Goal: Task Accomplishment & Management: Manage account settings

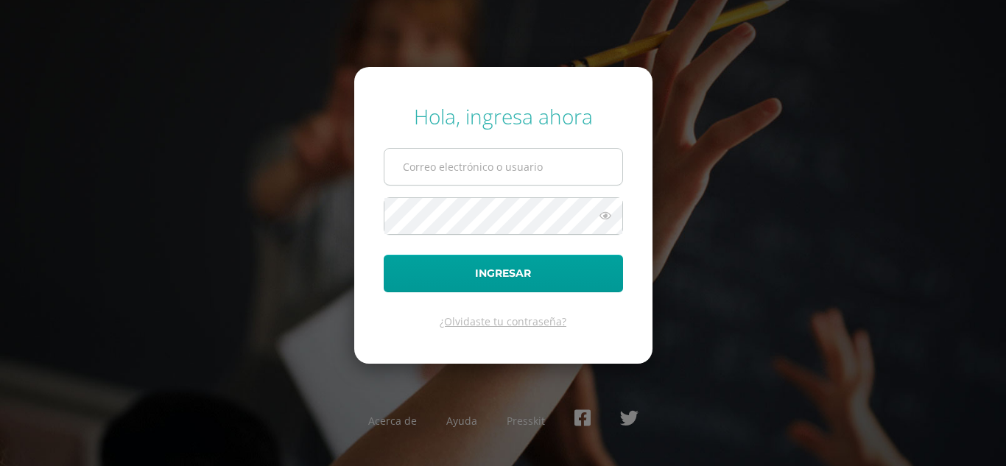
click at [520, 172] on input "text" at bounding box center [504, 167] width 238 height 36
type input "alejandro_zavala@donbosco.edu.gt"
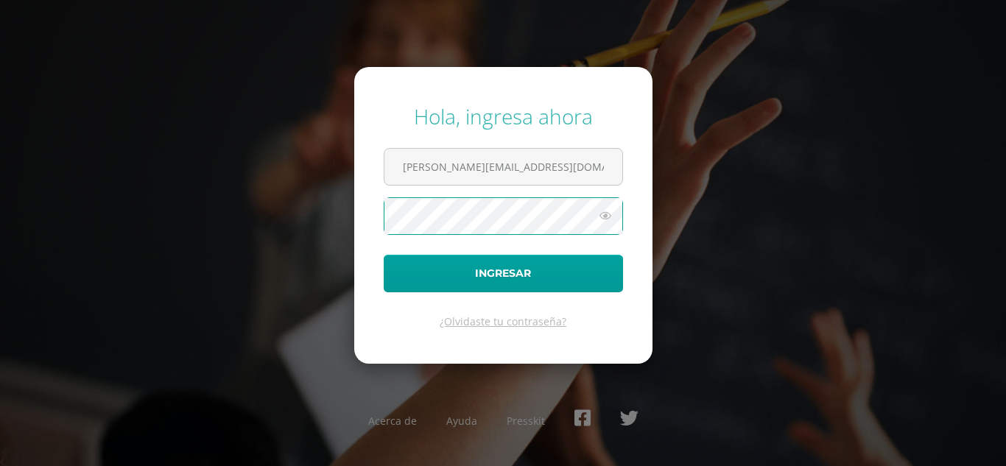
click at [384, 255] on button "Ingresar" at bounding box center [503, 274] width 239 height 38
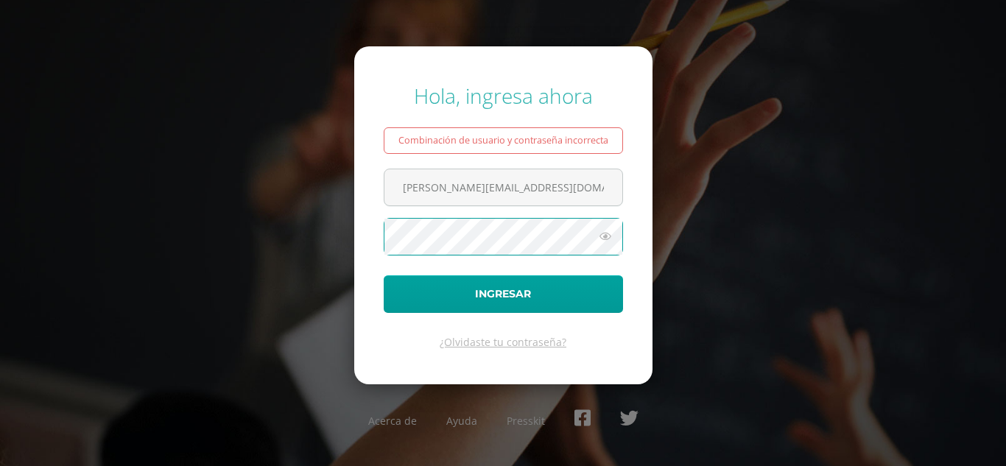
click at [384, 276] on button "Ingresar" at bounding box center [503, 295] width 239 height 38
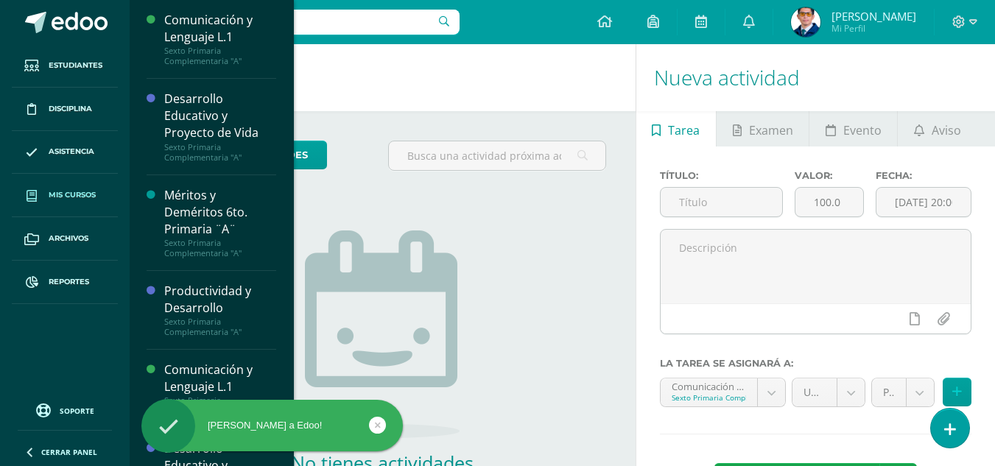
click at [63, 198] on span "Mis cursos" at bounding box center [72, 195] width 47 height 12
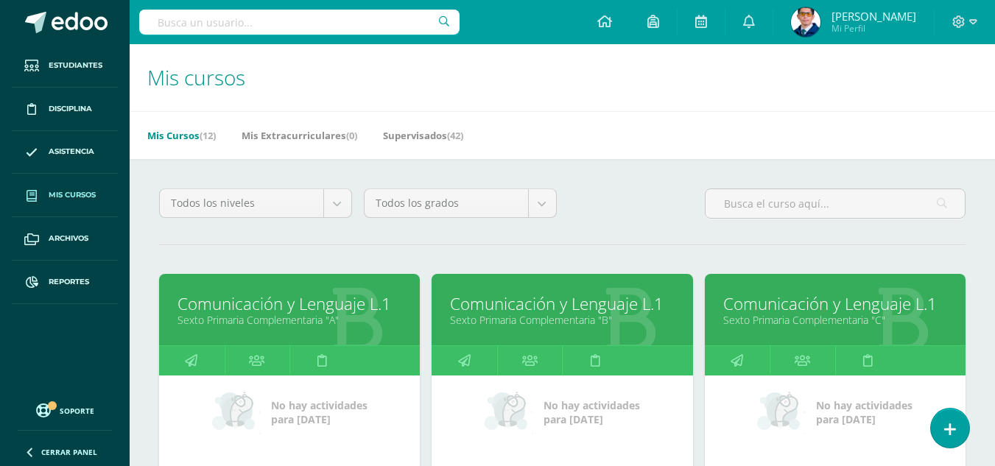
scroll to position [368, 0]
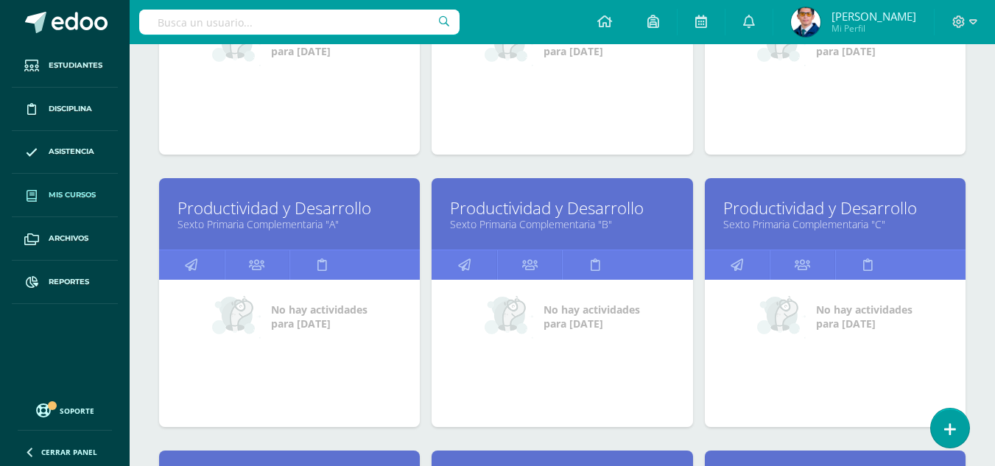
click at [833, 220] on link "Sexto Primaria Complementaria "C"" at bounding box center [836, 224] width 224 height 14
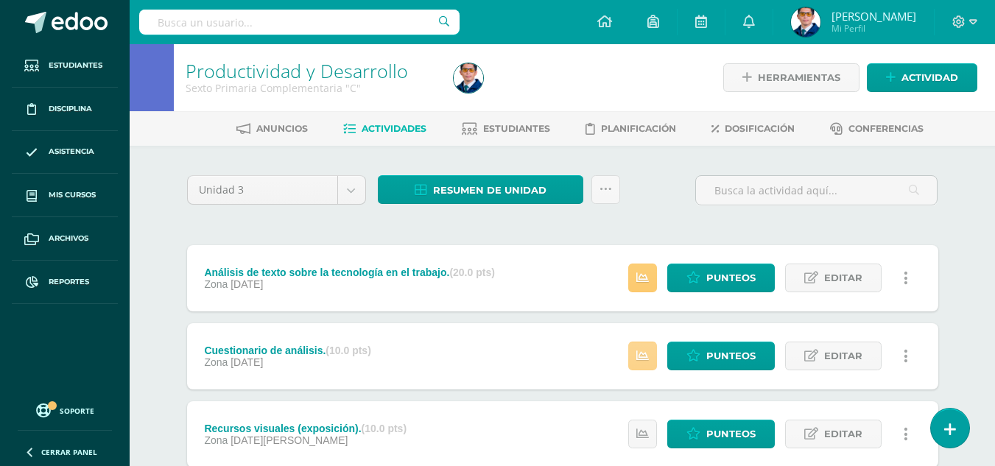
click at [637, 360] on icon at bounding box center [643, 356] width 13 height 13
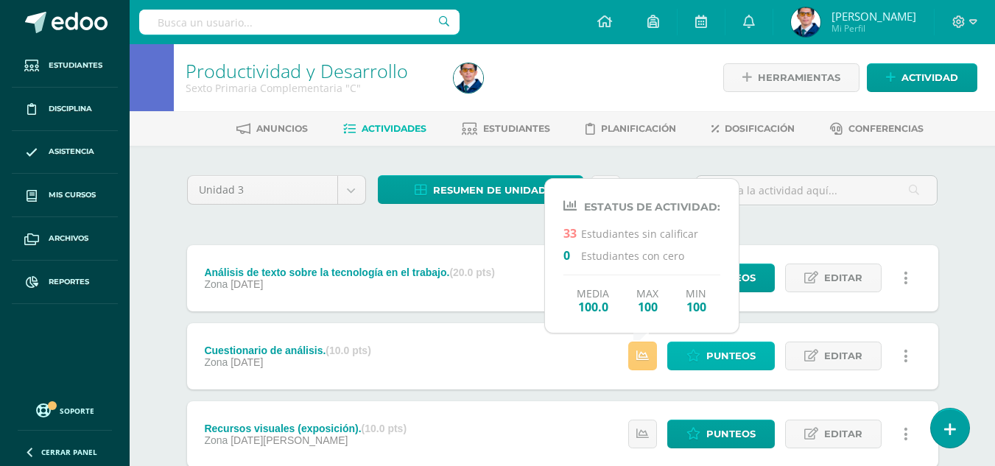
click at [726, 350] on span "Punteos" at bounding box center [731, 356] width 49 height 27
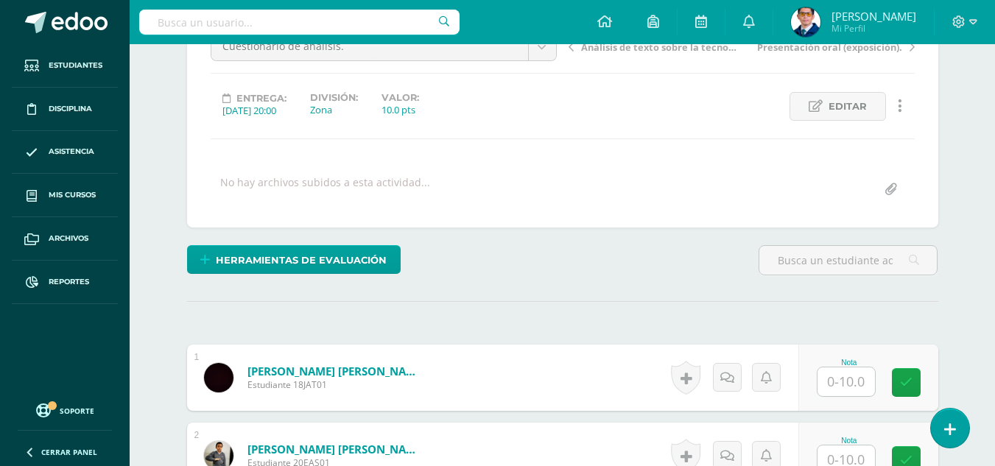
scroll to position [206, 0]
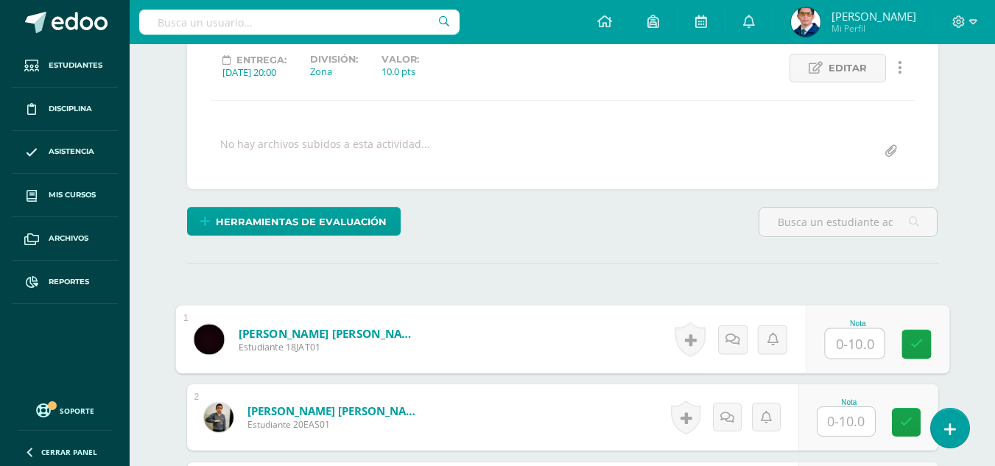
click at [842, 341] on input "text" at bounding box center [854, 343] width 59 height 29
type input "10"
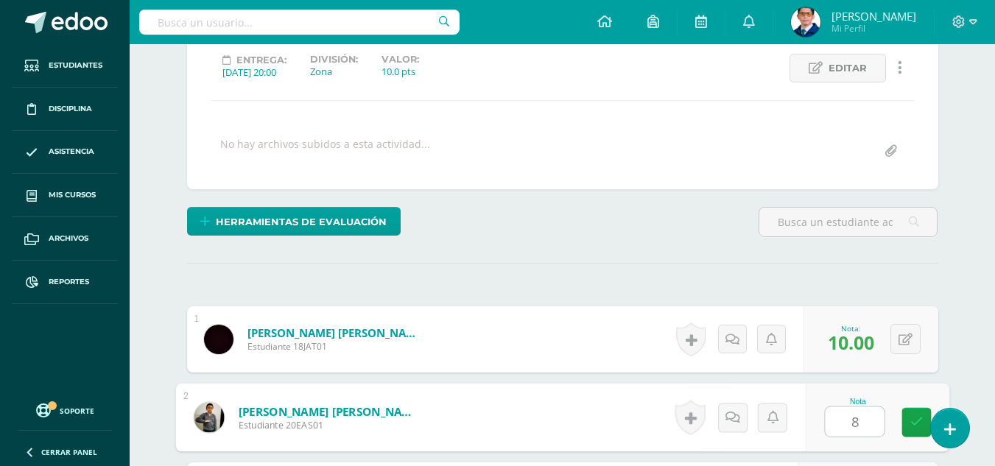
type input "8"
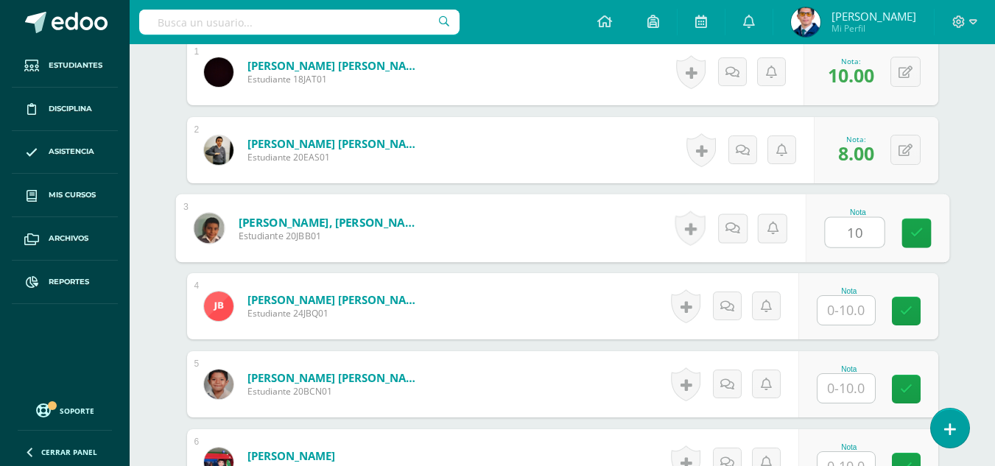
type input "10"
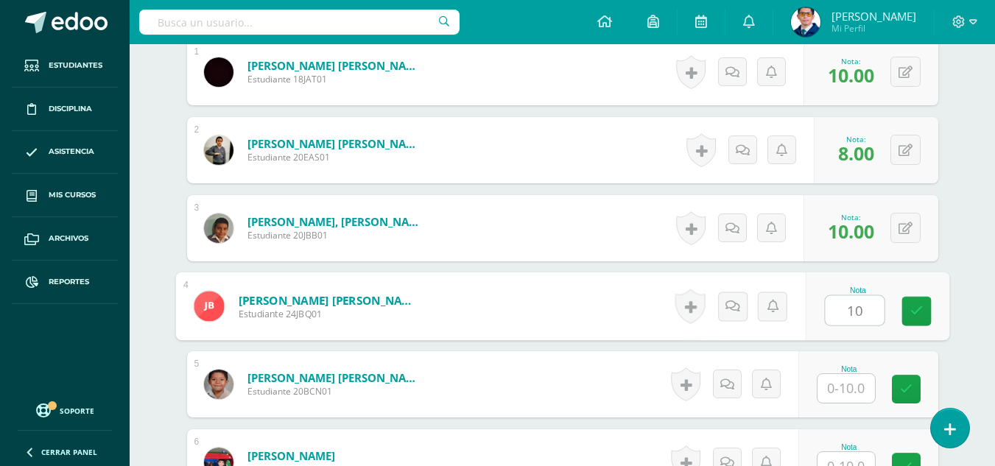
type input "10"
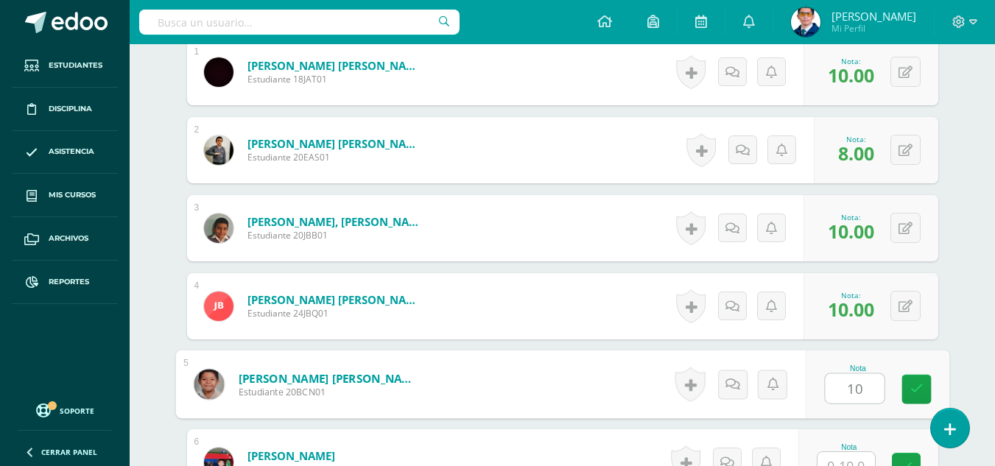
type input "10"
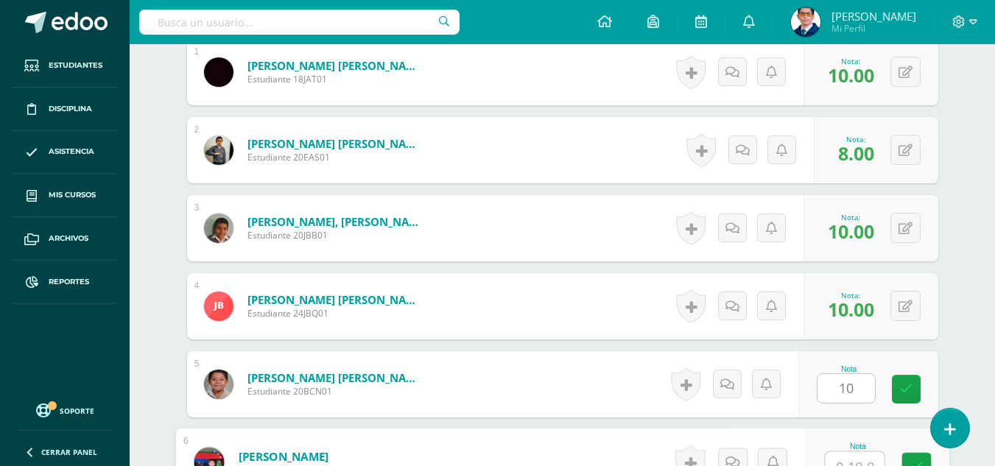
scroll to position [488, 0]
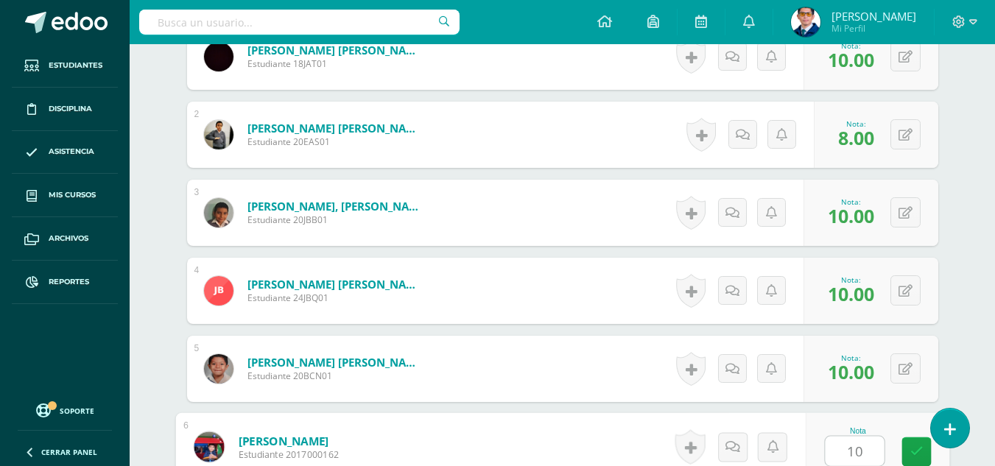
type input "10"
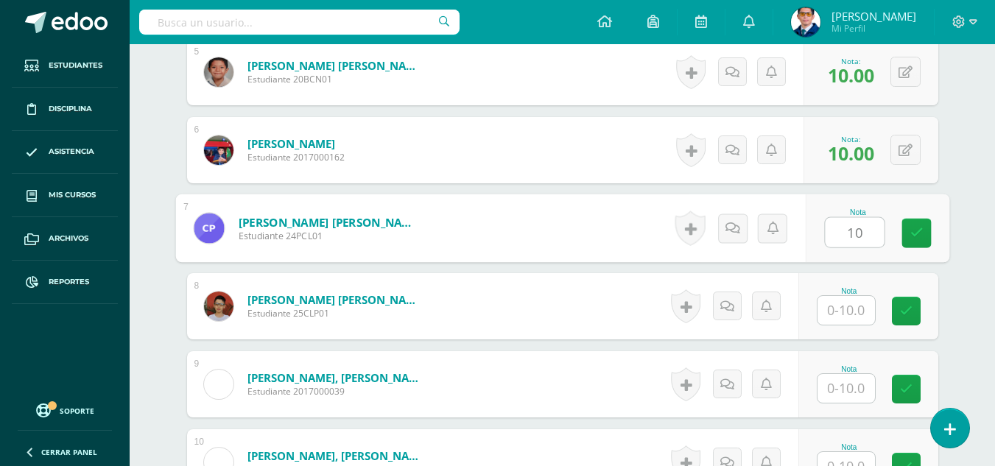
type input "10"
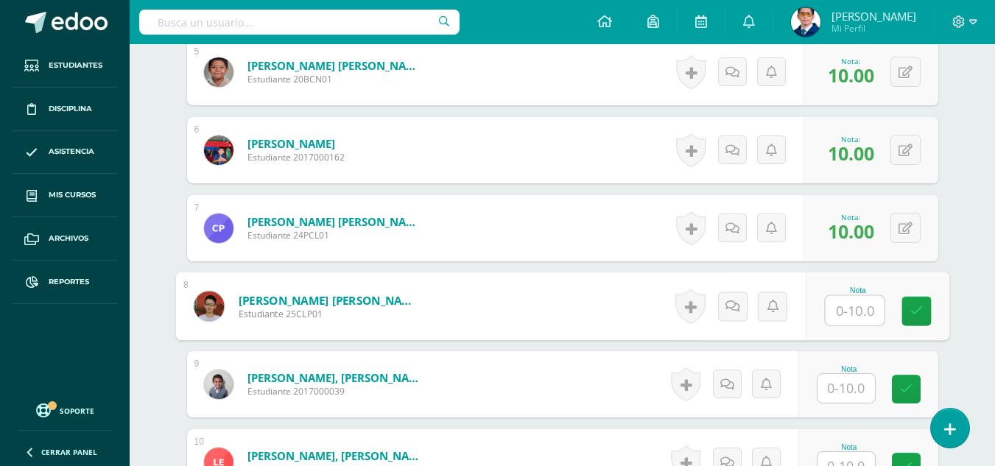
click at [861, 393] on input "text" at bounding box center [846, 388] width 57 height 29
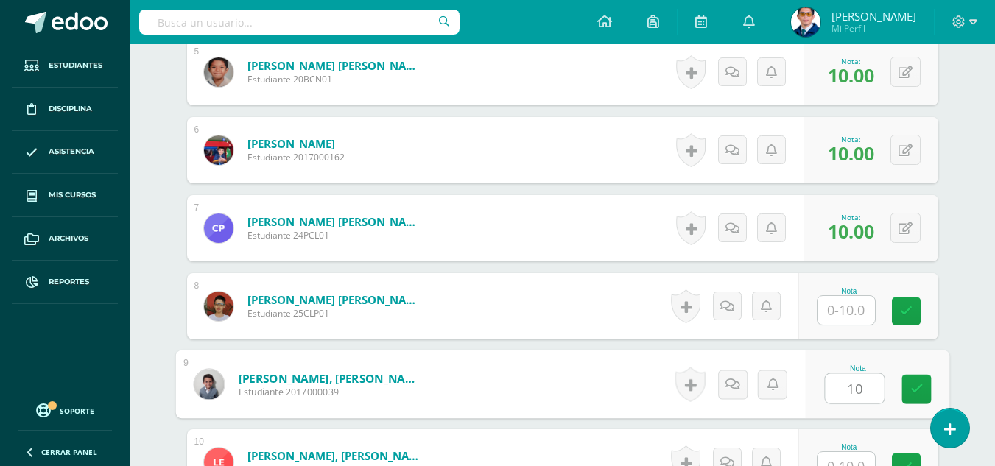
type input "10"
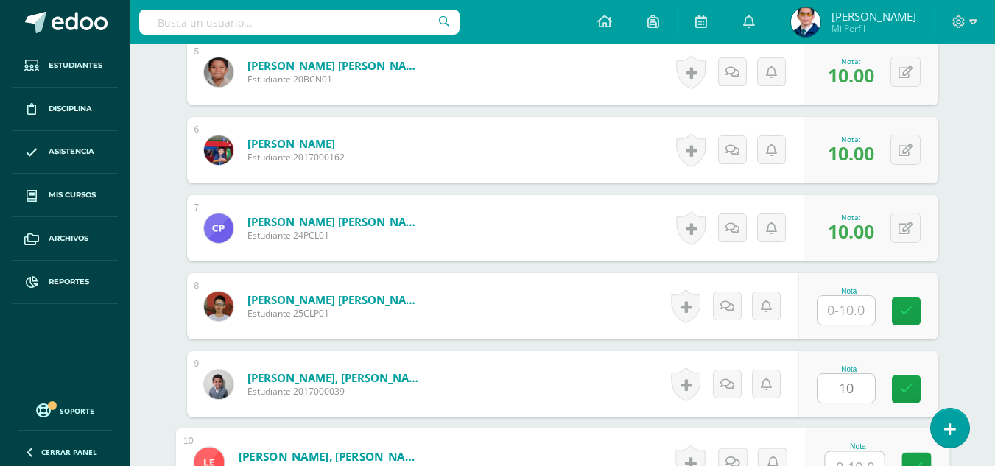
scroll to position [801, 0]
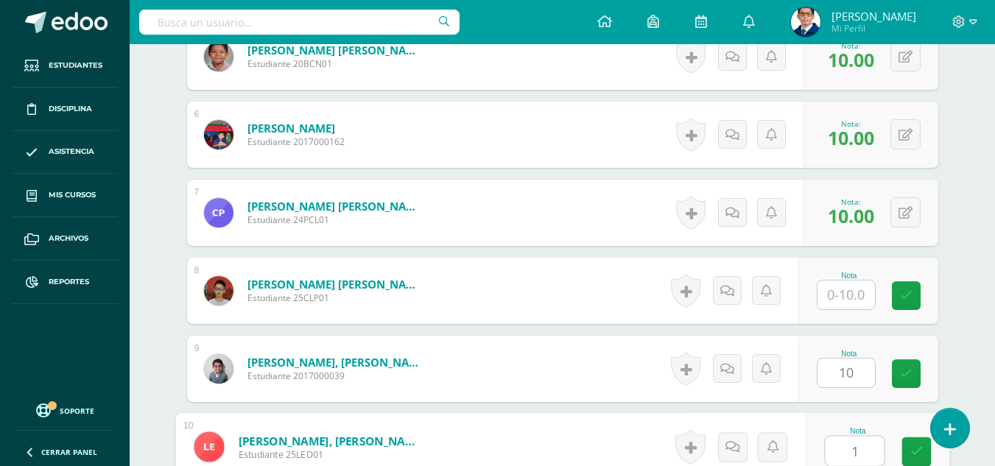
type input "10"
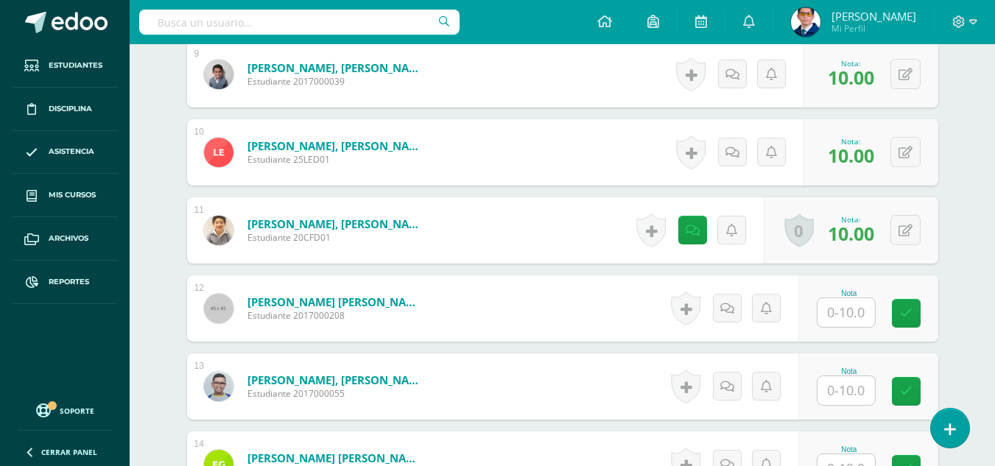
scroll to position [1169, 0]
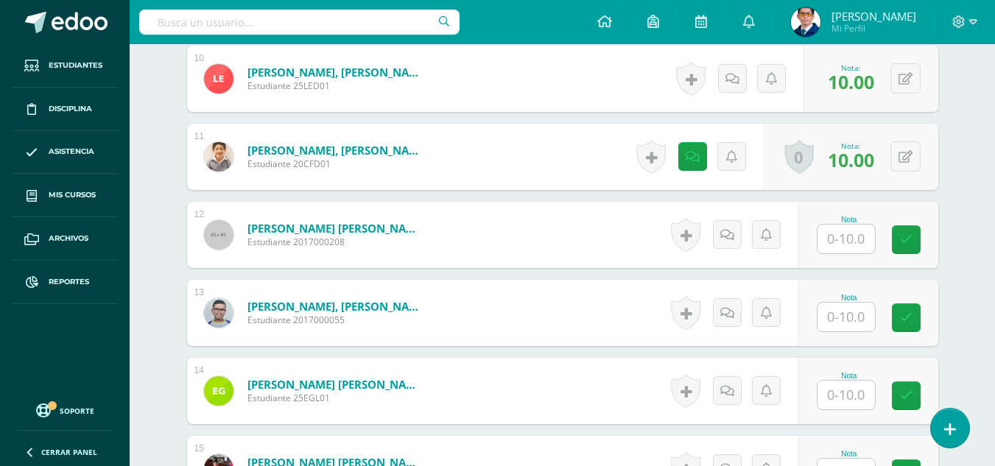
click at [857, 251] on input "text" at bounding box center [846, 239] width 57 height 29
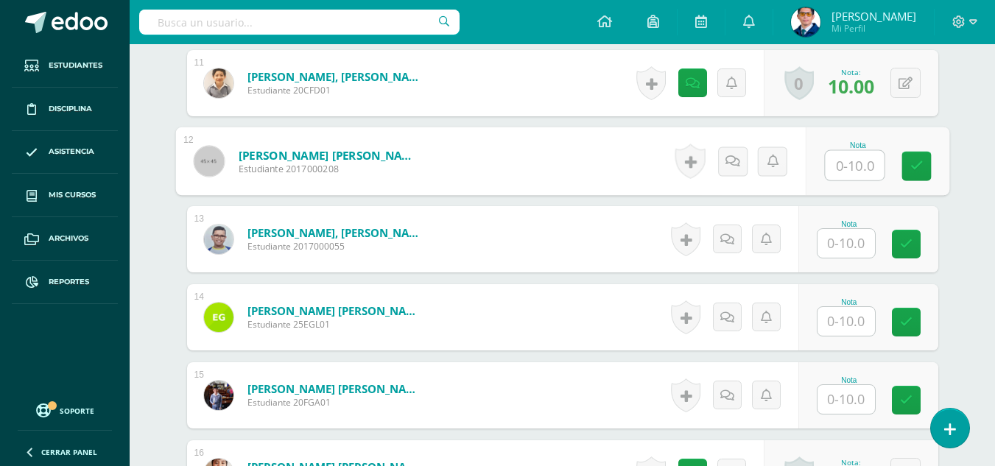
click at [839, 326] on input "text" at bounding box center [846, 321] width 57 height 29
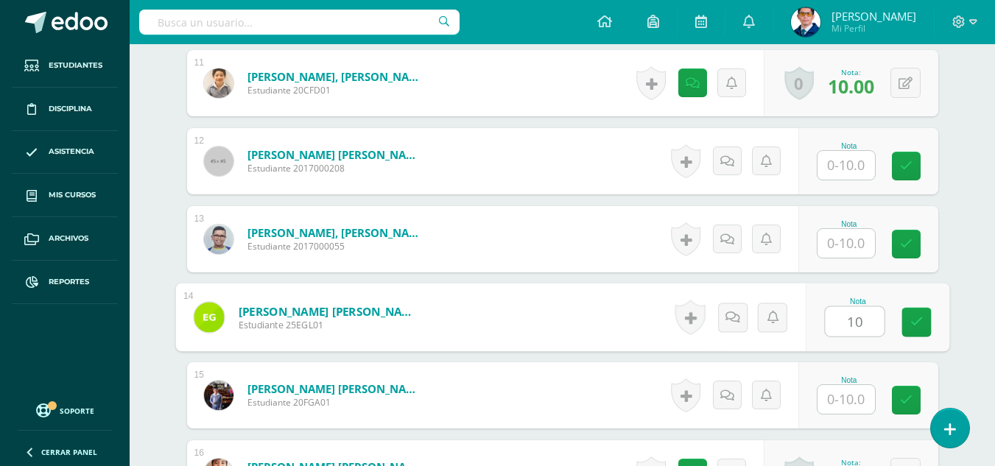
type input "10"
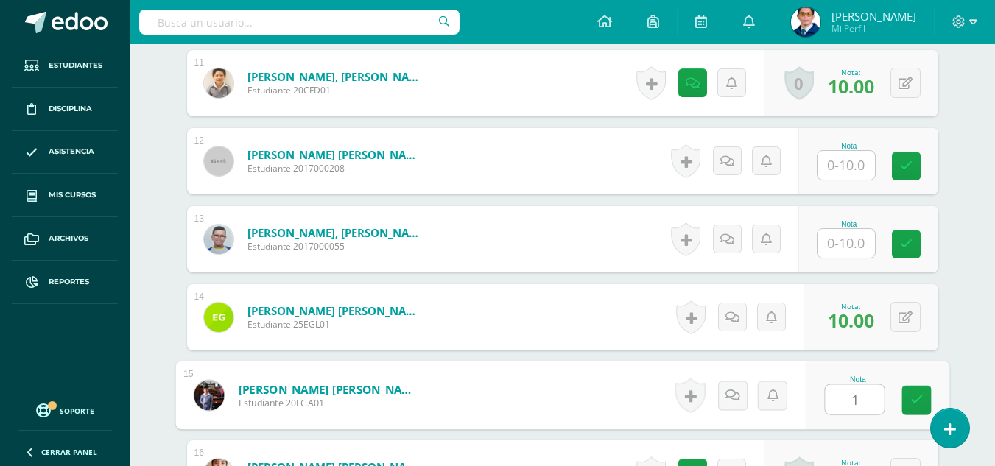
type input "10"
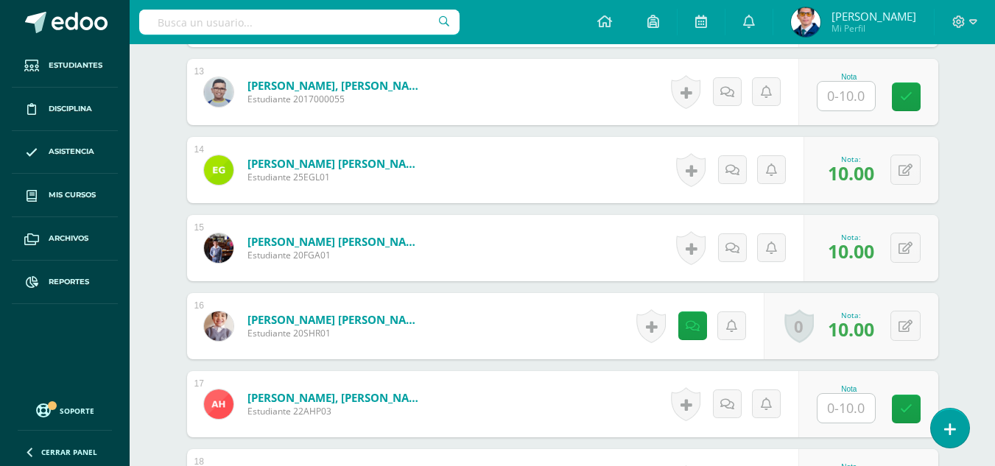
scroll to position [1464, 0]
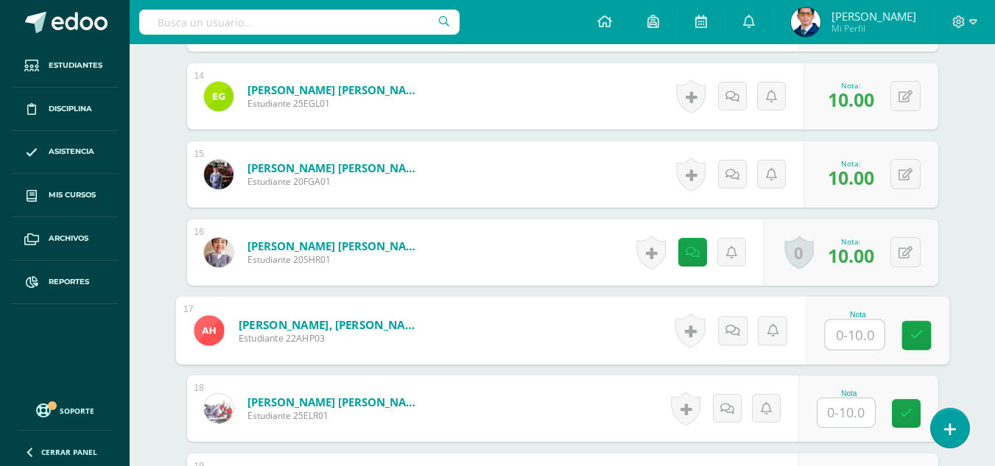
click at [843, 328] on input "text" at bounding box center [854, 334] width 59 height 29
type input "10"
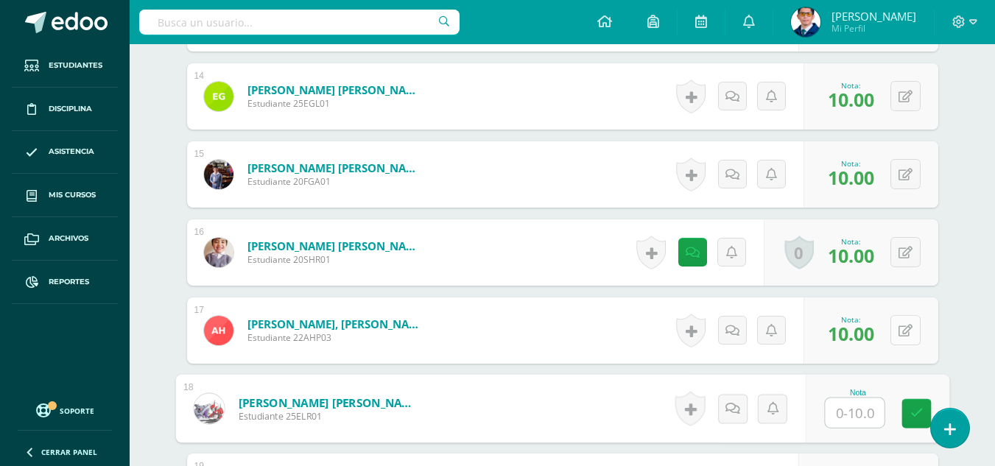
scroll to position [1538, 0]
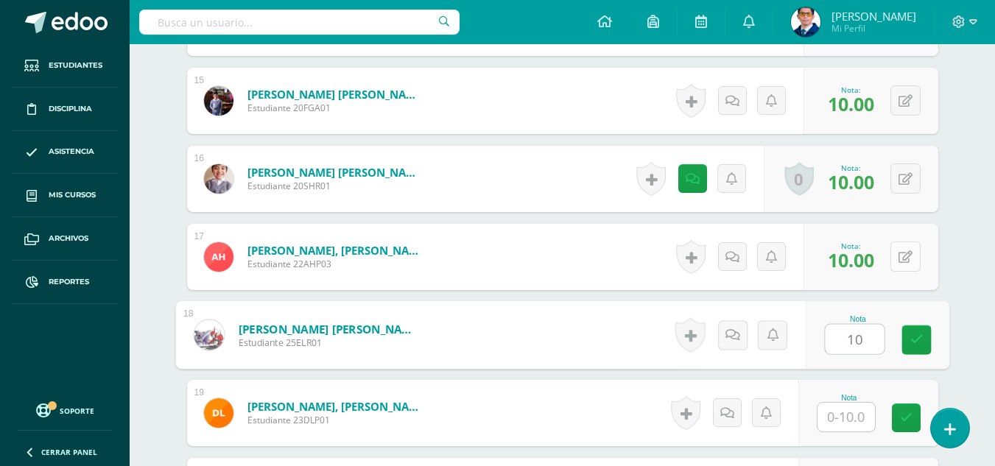
type input "10"
type input "8"
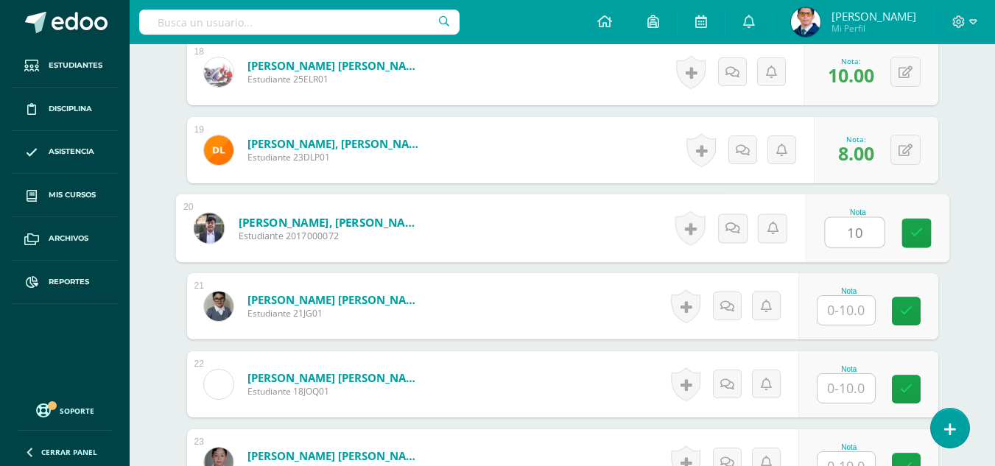
type input "10"
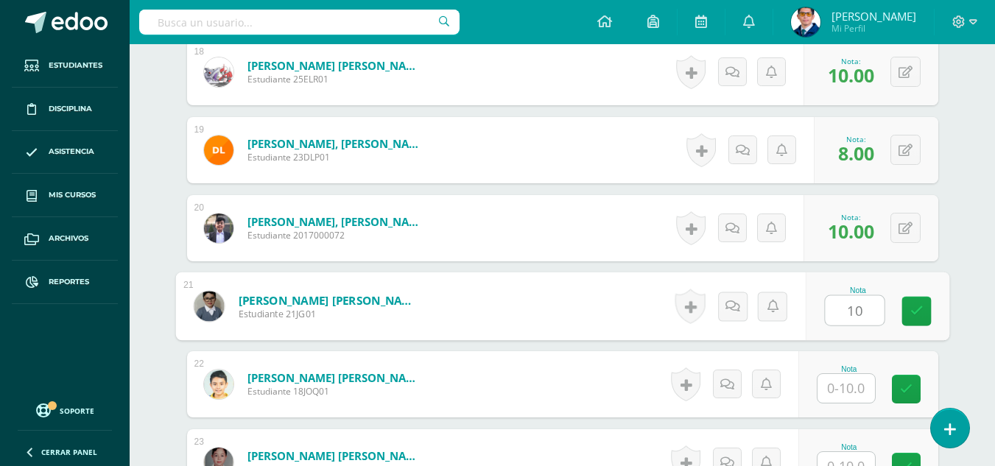
type input "10"
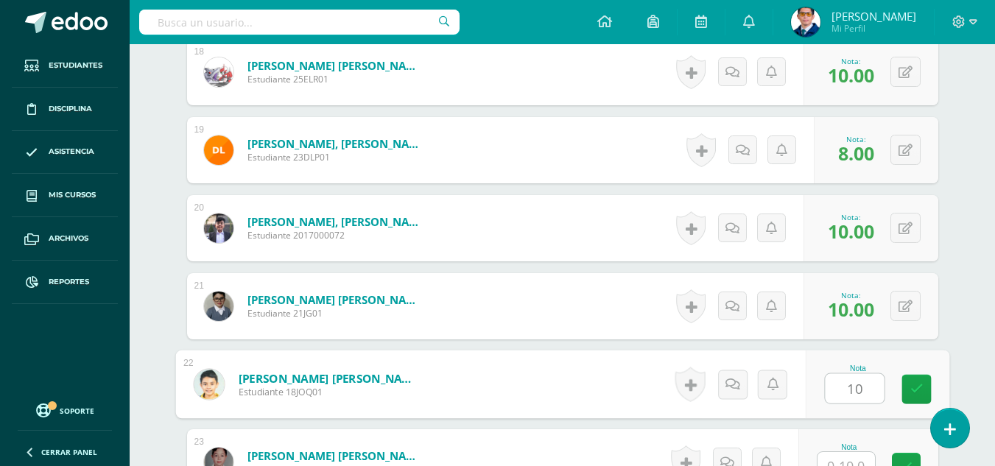
type input "10"
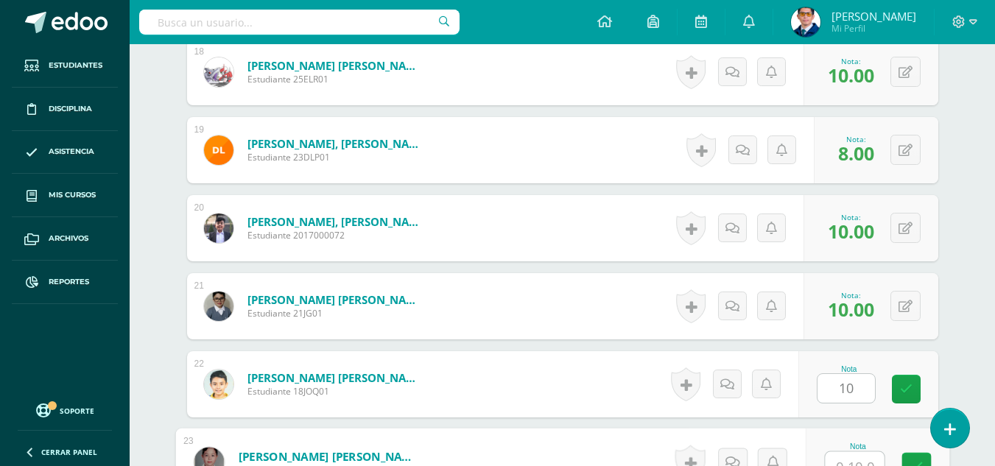
scroll to position [1816, 0]
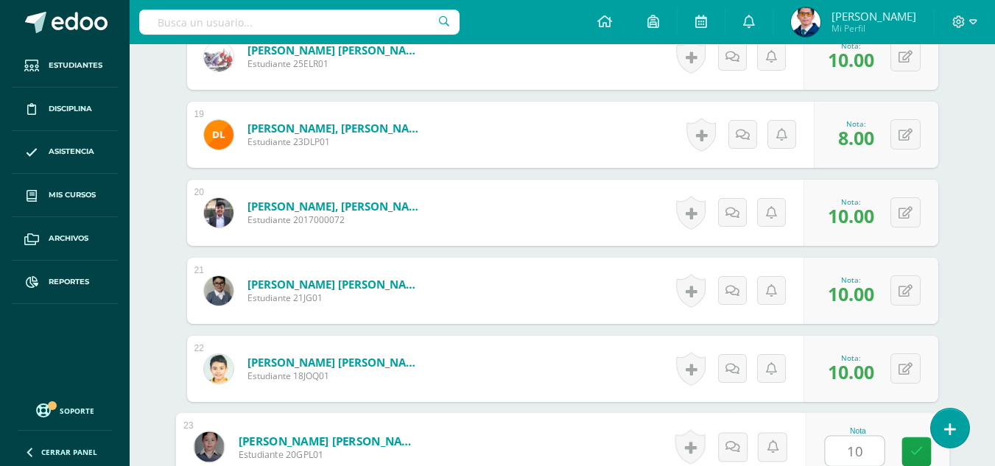
type input "10"
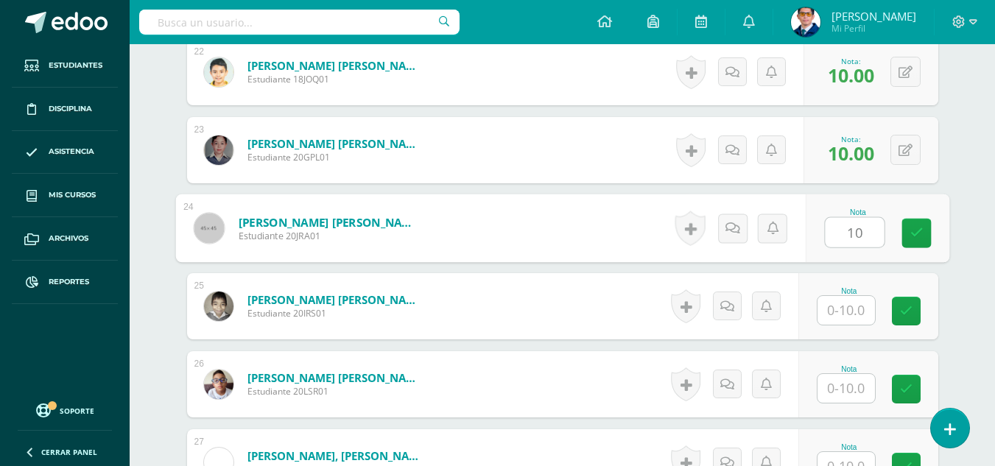
type input "10"
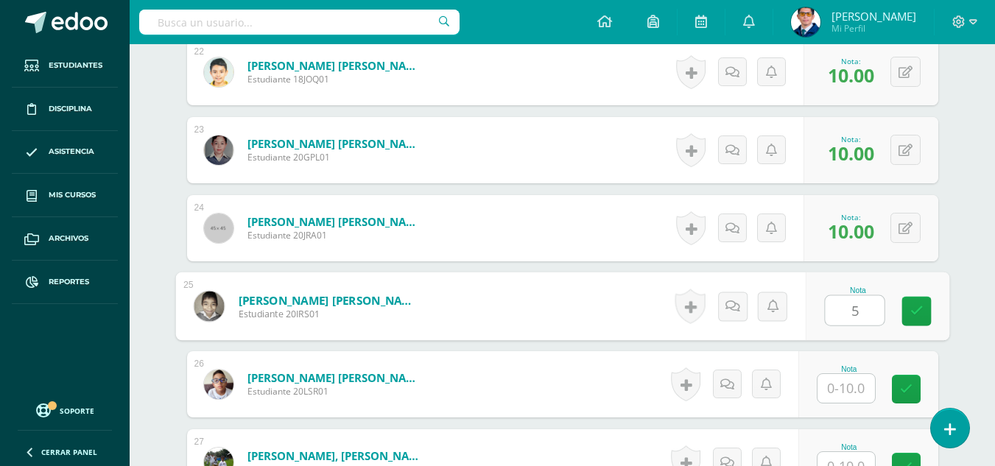
type input "5"
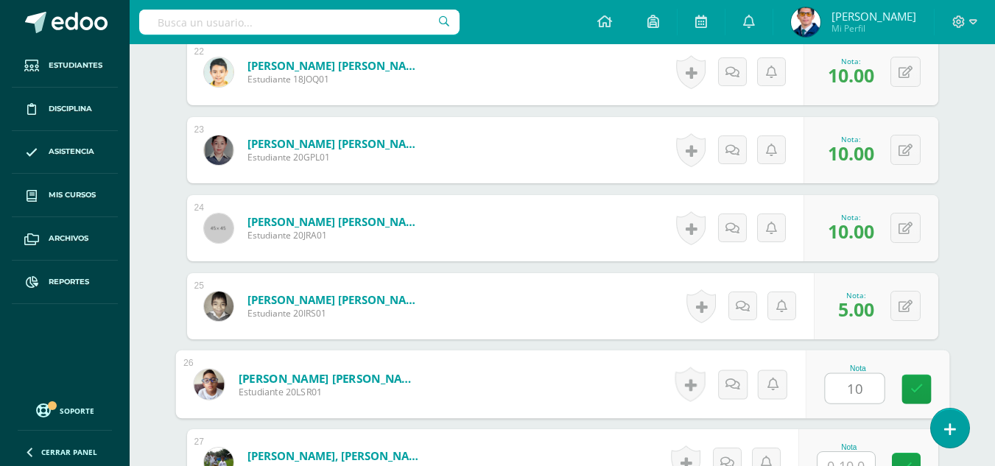
type input "10"
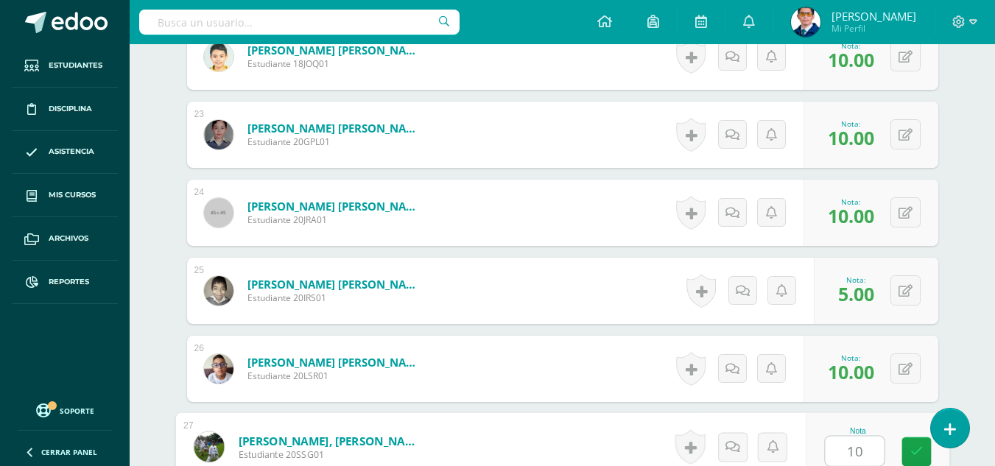
type input "10"
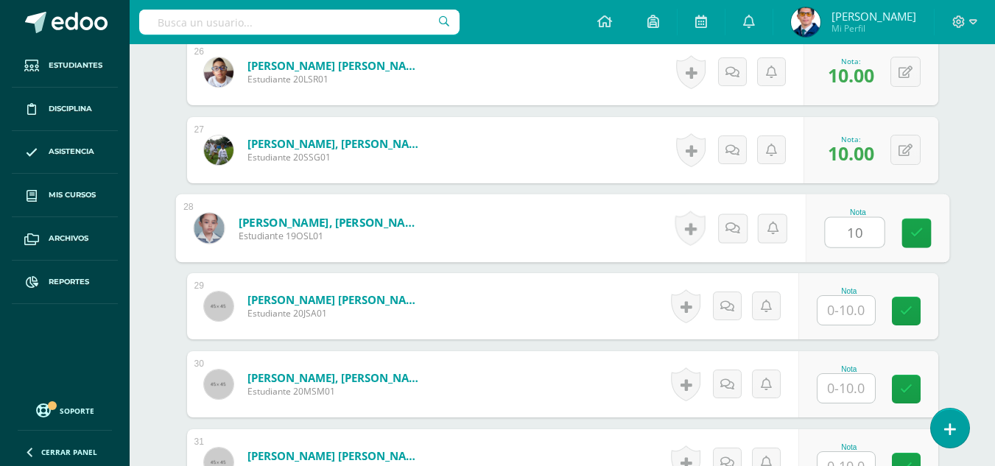
type input "10"
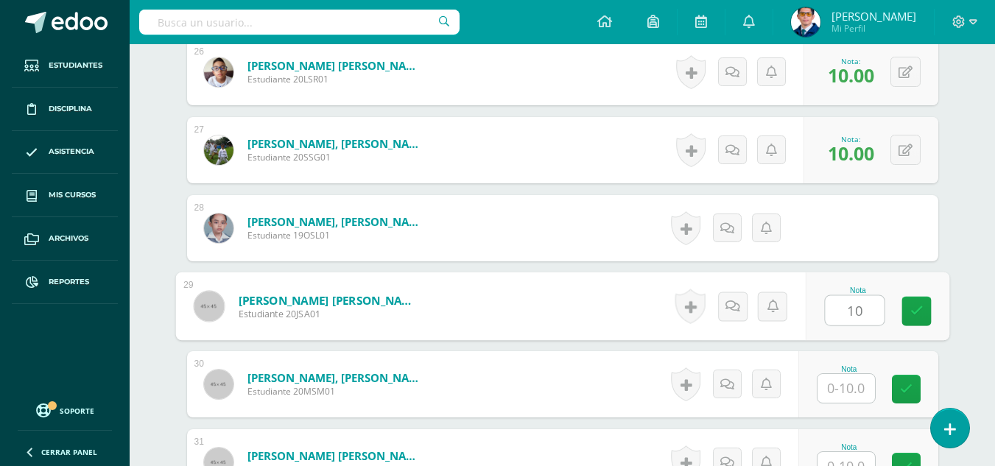
type input "10"
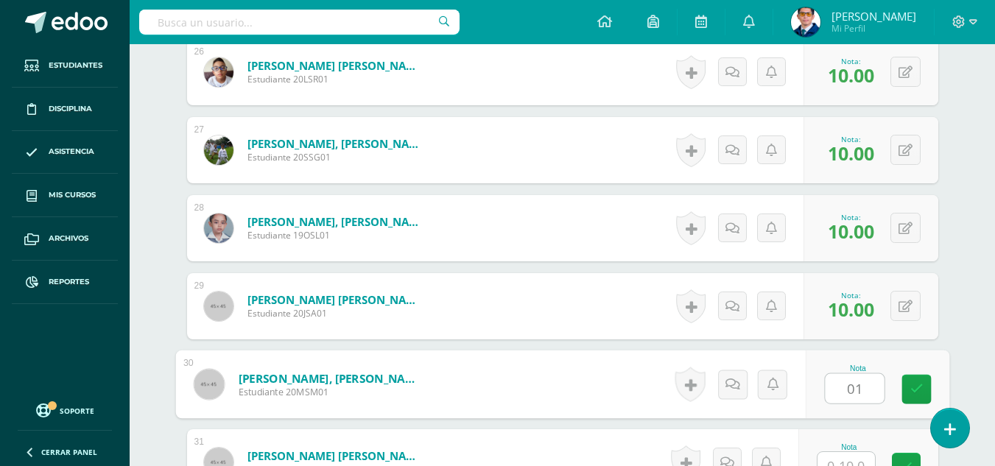
type input "0"
type input "10"
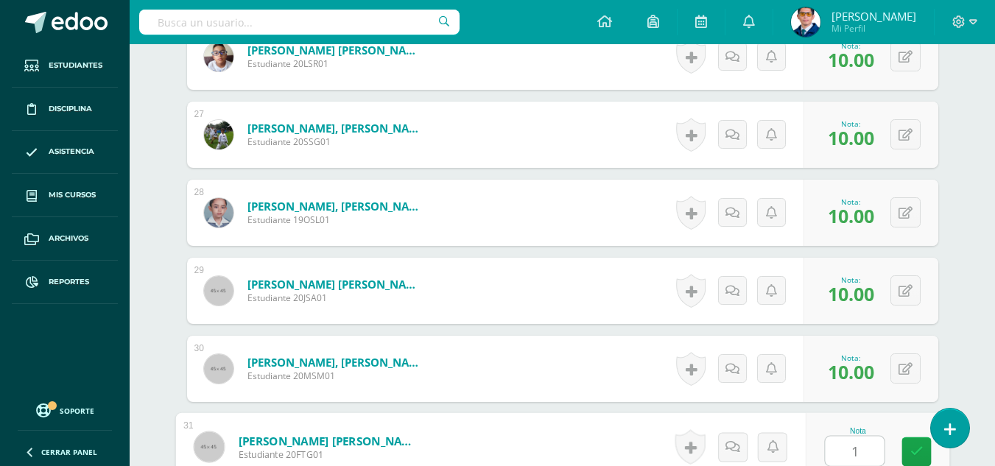
type input "10"
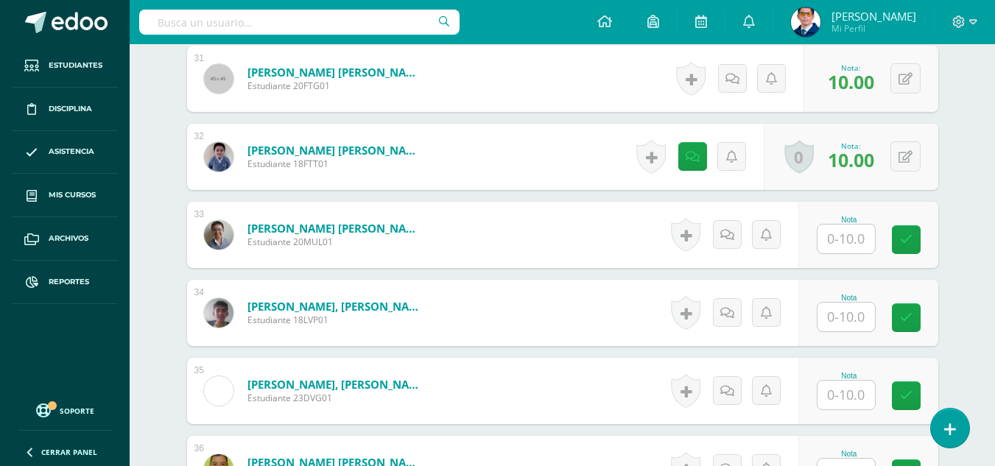
scroll to position [2883, 0]
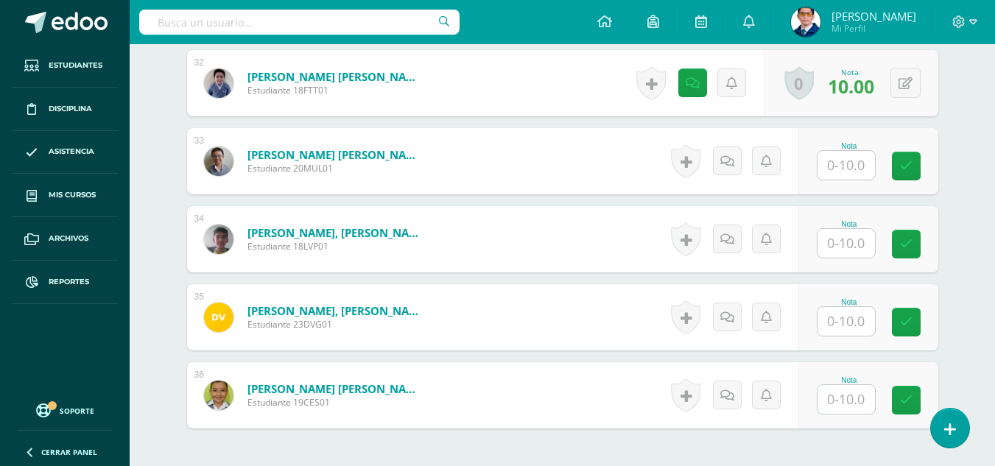
click at [844, 170] on input "text" at bounding box center [846, 165] width 57 height 29
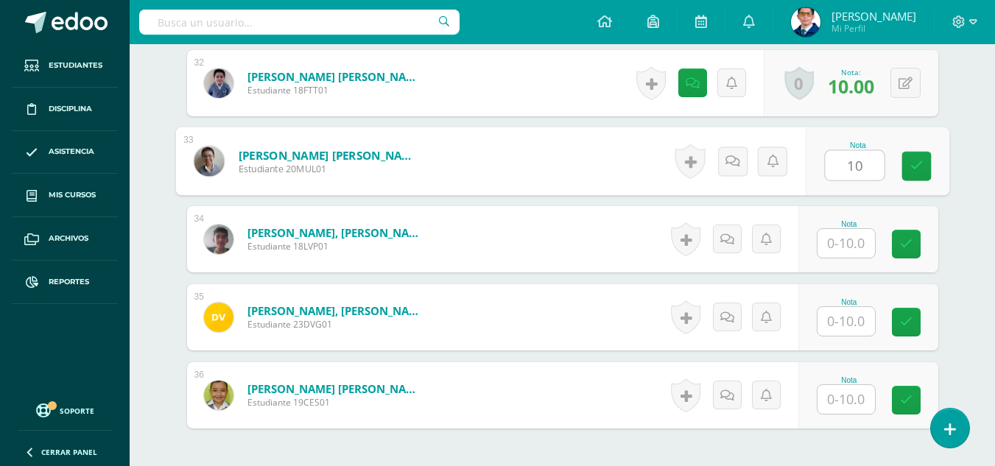
type input "10"
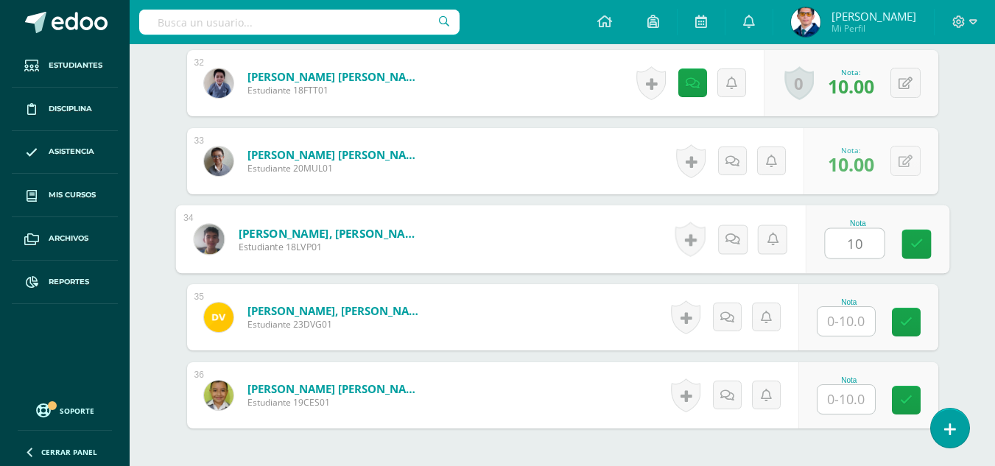
type input "10"
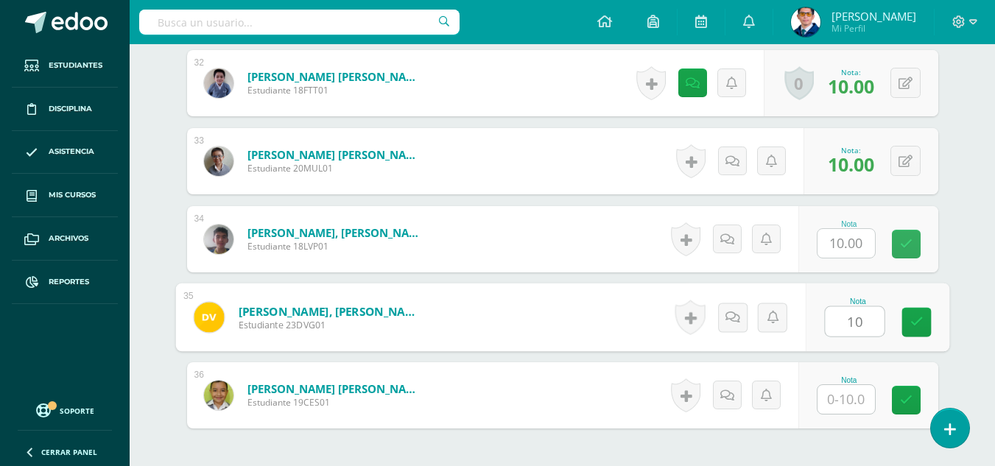
type input "10"
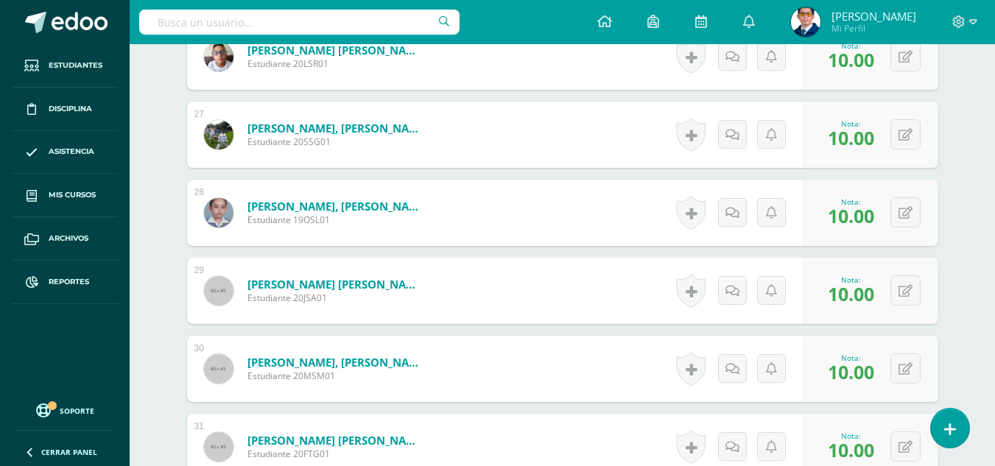
scroll to position [2736, 0]
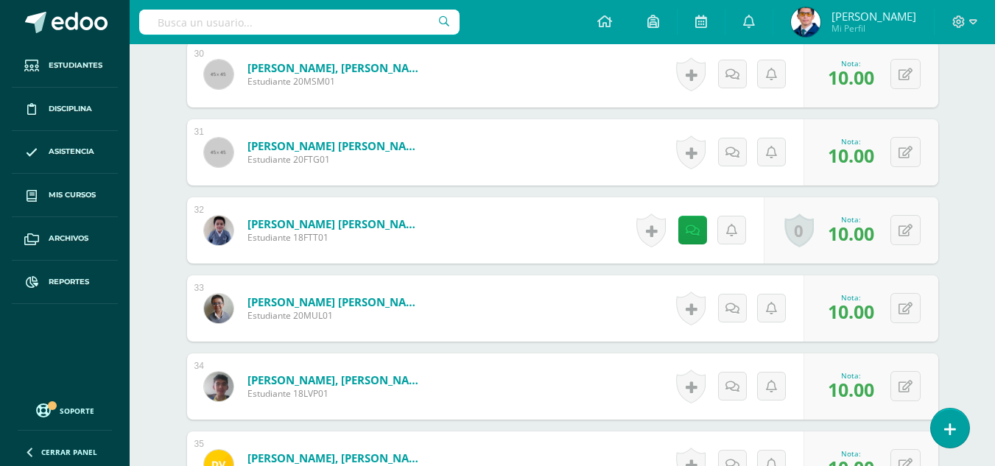
click at [672, 230] on div "Historial de actividad No hay historial para esta actividad Agregar Comentarios…" at bounding box center [697, 230] width 133 height 66
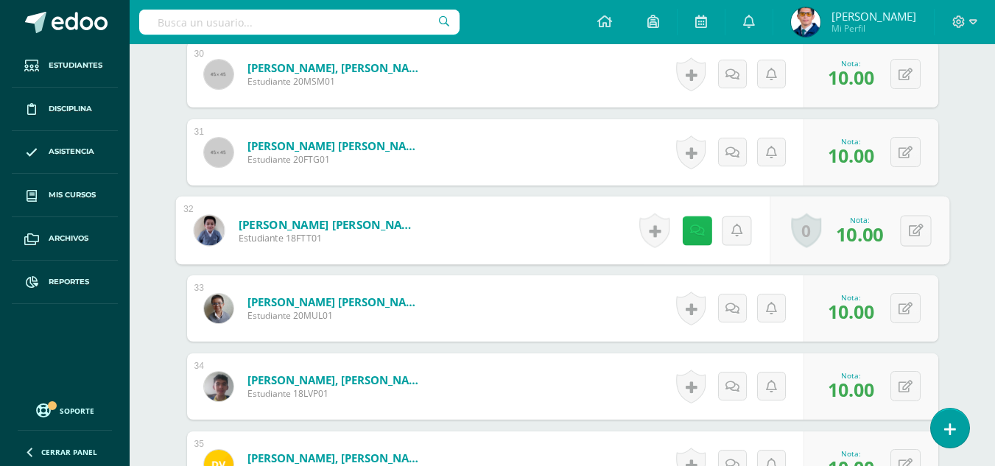
click at [686, 231] on link at bounding box center [696, 230] width 29 height 29
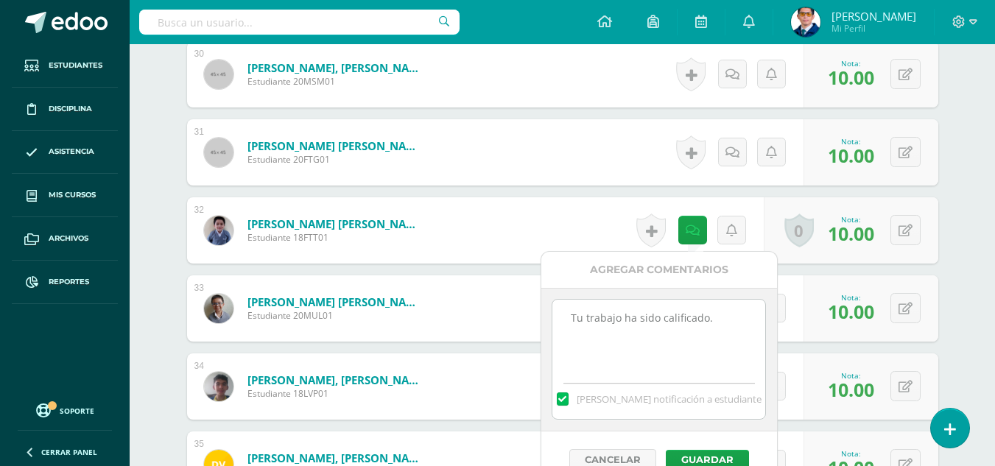
drag, startPoint x: 724, startPoint y: 326, endPoint x: 523, endPoint y: 328, distance: 201.1
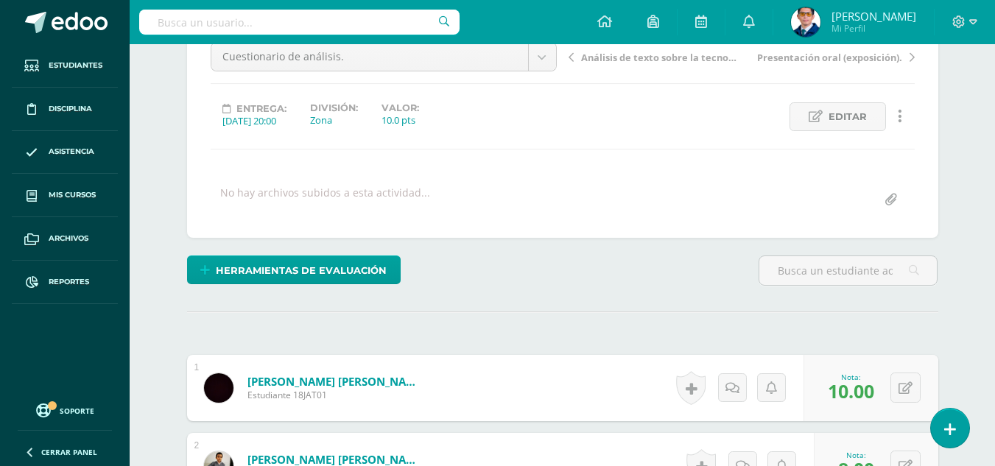
scroll to position [452, 0]
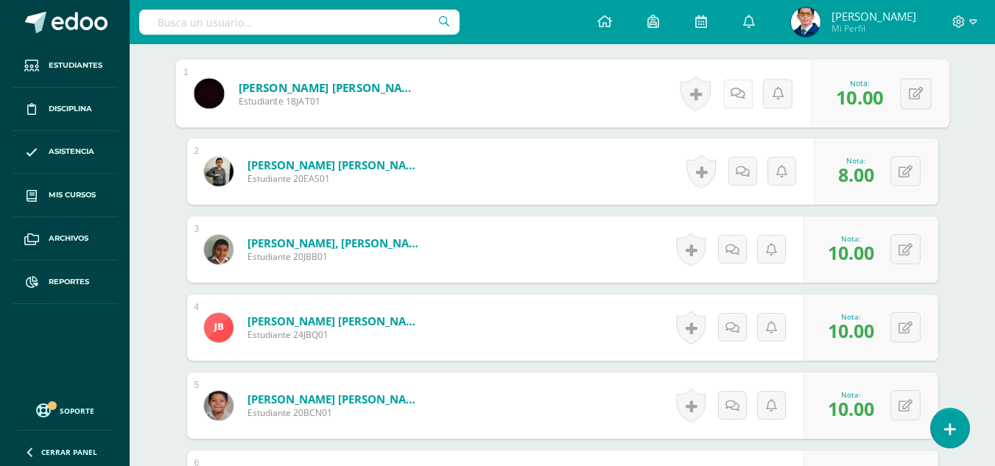
click at [740, 94] on link at bounding box center [737, 93] width 29 height 29
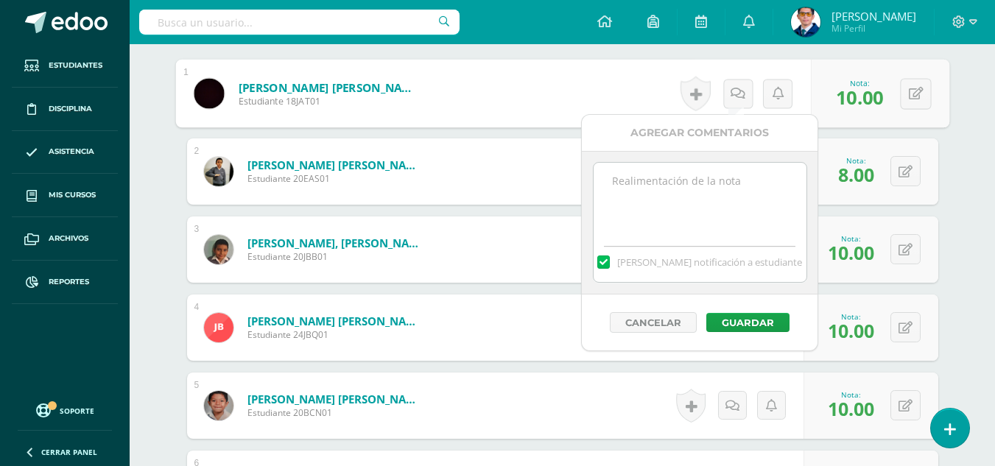
click at [715, 196] on textarea at bounding box center [700, 200] width 213 height 74
paste textarea "Tu trabajo ha sido calificado."
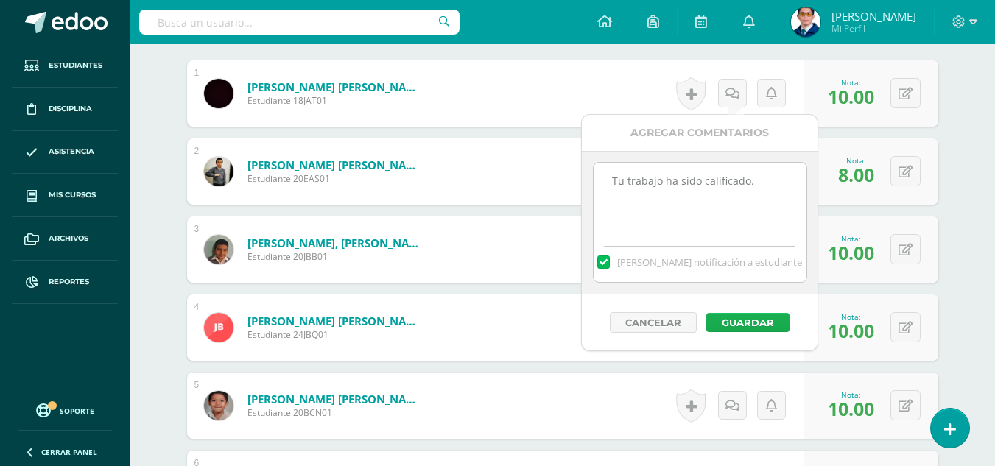
type textarea "Tu trabajo ha sido calificado."
click at [721, 315] on button "Guardar" at bounding box center [748, 322] width 83 height 19
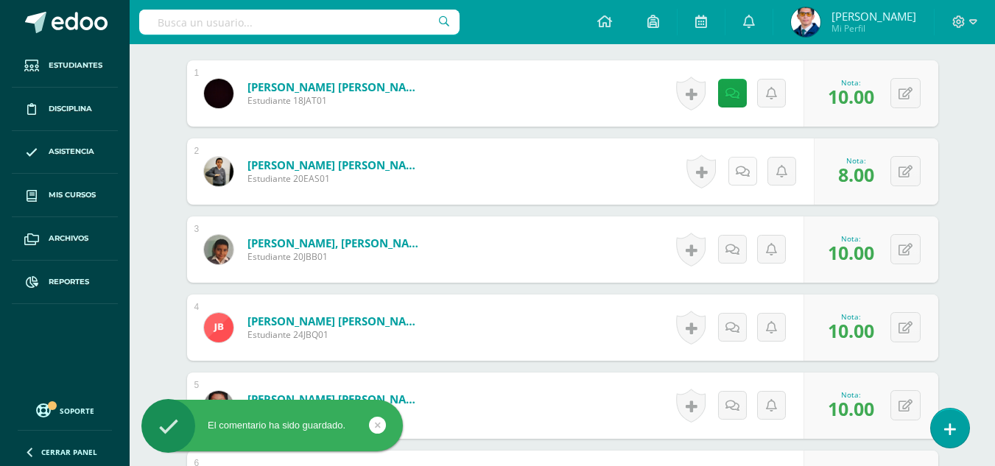
click at [745, 176] on icon at bounding box center [743, 172] width 14 height 13
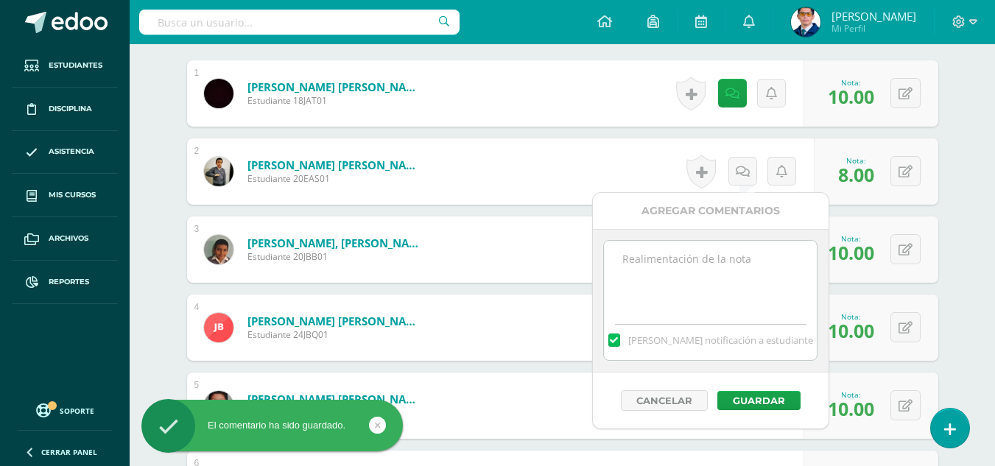
click at [720, 259] on textarea at bounding box center [710, 278] width 213 height 74
type textarea "Tu trabajo ha sido calificado."
click at [744, 402] on button "Guardar" at bounding box center [759, 400] width 83 height 19
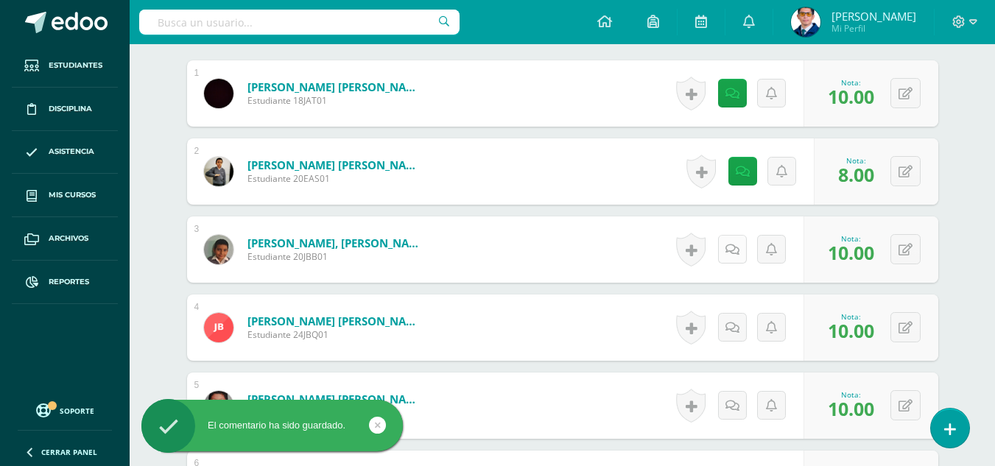
click at [735, 246] on icon at bounding box center [733, 250] width 14 height 13
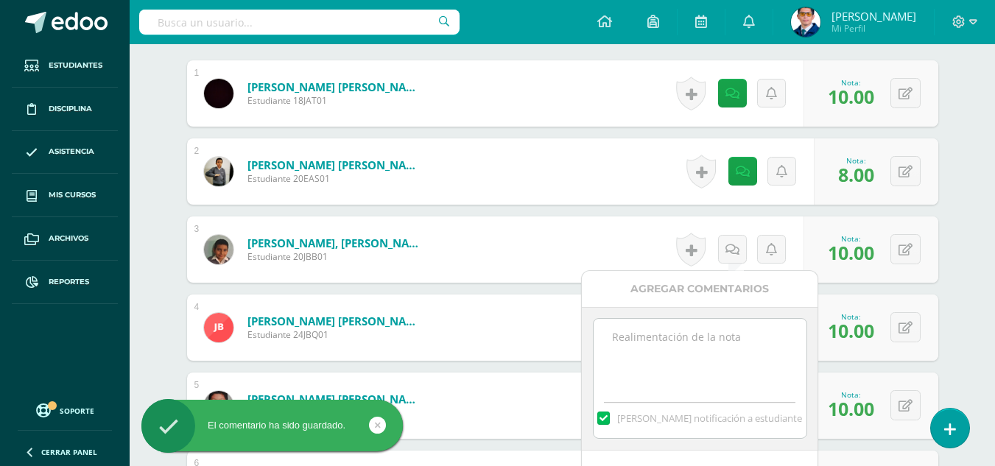
click at [715, 338] on textarea at bounding box center [700, 356] width 213 height 74
paste textarea "Tu trabajo ha sido calificado."
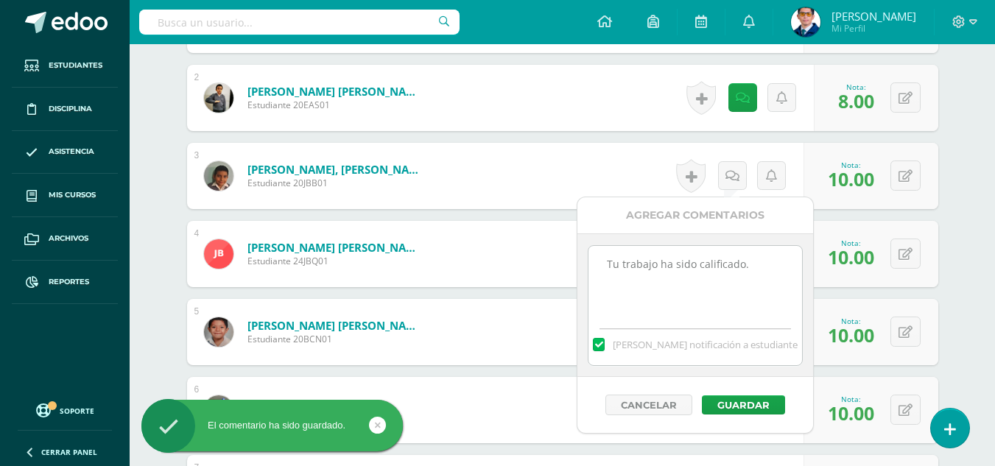
type textarea "Tu trabajo ha sido calificado."
click at [720, 395] on div "Cancelar Guardar" at bounding box center [696, 405] width 236 height 56
click at [721, 403] on button "Guardar" at bounding box center [743, 405] width 83 height 19
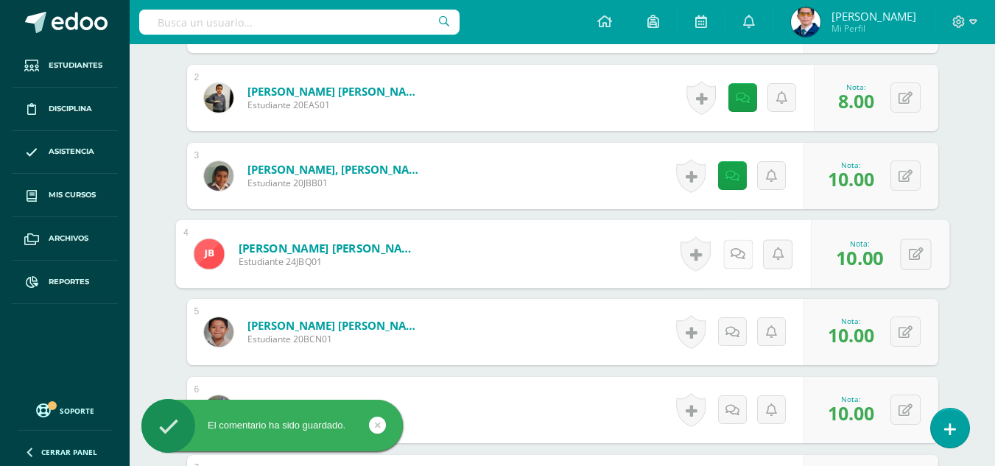
click at [733, 259] on icon at bounding box center [738, 254] width 15 height 13
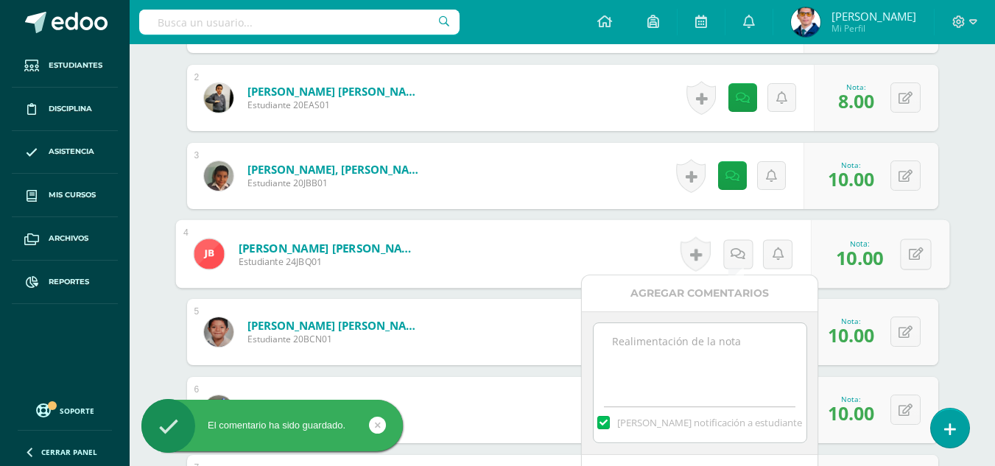
click at [739, 360] on textarea at bounding box center [700, 360] width 213 height 74
paste textarea "Tu trabajo ha sido calificado."
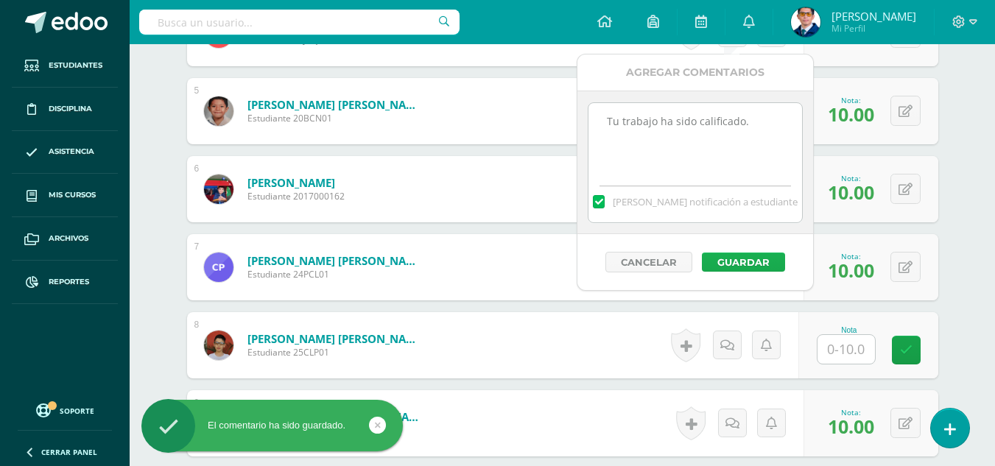
type textarea "Tu trabajo ha sido calificado."
click at [754, 266] on button "Guardar" at bounding box center [743, 262] width 83 height 19
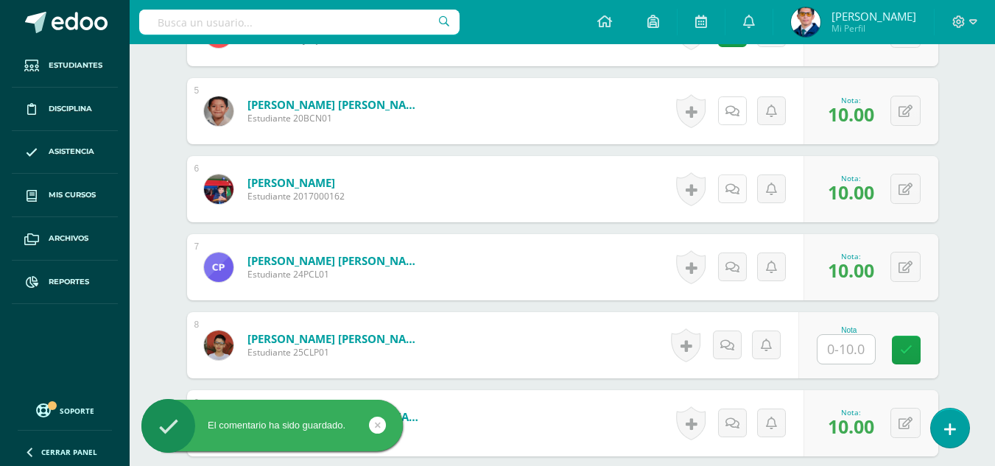
click at [738, 113] on icon at bounding box center [733, 111] width 14 height 13
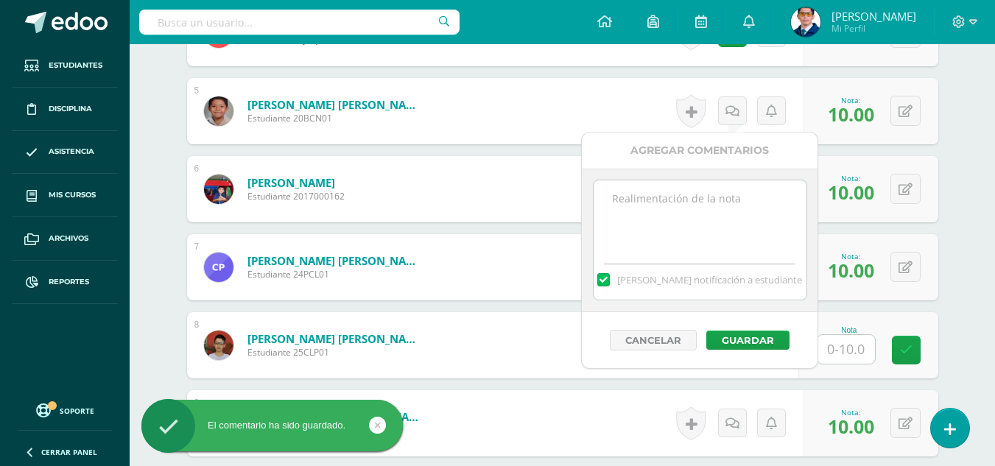
click at [723, 215] on textarea at bounding box center [700, 218] width 213 height 74
type textarea "Tu trabajo ha sido calificado."
click at [742, 337] on button "Guardar" at bounding box center [748, 340] width 83 height 19
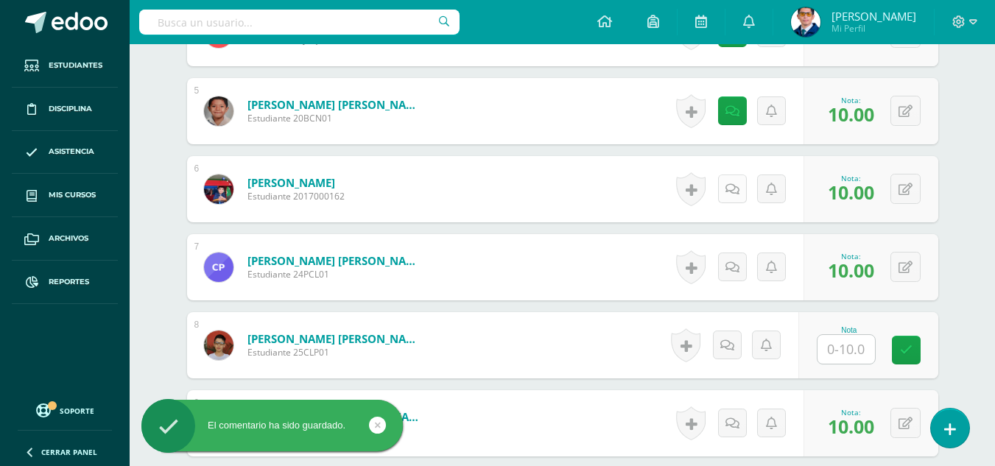
click at [740, 193] on link at bounding box center [732, 189] width 29 height 29
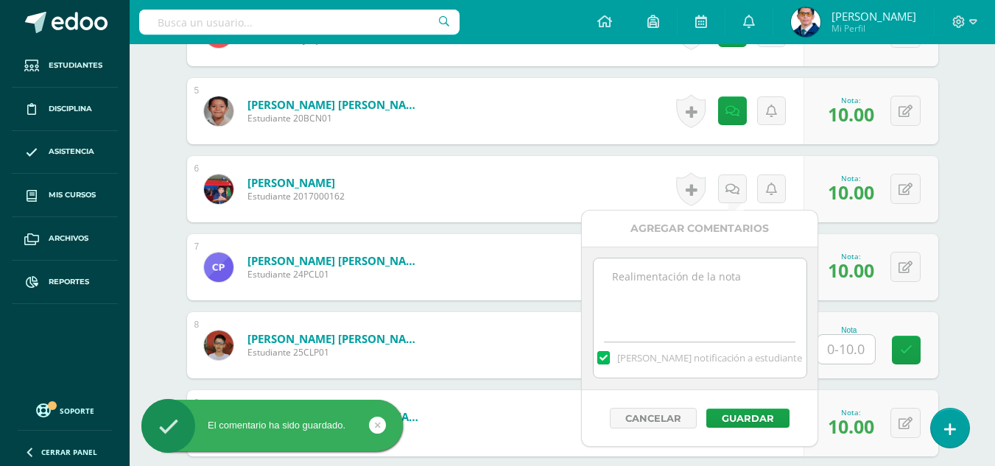
click at [749, 284] on textarea at bounding box center [700, 296] width 213 height 74
paste textarea "Tu trabajo ha sido calificado."
type textarea "Tu trabajo ha sido calificado."
click at [754, 418] on button "Guardar" at bounding box center [748, 418] width 83 height 19
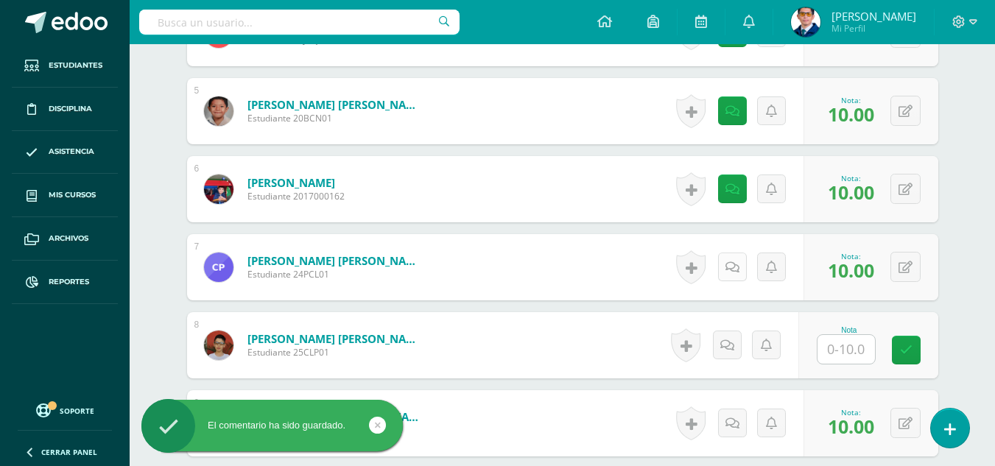
click at [733, 267] on icon at bounding box center [733, 268] width 14 height 13
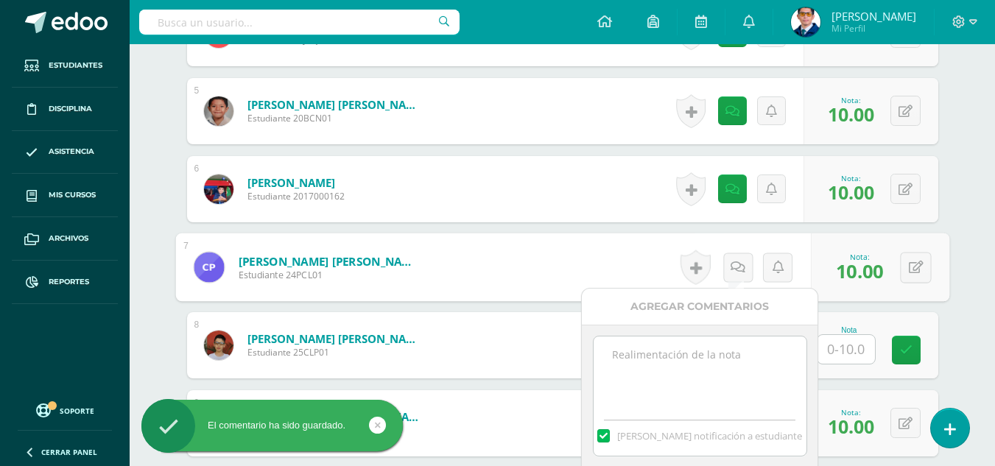
paste textarea "Tu trabajo ha sido calificado."
click at [718, 355] on textarea at bounding box center [700, 374] width 213 height 74
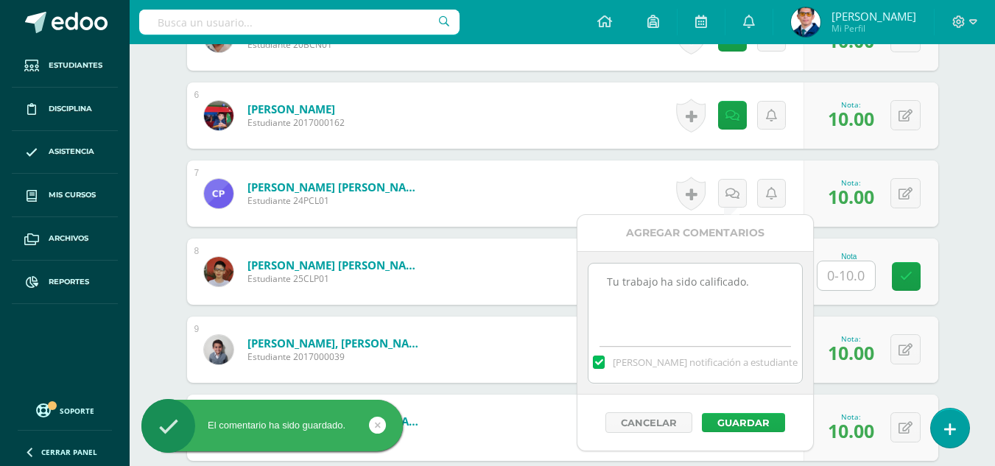
type textarea "Tu trabajo ha sido calificado."
click at [746, 422] on button "Guardar" at bounding box center [743, 422] width 83 height 19
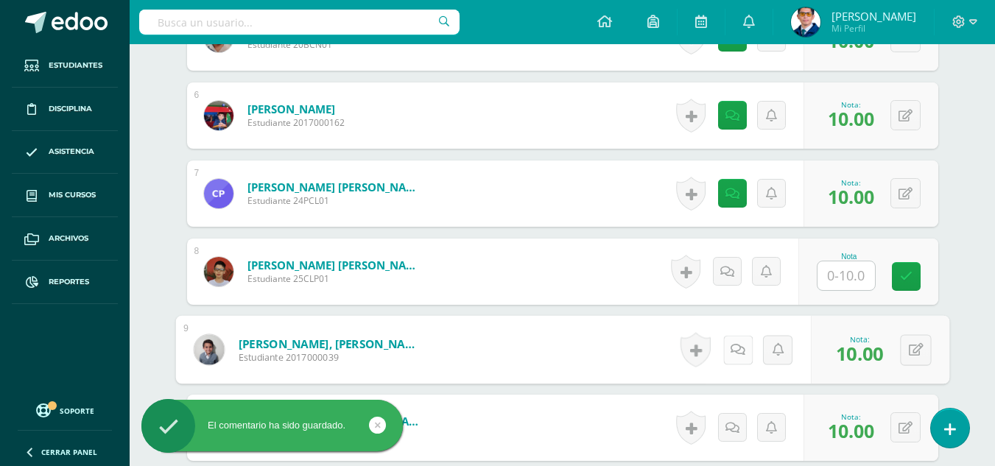
click at [732, 348] on icon at bounding box center [738, 349] width 15 height 13
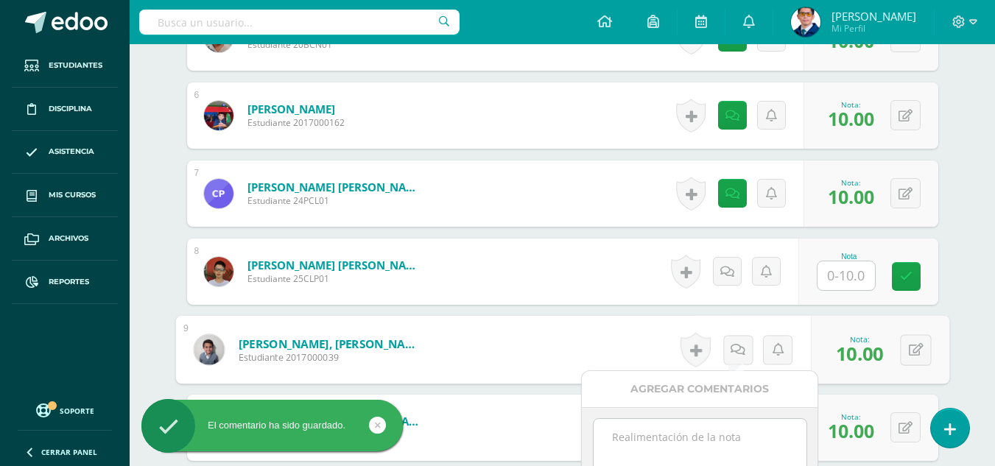
paste textarea "Tu trabajo ha sido calificado."
click at [724, 438] on textarea "Tu trabajo ha sido calificado." at bounding box center [700, 456] width 213 height 74
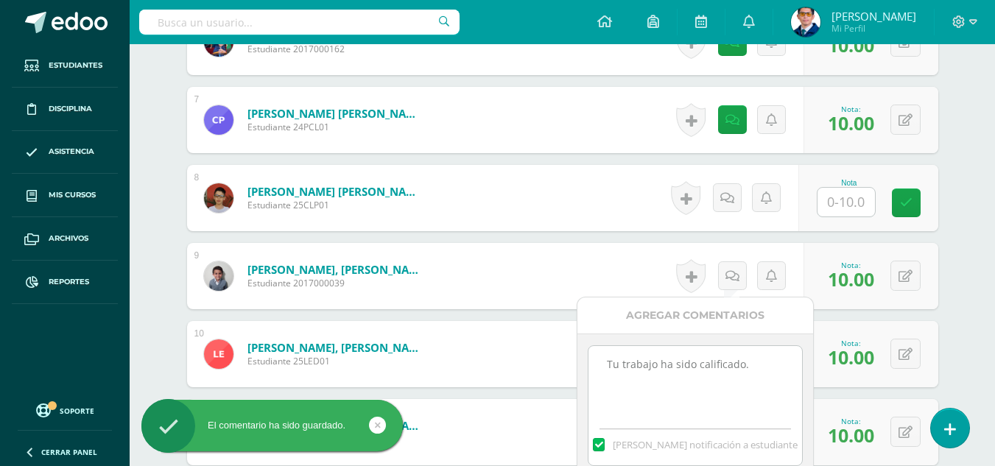
scroll to position [967, 0]
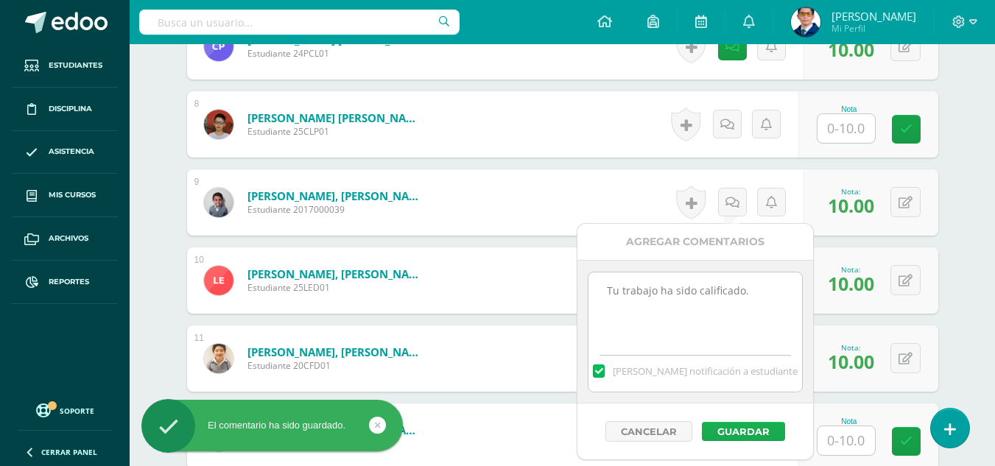
type textarea "Tu trabajo ha sido calificado."
click at [737, 431] on button "Guardar" at bounding box center [743, 431] width 83 height 19
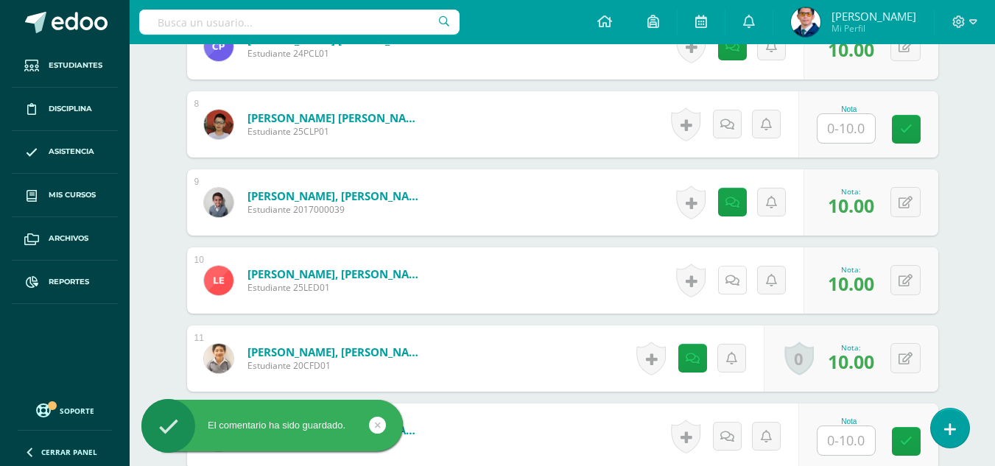
click at [733, 278] on icon at bounding box center [733, 281] width 14 height 13
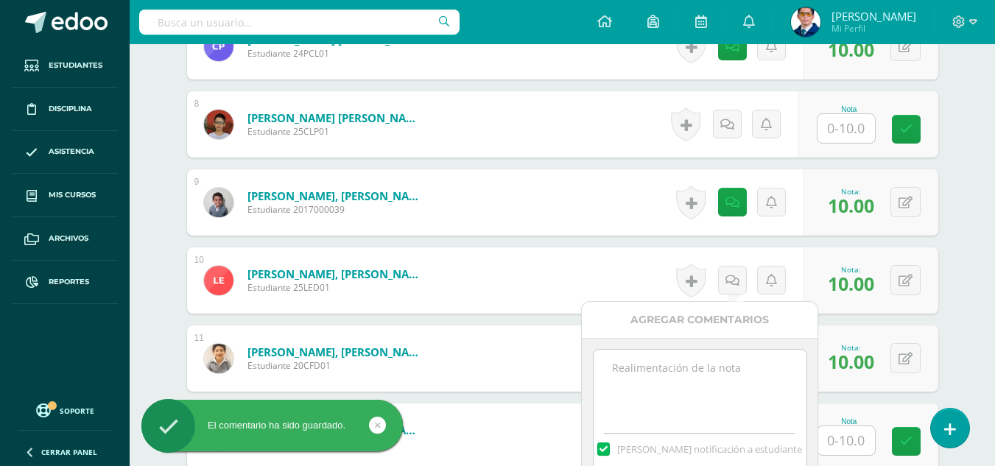
paste textarea "Tu trabajo ha sido calificado."
click at [730, 364] on textarea at bounding box center [700, 387] width 213 height 74
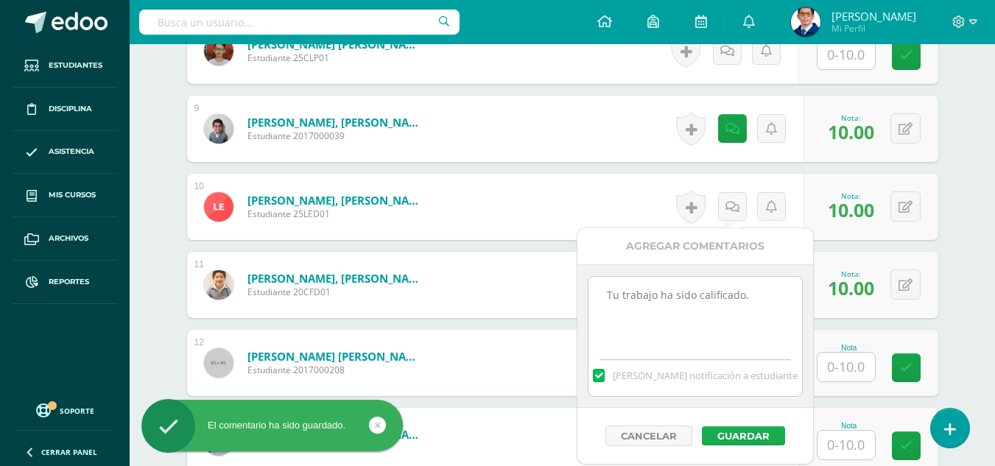
type textarea "Tu trabajo ha sido calificado."
click at [743, 427] on button "Guardar" at bounding box center [743, 436] width 83 height 19
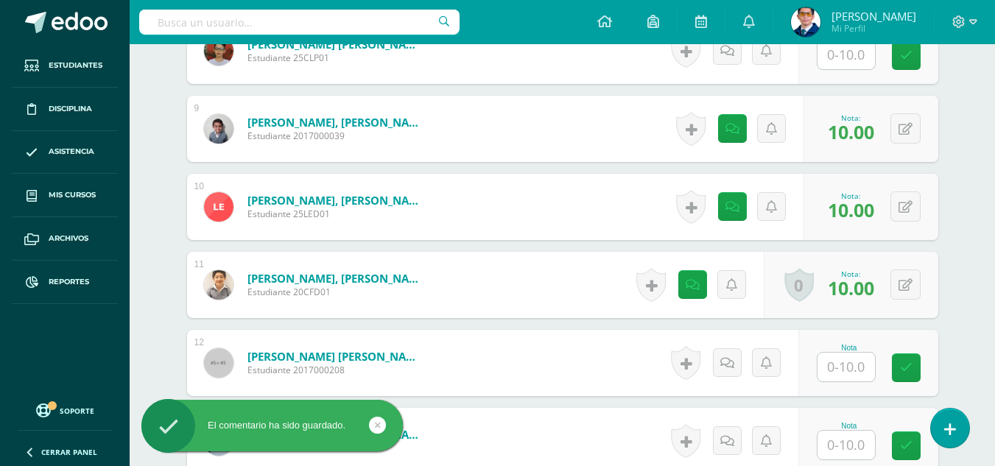
scroll to position [1262, 0]
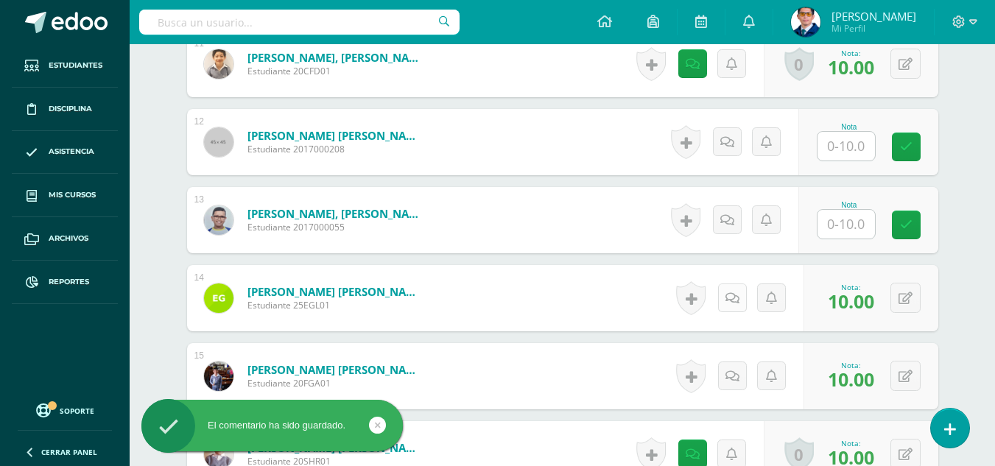
click at [729, 301] on link at bounding box center [732, 298] width 29 height 29
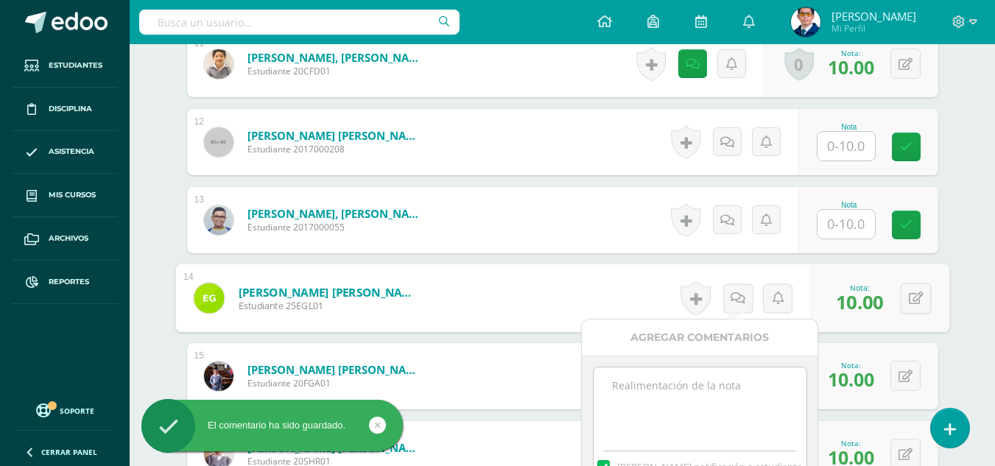
click at [725, 394] on textarea at bounding box center [700, 405] width 213 height 74
paste textarea "Tu trabajo ha sido calificado."
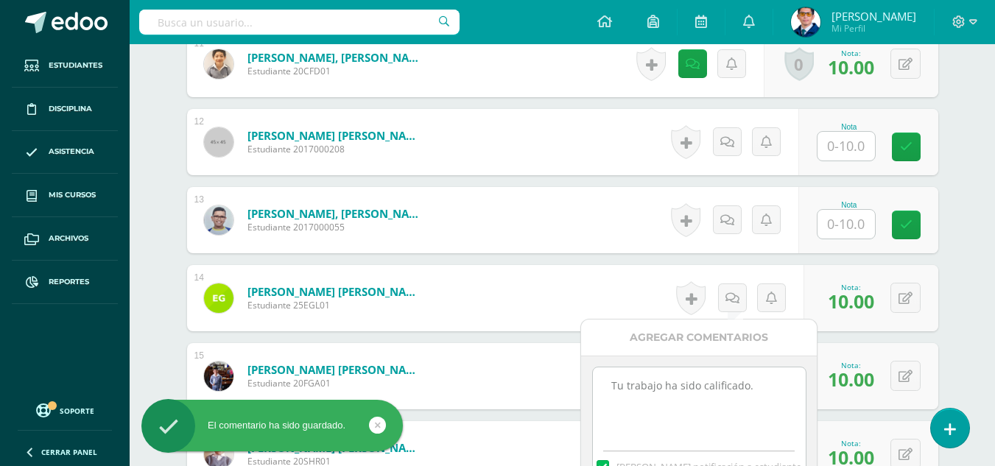
scroll to position [1336, 0]
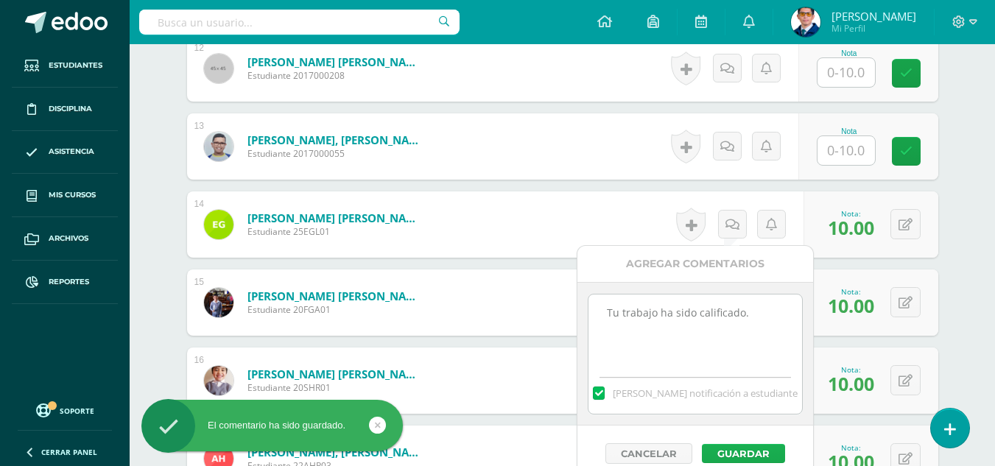
type textarea "Tu trabajo ha sido calificado."
click at [748, 449] on button "Guardar" at bounding box center [743, 453] width 83 height 19
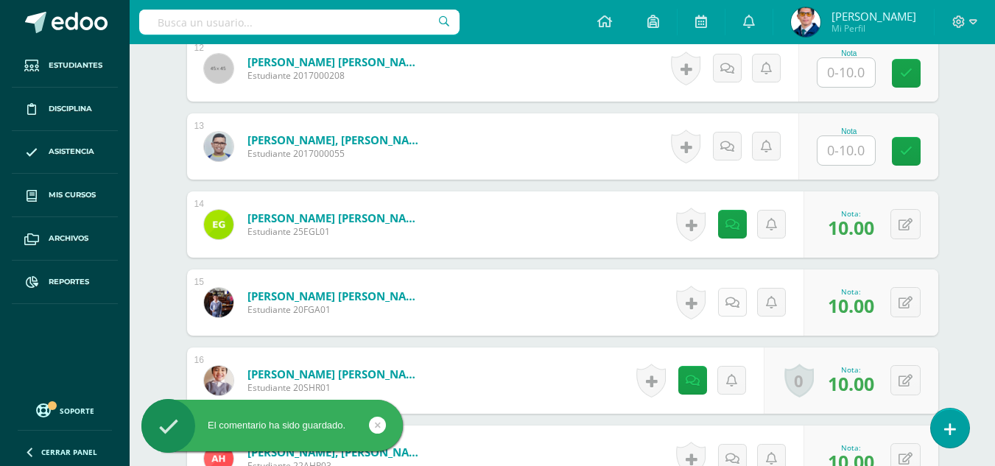
click at [728, 307] on icon at bounding box center [733, 303] width 14 height 13
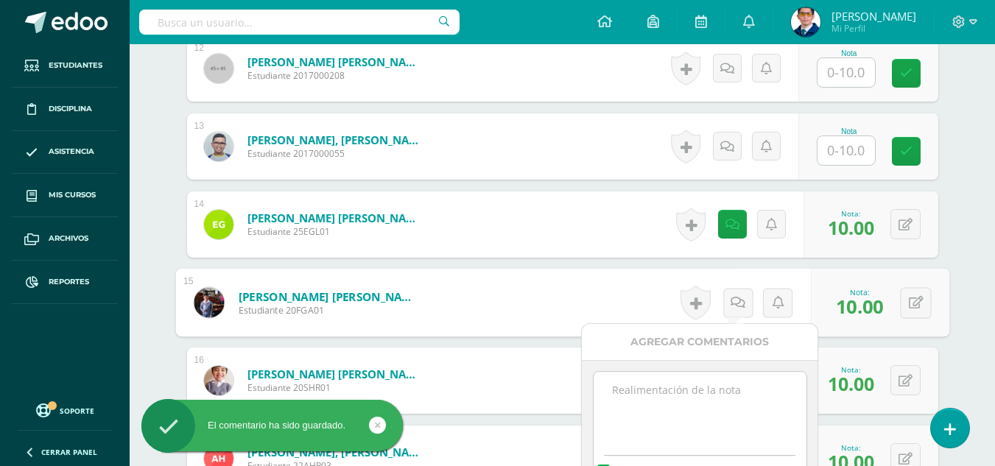
paste textarea "Tu trabajo ha sido calificado."
click at [732, 407] on textarea at bounding box center [700, 409] width 213 height 74
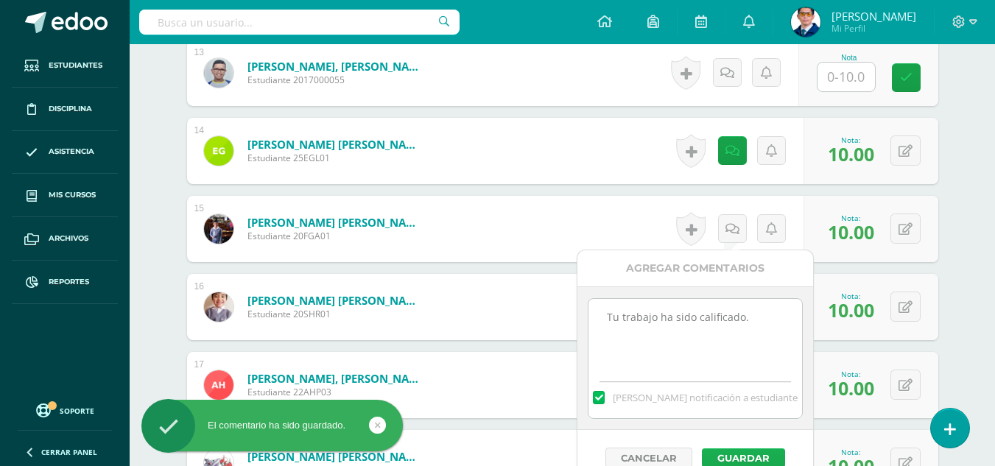
type textarea "Tu trabajo ha sido calificado."
click at [749, 462] on button "Guardar" at bounding box center [743, 458] width 83 height 19
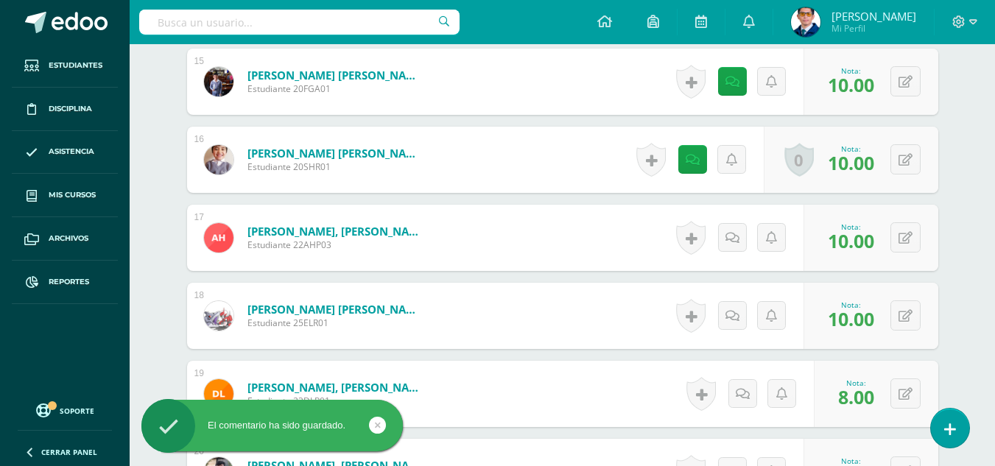
scroll to position [1630, 0]
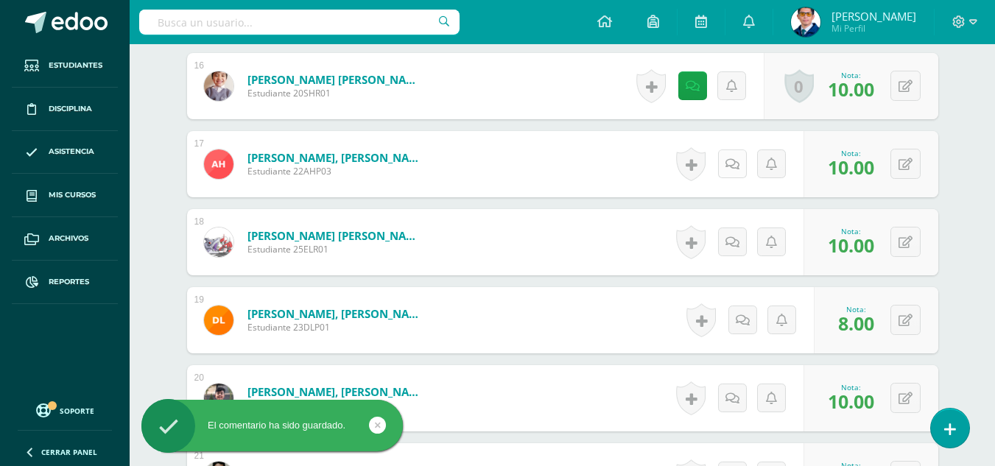
click at [732, 170] on icon at bounding box center [733, 164] width 14 height 13
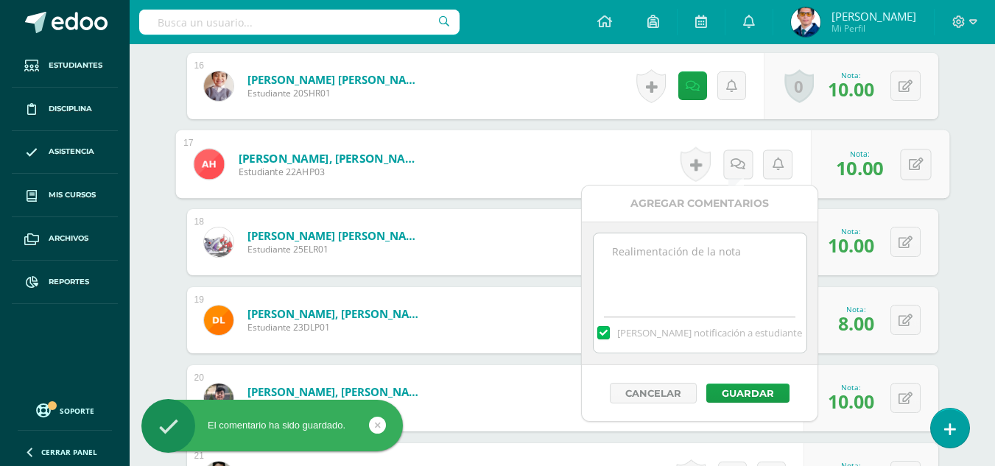
click at [693, 276] on textarea at bounding box center [700, 271] width 213 height 74
paste textarea "Tu trabajo ha sido calificado."
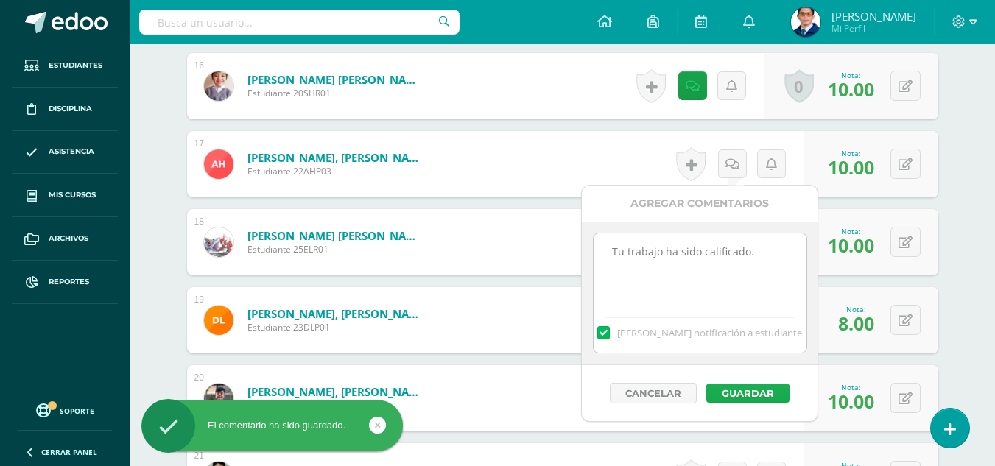
type textarea "Tu trabajo ha sido calificado."
click at [732, 402] on button "Guardar" at bounding box center [748, 393] width 83 height 19
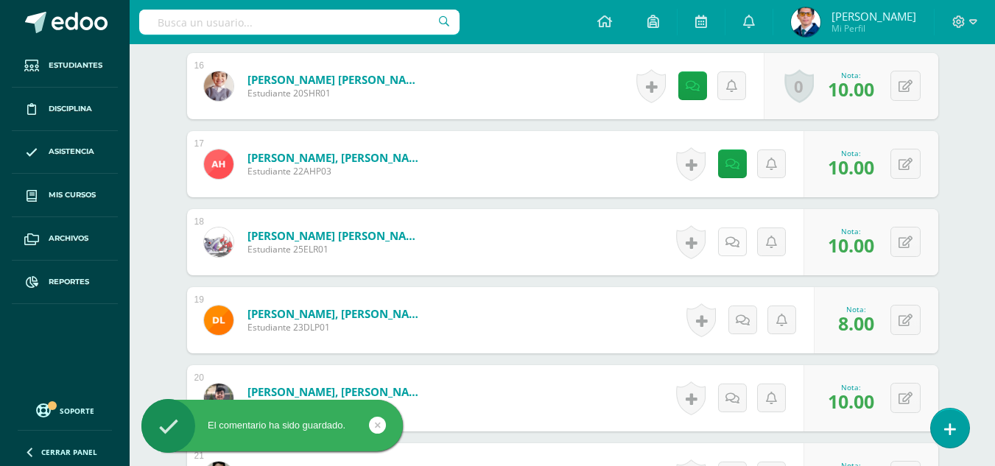
click at [732, 235] on link at bounding box center [732, 242] width 29 height 29
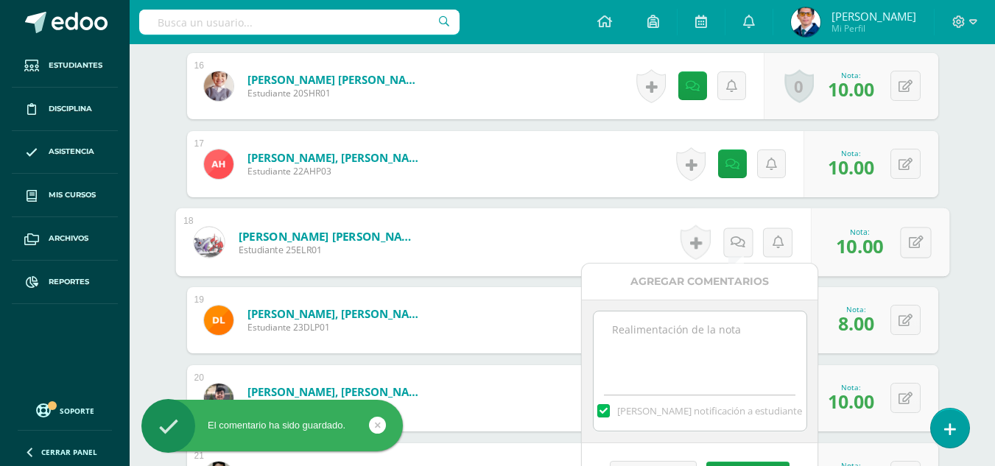
paste textarea "Tu trabajo ha sido calificado."
click at [733, 350] on textarea at bounding box center [700, 349] width 213 height 74
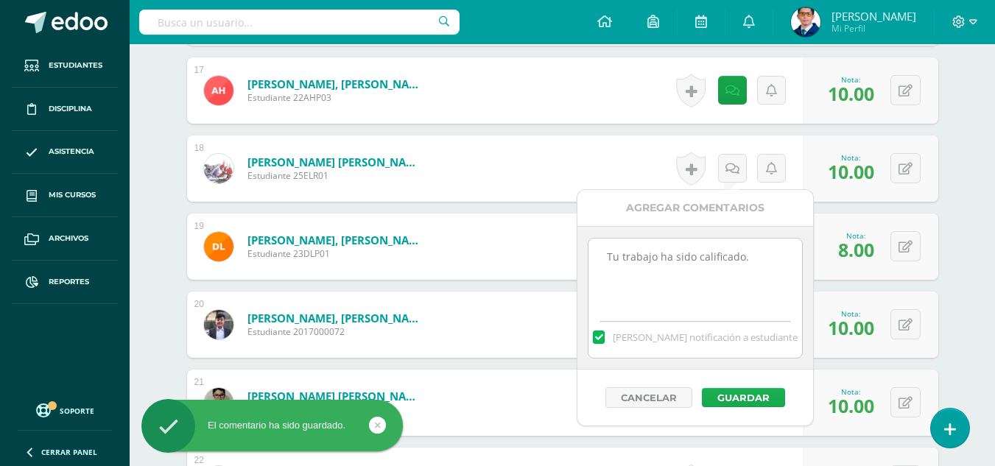
type textarea "Tu trabajo ha sido calificado."
click at [754, 404] on button "Guardar" at bounding box center [743, 397] width 83 height 19
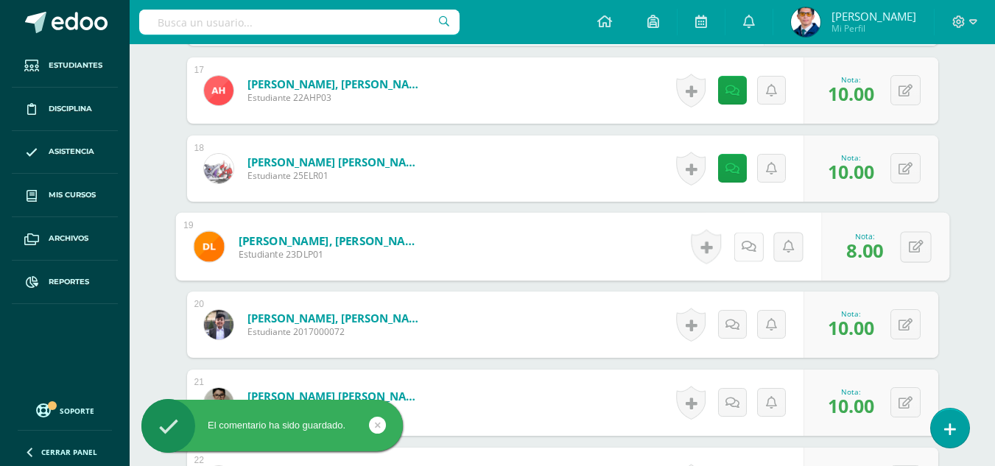
click at [741, 242] on icon at bounding box center [748, 246] width 15 height 13
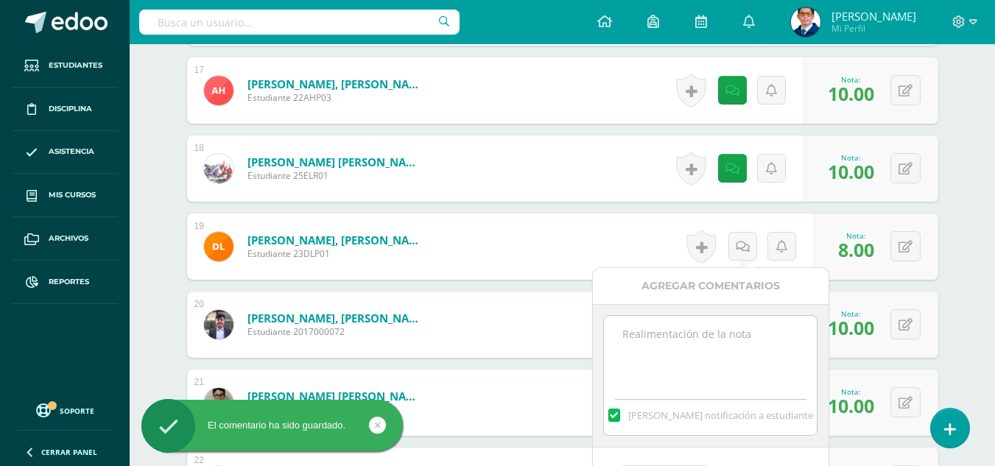
click at [741, 362] on textarea at bounding box center [710, 353] width 213 height 74
paste textarea "Tu trabajo ha sido calificado."
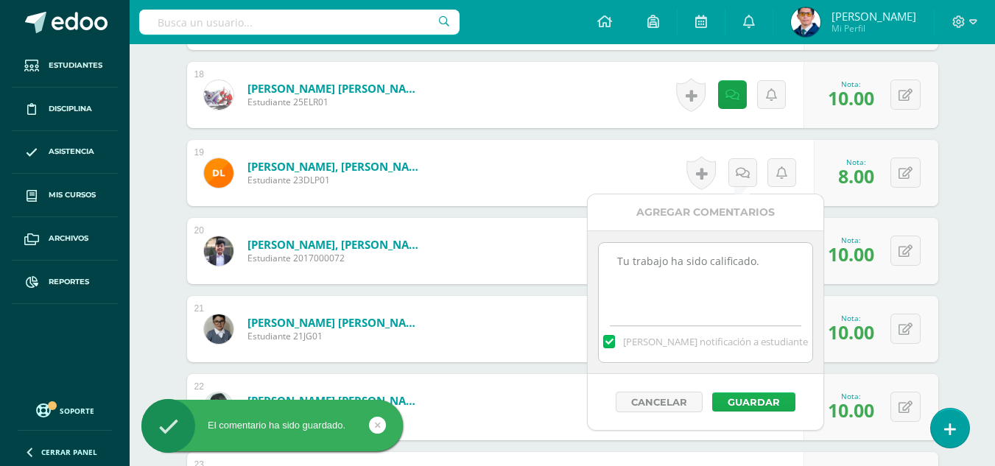
scroll to position [1851, 0]
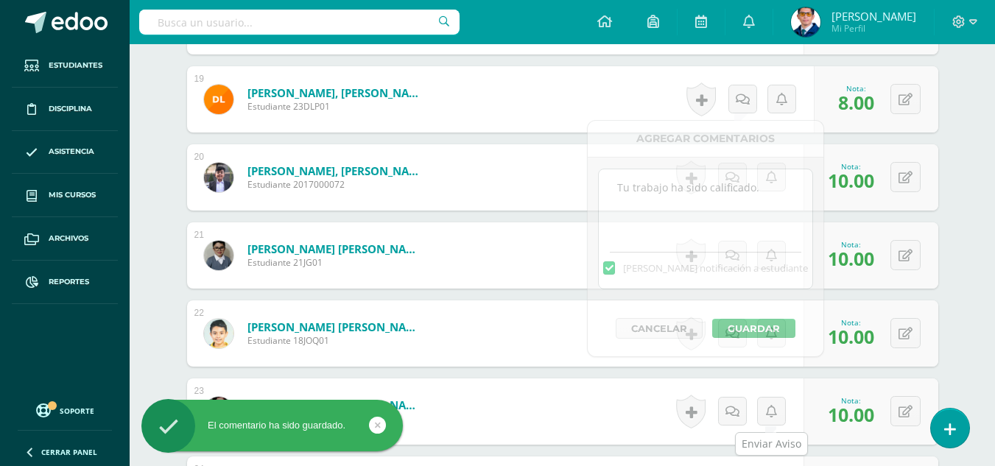
click at [766, 399] on link at bounding box center [771, 411] width 29 height 29
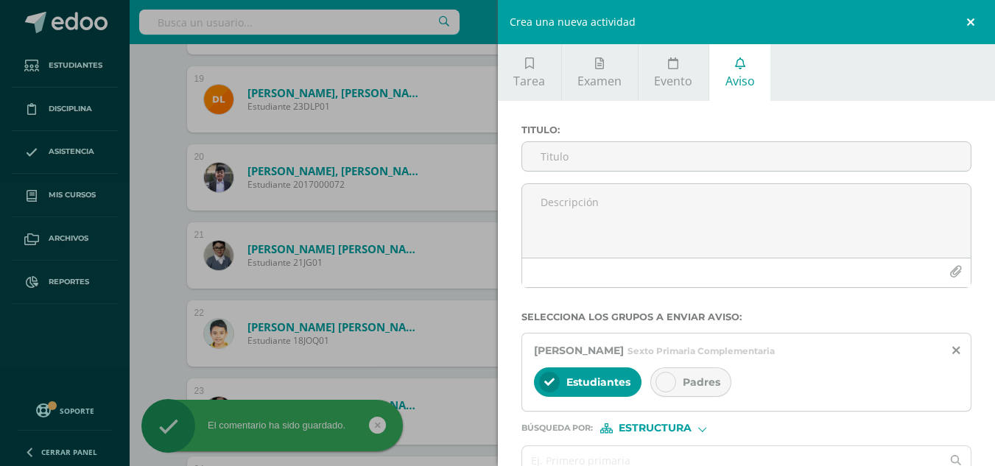
click at [964, 23] on link at bounding box center [973, 22] width 44 height 44
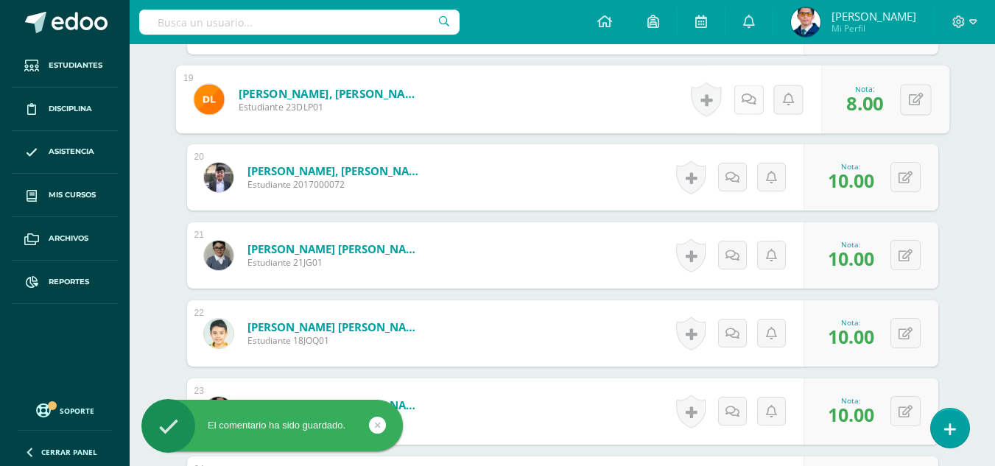
click at [753, 99] on link at bounding box center [748, 99] width 29 height 29
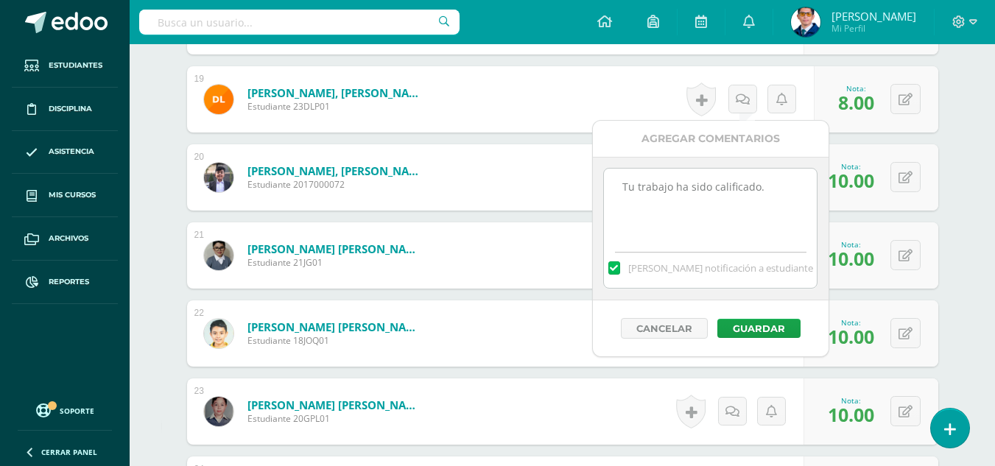
paste textarea "Tu trabajo ha sido calificado."
click at [743, 217] on textarea "Tu trabajo ha sido calificado." at bounding box center [710, 206] width 213 height 74
drag, startPoint x: 752, startPoint y: 207, endPoint x: 572, endPoint y: 155, distance: 187.7
paste textarea
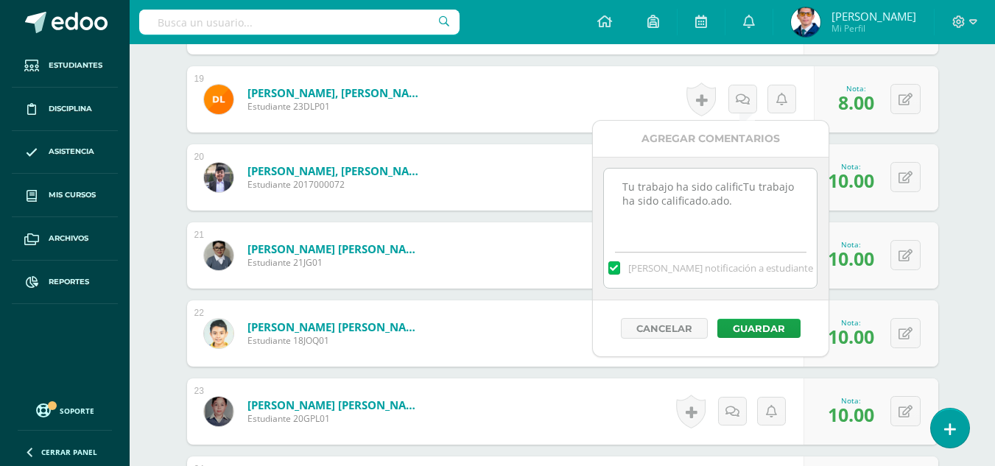
type textarea "Tu trabajo ha sido calificado."
click at [750, 332] on button "Guardar" at bounding box center [759, 328] width 83 height 19
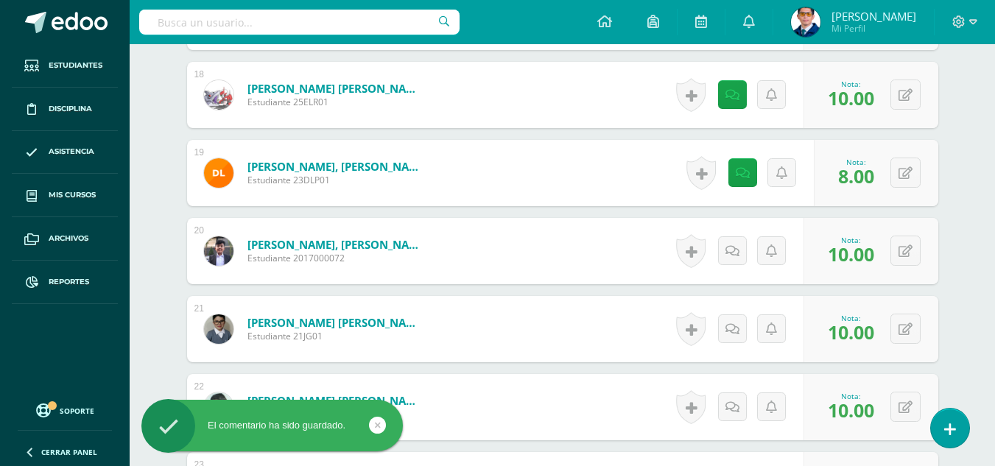
scroll to position [1851, 0]
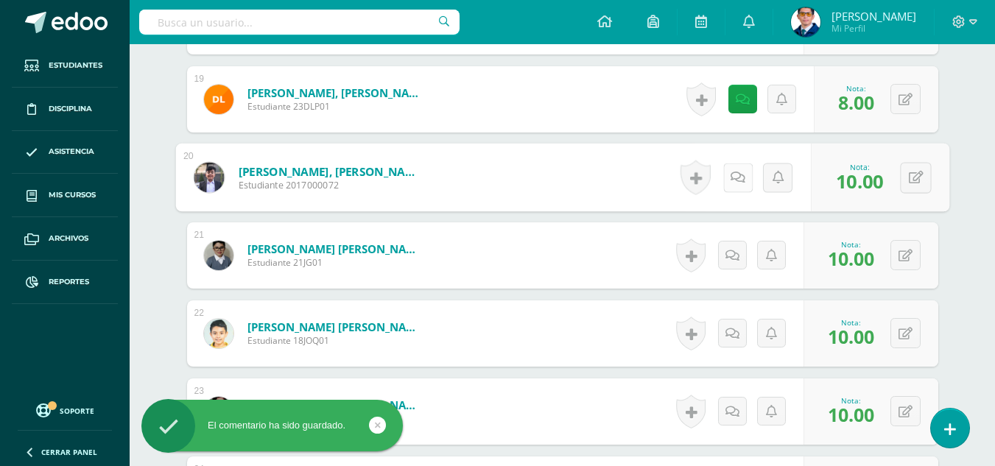
click at [734, 182] on icon at bounding box center [738, 177] width 15 height 13
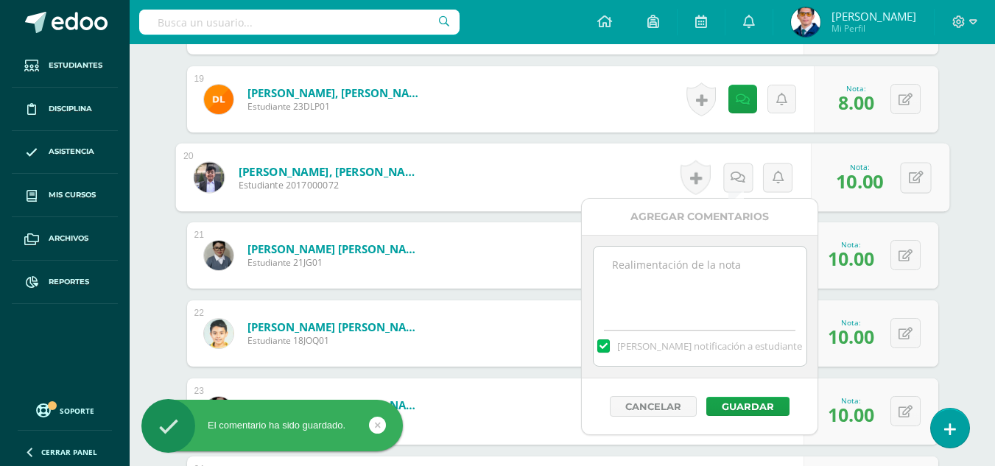
paste textarea "Tu trabajo ha sido calificado."
click at [720, 301] on textarea "Tu trabajo ha sido calificado." at bounding box center [700, 284] width 213 height 74
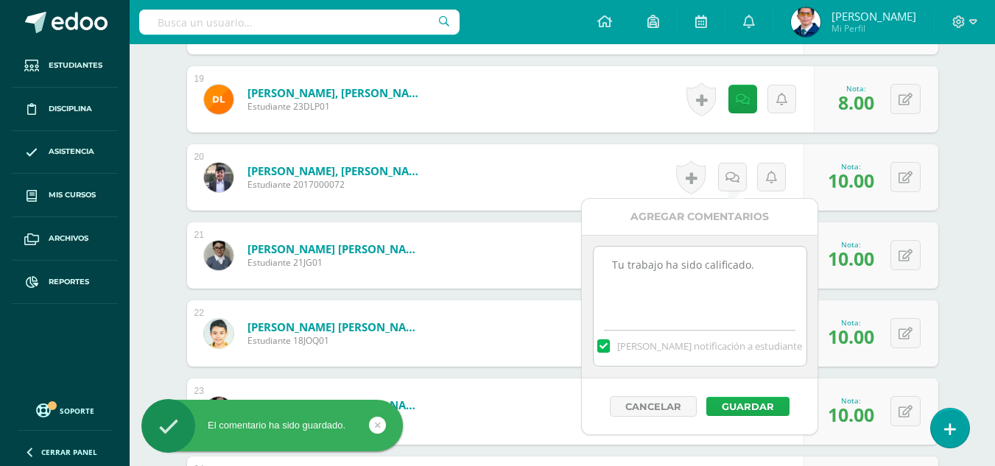
type textarea "Tu trabajo ha sido calificado."
click at [752, 402] on button "Guardar" at bounding box center [748, 406] width 83 height 19
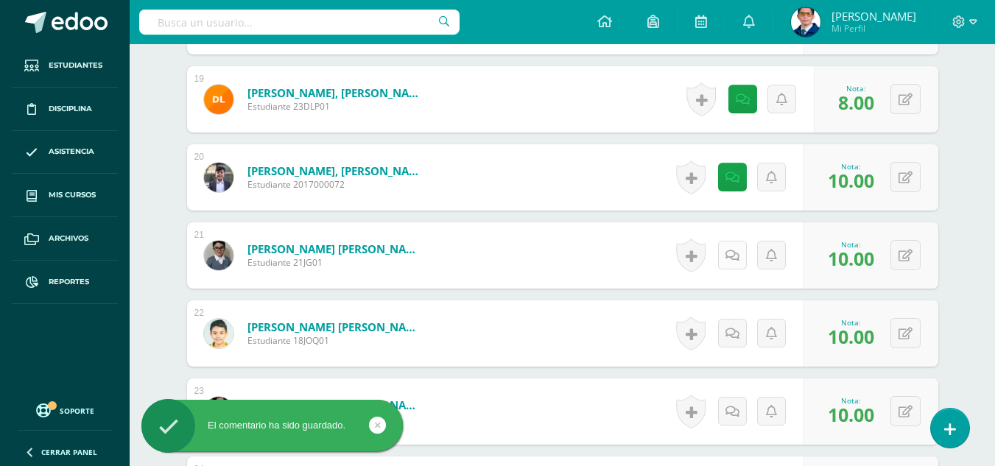
click at [737, 248] on link at bounding box center [732, 255] width 29 height 29
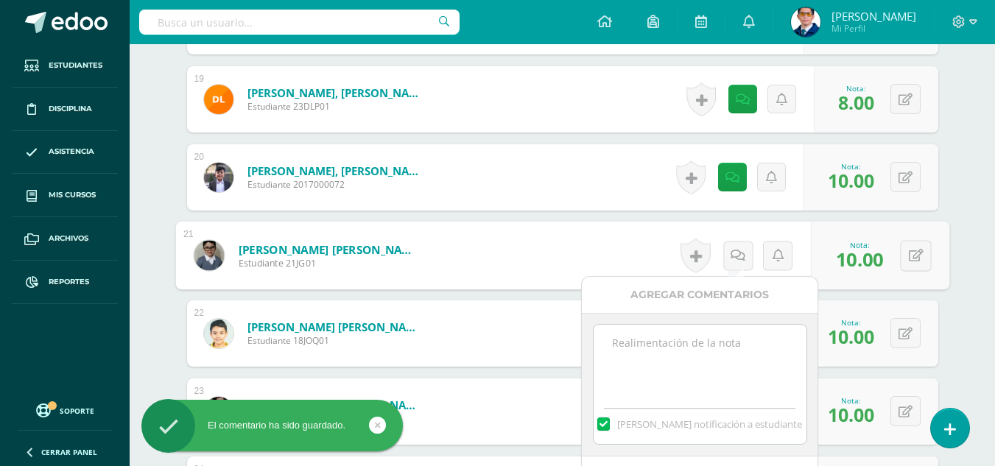
paste textarea "Tu trabajo ha sido calificado."
click at [731, 337] on textarea at bounding box center [700, 362] width 213 height 74
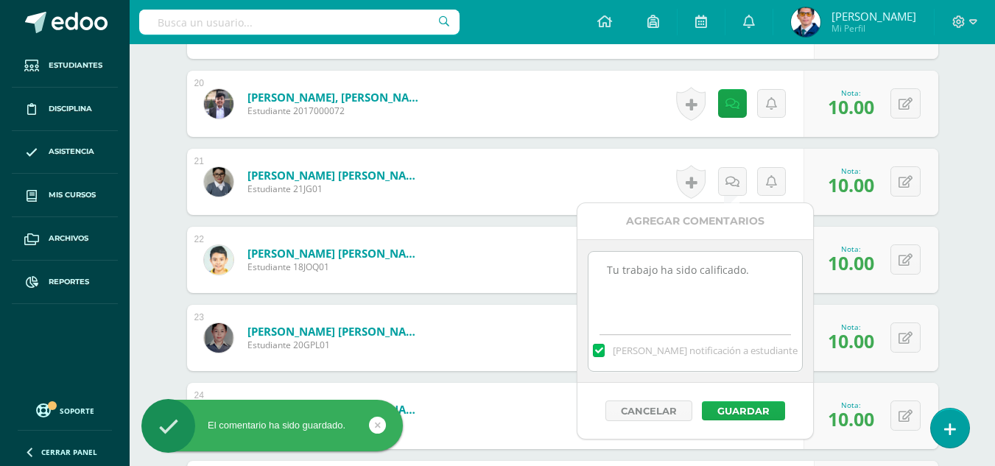
type textarea "Tu trabajo ha sido calificado."
click at [750, 402] on button "Guardar" at bounding box center [743, 411] width 83 height 19
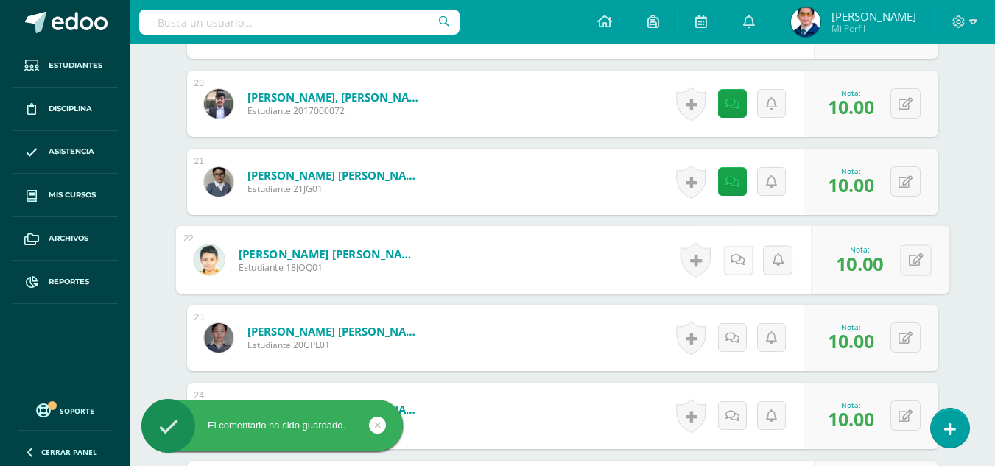
click at [740, 264] on link at bounding box center [737, 259] width 29 height 29
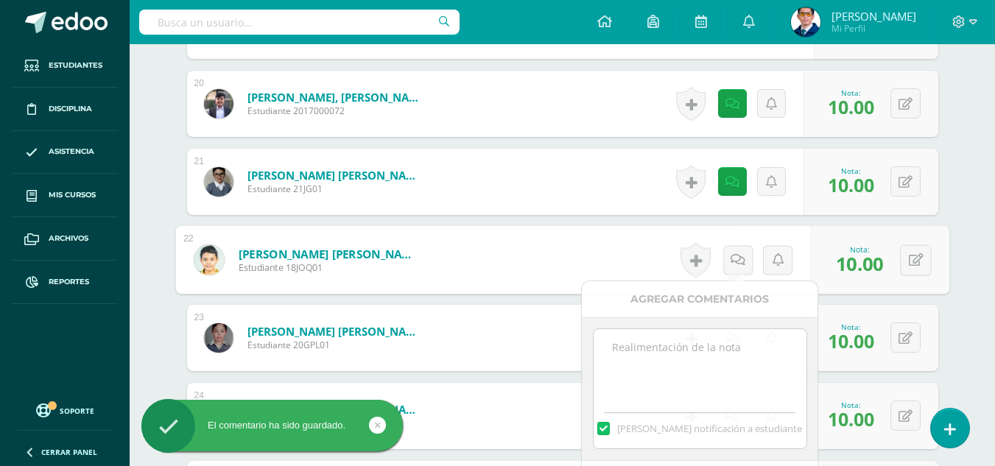
paste textarea "Tu trabajo ha sido calificado."
click at [734, 340] on textarea at bounding box center [700, 366] width 213 height 74
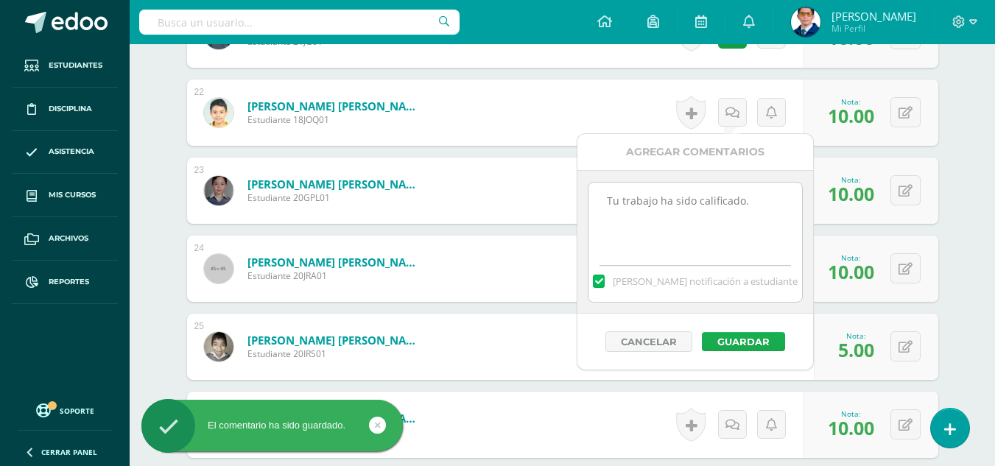
type textarea "Tu trabajo ha sido calificado."
click at [751, 346] on button "Guardar" at bounding box center [743, 341] width 83 height 19
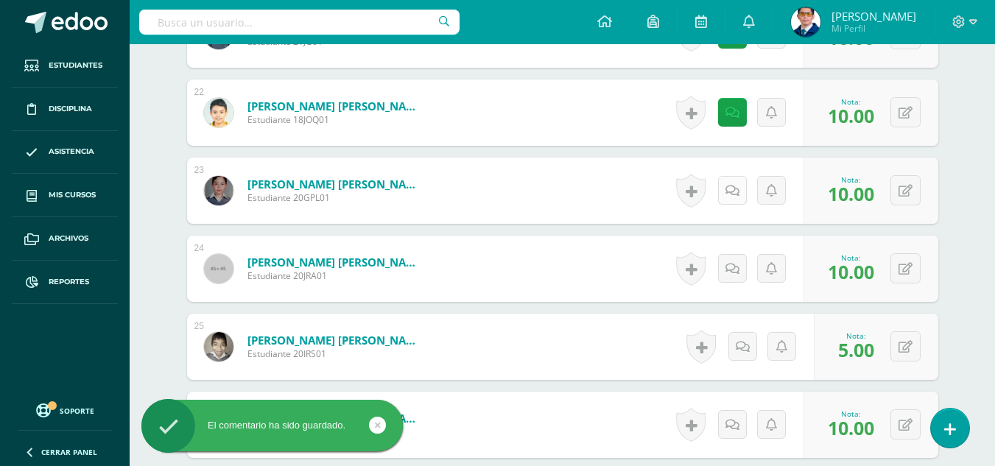
click at [736, 192] on icon at bounding box center [733, 191] width 14 height 13
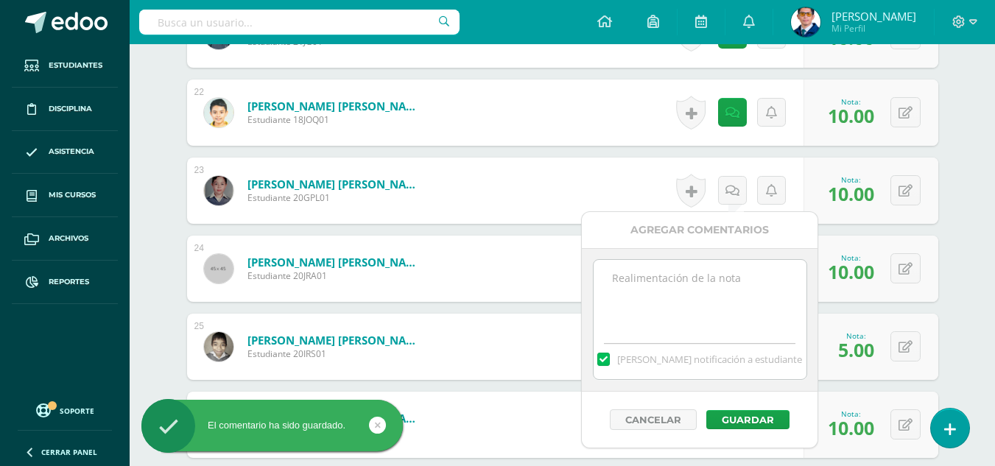
paste textarea "Tu trabajo ha sido calificado."
click at [746, 308] on textarea at bounding box center [700, 297] width 213 height 74
type textarea "Tu trabajo ha sido calificado."
click at [761, 417] on button "Guardar" at bounding box center [748, 419] width 83 height 19
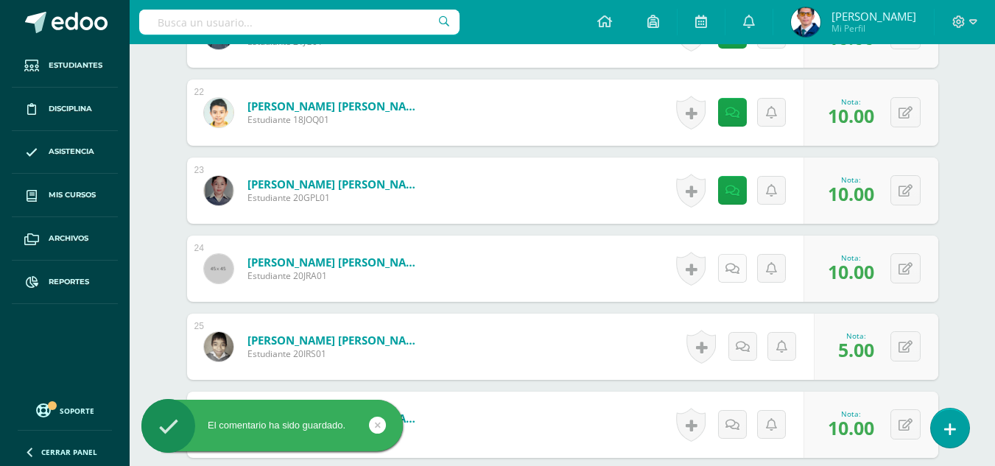
click at [737, 263] on icon at bounding box center [733, 269] width 14 height 13
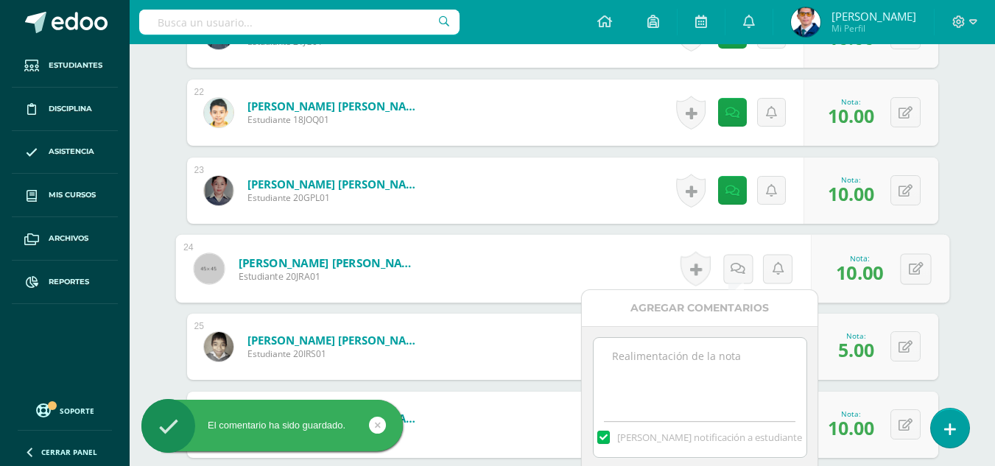
paste textarea "Tu trabajo ha sido calificado."
click at [749, 357] on textarea at bounding box center [700, 375] width 213 height 74
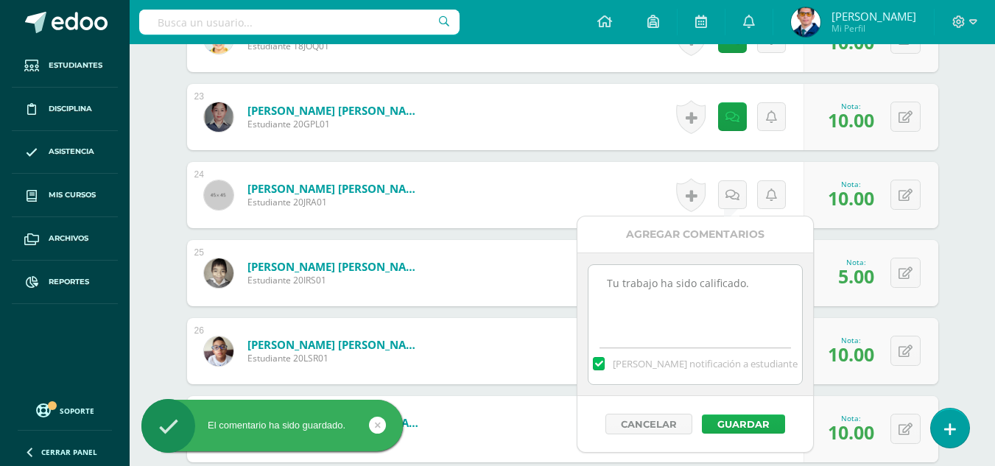
type textarea "Tu trabajo ha sido calificado."
click at [765, 431] on button "Guardar" at bounding box center [743, 424] width 83 height 19
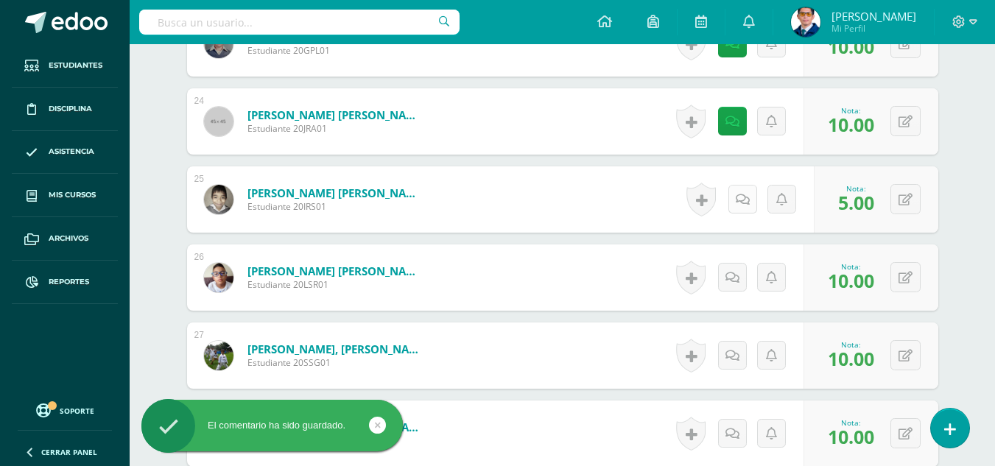
click at [743, 201] on icon at bounding box center [743, 200] width 14 height 13
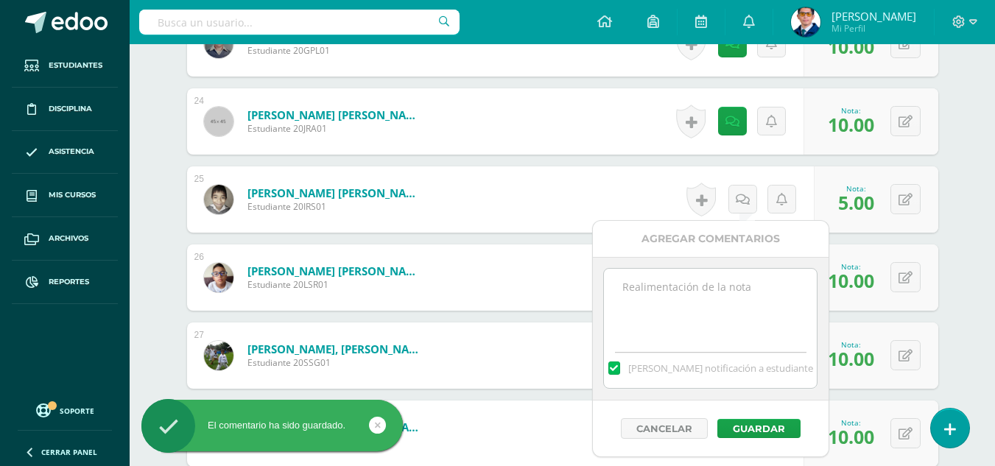
paste textarea "Tu trabajo ha sido calificado."
click at [740, 322] on textarea at bounding box center [710, 306] width 213 height 74
type textarea "Tu trabajo ha sido calificado."
click at [771, 428] on button "Guardar" at bounding box center [759, 428] width 83 height 19
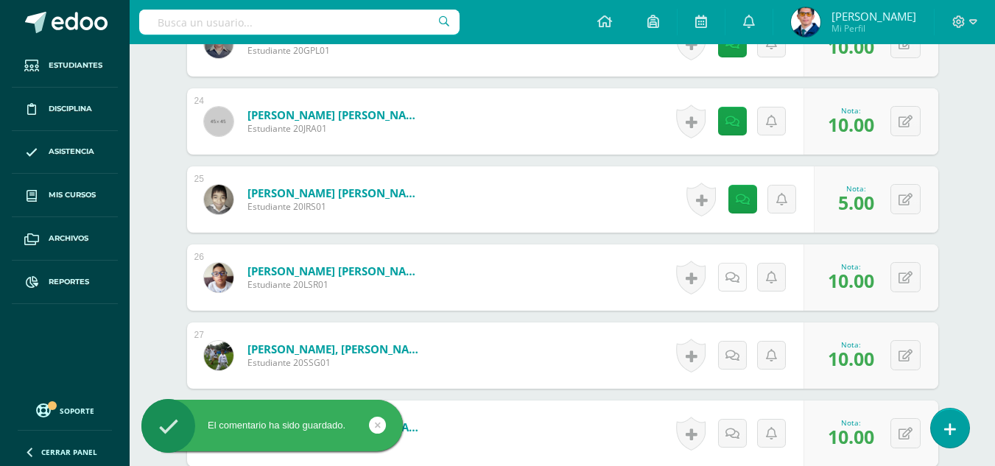
click at [742, 280] on link at bounding box center [732, 277] width 29 height 29
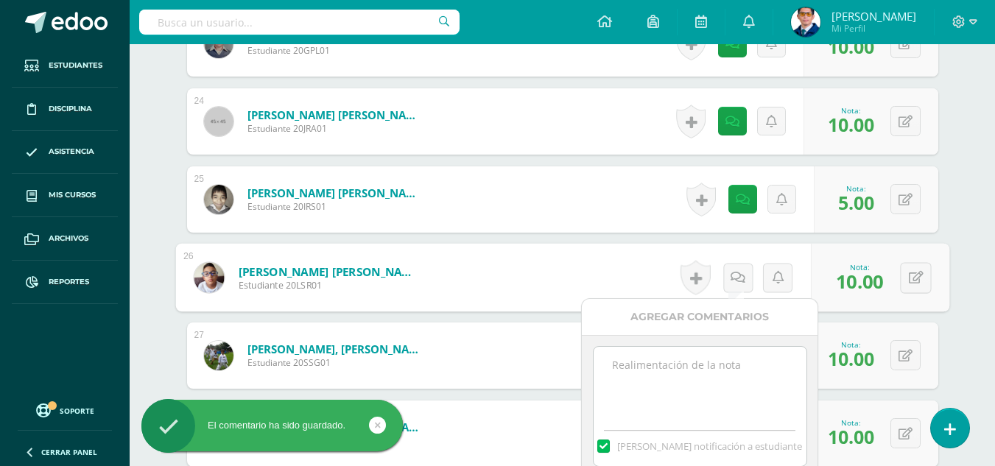
click at [748, 381] on textarea at bounding box center [700, 384] width 213 height 74
paste textarea "Tu trabajo ha sido calificado."
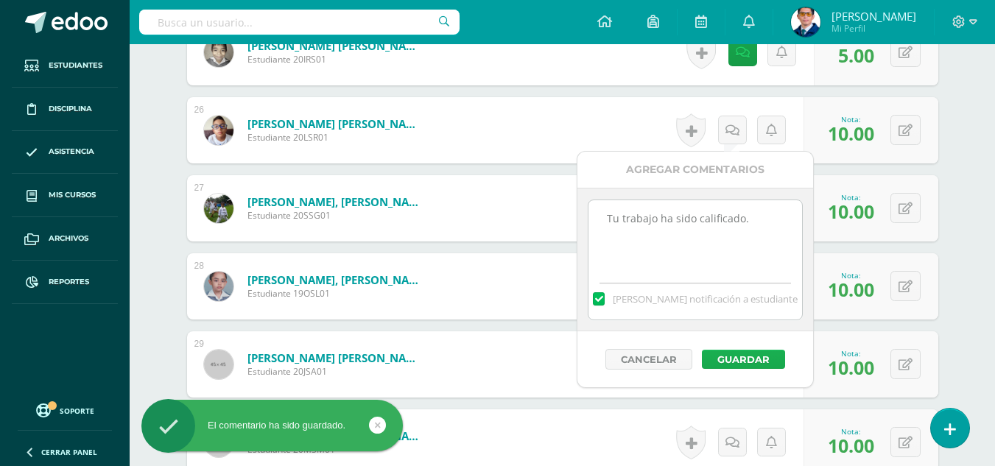
type textarea "Tu trabajo ha sido calificado."
click at [752, 363] on button "Guardar" at bounding box center [743, 359] width 83 height 19
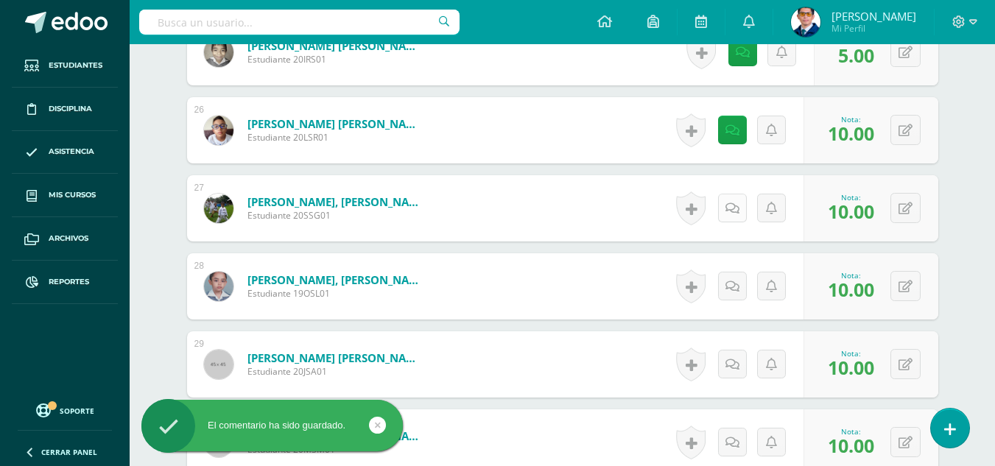
click at [738, 219] on link at bounding box center [732, 208] width 29 height 29
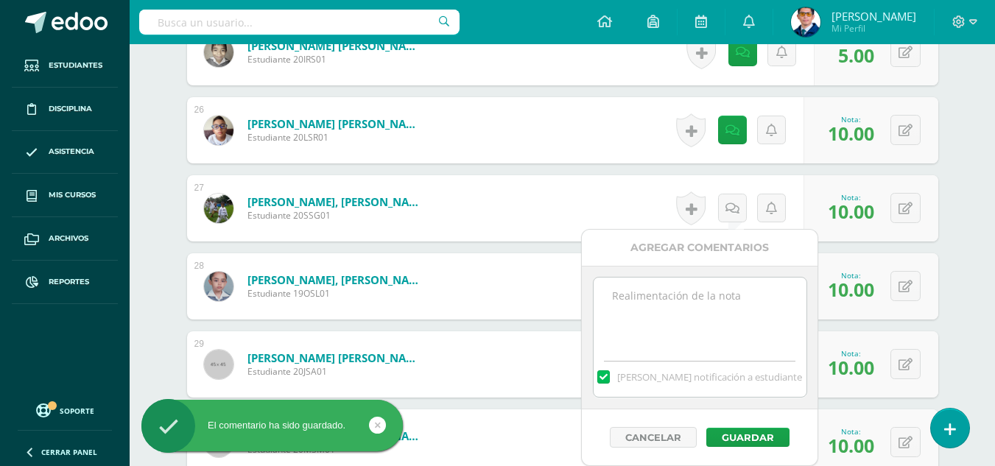
paste textarea "Tu trabajo ha sido calificado."
click at [738, 292] on textarea "Tu trabajo ha sido calificado." at bounding box center [700, 315] width 213 height 74
type textarea "Tu trabajo ha sido calificado."
click at [775, 441] on button "Guardar" at bounding box center [748, 437] width 83 height 19
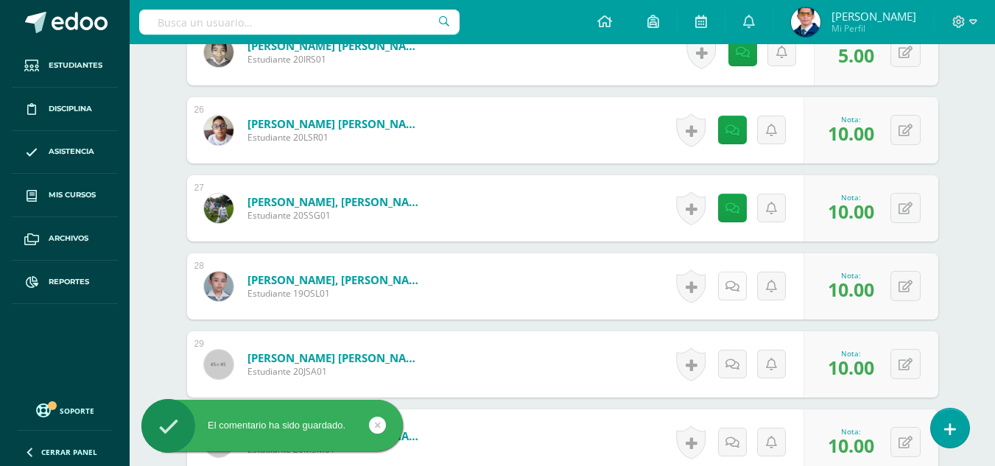
click at [738, 295] on link at bounding box center [732, 286] width 29 height 29
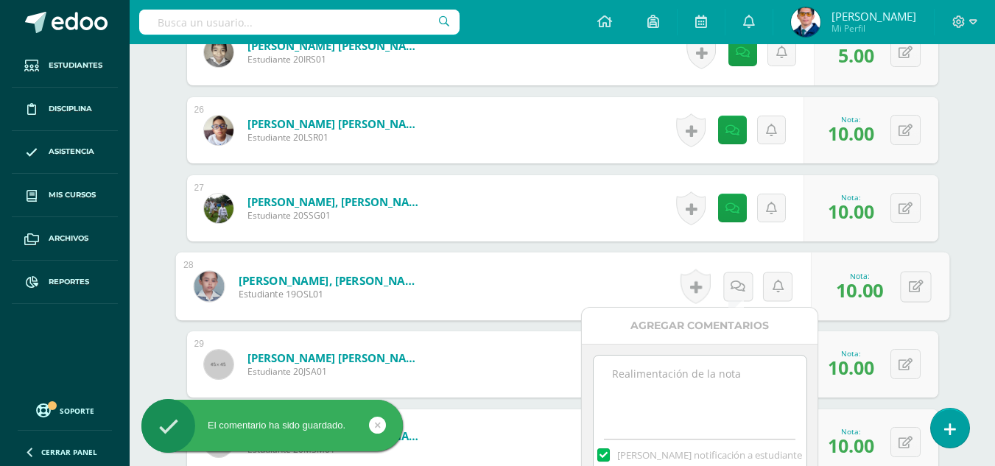
click at [737, 391] on textarea at bounding box center [700, 393] width 213 height 74
paste textarea "Tu trabajo ha sido calificado."
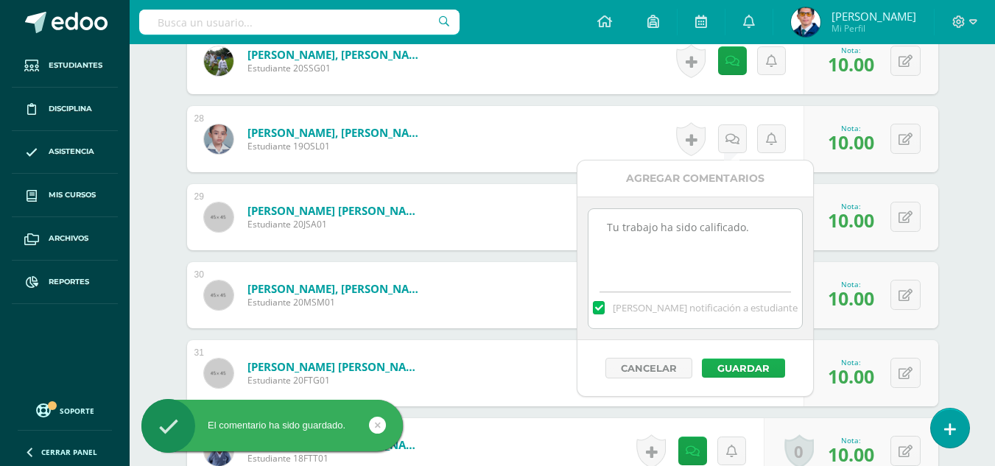
type textarea "Tu trabajo ha sido calificado."
click at [754, 373] on button "Guardar" at bounding box center [743, 368] width 83 height 19
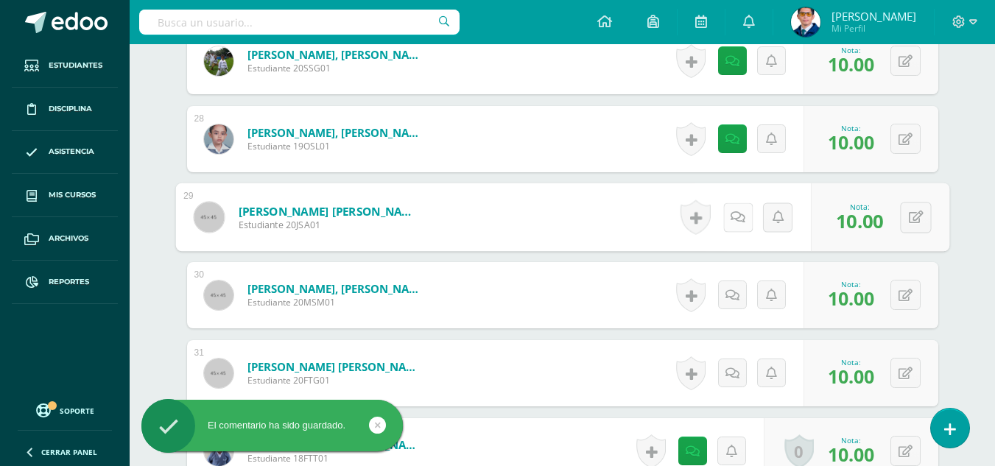
click at [737, 228] on link at bounding box center [737, 217] width 29 height 29
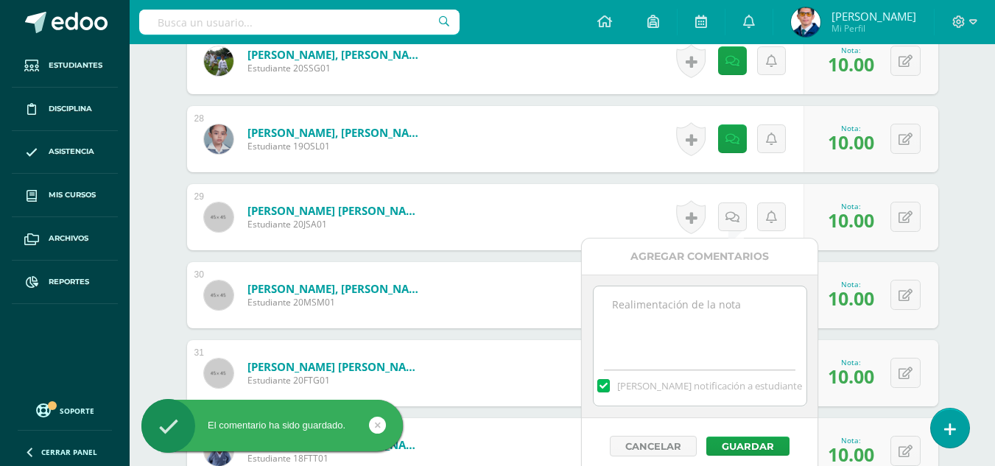
paste textarea "Tu trabajo ha sido calificado."
click at [749, 312] on textarea at bounding box center [700, 324] width 213 height 74
type textarea "Tu trabajo ha sido calificado."
click at [764, 449] on button "Guardar" at bounding box center [748, 446] width 83 height 19
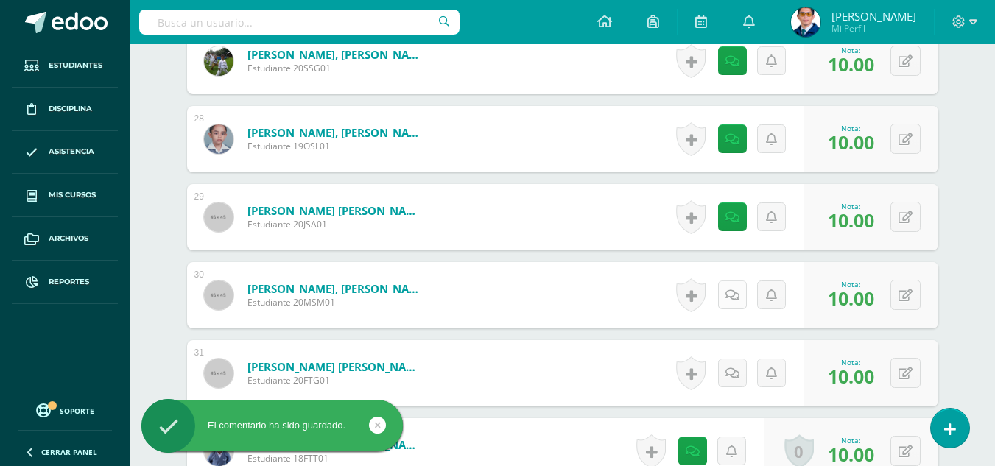
drag, startPoint x: 731, startPoint y: 277, endPoint x: 740, endPoint y: 301, distance: 25.2
click at [732, 277] on div "Historial de actividad No hay historial para esta actividad Agregar Comentarios…" at bounding box center [737, 295] width 133 height 66
click at [742, 304] on link at bounding box center [732, 295] width 29 height 29
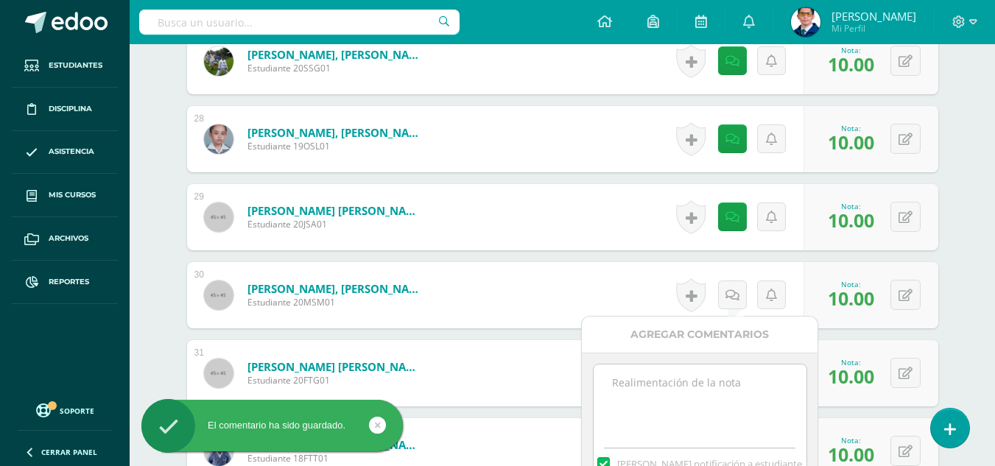
paste textarea "Tu trabajo ha sido calificado."
click at [733, 386] on textarea at bounding box center [700, 402] width 213 height 74
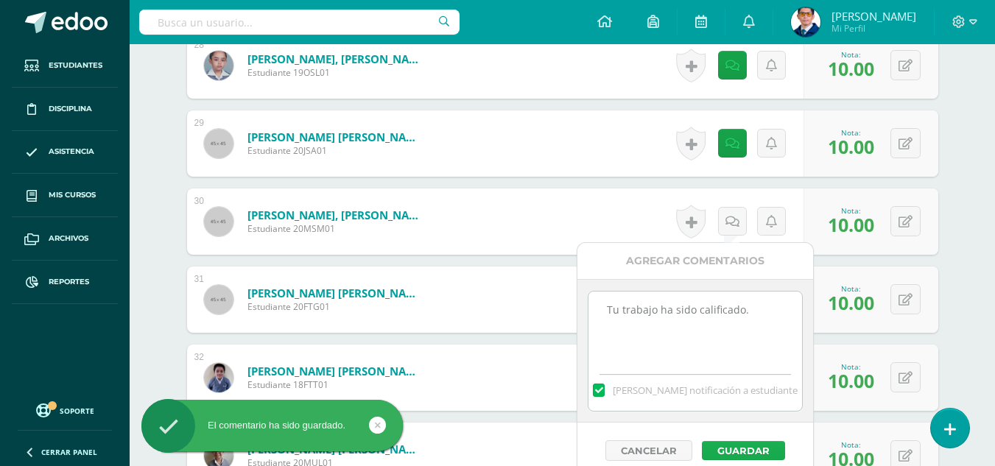
type textarea "Tu trabajo ha sido calificado."
click at [752, 449] on button "Guardar" at bounding box center [743, 450] width 83 height 19
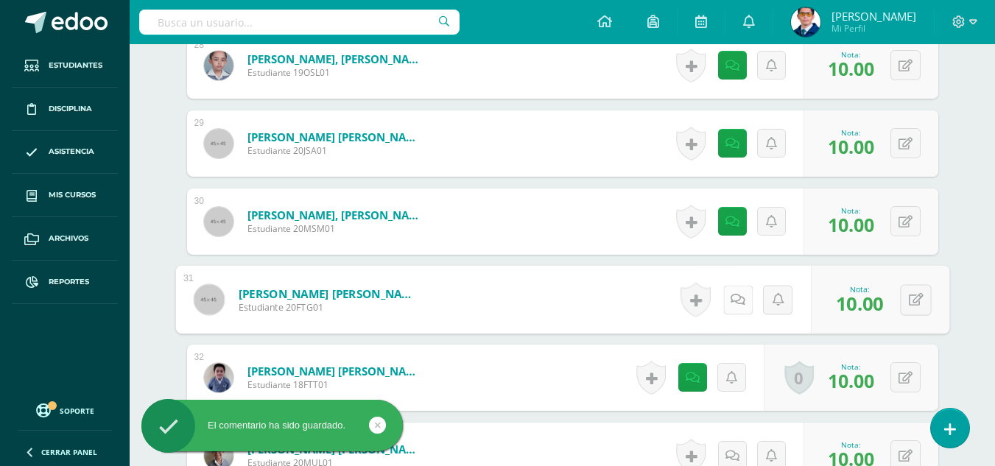
click at [727, 306] on link at bounding box center [737, 299] width 29 height 29
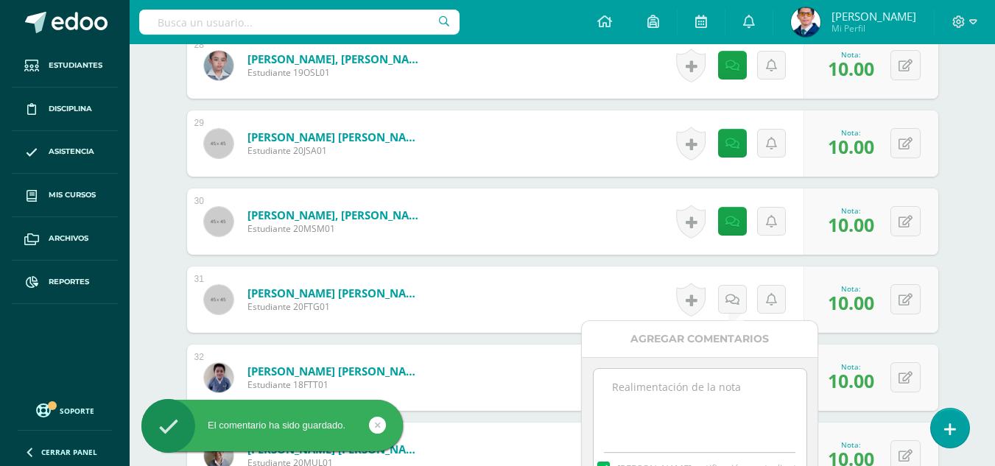
click at [729, 400] on textarea at bounding box center [700, 406] width 213 height 74
paste textarea "Tu trabajo ha sido calificado."
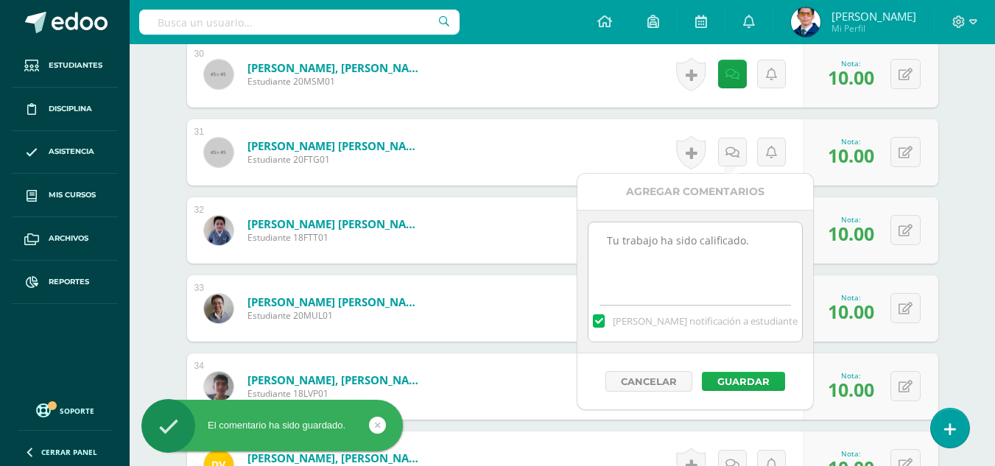
type textarea "Tu trabajo ha sido calificado."
click at [757, 385] on button "Guardar" at bounding box center [743, 381] width 83 height 19
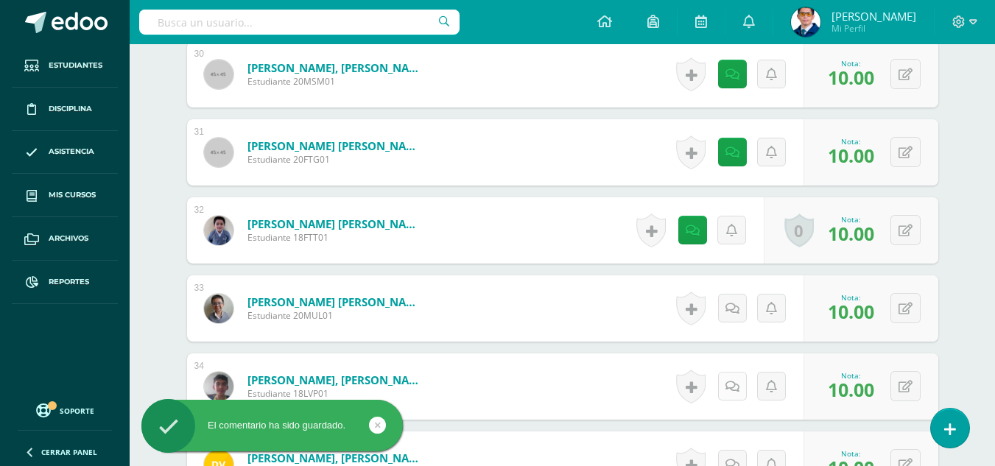
scroll to position [2809, 0]
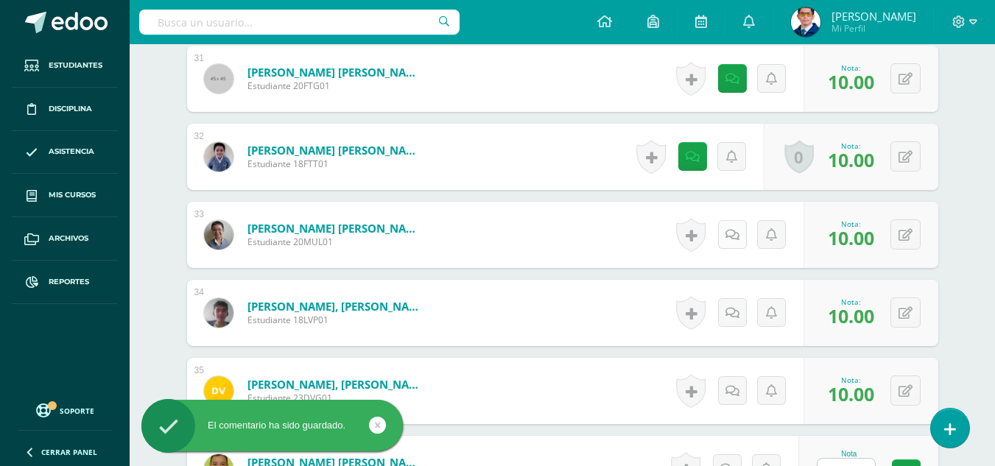
click at [738, 226] on link at bounding box center [732, 234] width 29 height 29
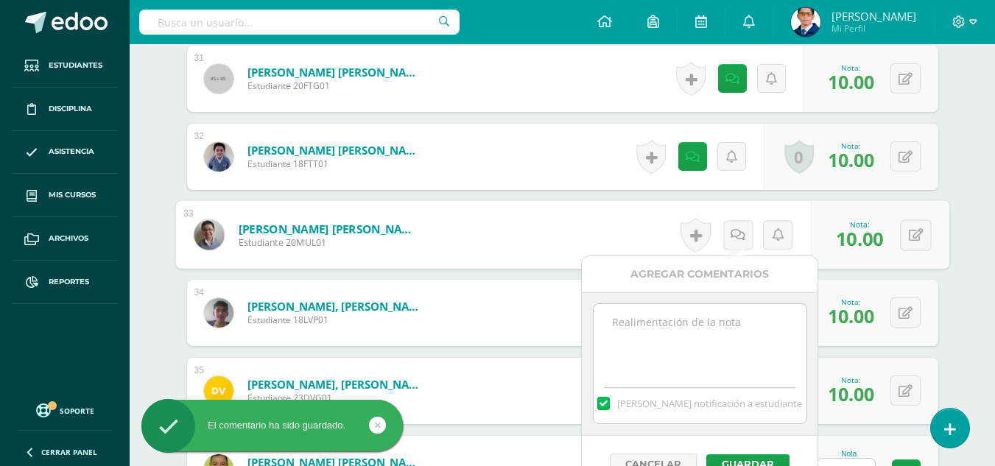
click at [732, 383] on div "Mandar notificación a estudiante" at bounding box center [700, 401] width 213 height 46
click at [744, 331] on textarea at bounding box center [700, 341] width 213 height 74
paste textarea "Tu trabajo ha sido calificado."
type textarea "Tu trabajo ha sido calificado."
click at [749, 458] on button "Guardar" at bounding box center [748, 464] width 83 height 19
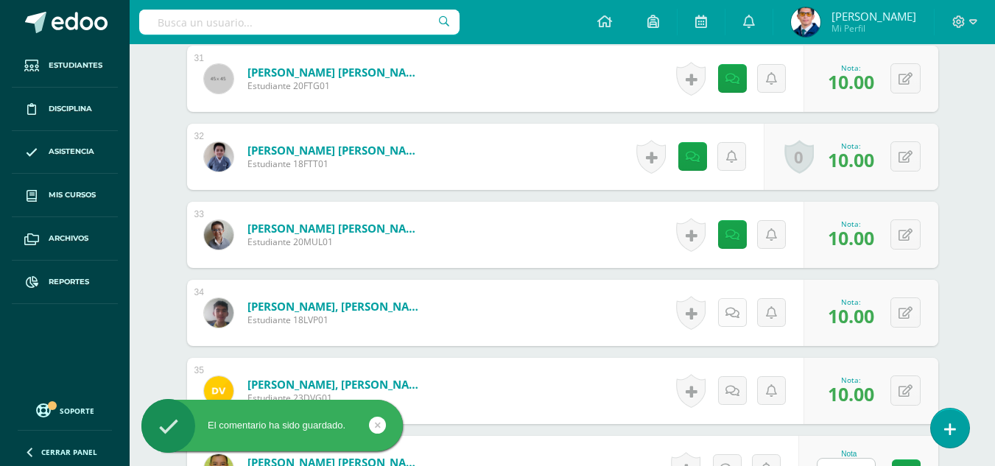
click at [735, 310] on icon at bounding box center [733, 313] width 14 height 13
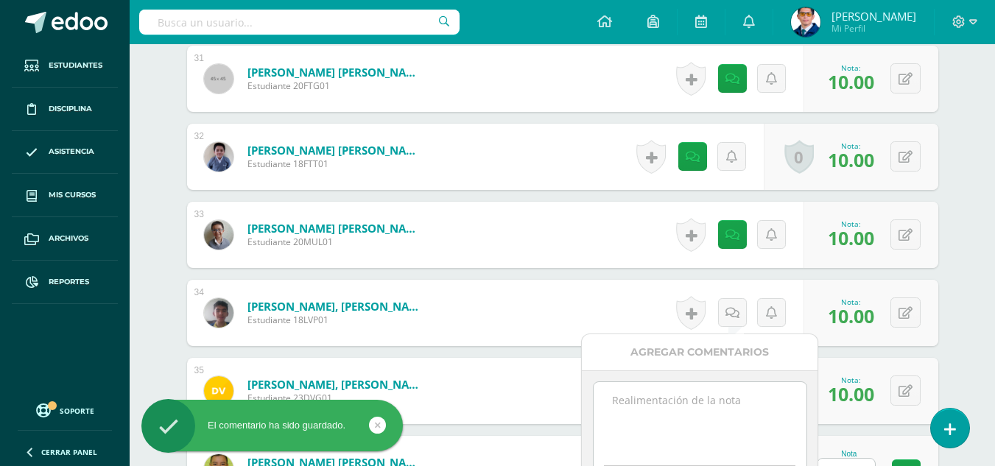
click at [735, 404] on textarea at bounding box center [700, 419] width 213 height 74
paste textarea "Tu trabajo ha sido calificado."
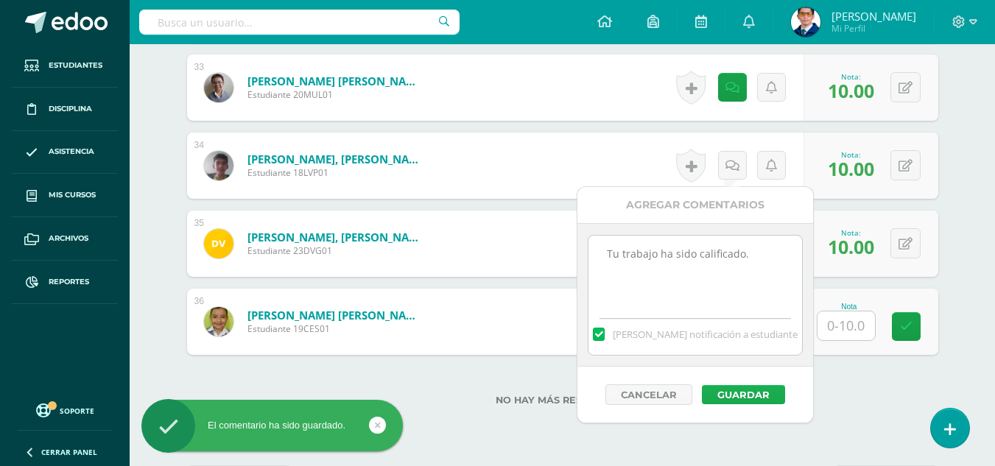
type textarea "Tu trabajo ha sido calificado."
click at [743, 396] on button "Guardar" at bounding box center [743, 394] width 83 height 19
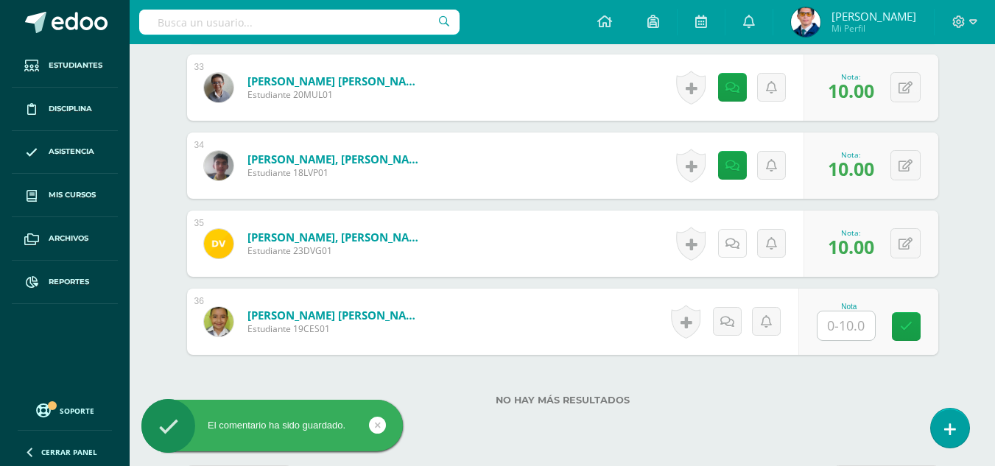
click at [738, 248] on icon at bounding box center [733, 244] width 14 height 13
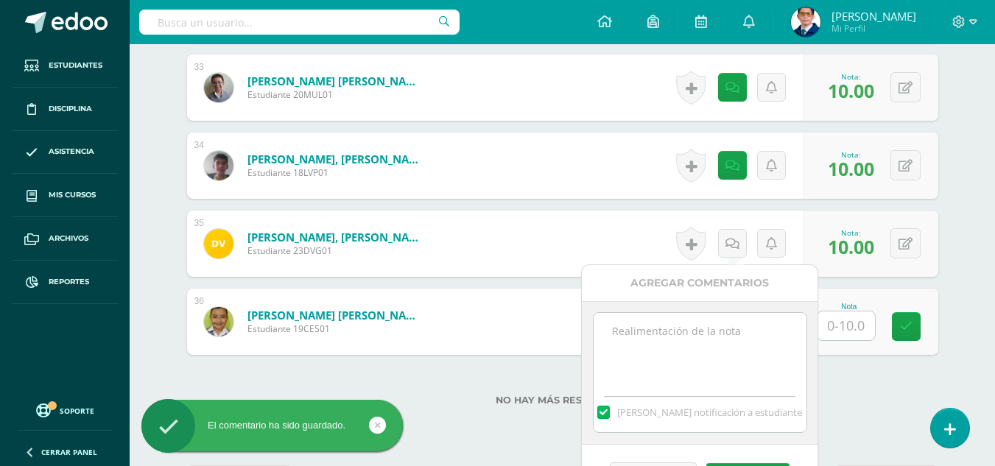
click at [742, 376] on textarea at bounding box center [700, 350] width 213 height 74
paste textarea "Tu trabajo ha sido calificado."
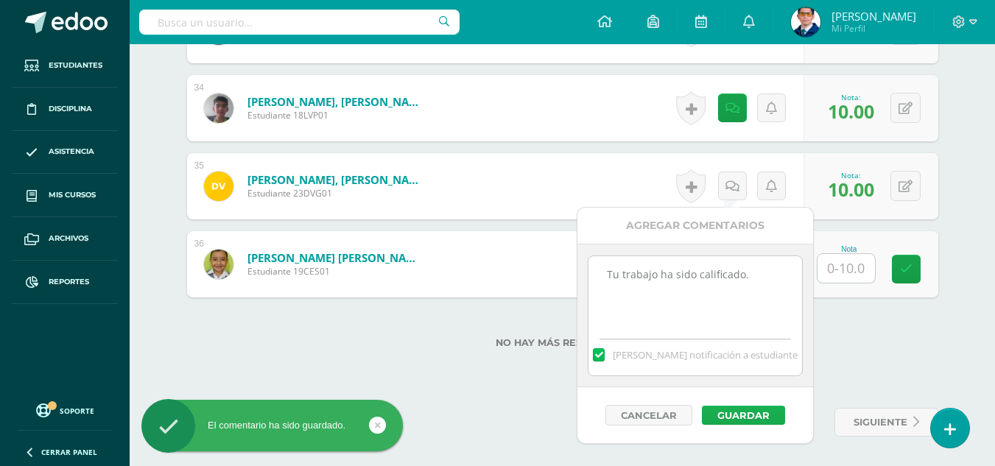
type textarea "Tu trabajo ha sido calificado."
click at [764, 407] on button "Guardar" at bounding box center [743, 415] width 83 height 19
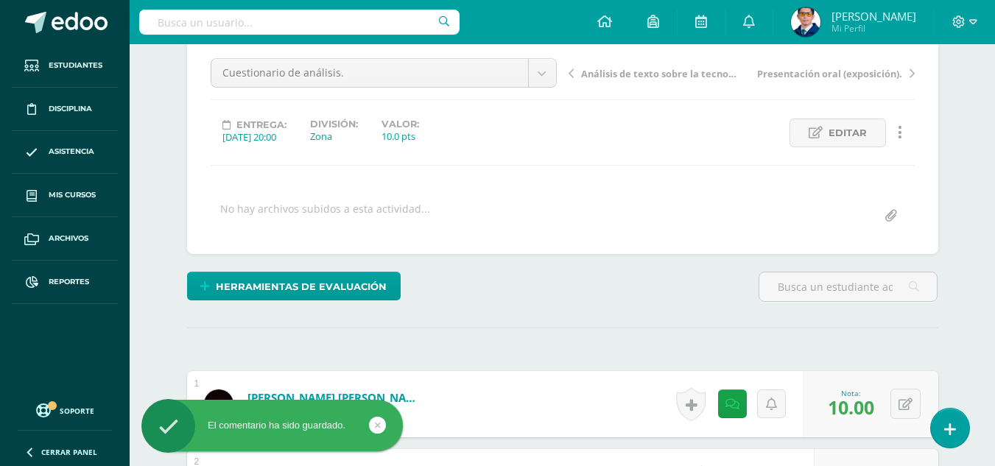
scroll to position [0, 0]
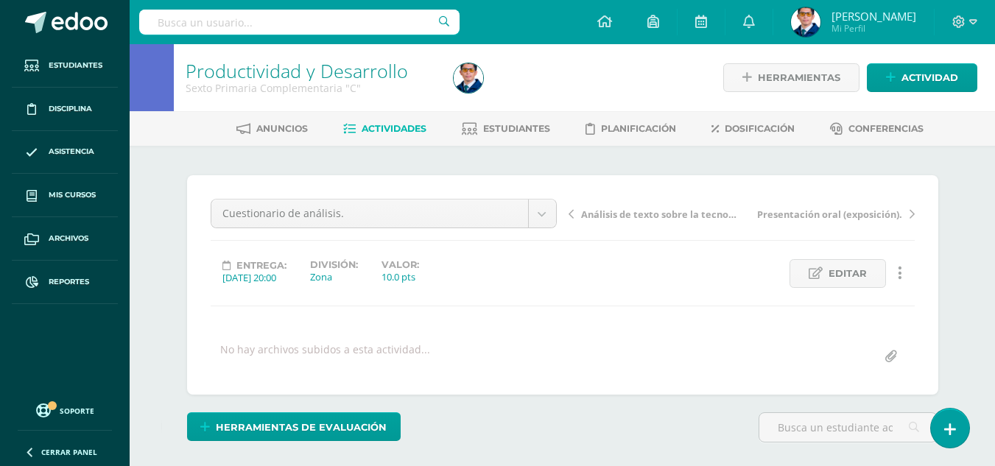
click at [384, 128] on span "Actividades" at bounding box center [394, 128] width 65 height 11
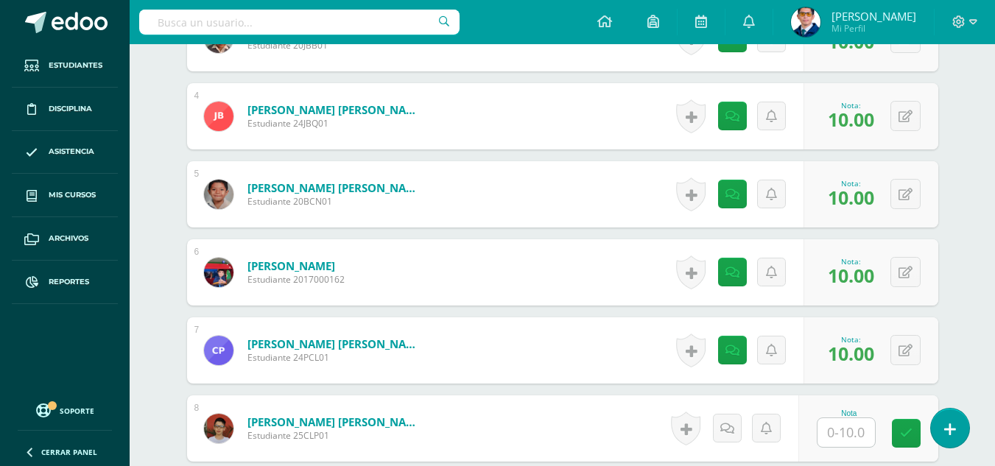
scroll to position [810, 0]
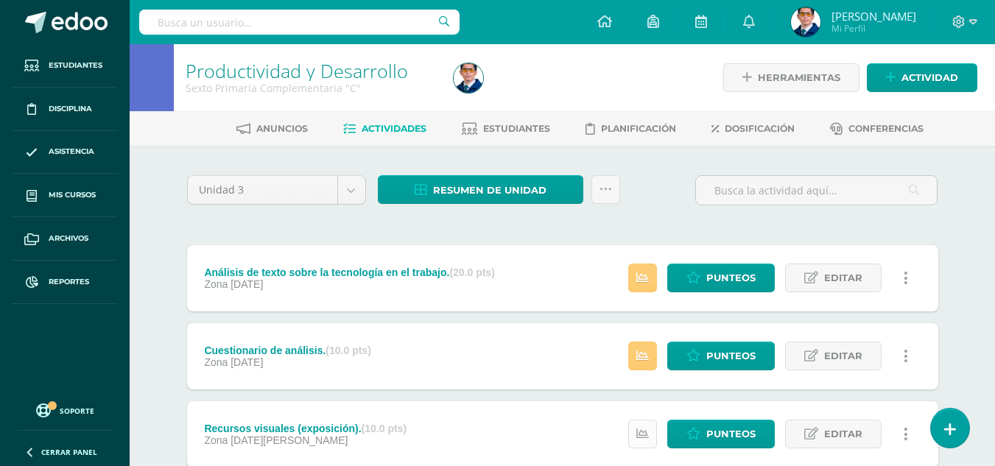
scroll to position [74, 0]
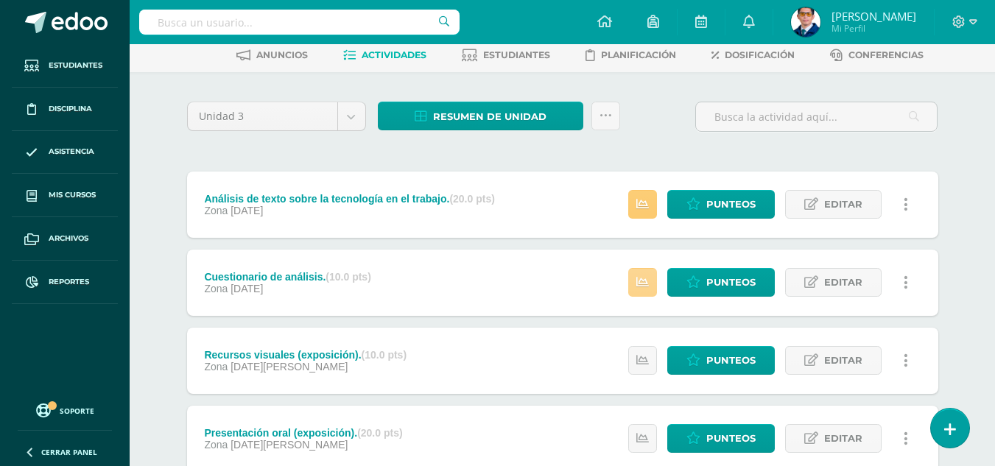
click at [645, 284] on icon at bounding box center [643, 282] width 13 height 13
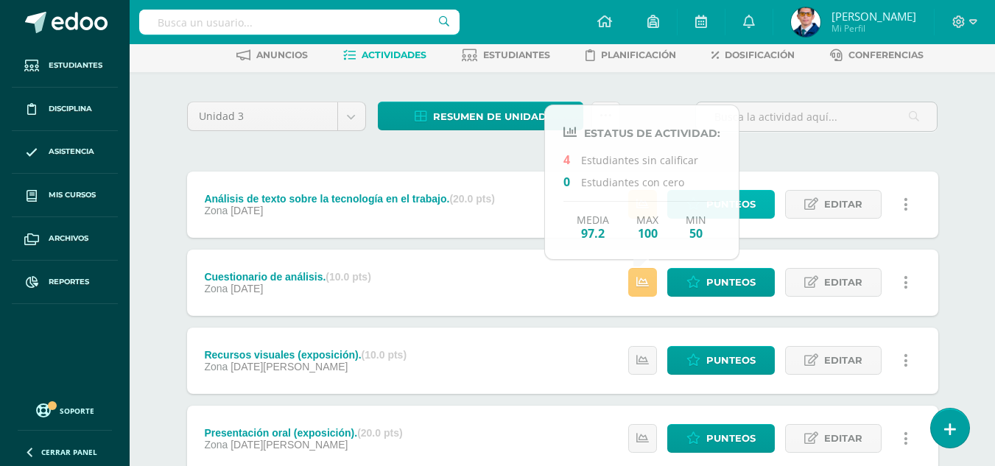
click at [750, 205] on span "Punteos" at bounding box center [731, 204] width 49 height 27
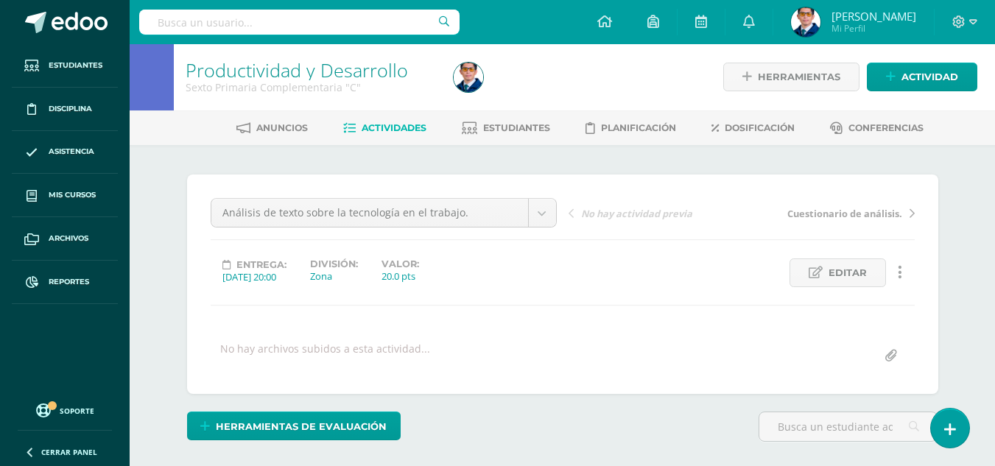
scroll to position [222, 0]
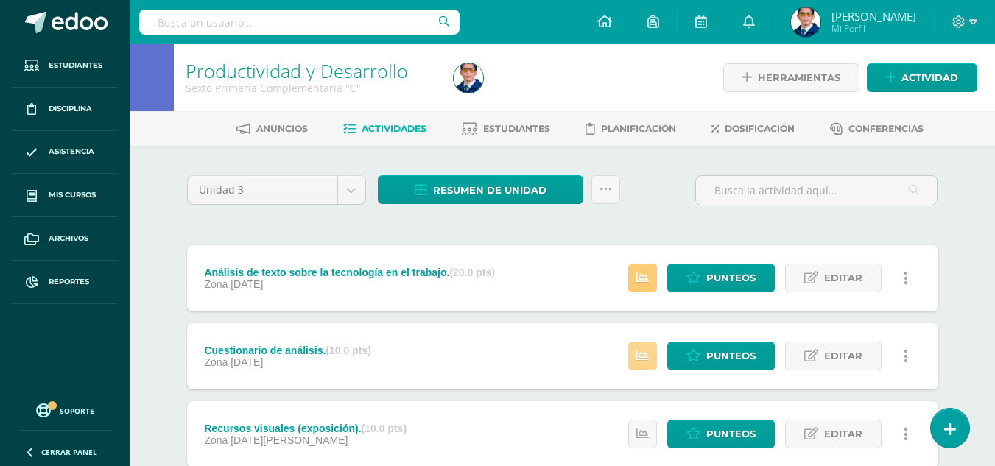
click at [642, 351] on icon at bounding box center [643, 356] width 13 height 13
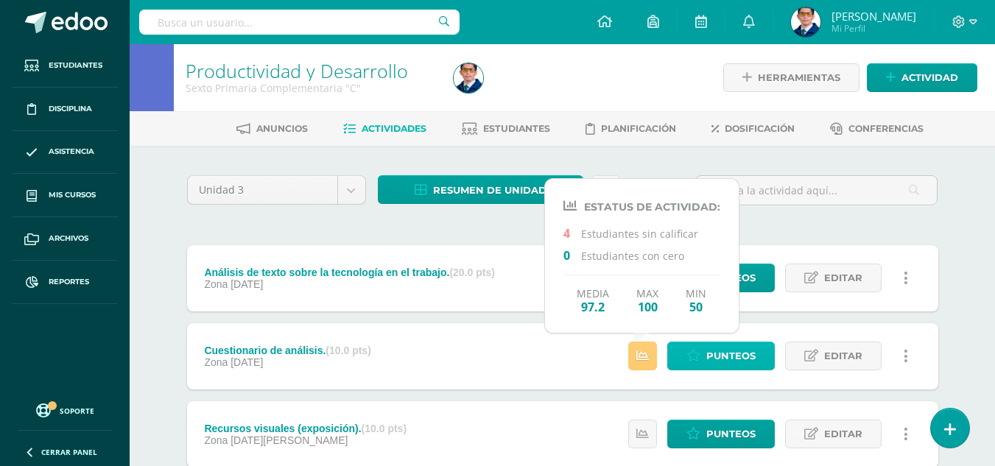
click at [715, 354] on span "Punteos" at bounding box center [731, 356] width 49 height 27
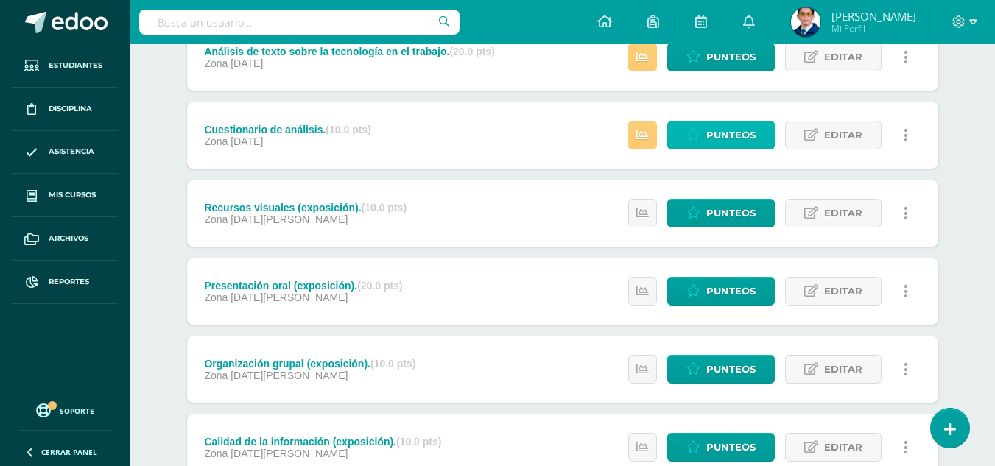
scroll to position [147, 0]
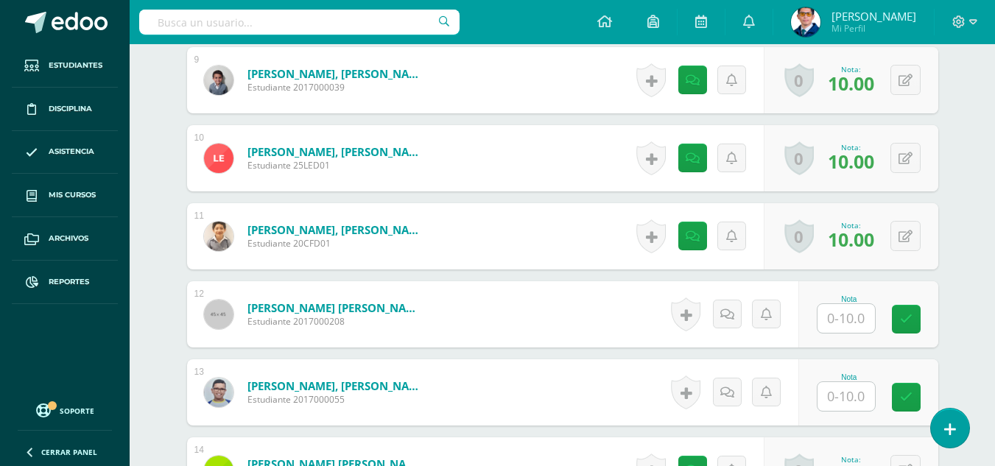
scroll to position [1163, 0]
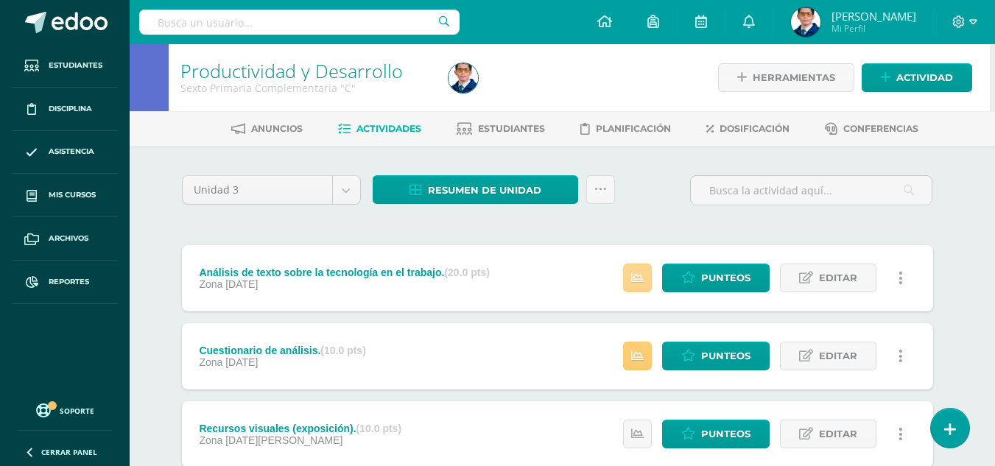
click at [644, 266] on link at bounding box center [637, 278] width 29 height 29
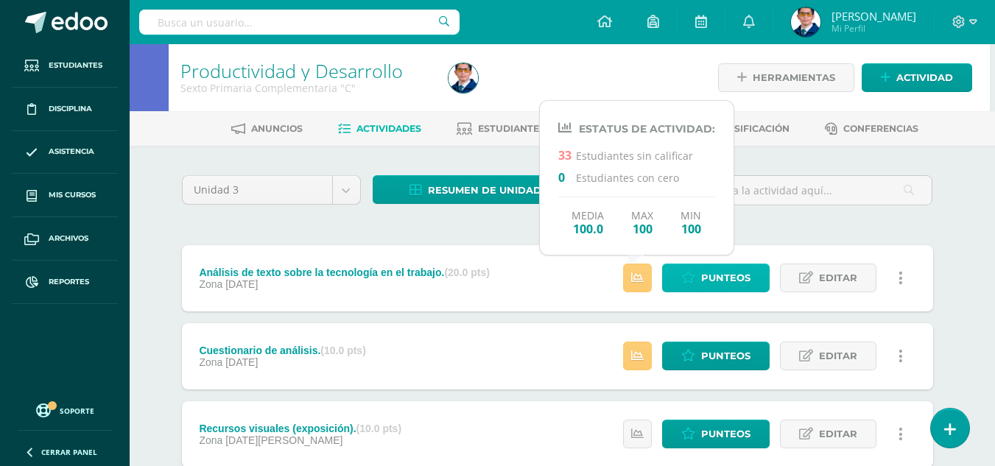
click at [697, 278] on link "Punteos" at bounding box center [716, 278] width 108 height 29
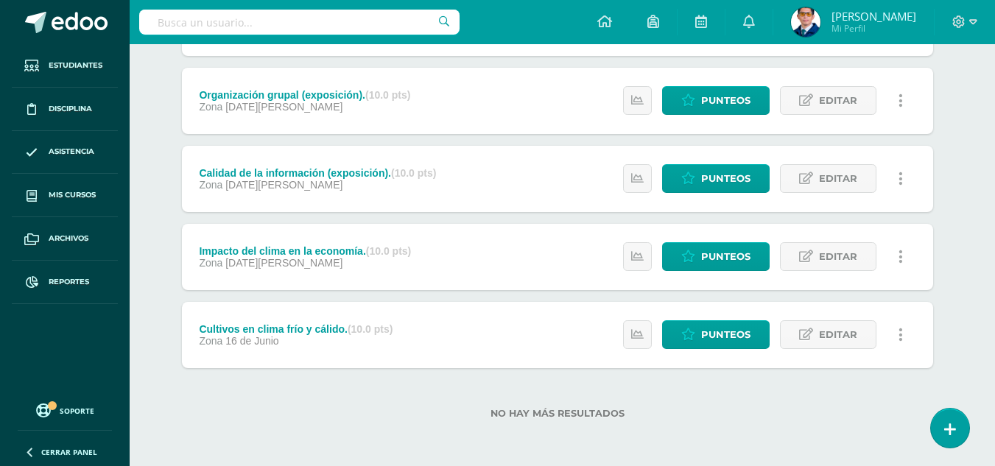
scroll to position [122, 5]
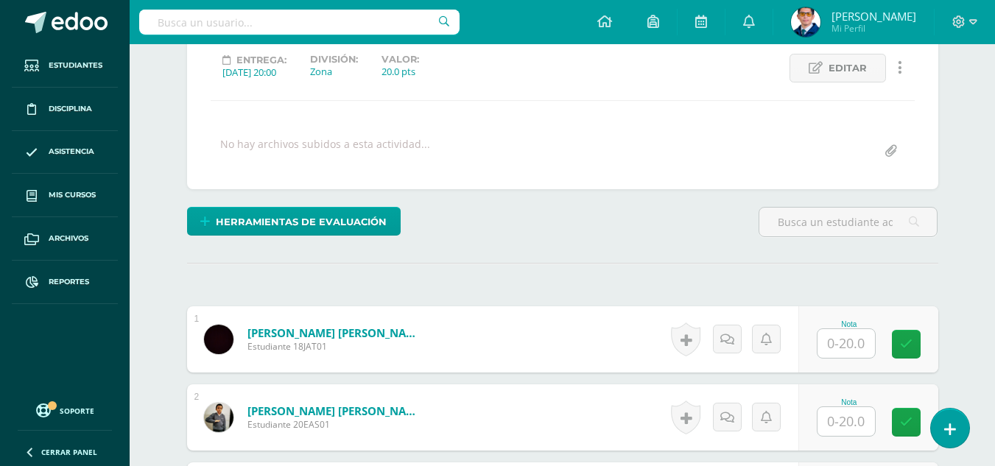
scroll to position [279, 0]
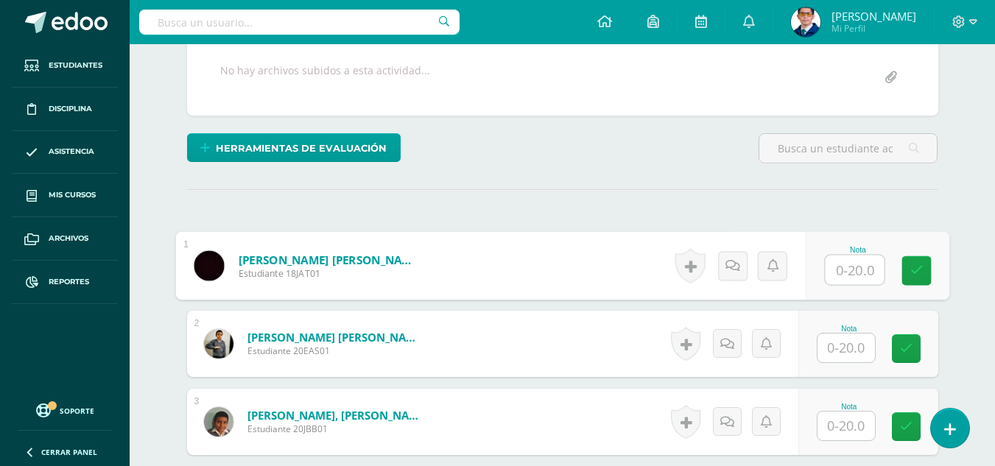
click at [843, 262] on input "text" at bounding box center [854, 270] width 59 height 29
type input "20"
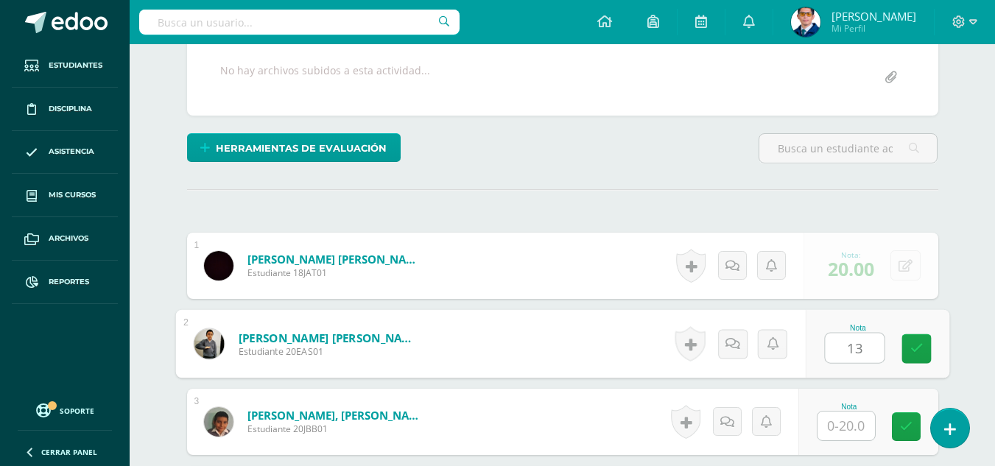
type input "13"
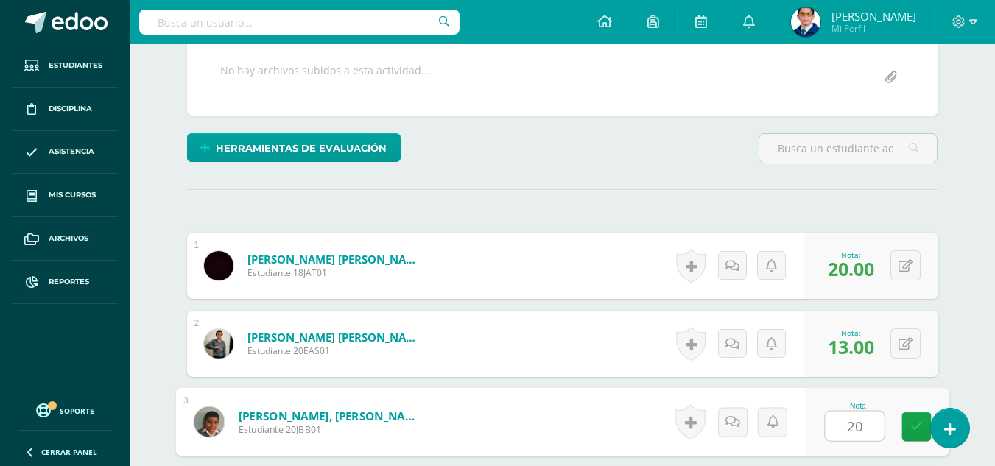
type input "20"
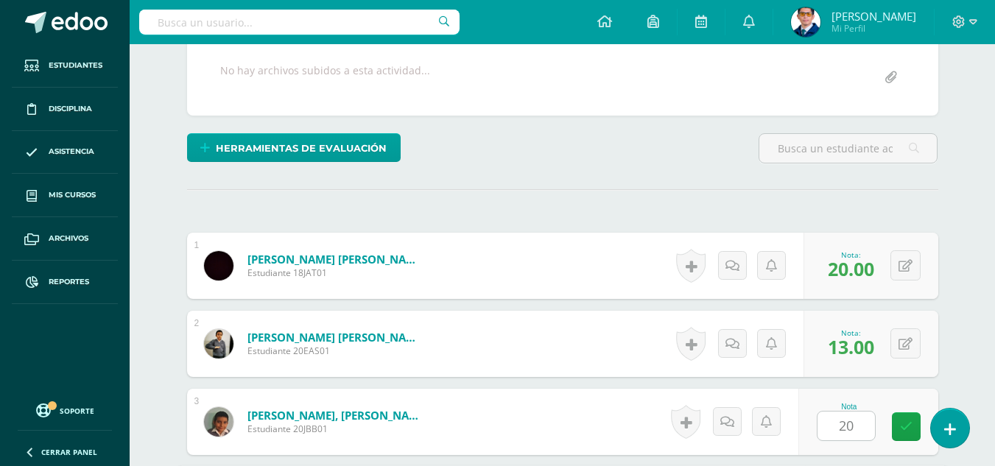
scroll to position [551, 0]
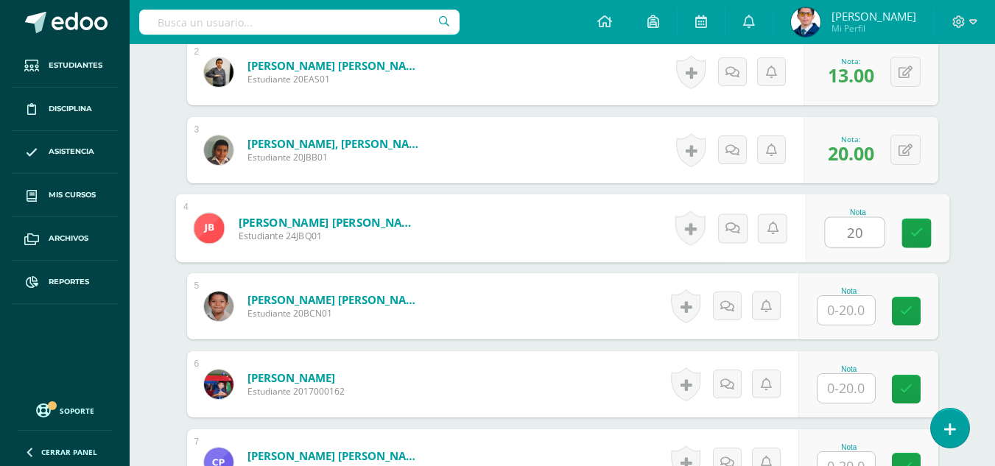
type input "20"
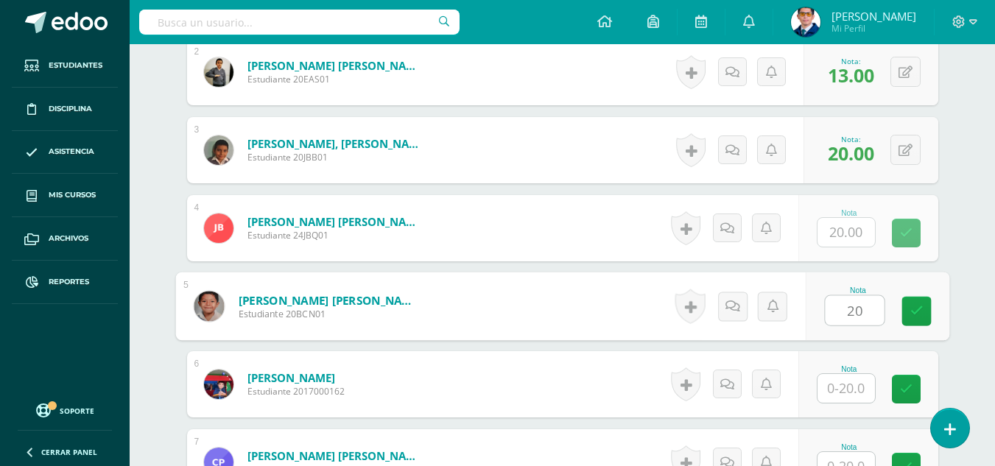
type input "20"
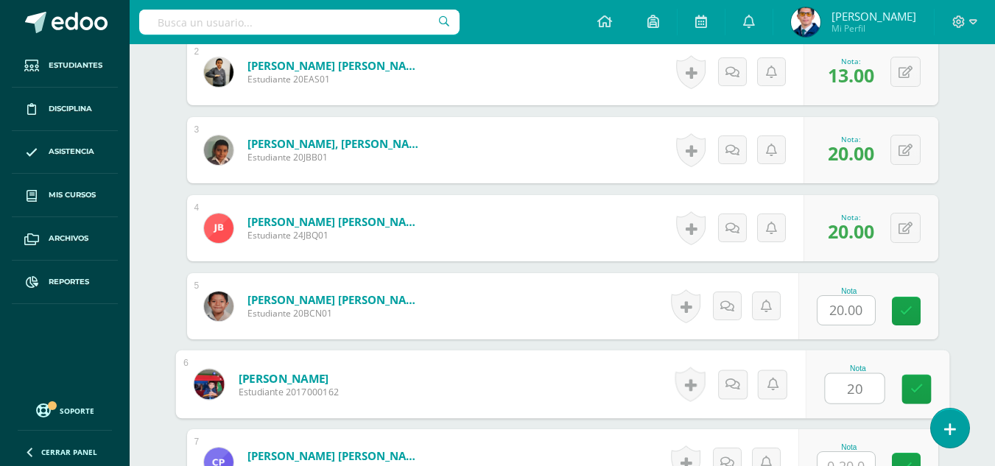
type input "20"
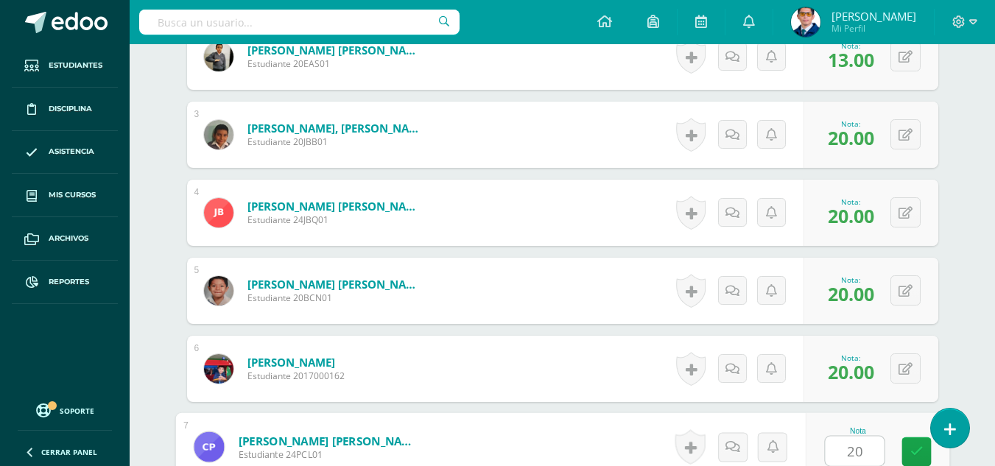
type input "20"
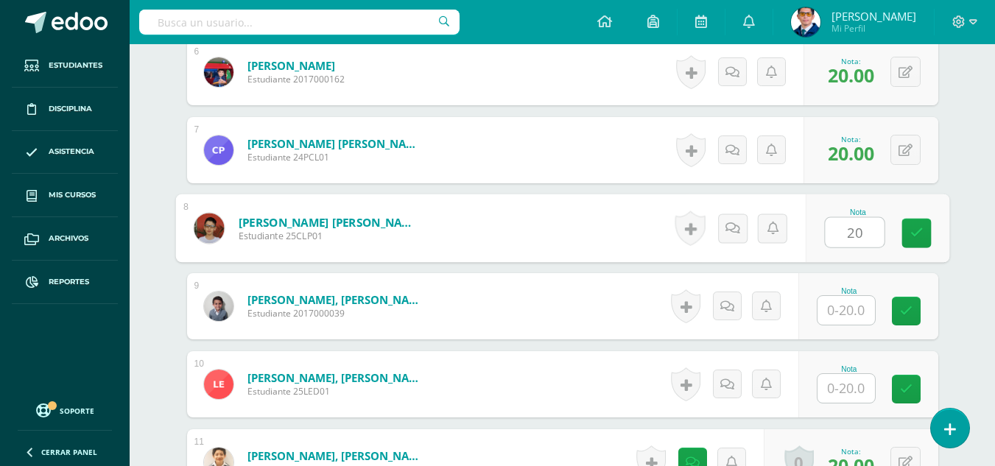
type input "20"
click at [909, 225] on icon at bounding box center [915, 228] width 15 height 13
click at [871, 229] on icon at bounding box center [876, 233] width 13 height 13
click at [905, 233] on button at bounding box center [915, 228] width 31 height 31
click at [873, 228] on icon at bounding box center [876, 233] width 13 height 13
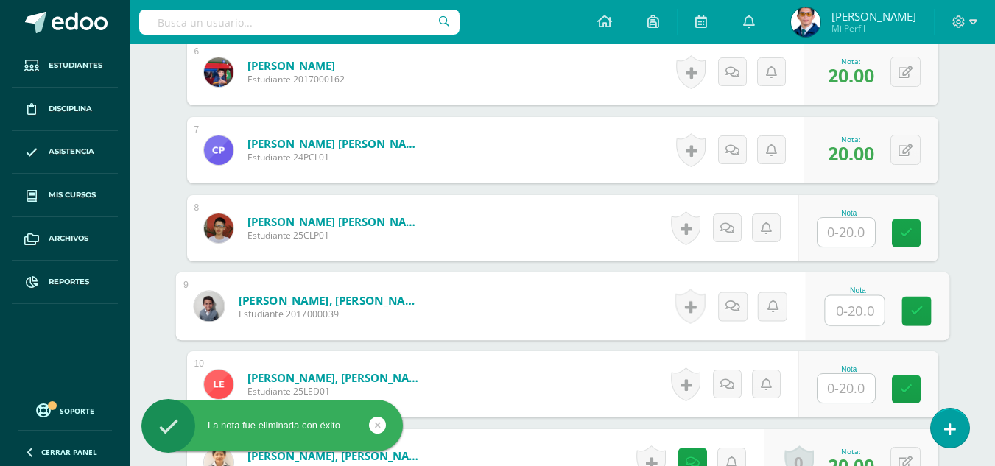
click at [859, 316] on input "text" at bounding box center [854, 310] width 59 height 29
type input "13"
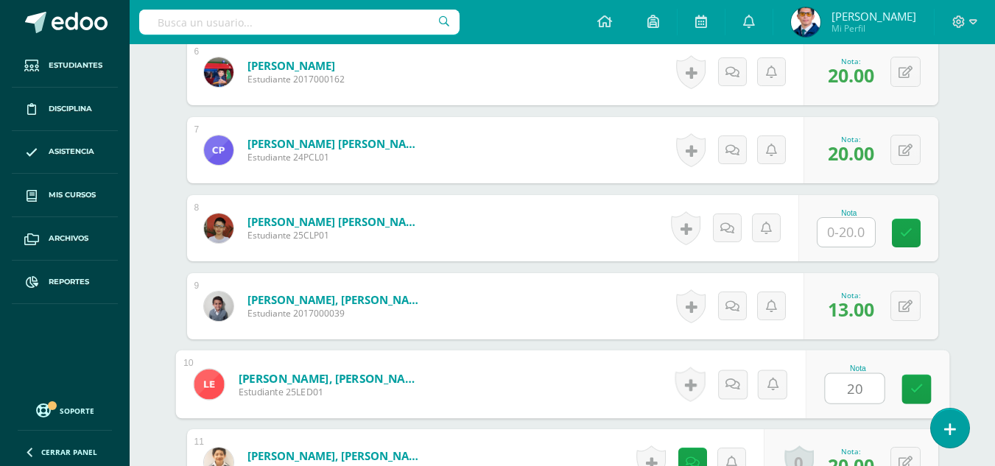
scroll to position [1011, 0]
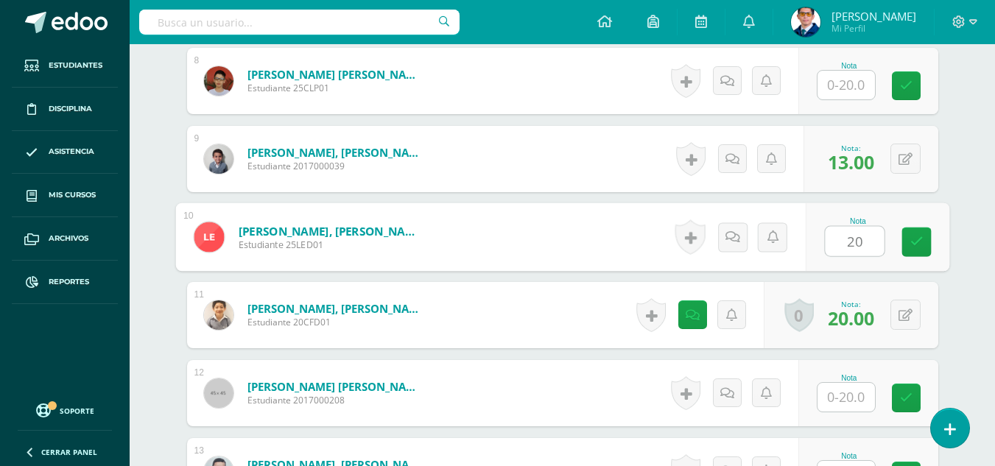
type input "20"
click at [847, 398] on input "text" at bounding box center [846, 397] width 57 height 29
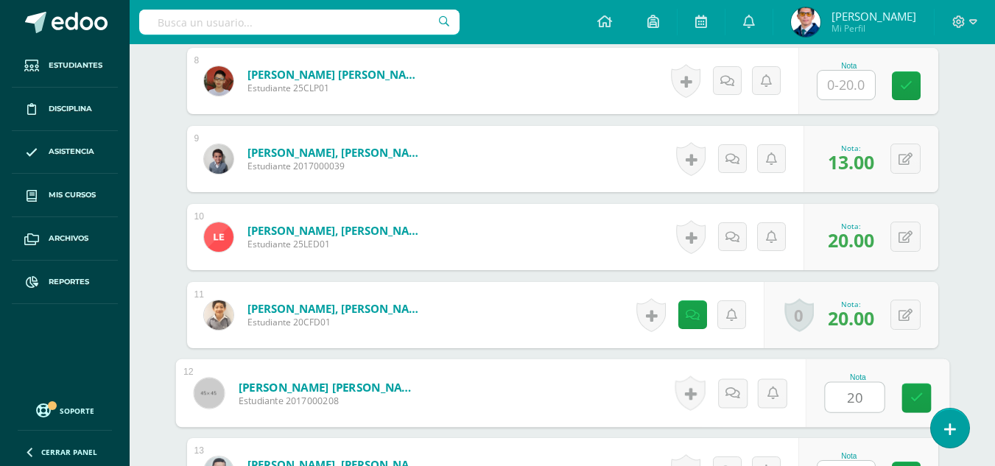
type input "20"
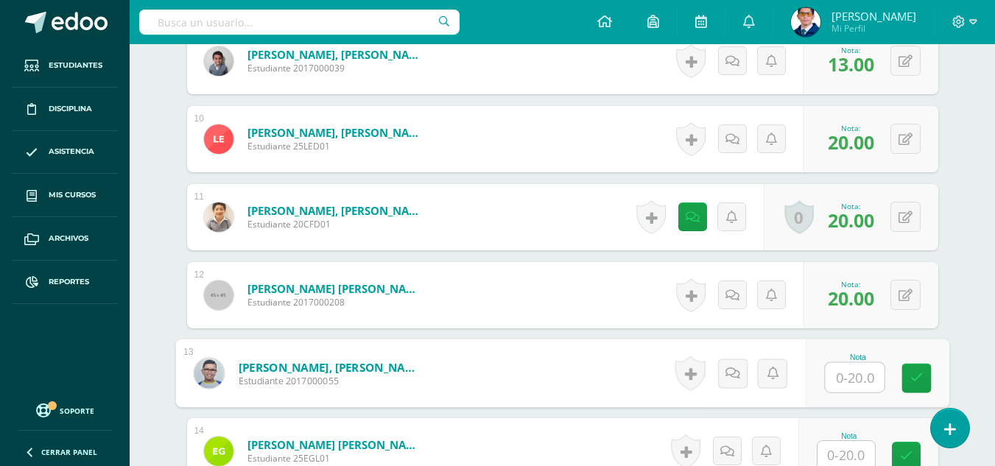
scroll to position [1183, 0]
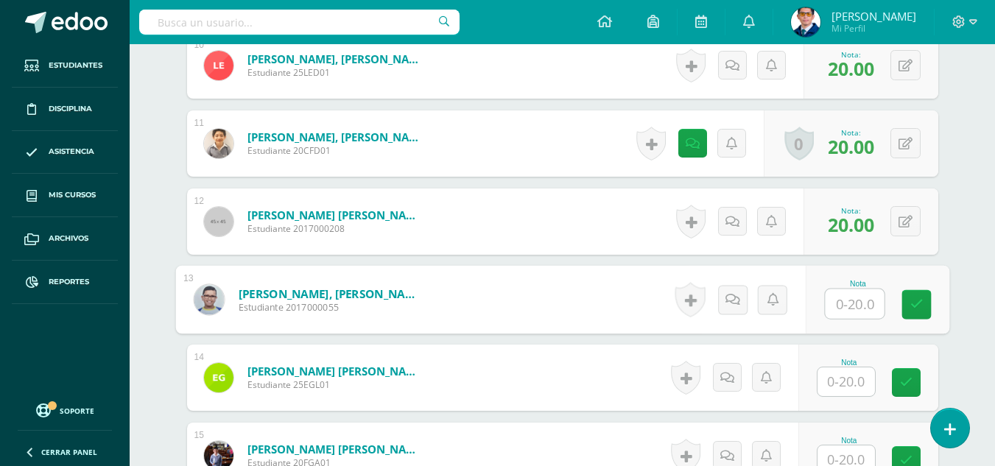
click at [856, 385] on input "text" at bounding box center [846, 382] width 57 height 29
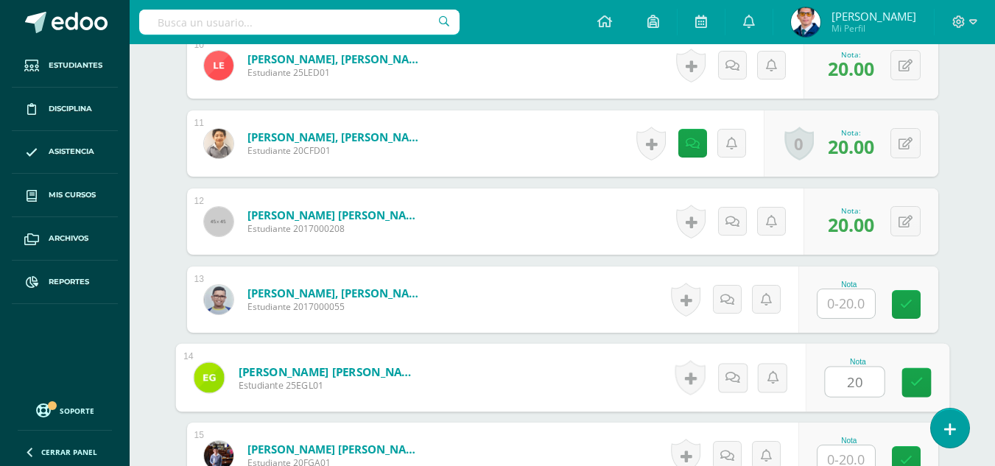
type input "20"
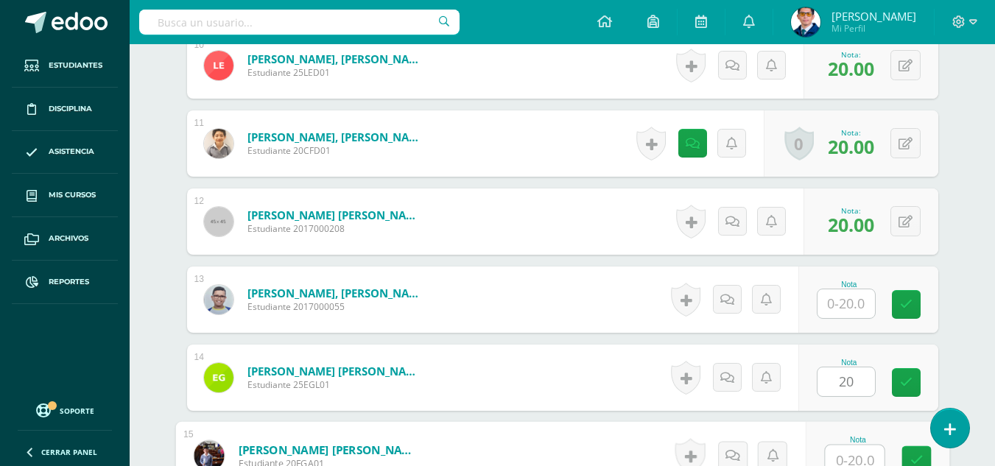
scroll to position [1191, 0]
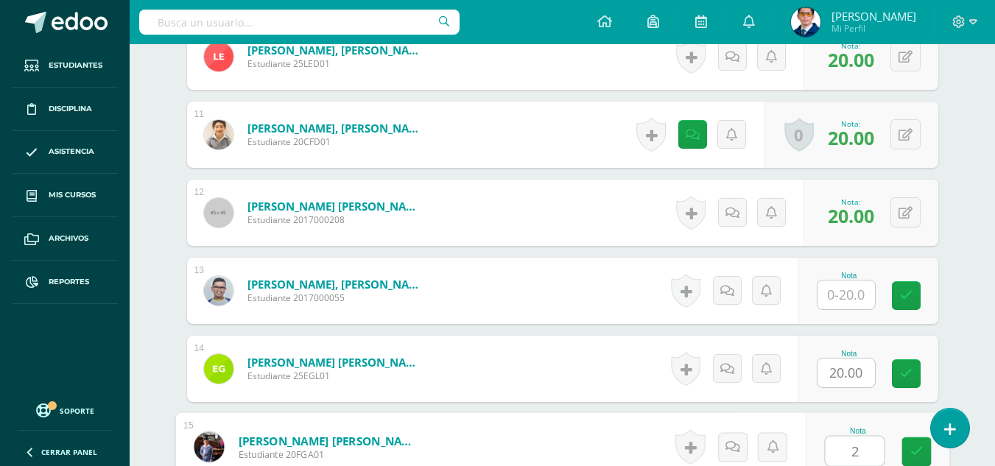
type input "20"
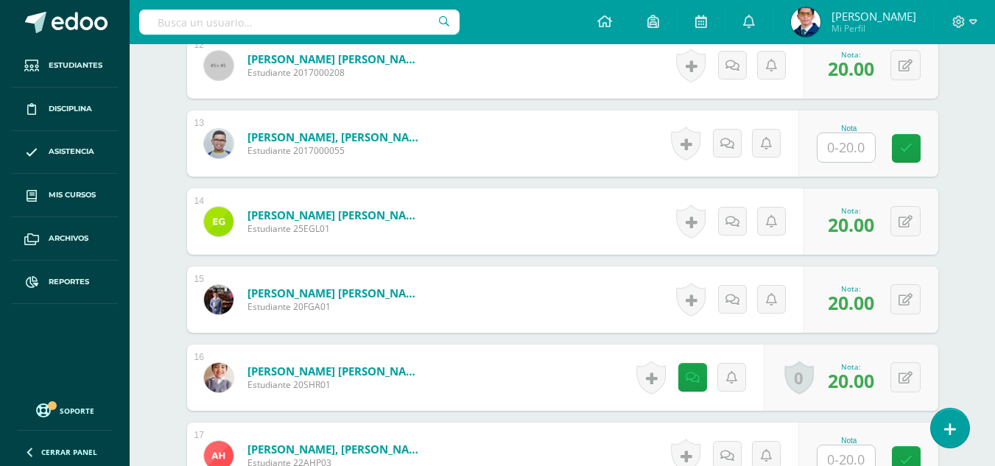
scroll to position [1486, 0]
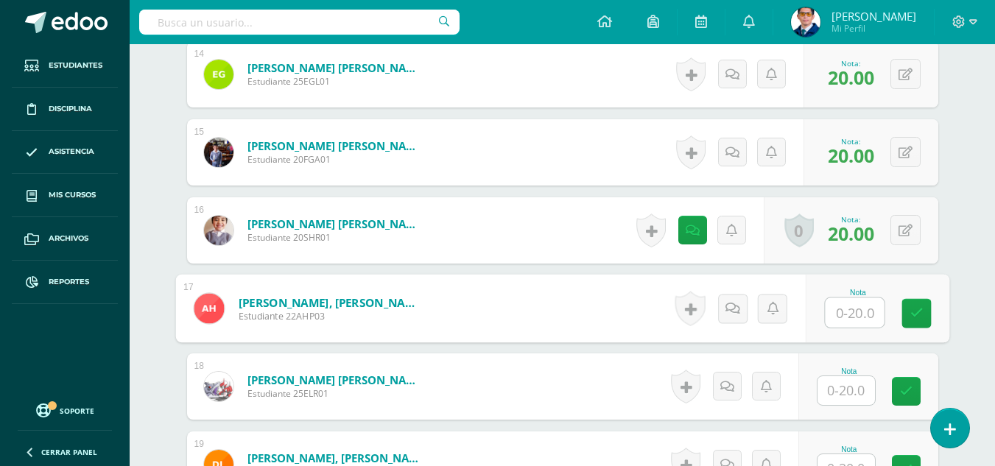
click at [861, 315] on input "text" at bounding box center [854, 312] width 59 height 29
type input "20"
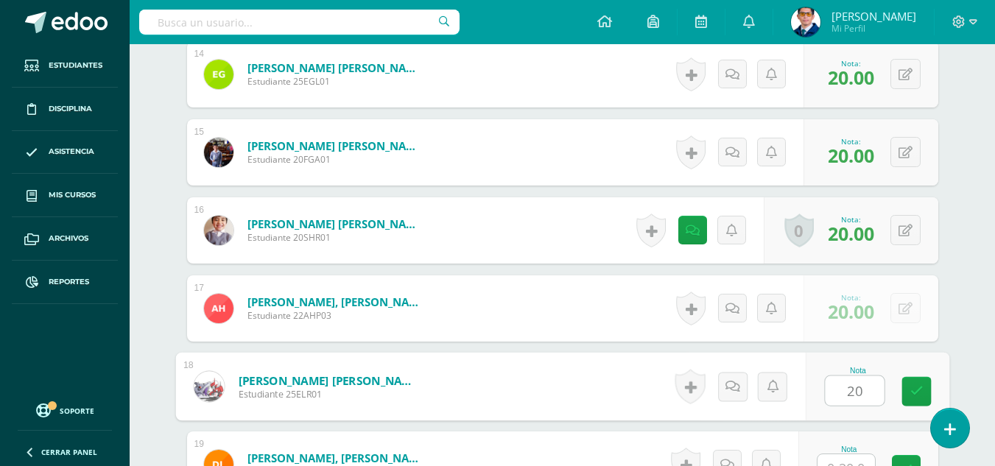
type input "20"
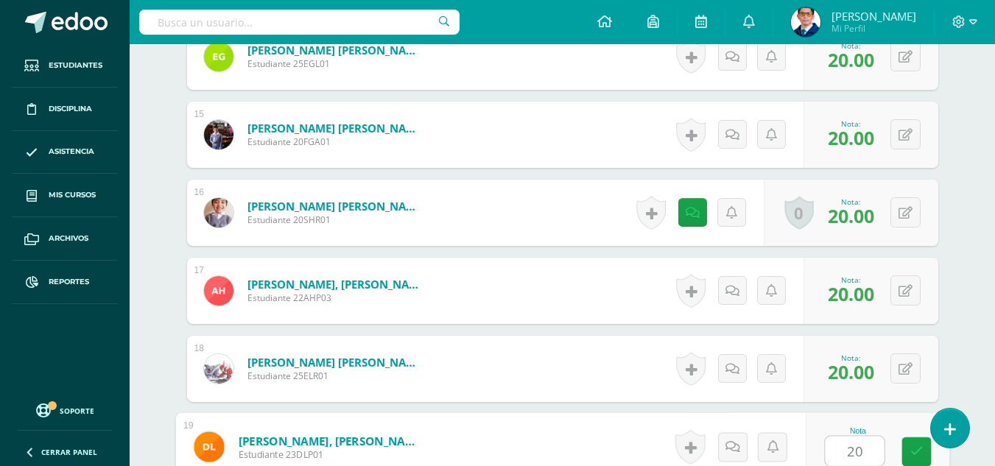
type input "20"
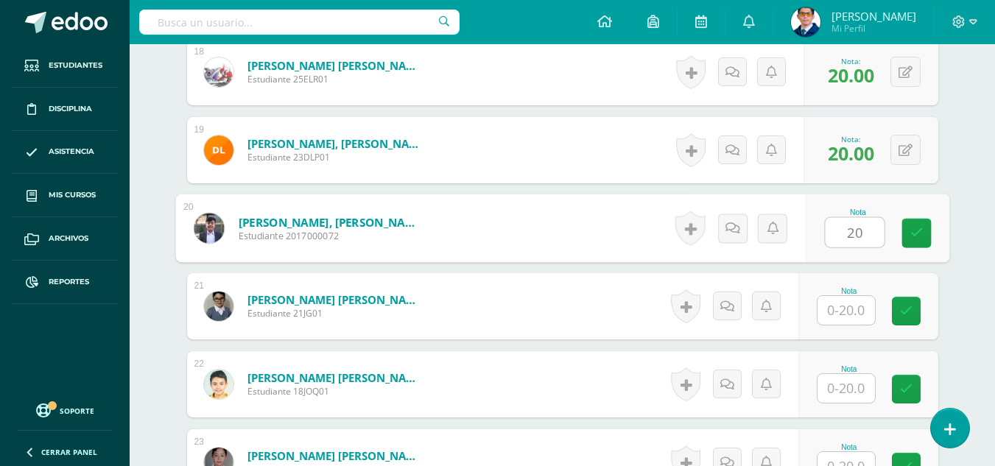
type input "20"
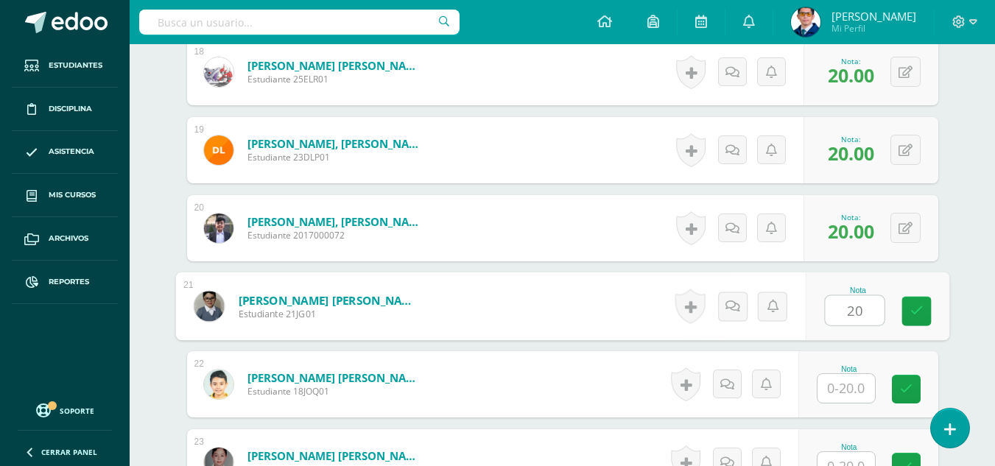
type input "20"
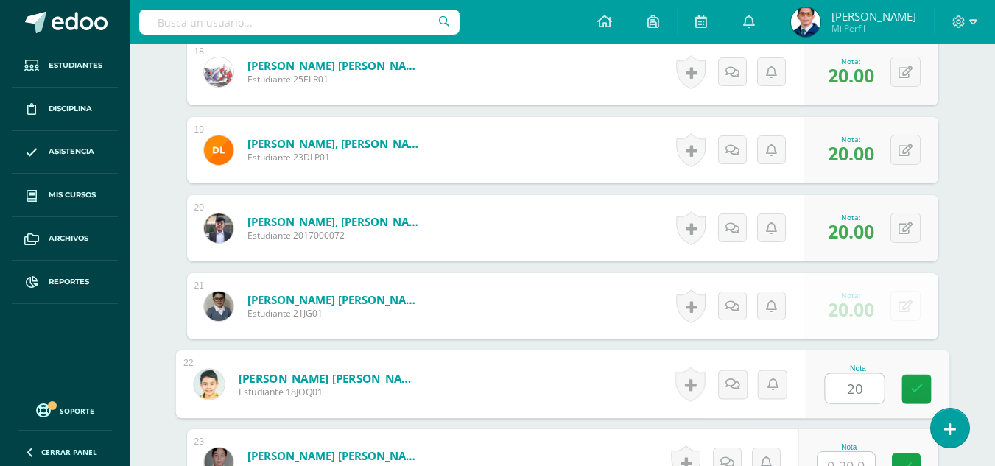
type input "20"
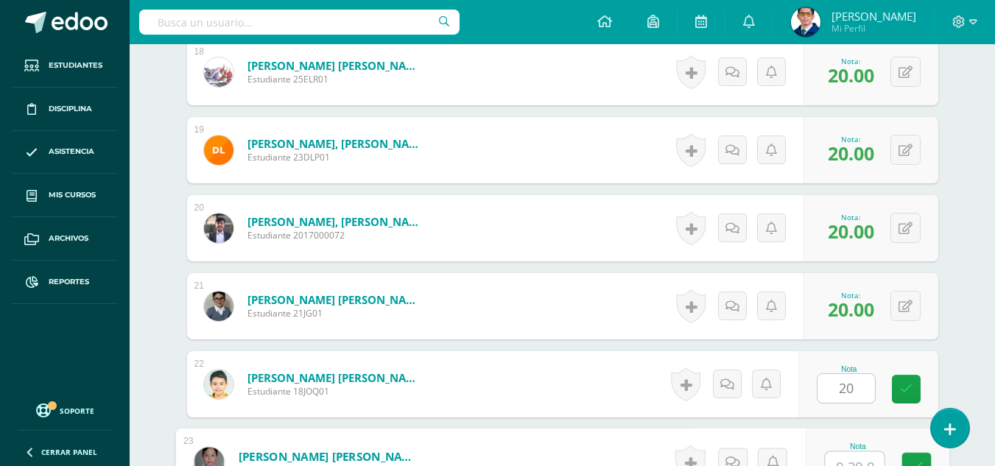
scroll to position [1816, 0]
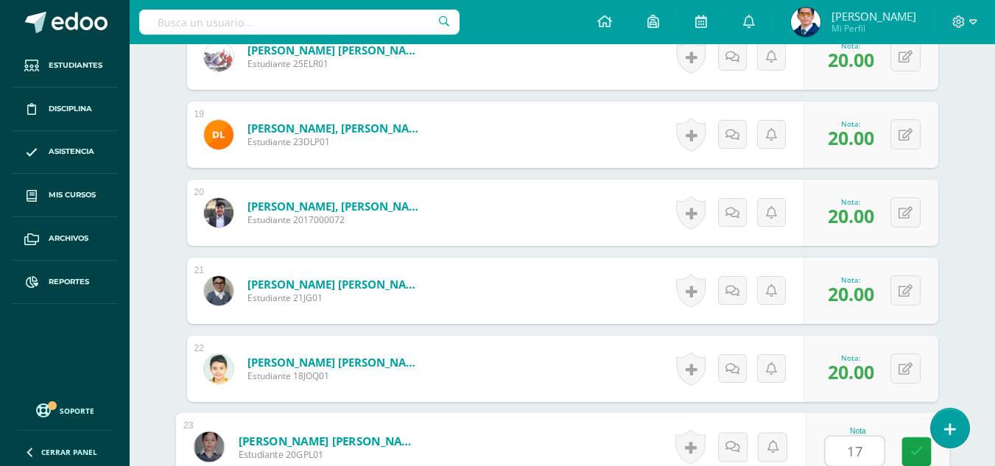
type input "17"
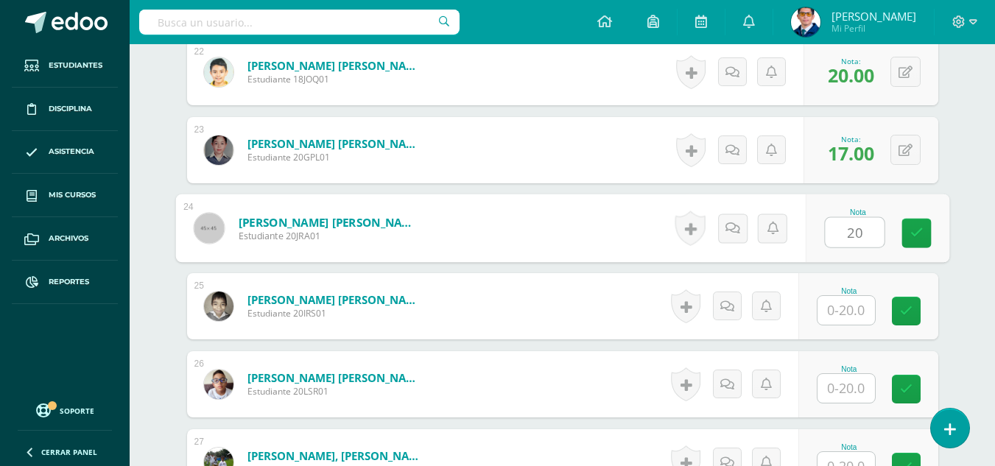
type input "20"
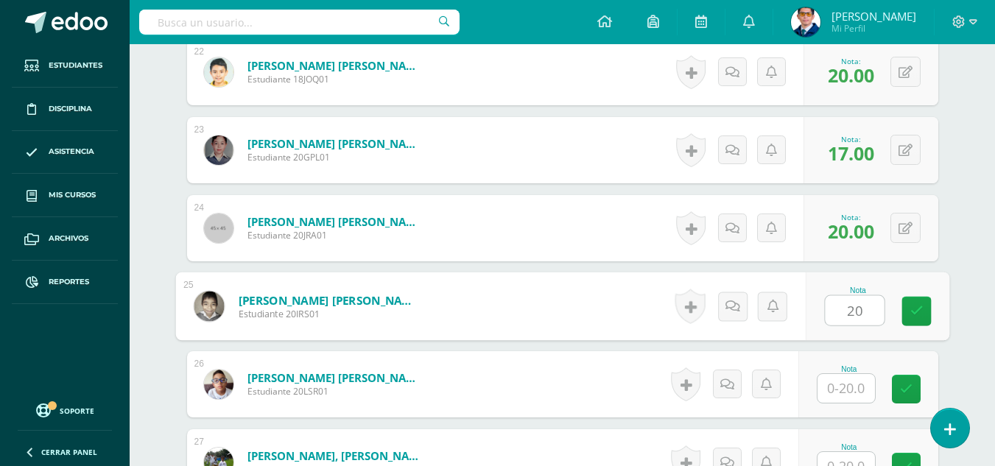
type input "20"
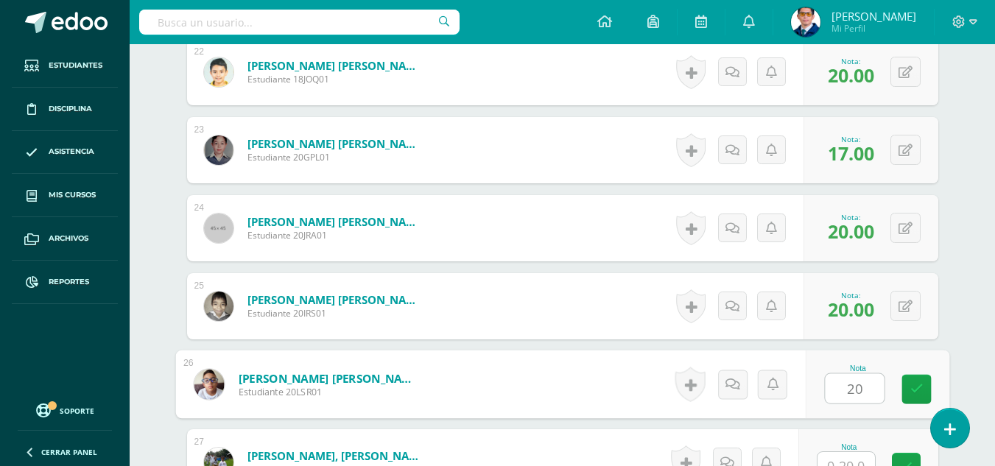
type input "20"
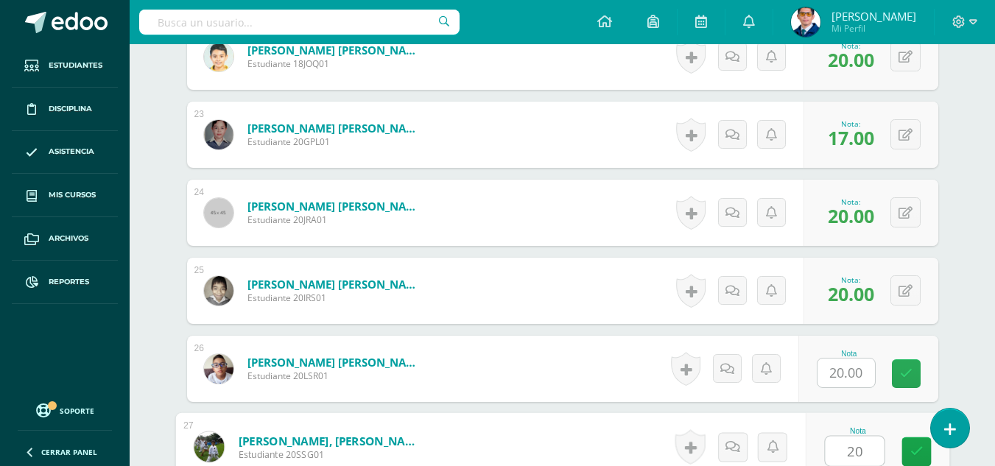
type input "20"
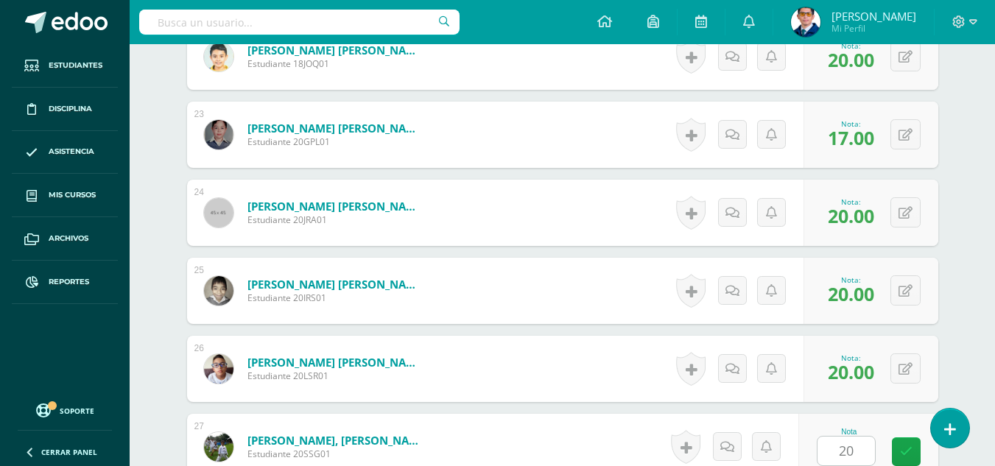
scroll to position [2425, 0]
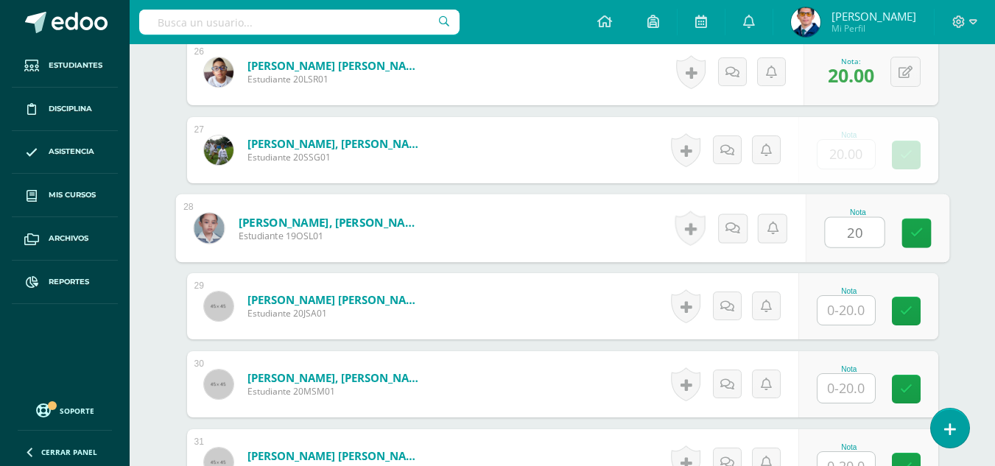
type input "20"
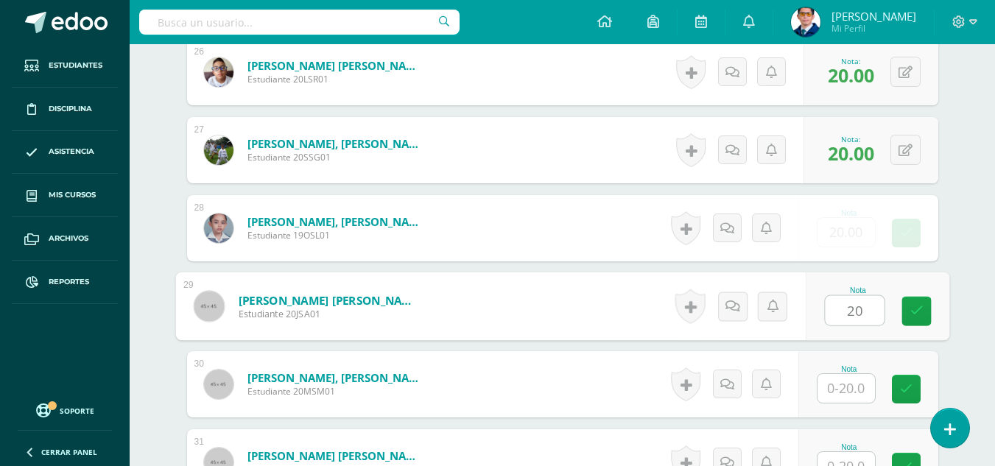
type input "20"
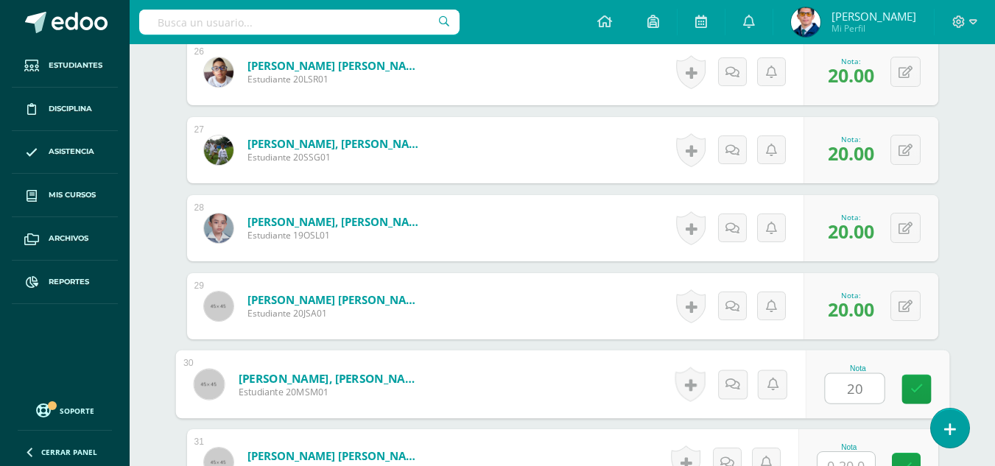
type input "20"
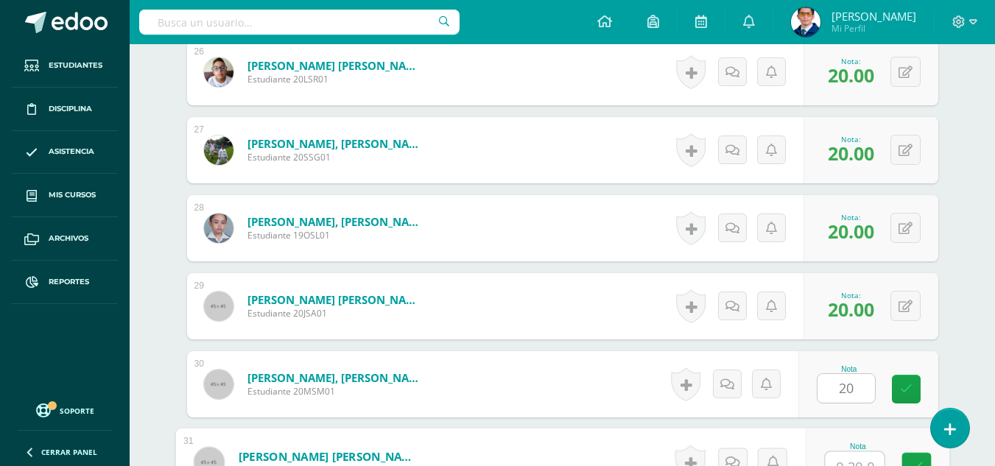
scroll to position [2441, 0]
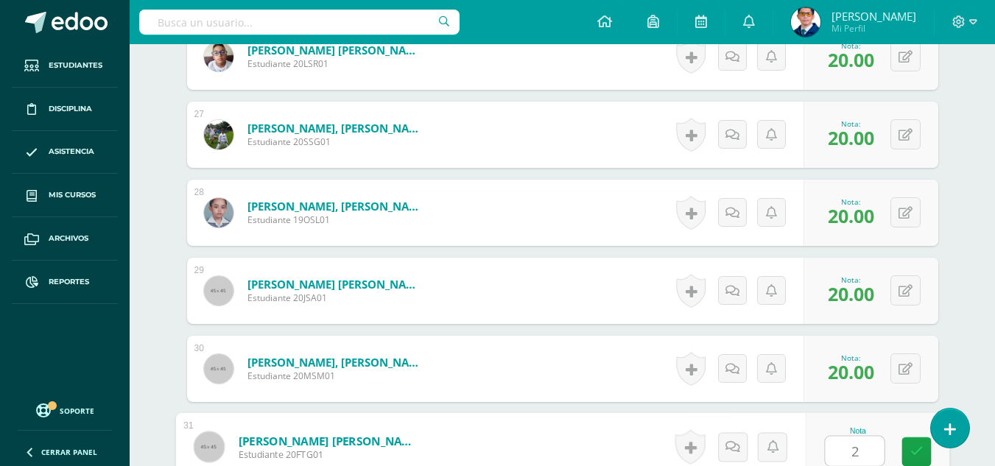
type input "20"
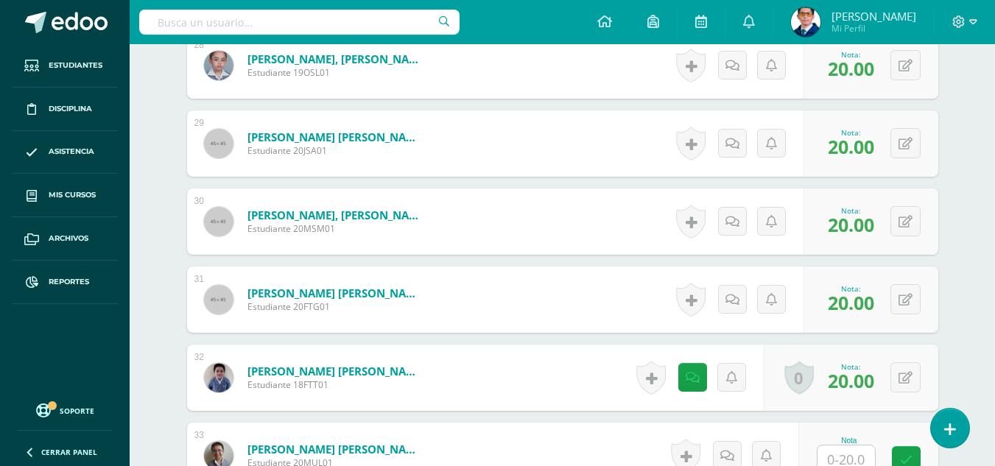
scroll to position [2736, 0]
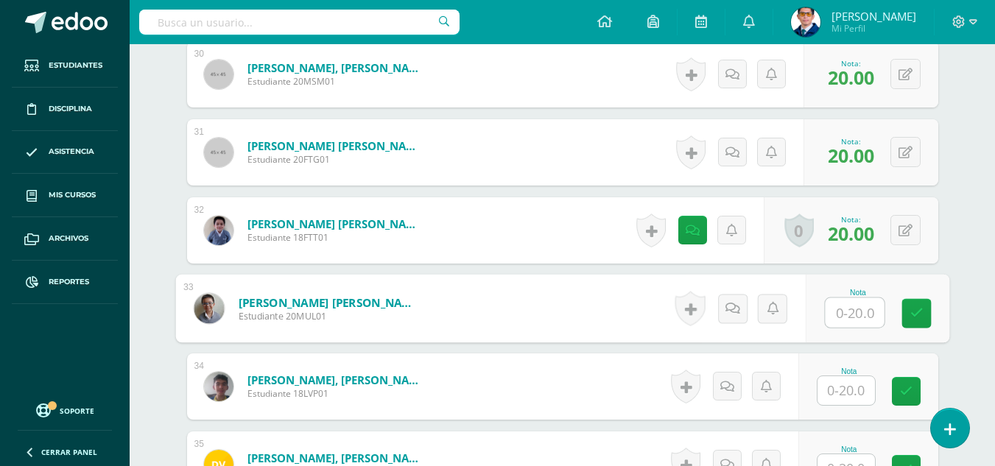
click at [841, 313] on input "text" at bounding box center [854, 312] width 59 height 29
type input "20"
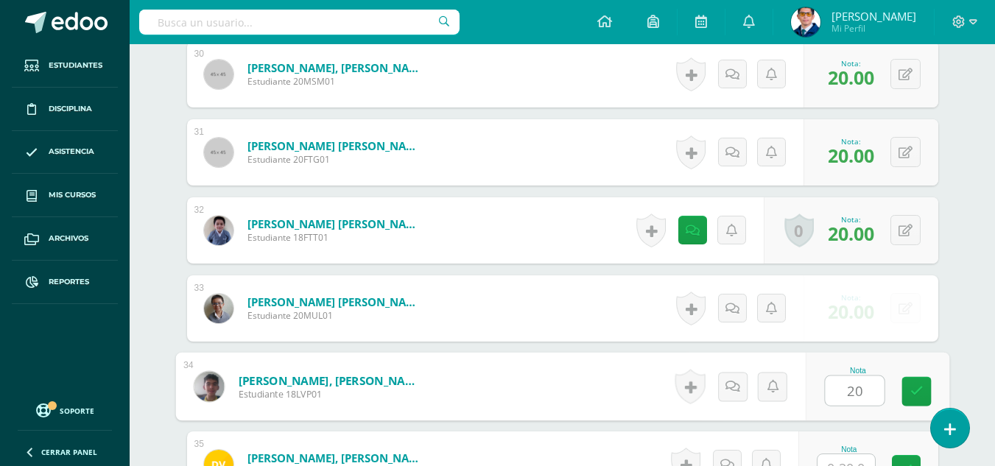
type input "20"
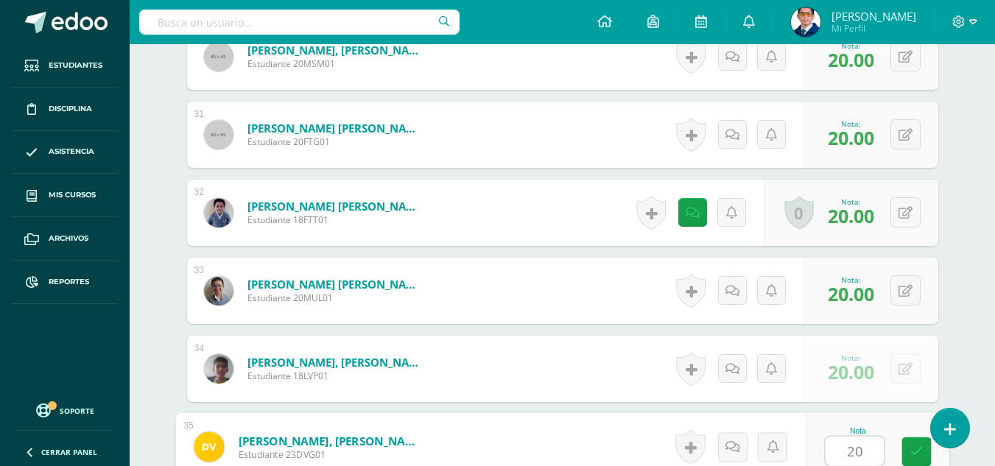
type input "20"
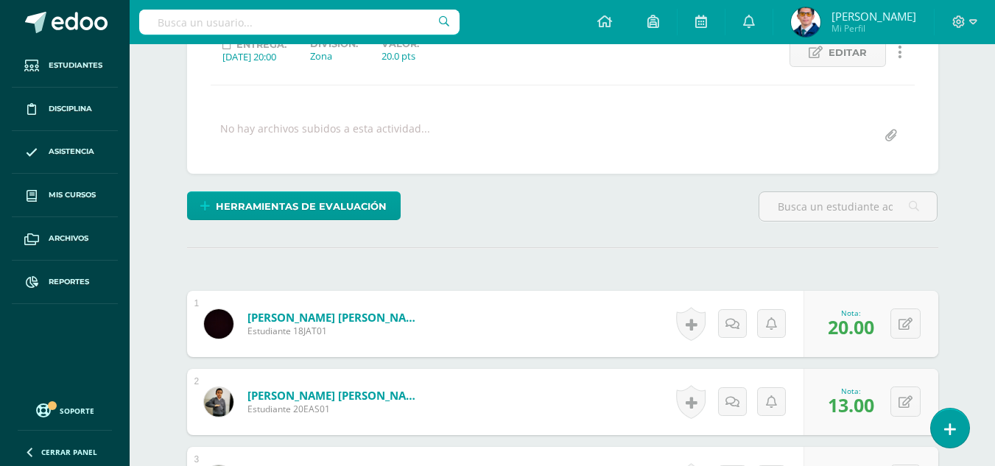
scroll to position [442, 0]
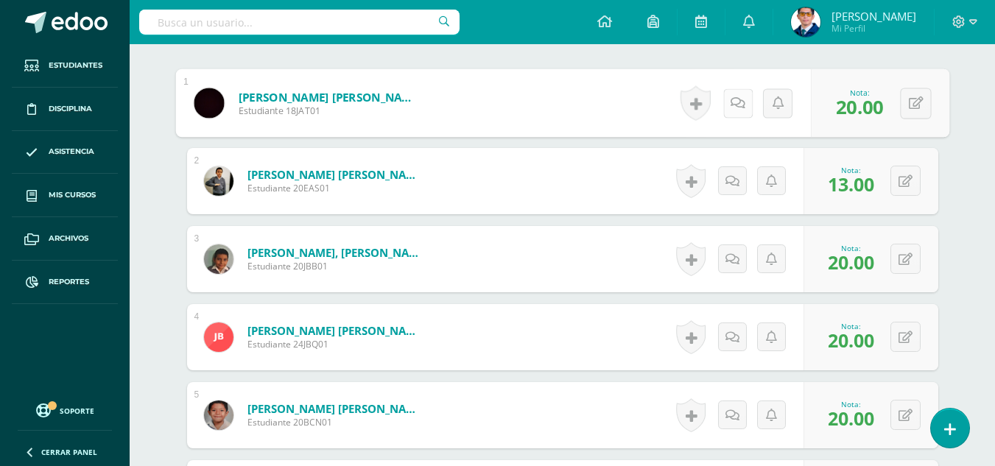
click at [732, 101] on icon at bounding box center [738, 103] width 15 height 13
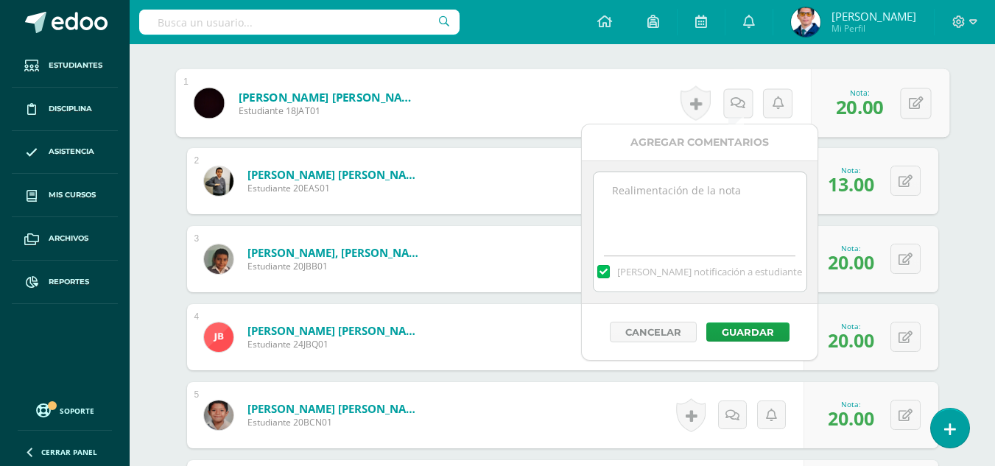
click at [714, 201] on textarea at bounding box center [700, 209] width 213 height 74
paste textarea "Tu trabajo ha sido calificado."
type textarea "Tu trabajo ha sido calificado."
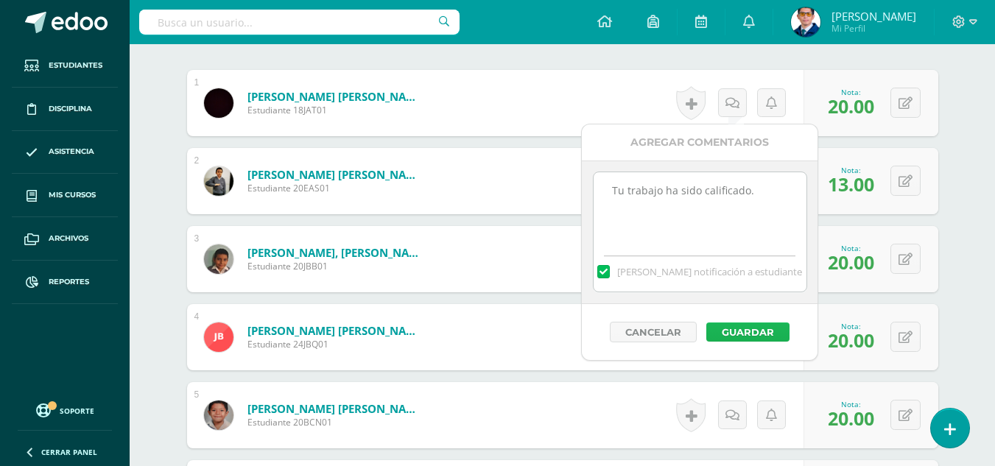
click at [740, 327] on button "Guardar" at bounding box center [748, 332] width 83 height 19
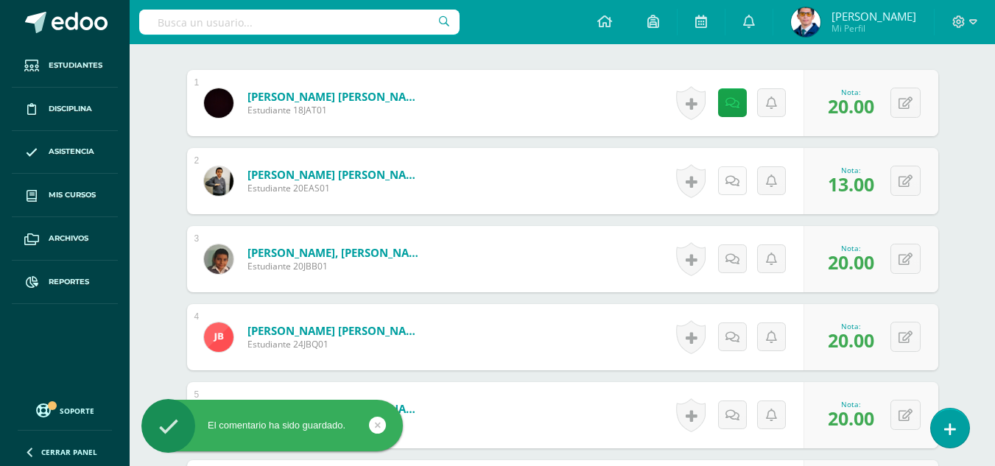
click at [734, 181] on icon at bounding box center [733, 181] width 14 height 13
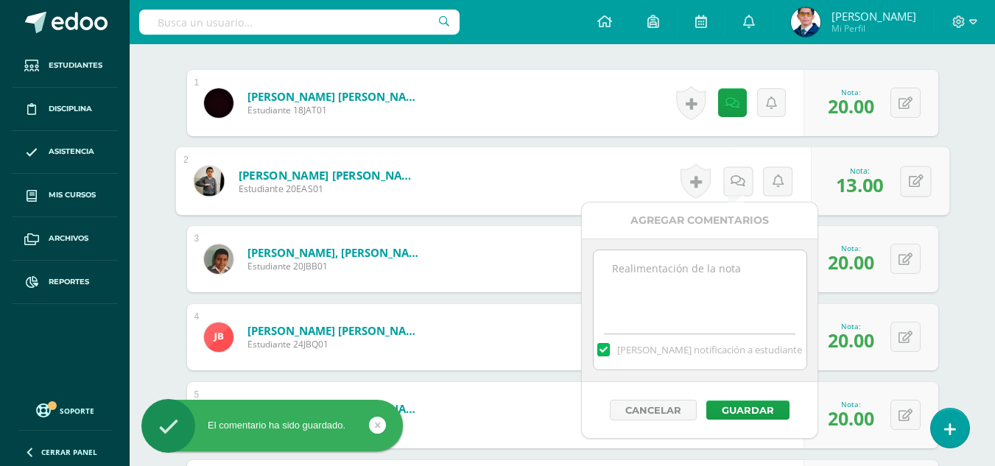
click at [697, 288] on textarea at bounding box center [700, 287] width 213 height 74
paste textarea "Tu trabajo ha sido calificado."
type textarea "Tu trabajo ha sido calificado."
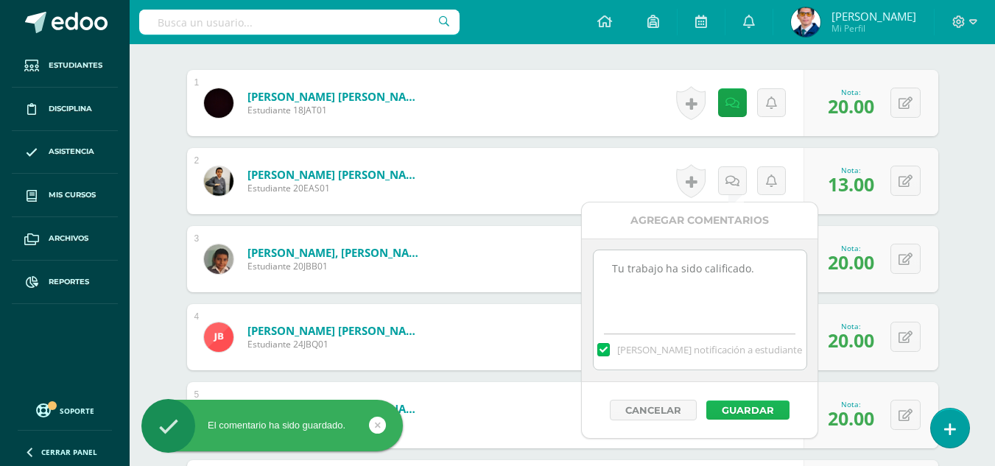
click at [733, 411] on button "Guardar" at bounding box center [748, 410] width 83 height 19
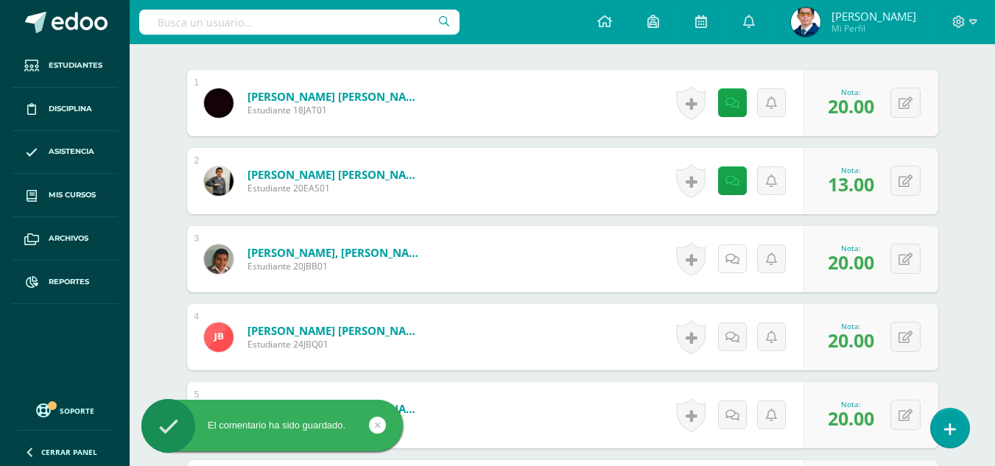
click at [739, 262] on link at bounding box center [732, 259] width 29 height 29
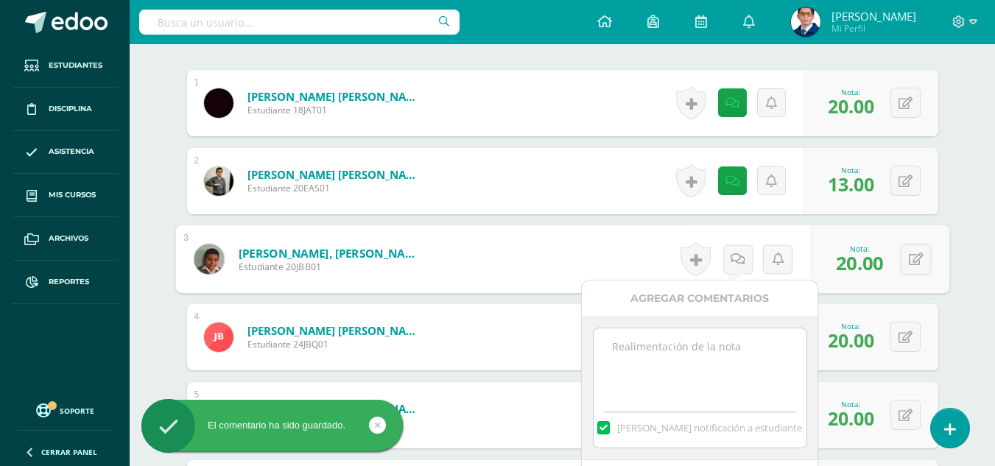
click at [724, 372] on textarea at bounding box center [700, 366] width 213 height 74
paste textarea "Tu trabajo ha sido calificado."
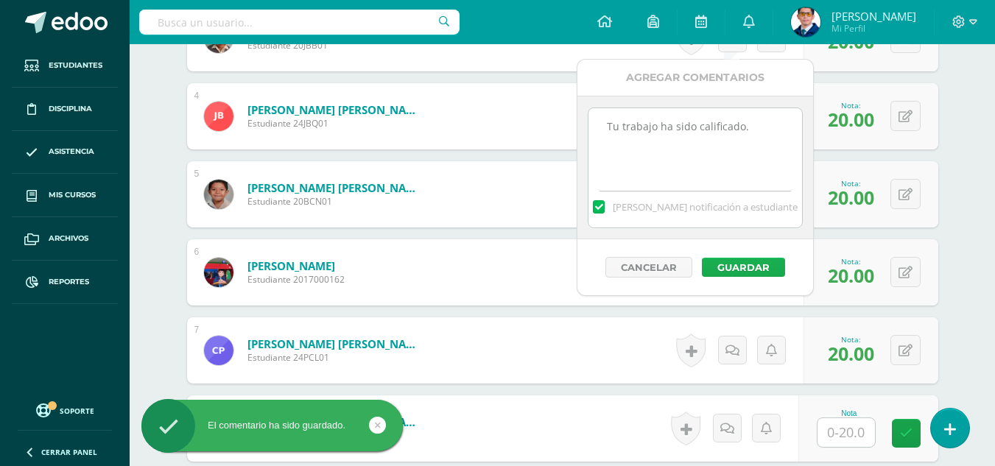
type textarea "Tu trabajo ha sido calificado."
click at [749, 274] on button "Guardar" at bounding box center [743, 267] width 83 height 19
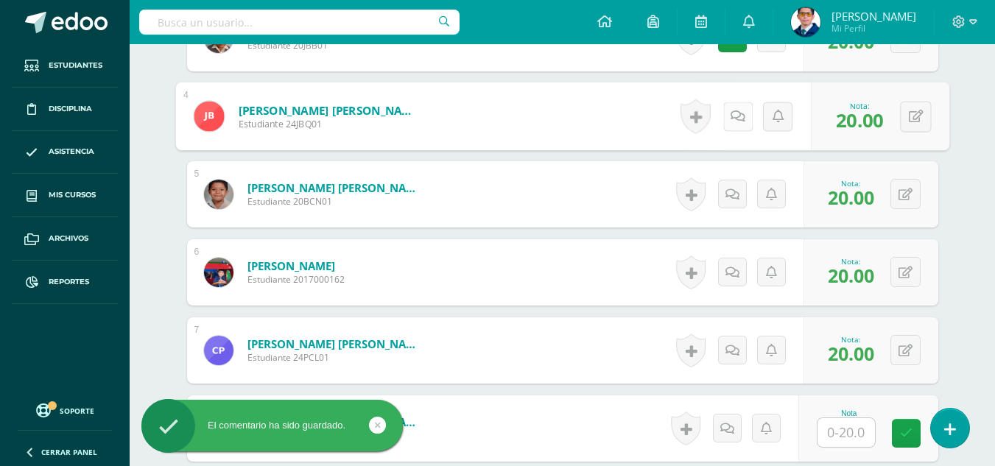
click at [737, 117] on icon at bounding box center [738, 116] width 15 height 13
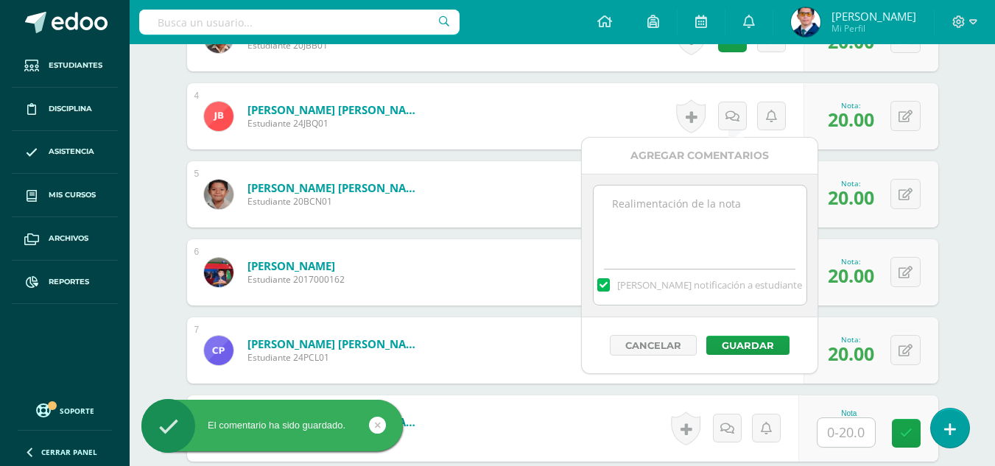
click at [729, 203] on textarea at bounding box center [700, 223] width 213 height 74
paste textarea "Tu trabajo ha sido calificado."
type textarea "Tu trabajo ha sido calificado."
click at [734, 343] on button "Guardar" at bounding box center [748, 345] width 83 height 19
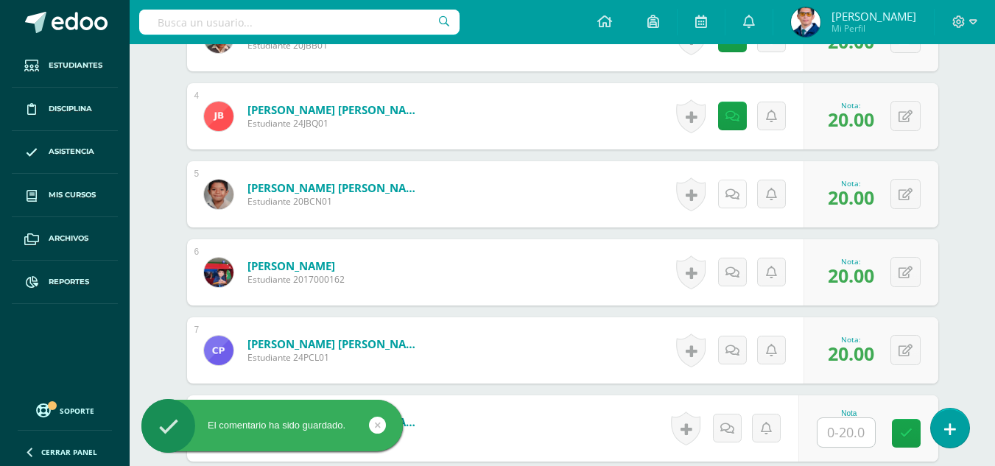
click at [729, 204] on link at bounding box center [732, 194] width 29 height 29
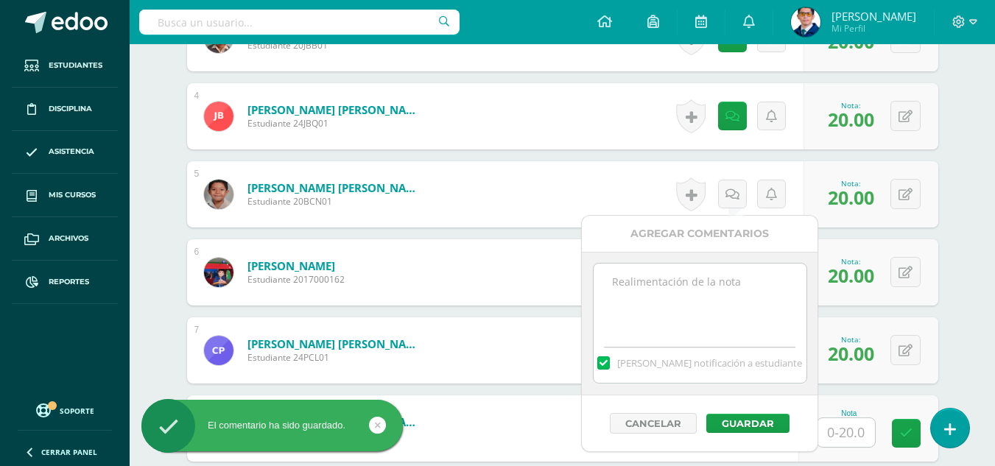
paste textarea "Tu trabajo ha sido calificado."
click at [725, 275] on textarea at bounding box center [700, 301] width 213 height 74
type textarea "Tu trabajo ha sido calificado."
click at [745, 430] on button "Guardar" at bounding box center [748, 423] width 83 height 19
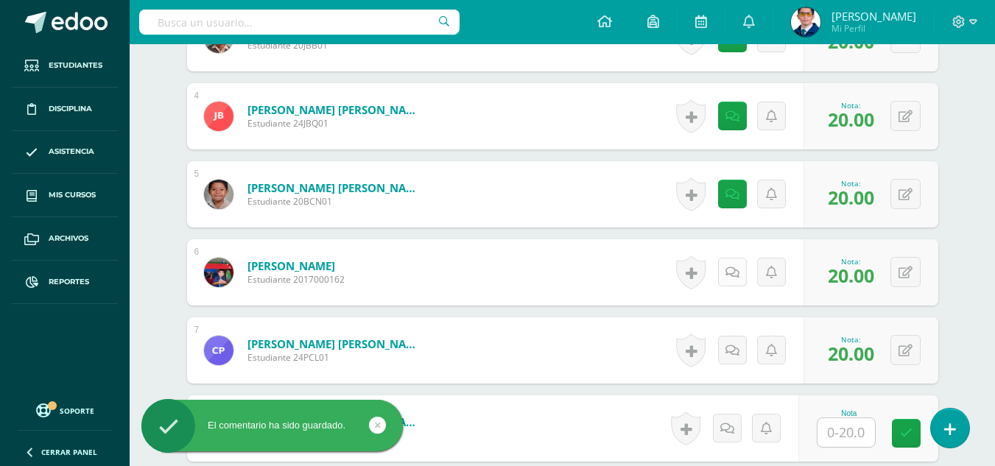
click at [738, 280] on link at bounding box center [732, 272] width 29 height 29
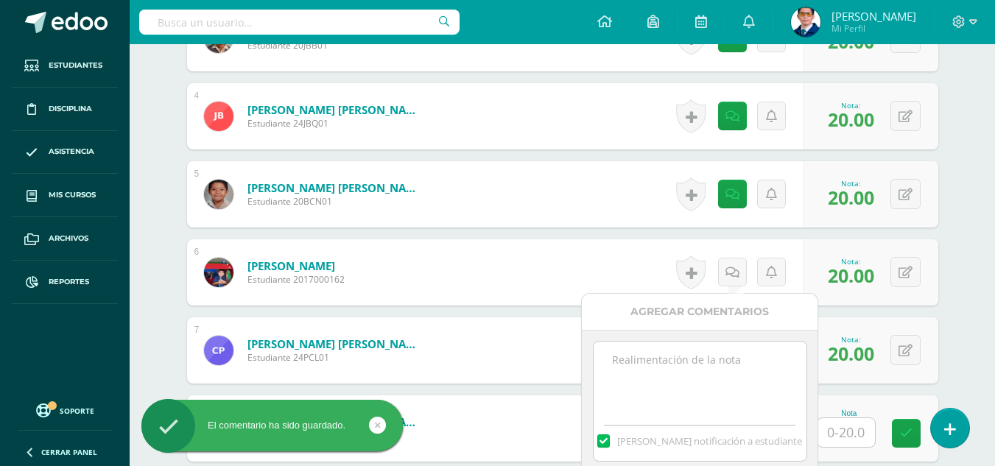
click at [750, 349] on textarea at bounding box center [700, 379] width 213 height 74
paste textarea "Tu trabajo ha sido calificado."
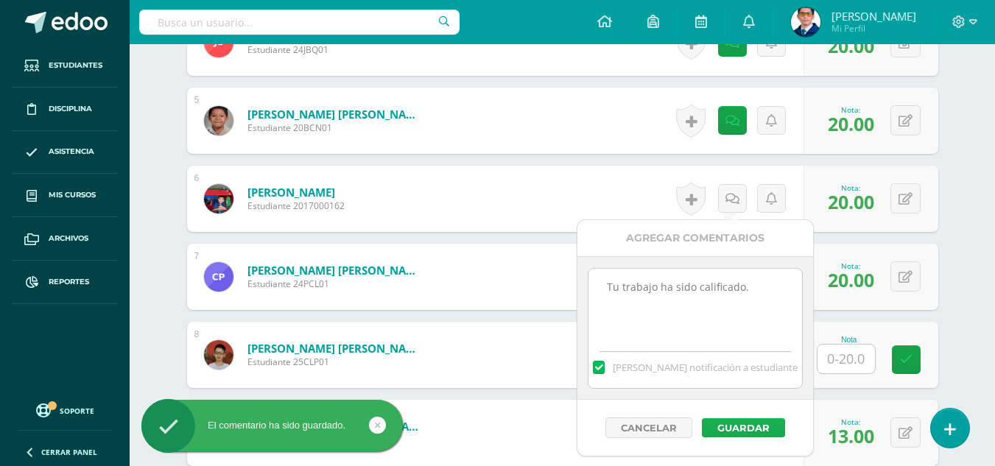
type textarea "Tu trabajo ha sido calificado."
click at [751, 424] on button "Guardar" at bounding box center [743, 427] width 83 height 19
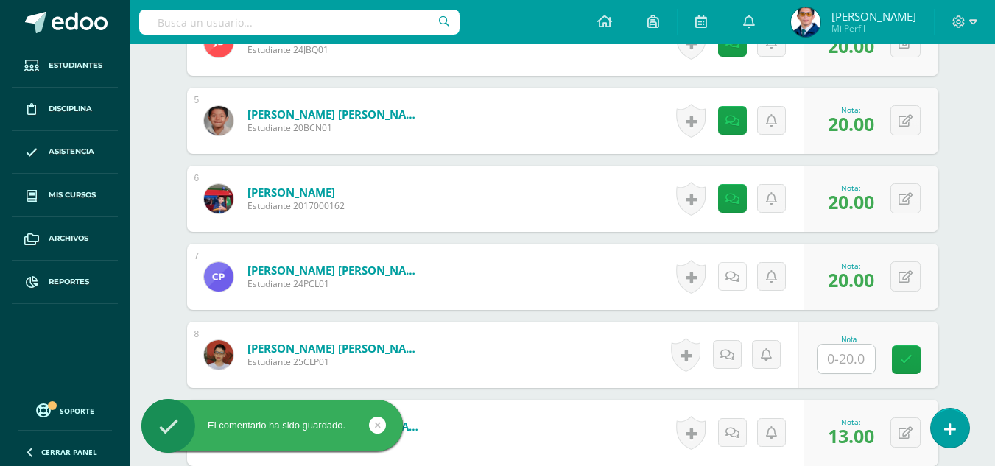
click at [735, 283] on icon at bounding box center [733, 277] width 14 height 13
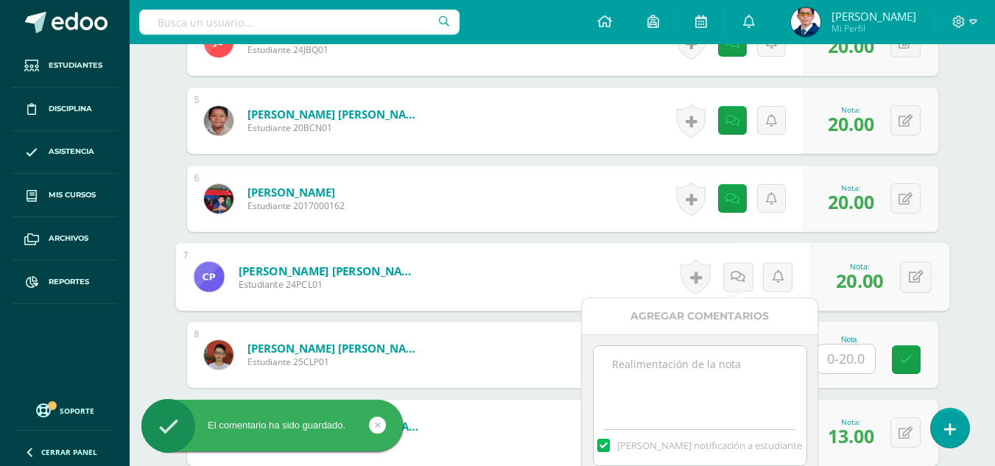
click at [749, 376] on textarea at bounding box center [700, 383] width 213 height 74
paste textarea "Tu trabajo ha sido calificado."
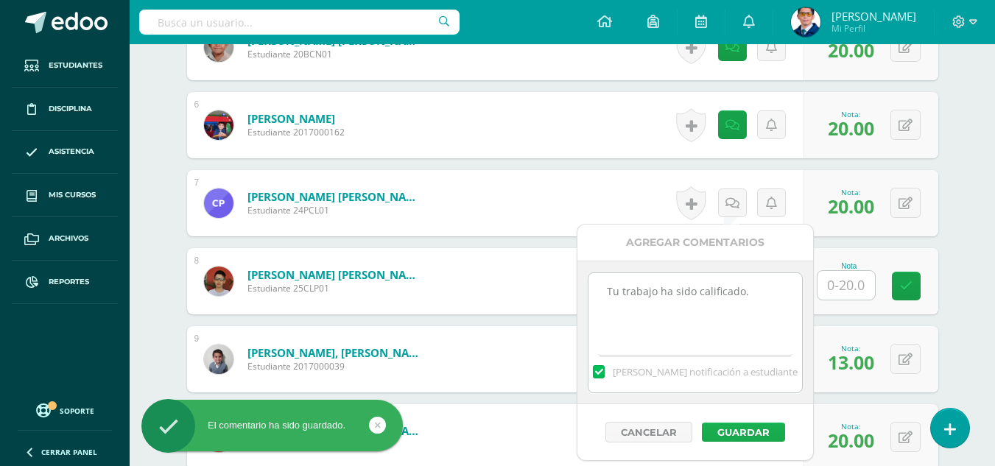
type textarea "Tu trabajo ha sido calificado."
click at [749, 439] on button "Guardar" at bounding box center [743, 432] width 83 height 19
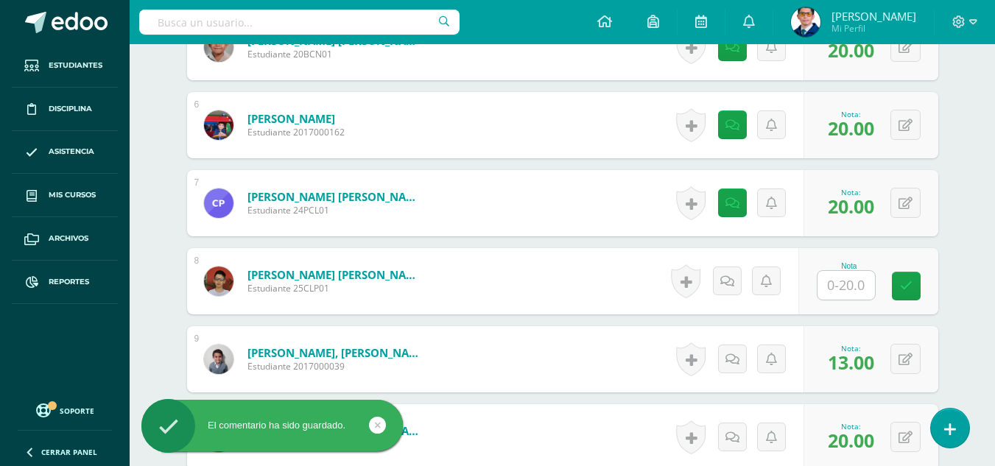
scroll to position [958, 0]
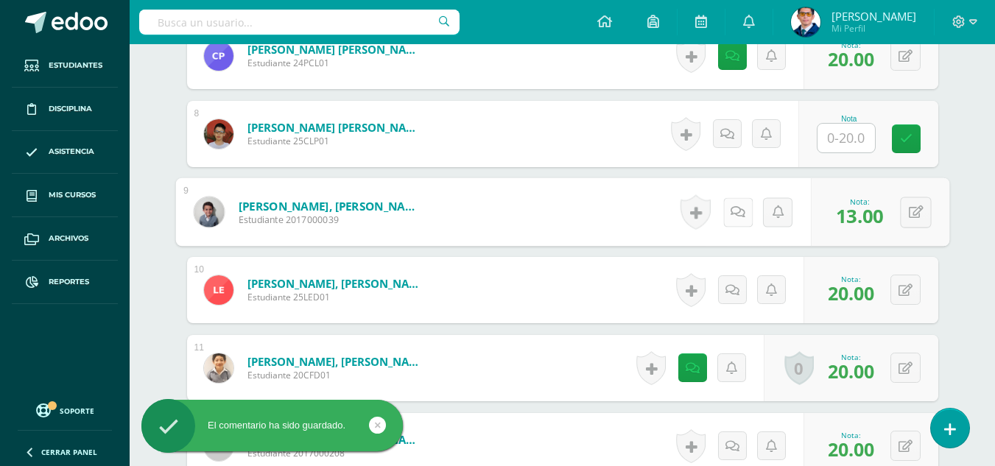
click at [734, 219] on link at bounding box center [737, 211] width 29 height 29
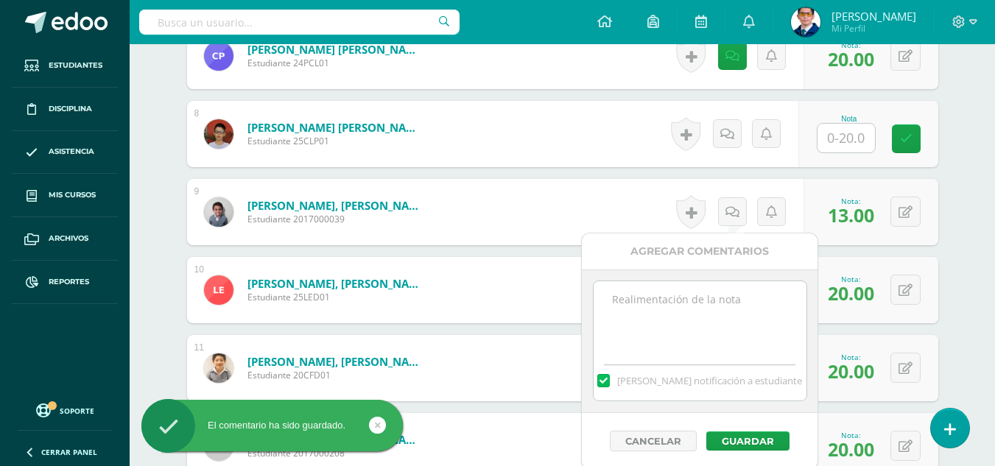
paste textarea "Tu trabajo ha sido calificado."
click at [737, 317] on textarea at bounding box center [700, 318] width 213 height 74
type textarea "Tu trabajo ha sido calificado."
click at [763, 435] on button "Guardar" at bounding box center [748, 441] width 83 height 19
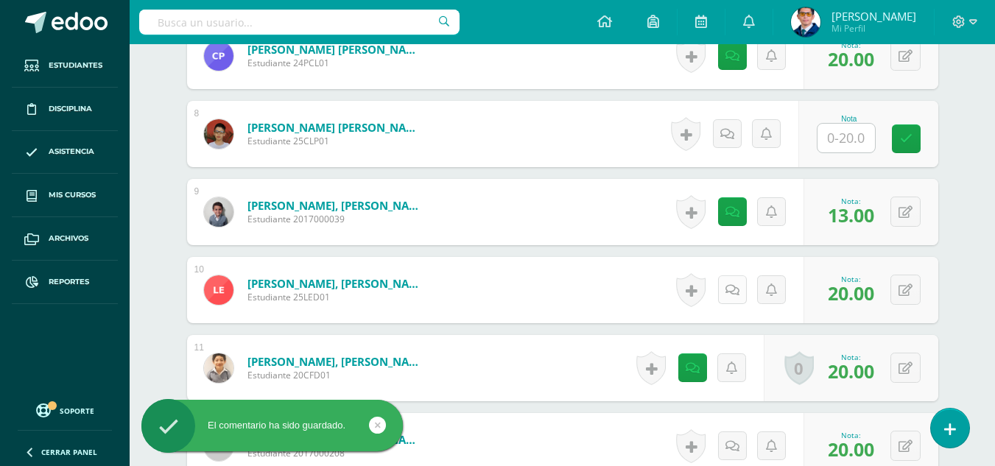
click at [735, 287] on icon at bounding box center [733, 290] width 14 height 13
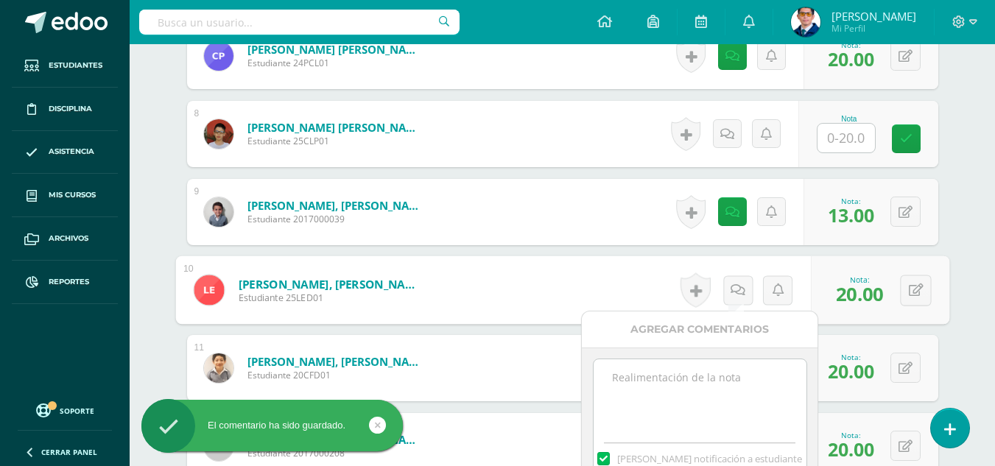
paste textarea "Tu trabajo ha sido calificado."
click at [747, 372] on textarea at bounding box center [700, 397] width 213 height 74
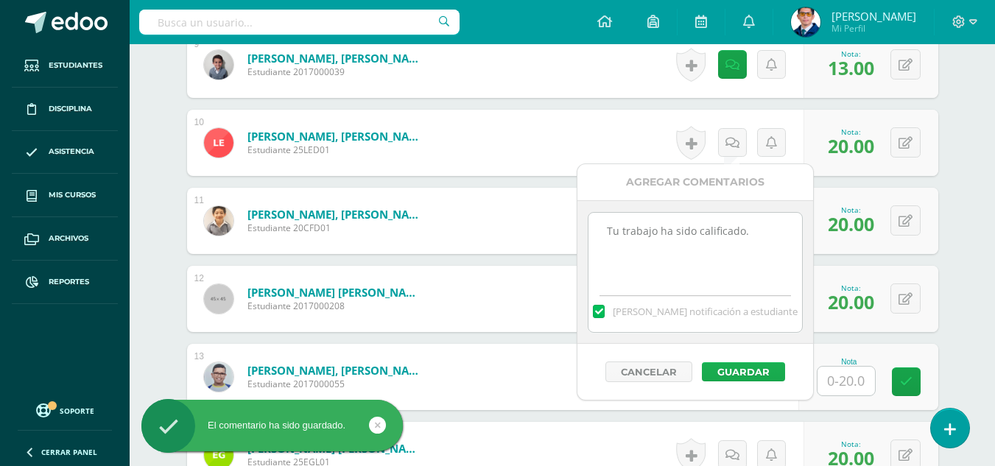
type textarea "Tu trabajo ha sido calificado."
click at [764, 371] on button "Guardar" at bounding box center [743, 371] width 83 height 19
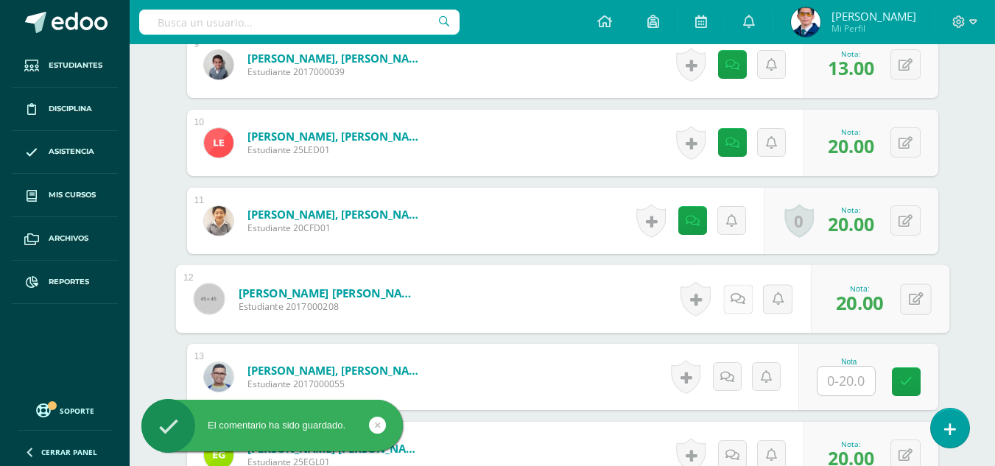
click at [745, 298] on link at bounding box center [737, 298] width 29 height 29
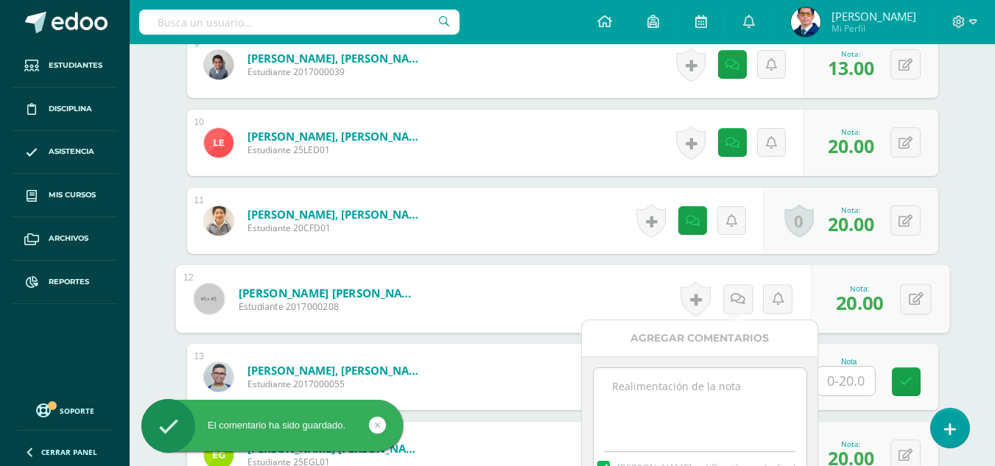
click at [746, 376] on textarea at bounding box center [700, 405] width 213 height 74
paste textarea "Tu trabajo ha sido calificado."
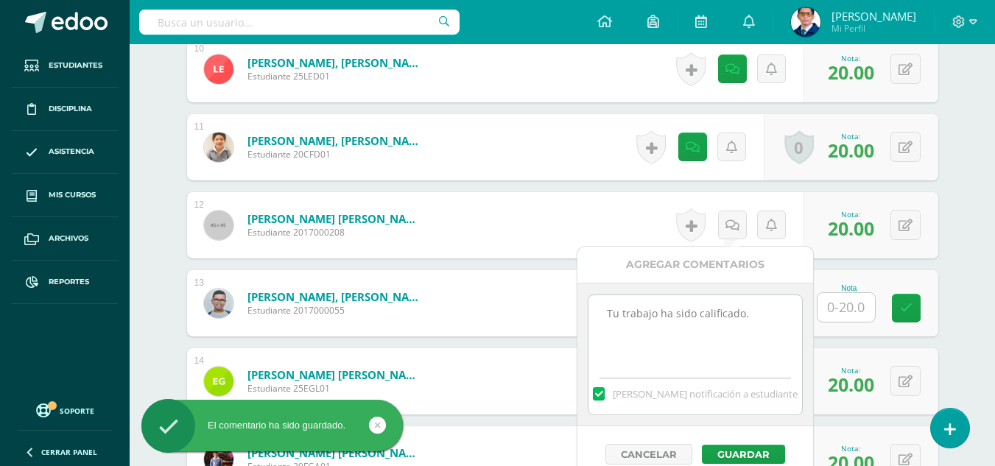
scroll to position [1252, 0]
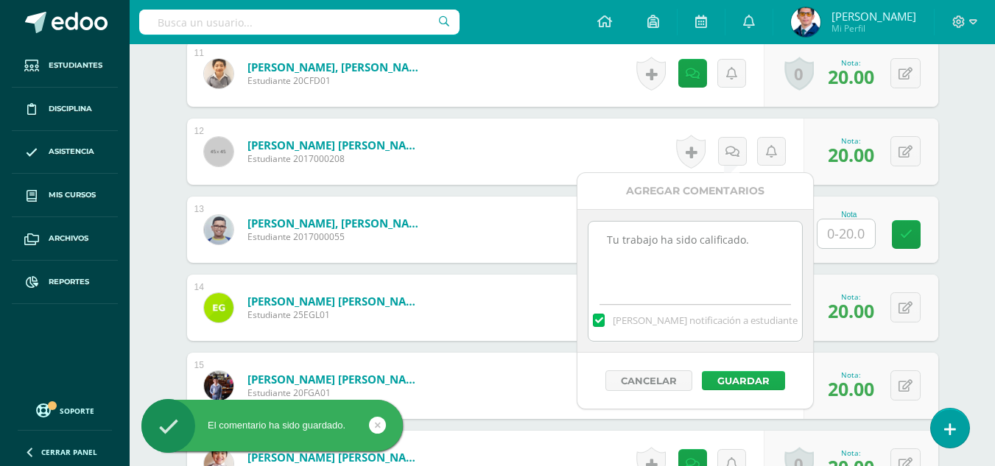
type textarea "Tu trabajo ha sido calificado."
click at [768, 386] on button "Guardar" at bounding box center [743, 380] width 83 height 19
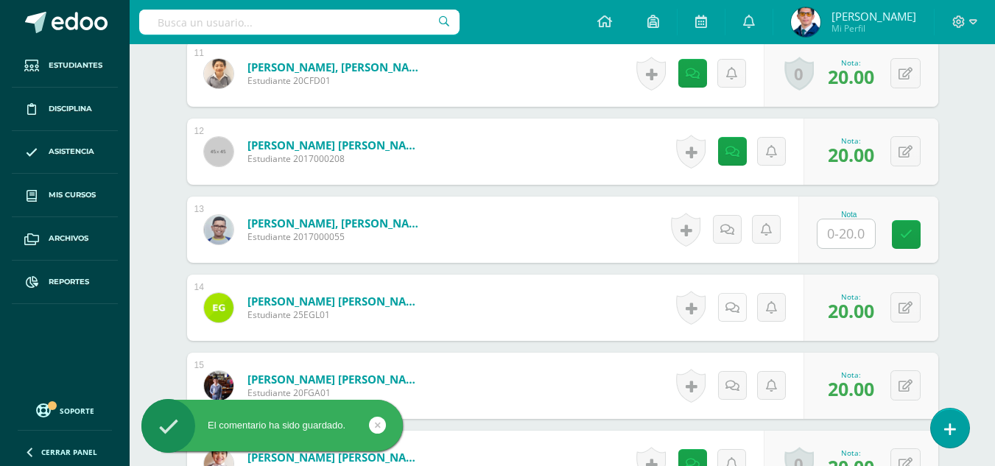
click at [737, 302] on icon at bounding box center [733, 308] width 14 height 13
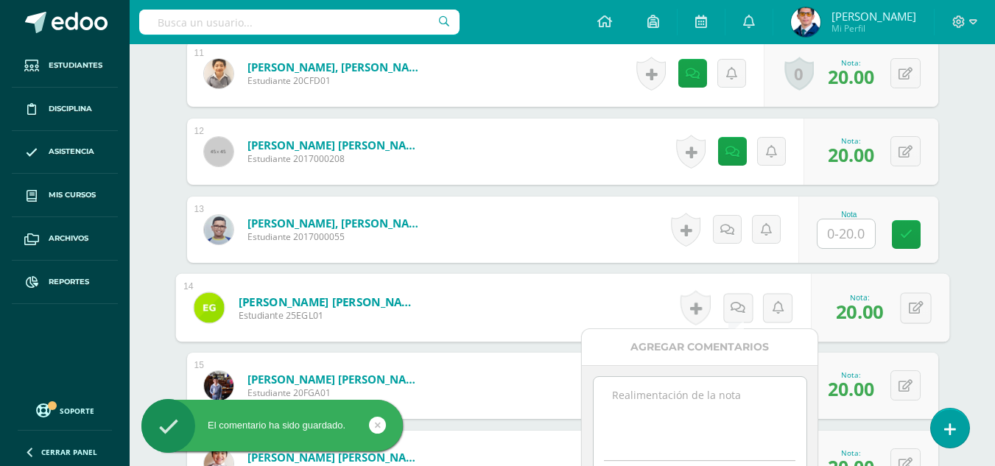
click at [735, 389] on textarea at bounding box center [700, 414] width 213 height 74
paste textarea "Tu trabajo ha sido calificado."
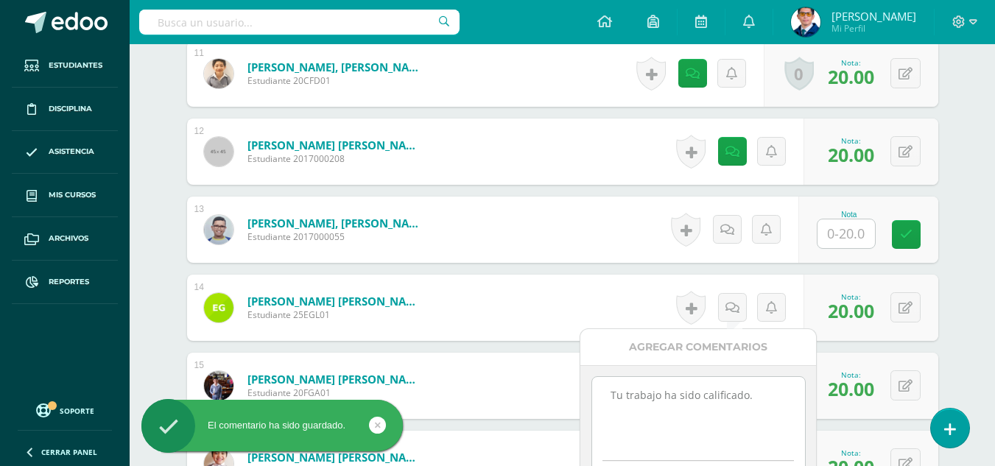
scroll to position [1326, 0]
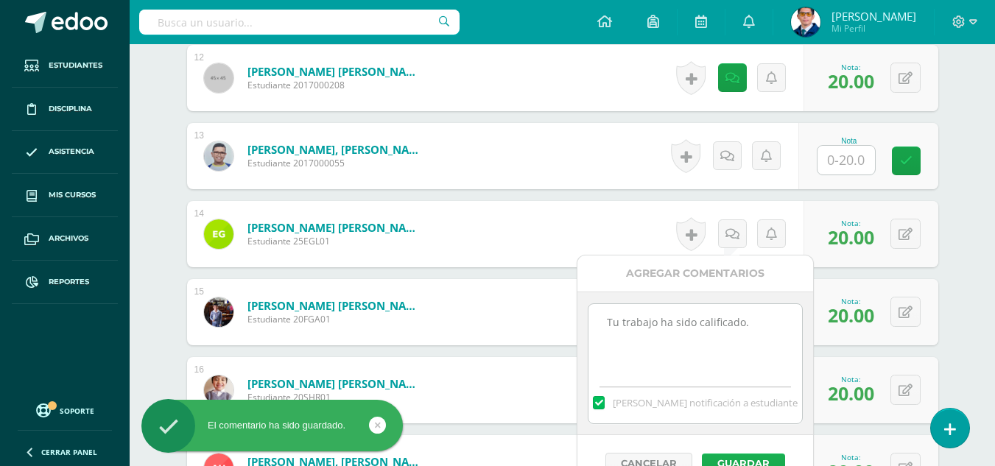
type textarea "Tu trabajo ha sido calificado."
click at [738, 457] on button "Guardar" at bounding box center [743, 463] width 83 height 19
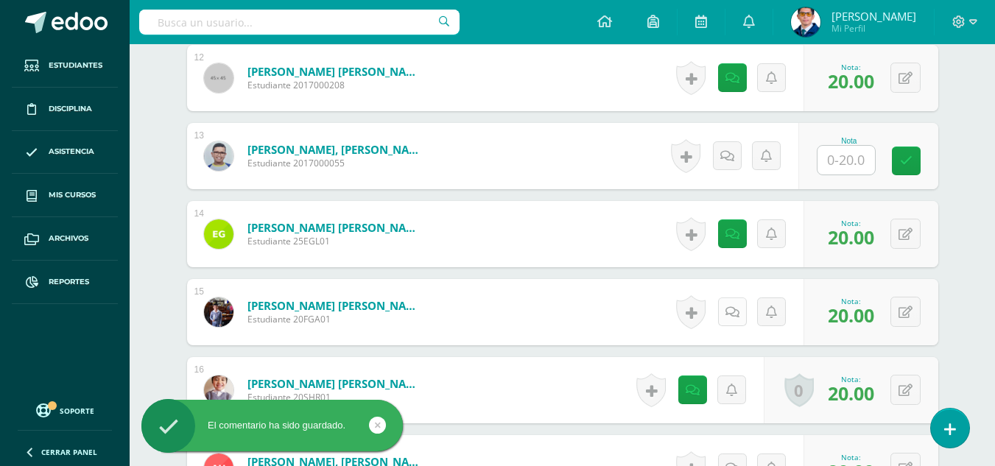
click at [742, 310] on link at bounding box center [732, 312] width 29 height 29
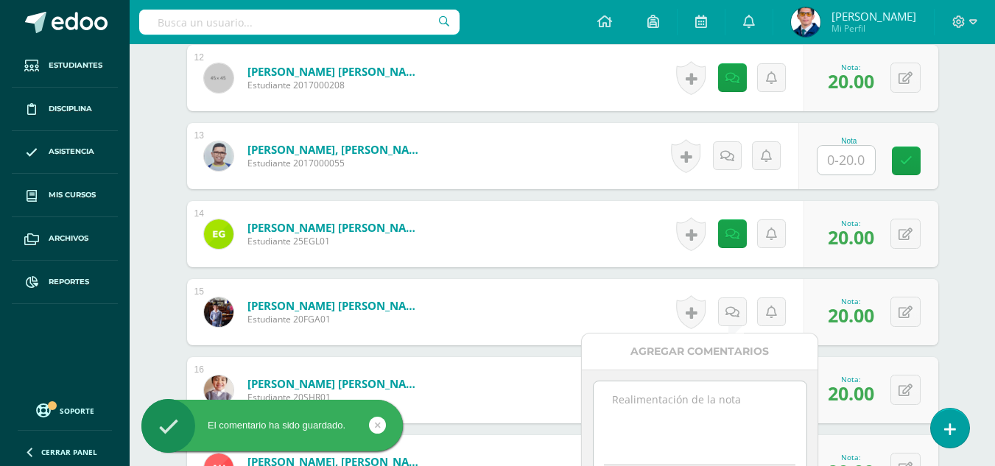
click at [734, 390] on textarea at bounding box center [700, 419] width 213 height 74
paste textarea "Tu trabajo ha sido calificado."
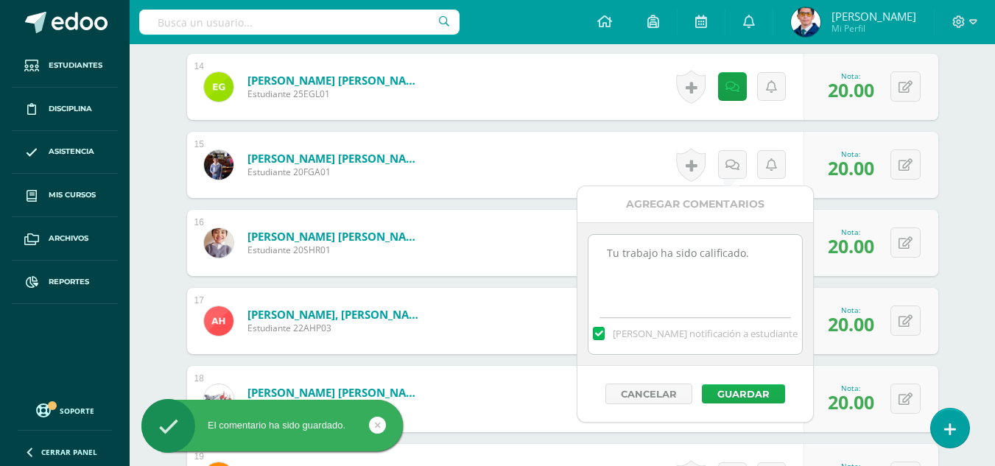
type textarea "Tu trabajo ha sido calificado."
click at [739, 398] on button "Guardar" at bounding box center [743, 394] width 83 height 19
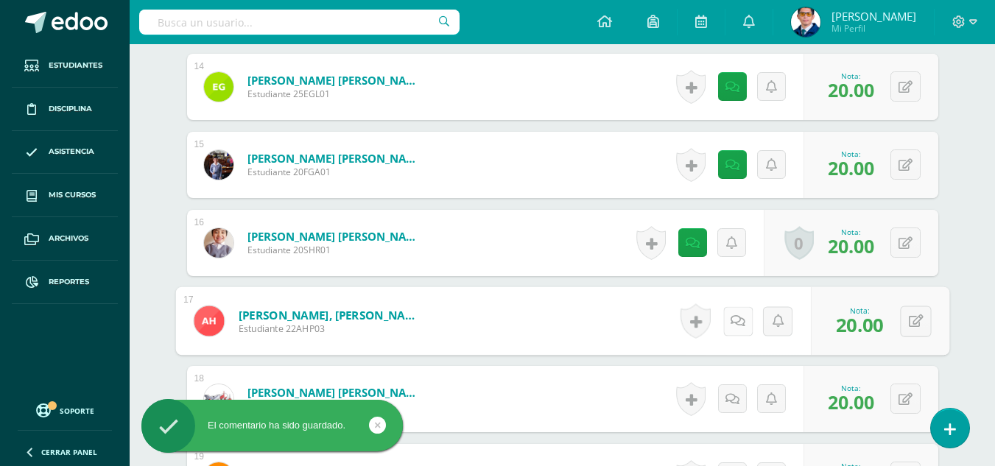
click at [738, 323] on icon at bounding box center [738, 321] width 15 height 13
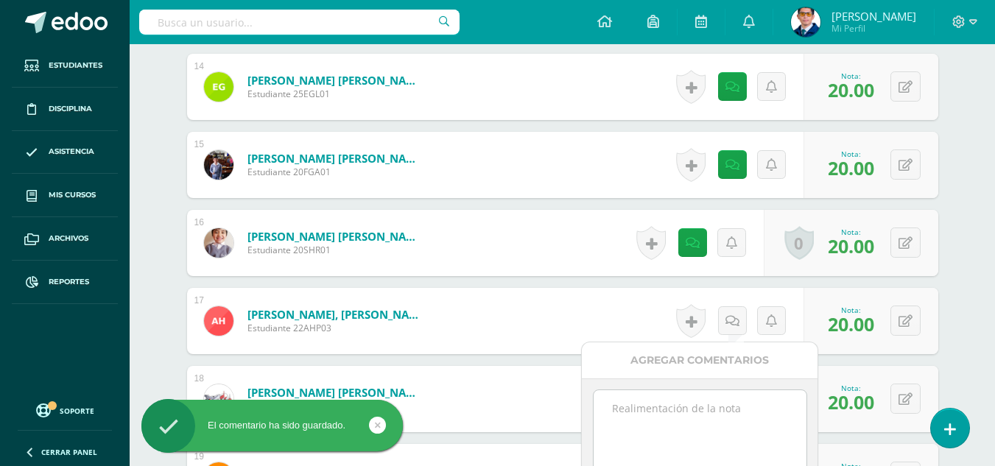
paste textarea "Tu trabajo ha sido calificado."
click at [729, 404] on textarea at bounding box center [700, 427] width 213 height 74
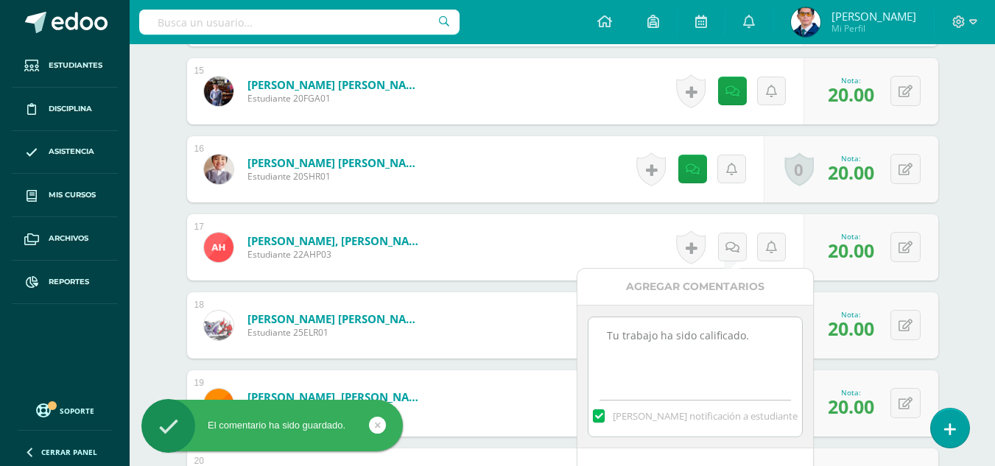
scroll to position [1621, 0]
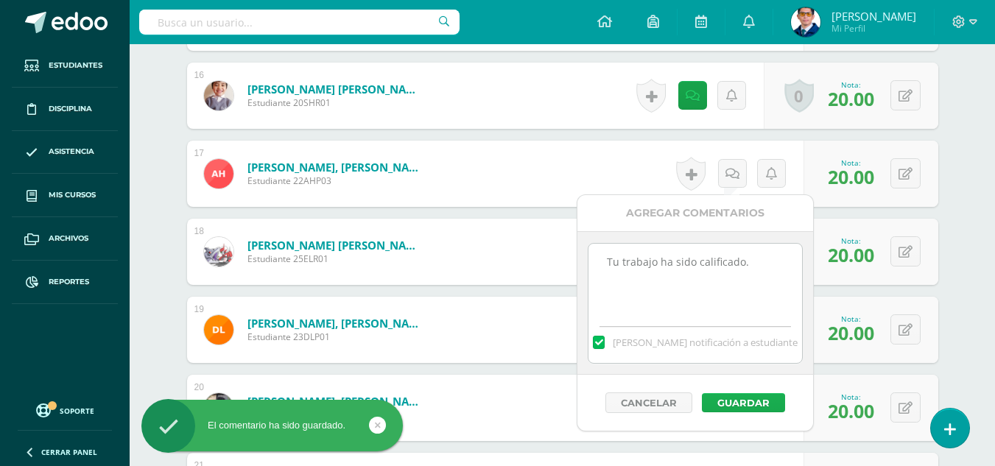
type textarea "Tu trabajo ha sido calificado."
click at [742, 401] on button "Guardar" at bounding box center [743, 402] width 83 height 19
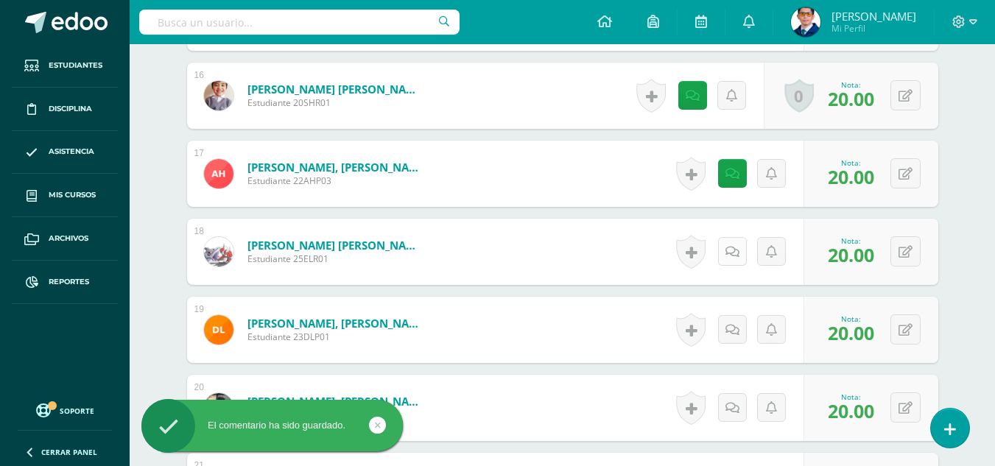
click at [735, 255] on icon at bounding box center [733, 252] width 14 height 13
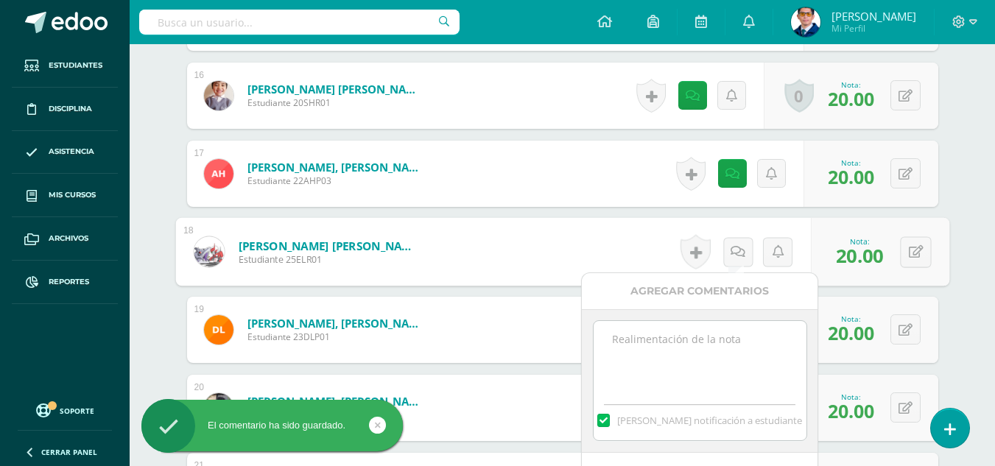
click at [720, 372] on textarea at bounding box center [700, 358] width 213 height 74
paste textarea "Tu trabajo ha sido calificado."
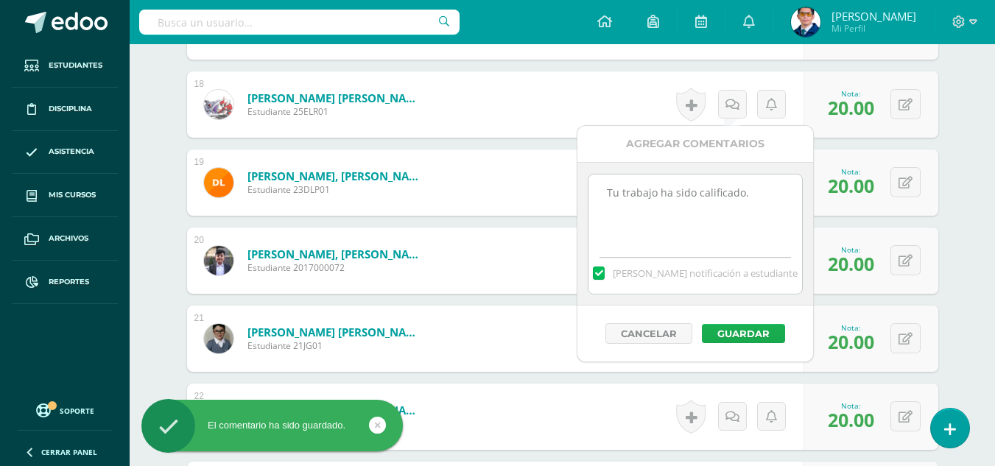
type textarea "Tu trabajo ha sido calificado."
click at [747, 332] on button "Guardar" at bounding box center [743, 333] width 83 height 19
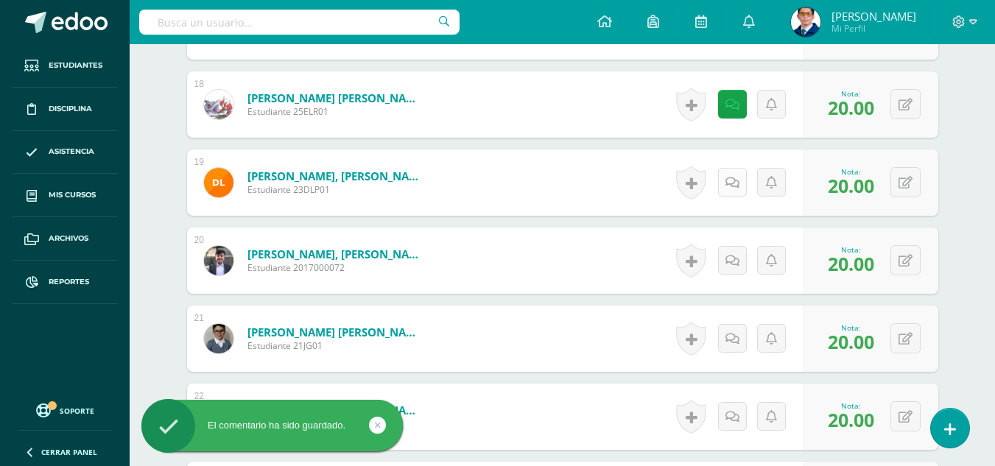
click at [740, 186] on link at bounding box center [732, 182] width 29 height 29
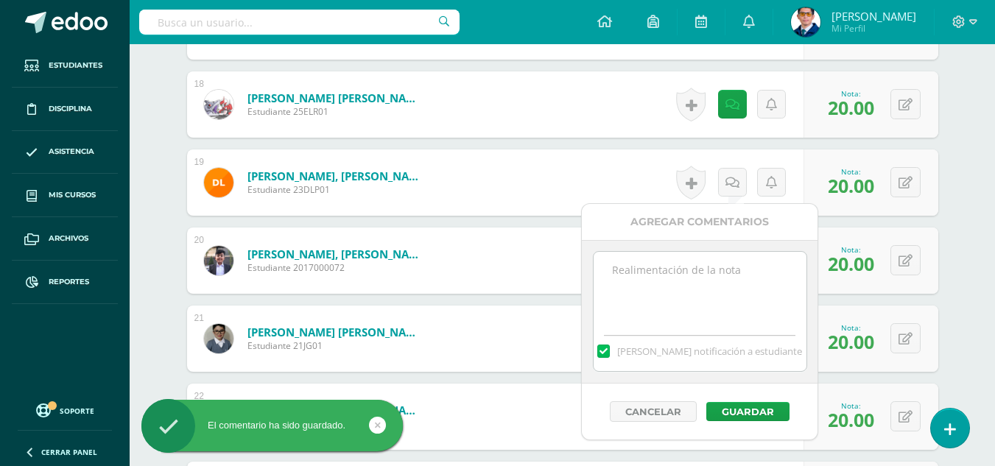
paste textarea "Tu trabajo ha sido calificado."
click at [738, 290] on textarea at bounding box center [700, 289] width 213 height 74
type textarea "Tu trabajo ha sido calificado."
click at [774, 408] on button "Guardar" at bounding box center [748, 411] width 83 height 19
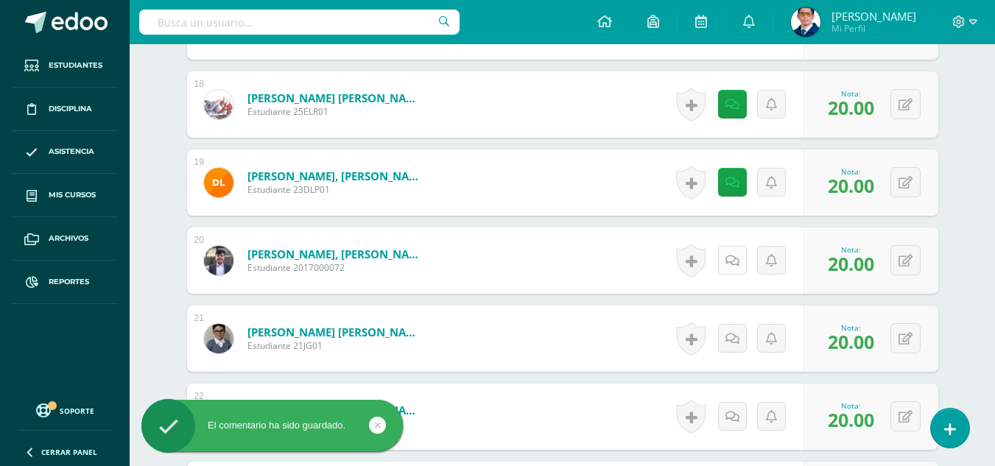
click at [735, 257] on icon at bounding box center [733, 261] width 14 height 13
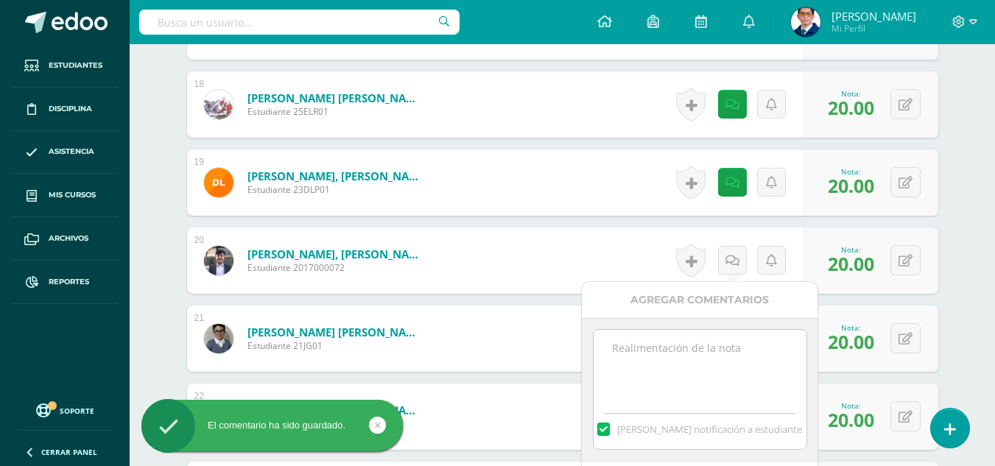
paste textarea "Tu trabajo ha sido calificado."
click at [748, 369] on textarea at bounding box center [700, 367] width 213 height 74
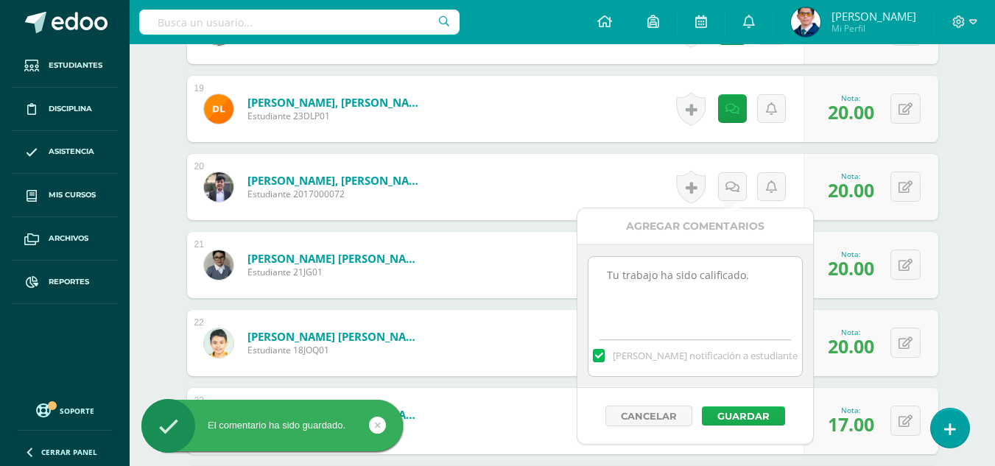
type textarea "Tu trabajo ha sido calificado."
click at [751, 416] on button "Guardar" at bounding box center [743, 416] width 83 height 19
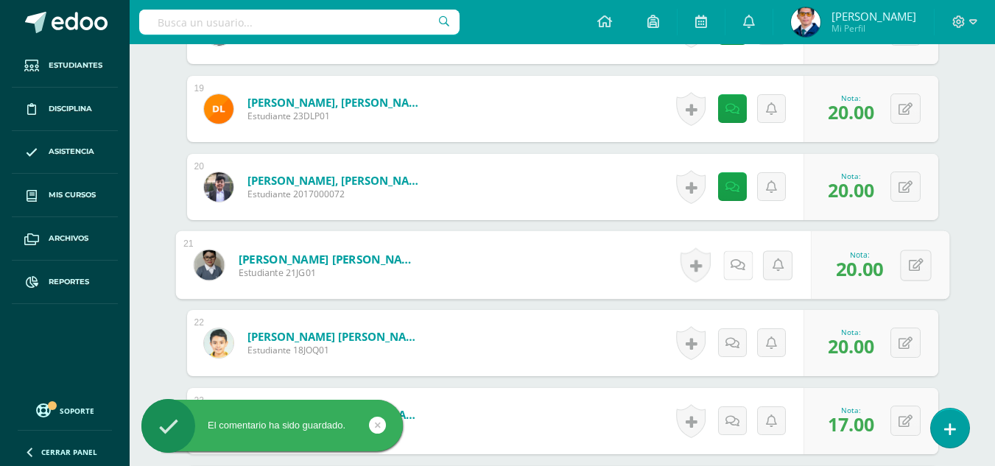
click at [735, 271] on icon at bounding box center [738, 265] width 15 height 13
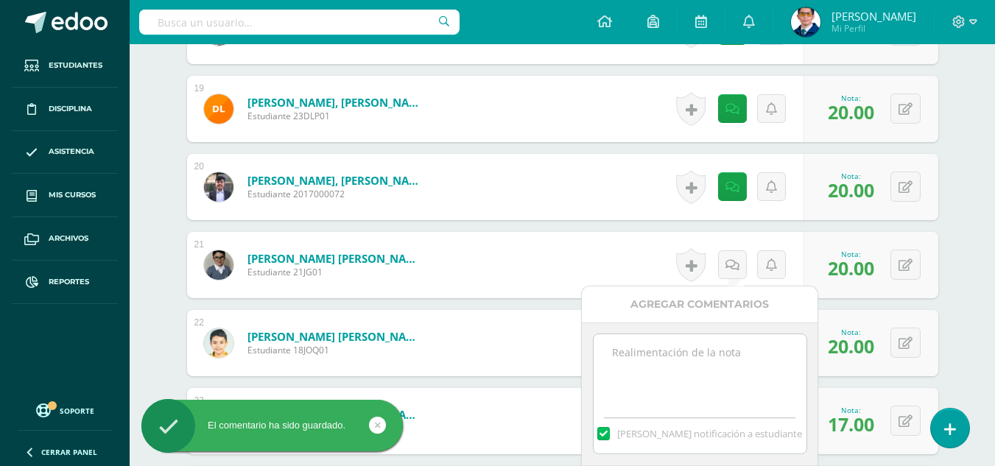
paste textarea "Tu trabajo ha sido calificado."
click at [747, 378] on textarea at bounding box center [700, 371] width 213 height 74
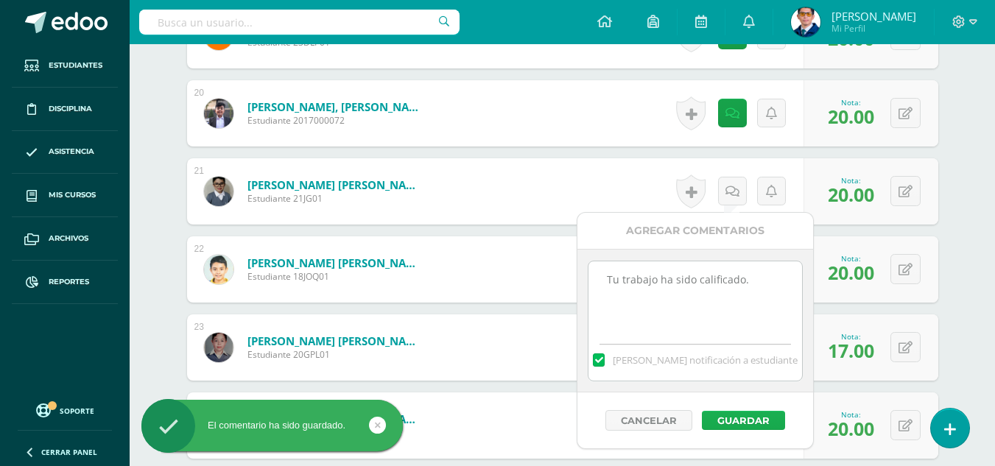
type textarea "Tu trabajo ha sido calificado."
click at [770, 418] on button "Guardar" at bounding box center [743, 420] width 83 height 19
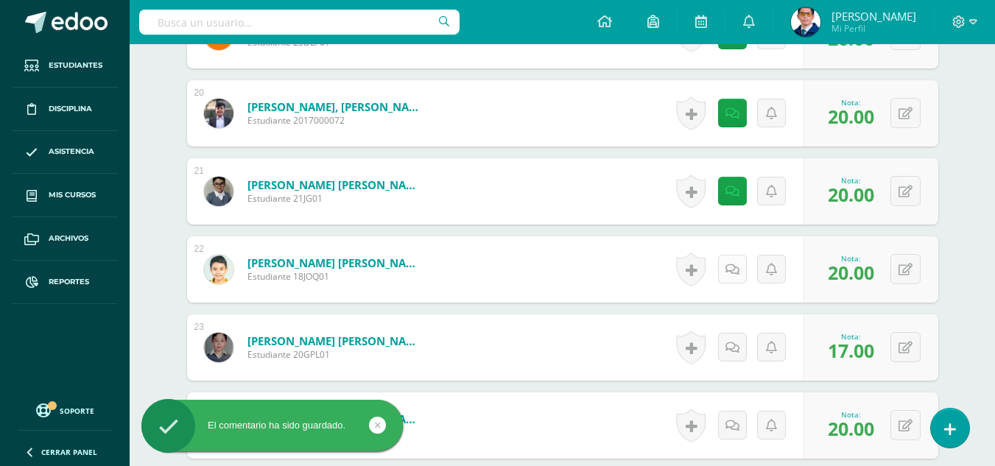
click at [731, 270] on icon at bounding box center [733, 270] width 14 height 13
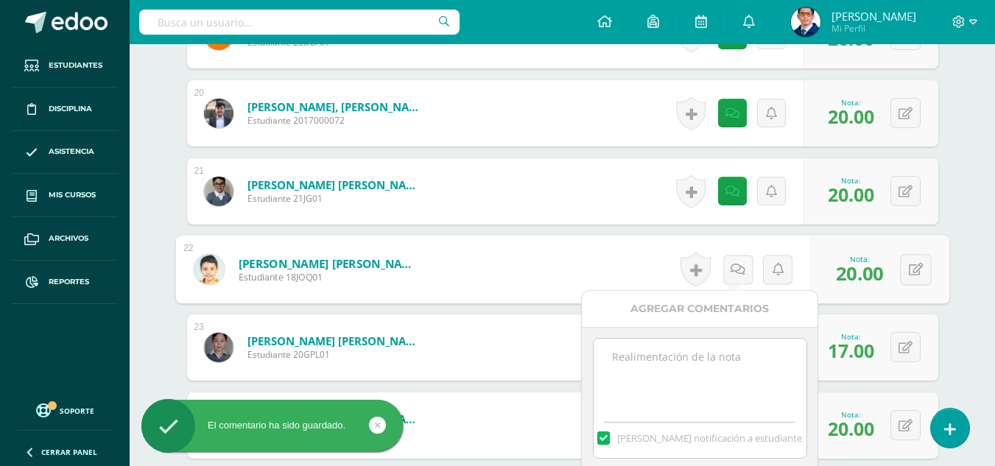
paste textarea "Tu trabajo ha sido calificado."
click at [752, 382] on textarea at bounding box center [700, 376] width 213 height 74
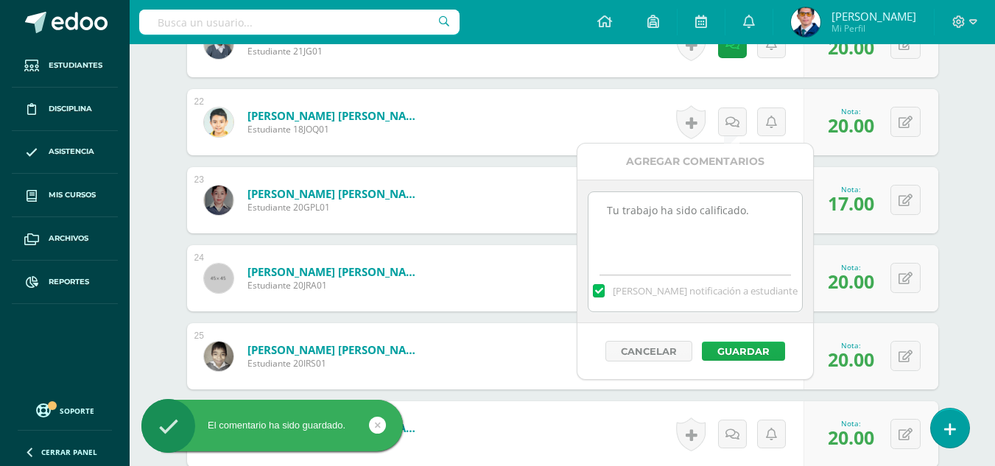
type textarea "Tu trabajo ha sido calificado."
click at [770, 349] on button "Guardar" at bounding box center [743, 351] width 83 height 19
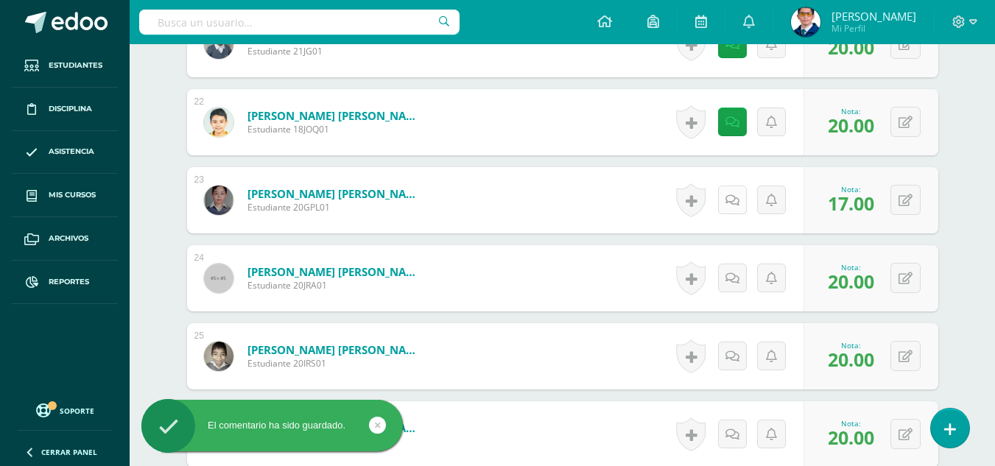
click at [734, 203] on icon at bounding box center [733, 201] width 14 height 13
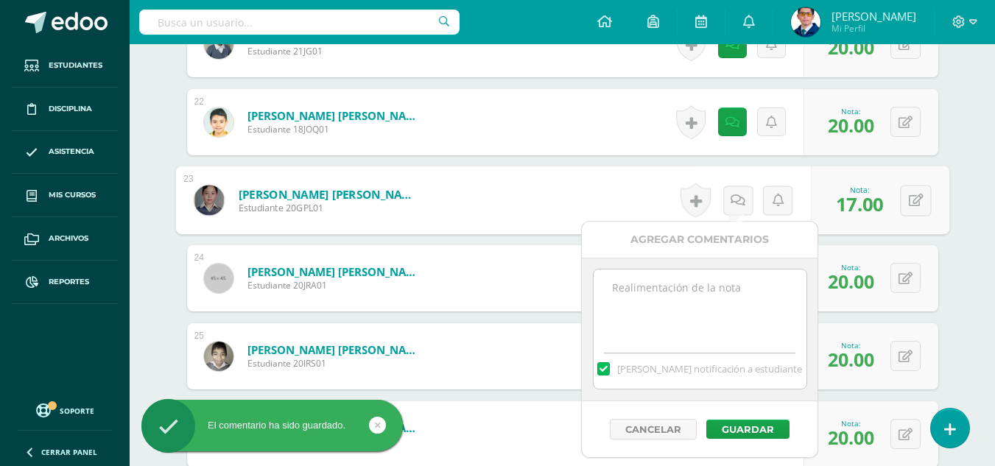
paste textarea "Tu trabajo ha sido calificado."
click at [763, 303] on textarea at bounding box center [700, 307] width 213 height 74
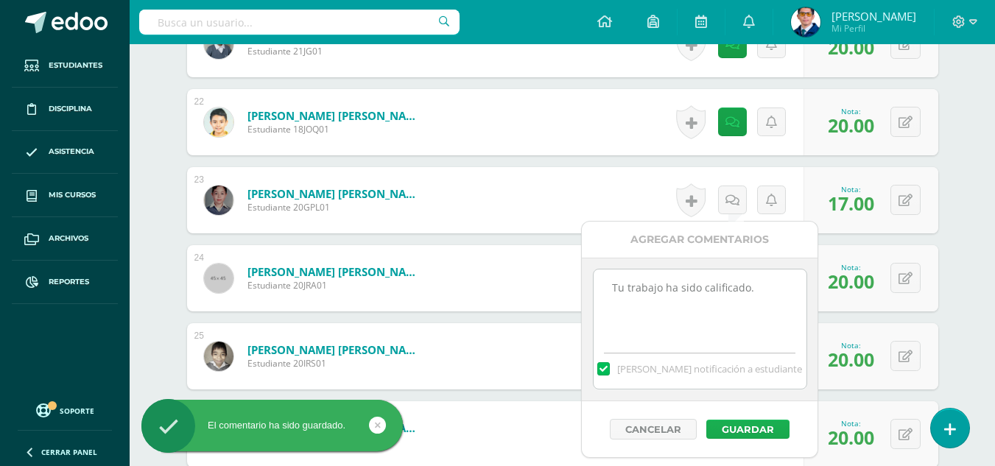
type textarea "Tu trabajo ha sido calificado."
click at [764, 424] on button "Guardar" at bounding box center [748, 429] width 83 height 19
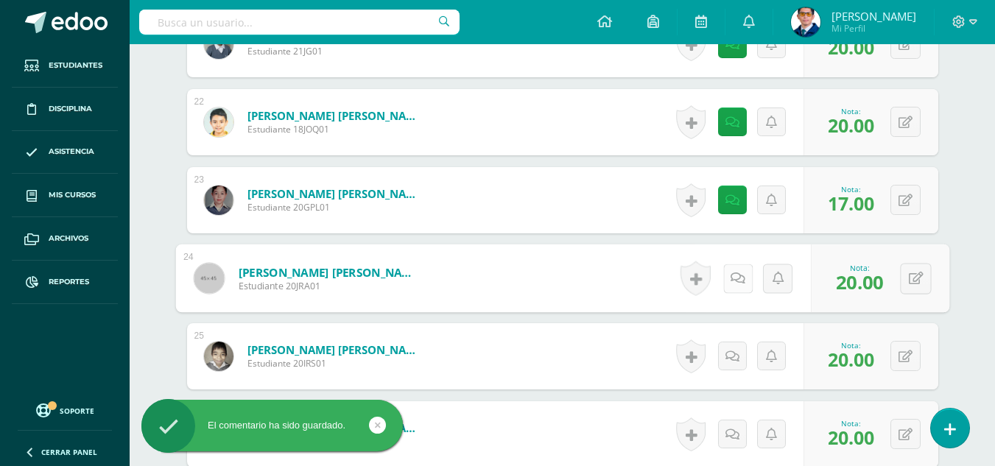
click at [731, 279] on icon at bounding box center [738, 278] width 15 height 13
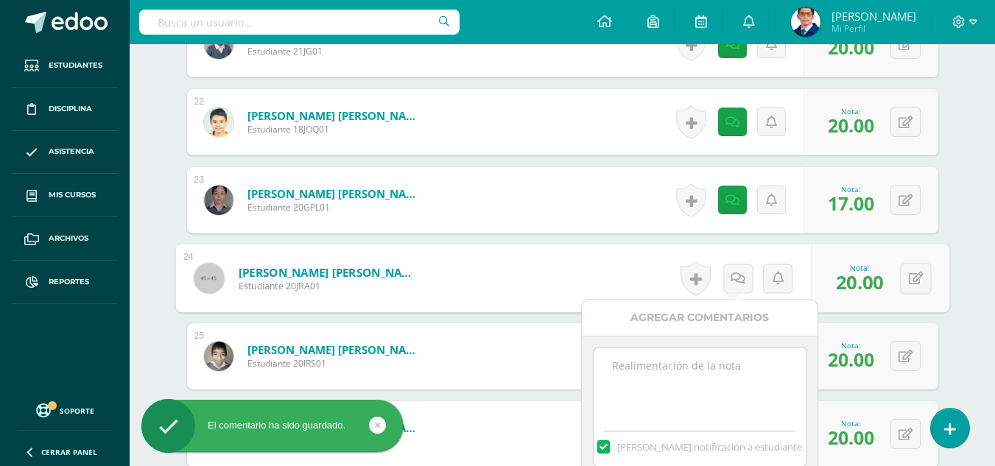
paste textarea "Tu trabajo ha sido calificado."
click at [752, 387] on textarea at bounding box center [700, 385] width 213 height 74
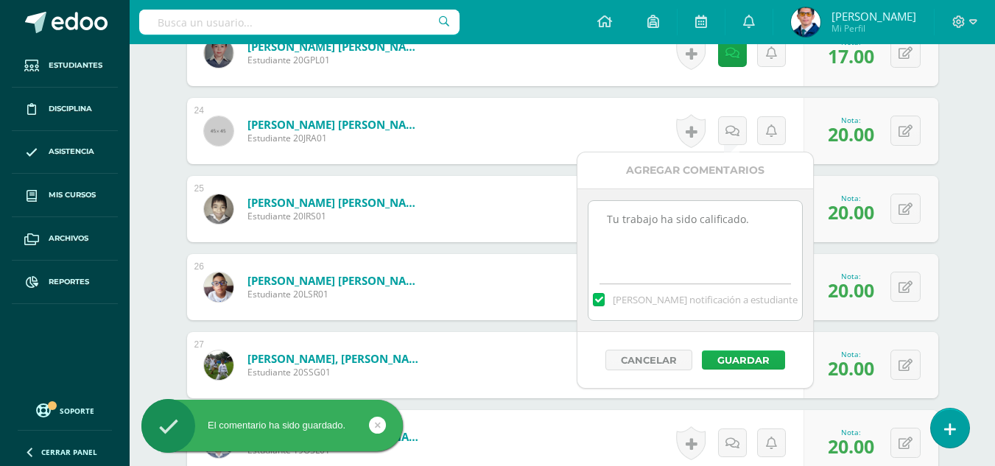
type textarea "Tu trabajo ha sido calificado."
click at [765, 367] on button "Guardar" at bounding box center [743, 360] width 83 height 19
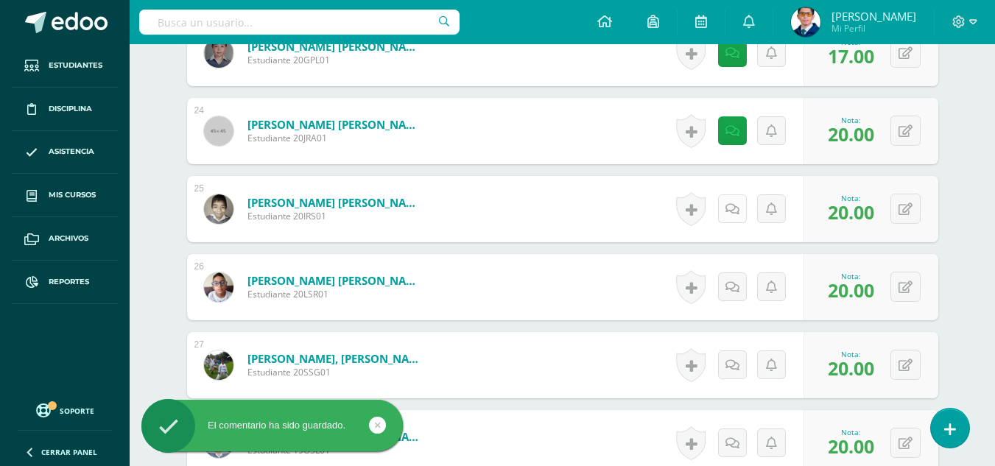
click at [736, 218] on link at bounding box center [732, 209] width 29 height 29
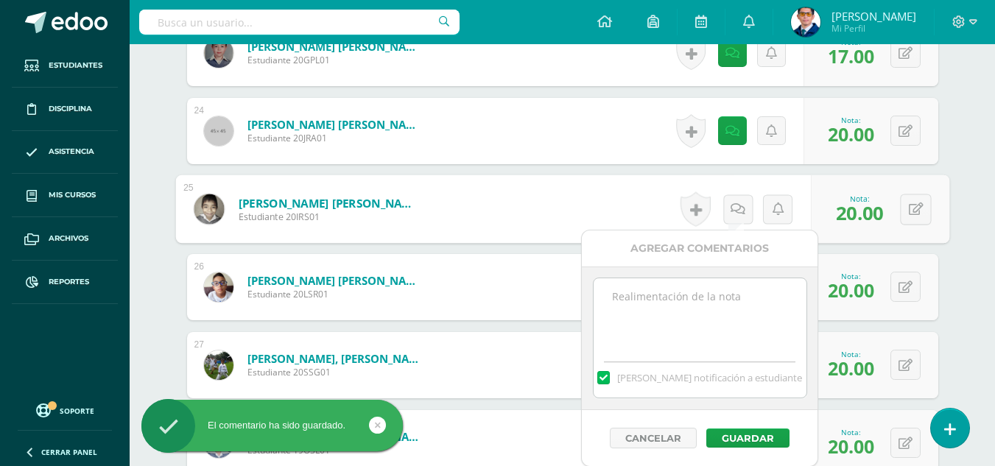
paste textarea "Tu trabajo ha sido calificado."
click at [759, 308] on textarea at bounding box center [700, 315] width 213 height 74
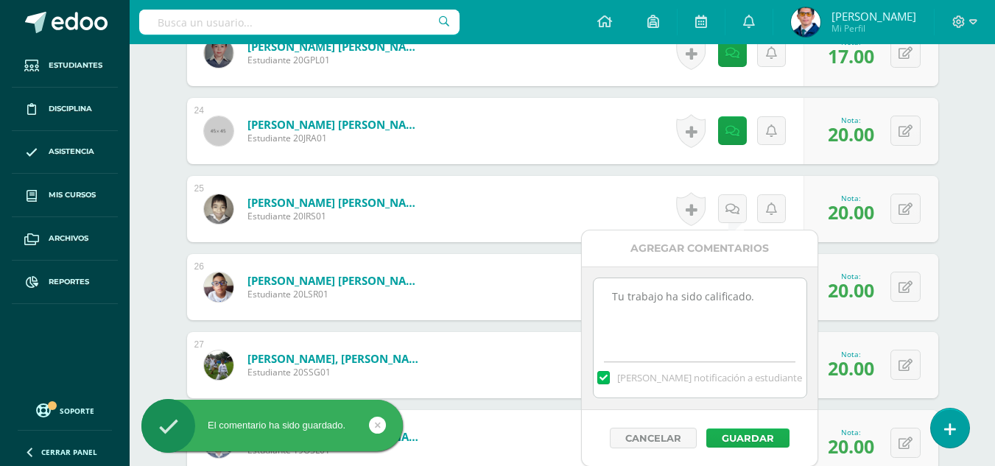
type textarea "Tu trabajo ha sido calificado."
click at [746, 444] on button "Guardar" at bounding box center [748, 438] width 83 height 19
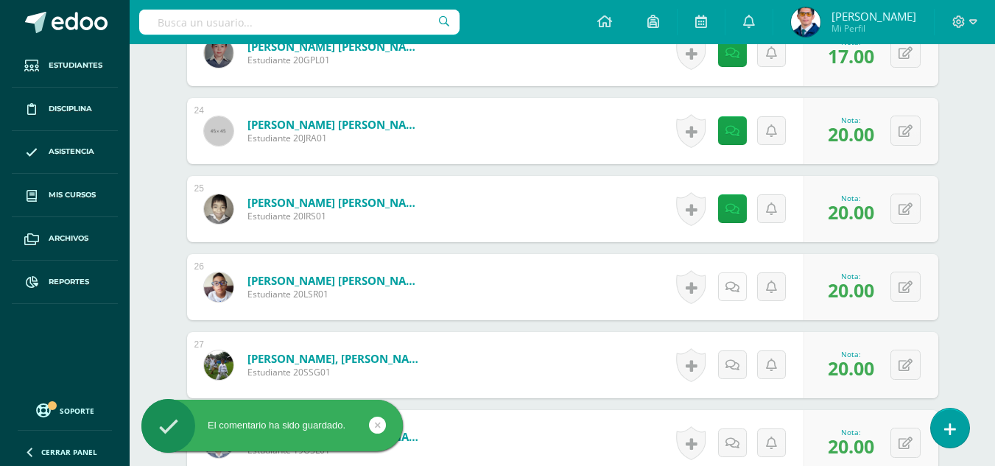
click at [742, 283] on link at bounding box center [732, 287] width 29 height 29
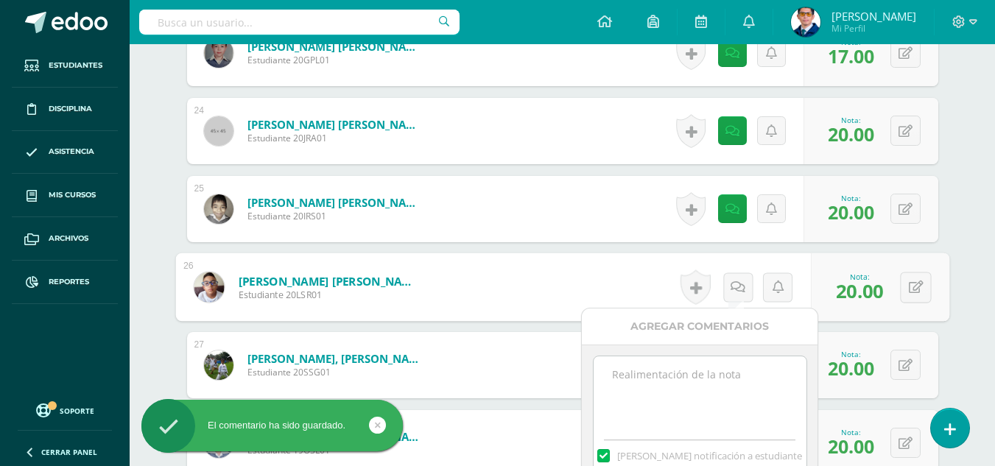
paste textarea "Tu trabajo ha sido calificado."
click at [748, 404] on textarea at bounding box center [700, 394] width 213 height 74
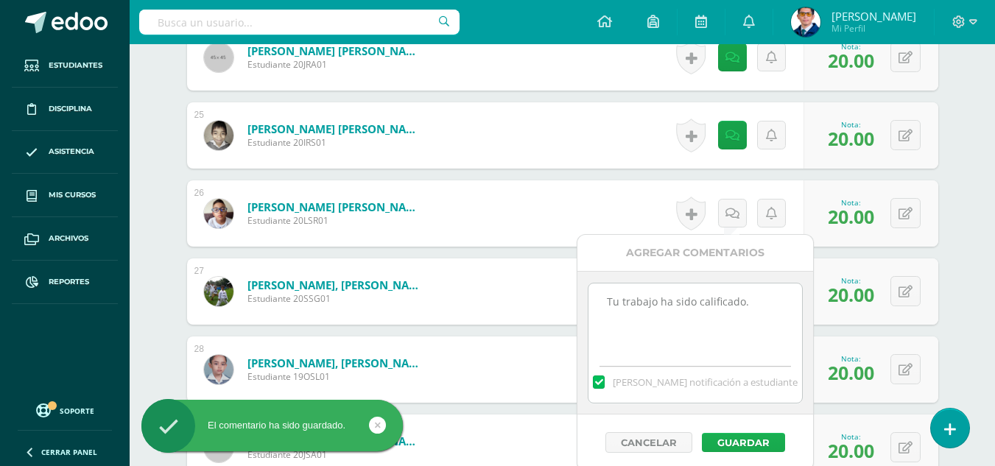
type textarea "Tu trabajo ha sido calificado."
click at [762, 445] on button "Guardar" at bounding box center [743, 442] width 83 height 19
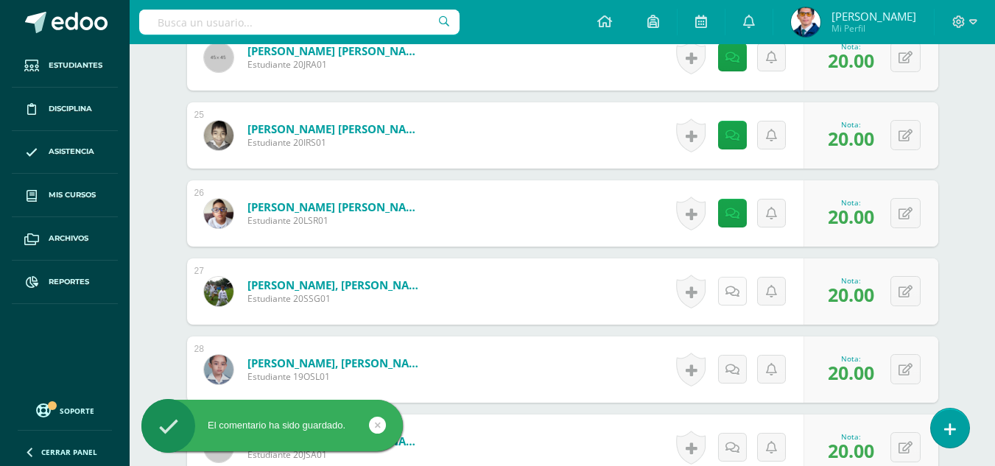
click at [737, 306] on link at bounding box center [732, 291] width 29 height 29
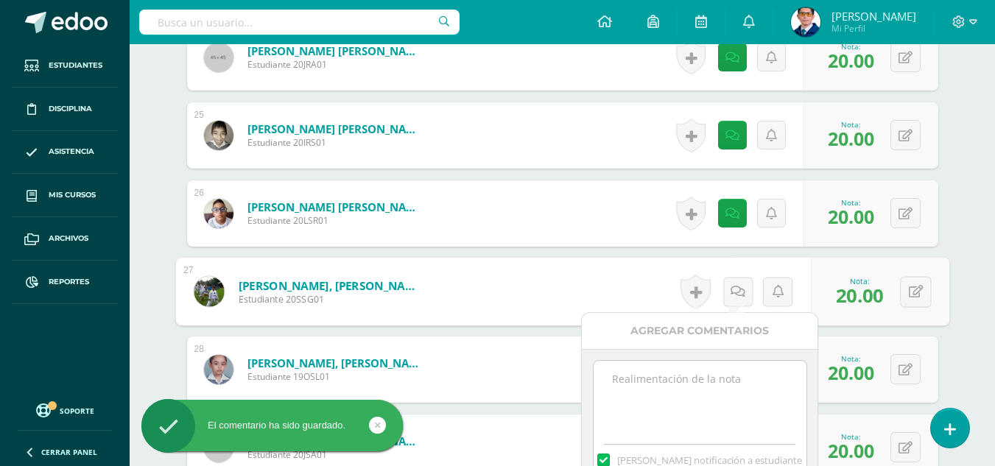
paste textarea "Tu trabajo ha sido calificado."
click at [753, 401] on textarea at bounding box center [700, 398] width 213 height 74
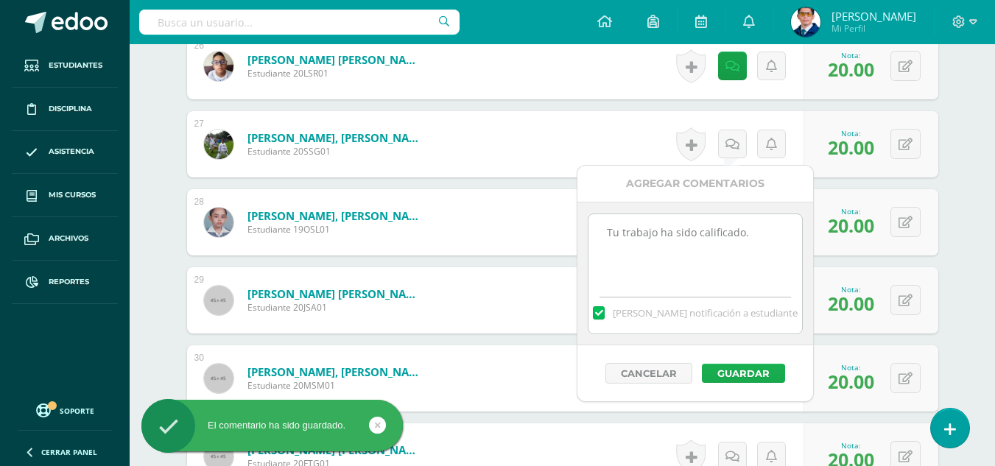
type textarea "Tu trabajo ha sido calificado."
click at [763, 375] on button "Guardar" at bounding box center [743, 373] width 83 height 19
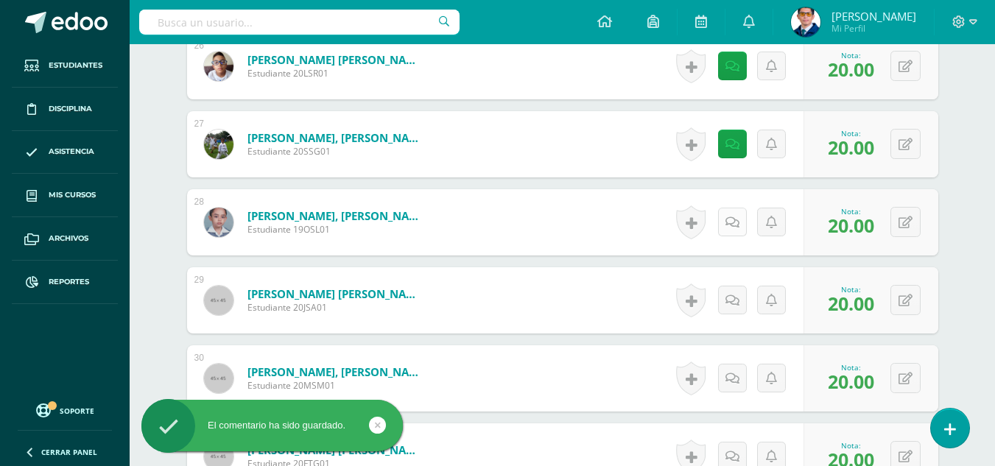
click at [732, 217] on icon at bounding box center [733, 223] width 14 height 13
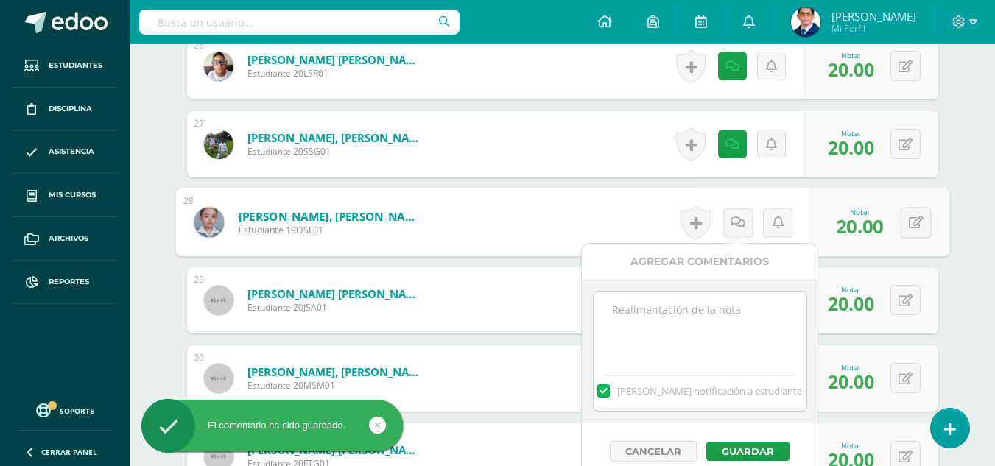
paste textarea "Tu trabajo ha sido calificado."
click at [751, 320] on textarea "Tu trabajo ha sido calificado." at bounding box center [700, 329] width 213 height 74
type textarea "Tu trabajo ha sido calificado."
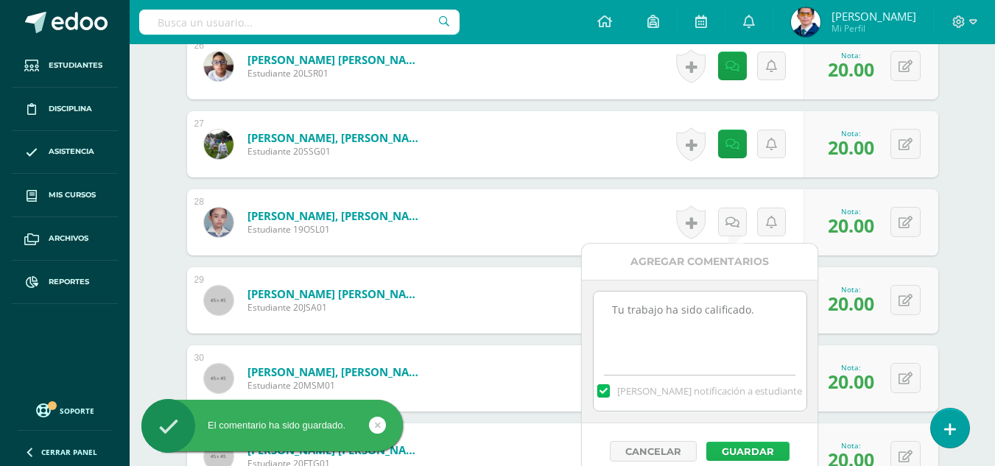
click at [768, 449] on button "Guardar" at bounding box center [748, 451] width 83 height 19
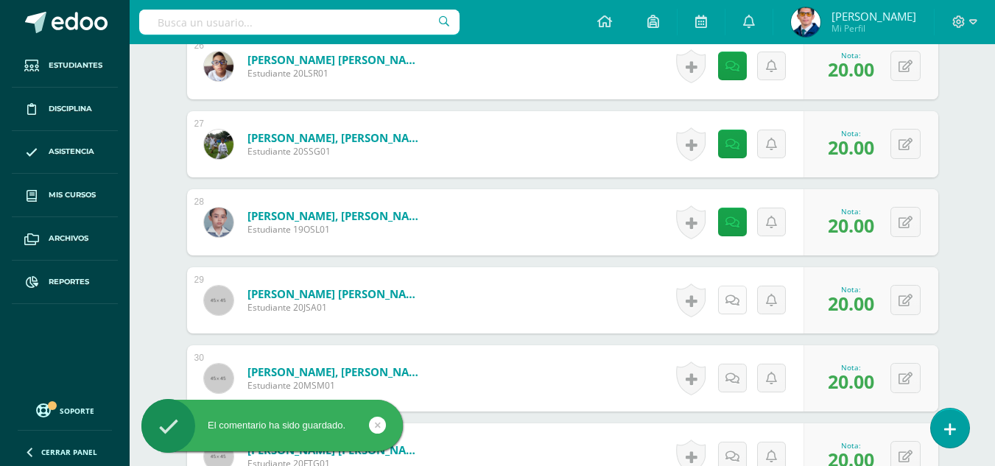
click at [726, 298] on link at bounding box center [732, 300] width 29 height 29
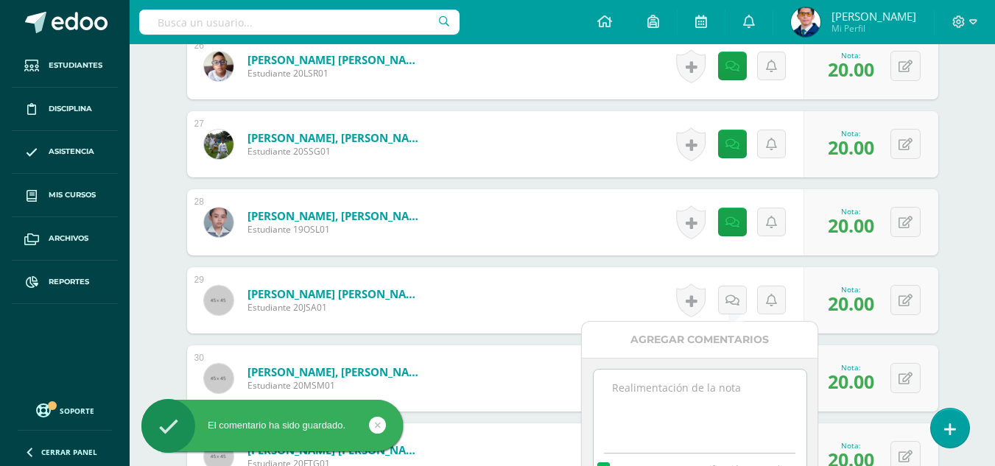
paste textarea "Tu trabajo ha sido calificado."
click at [762, 403] on textarea "Tu trabajo ha sido calificado." at bounding box center [700, 407] width 213 height 74
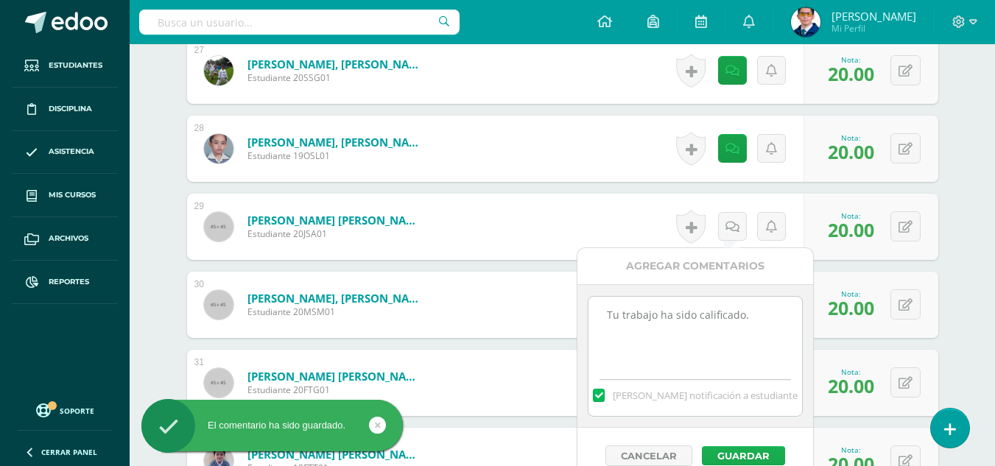
type textarea "Tu trabajo ha sido calificado."
click at [767, 446] on button "Guardar" at bounding box center [743, 455] width 83 height 19
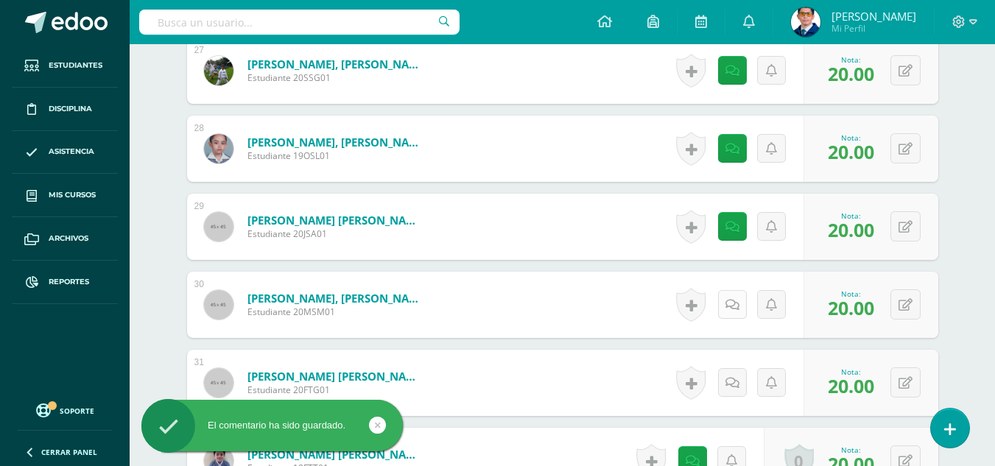
click at [737, 312] on link at bounding box center [732, 304] width 29 height 29
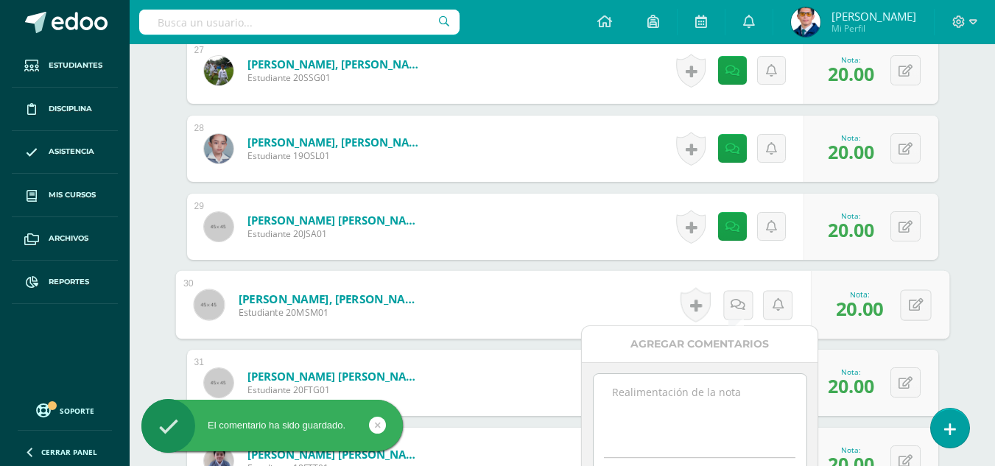
paste textarea "Tu trabajo ha sido calificado."
click at [746, 402] on textarea at bounding box center [700, 411] width 213 height 74
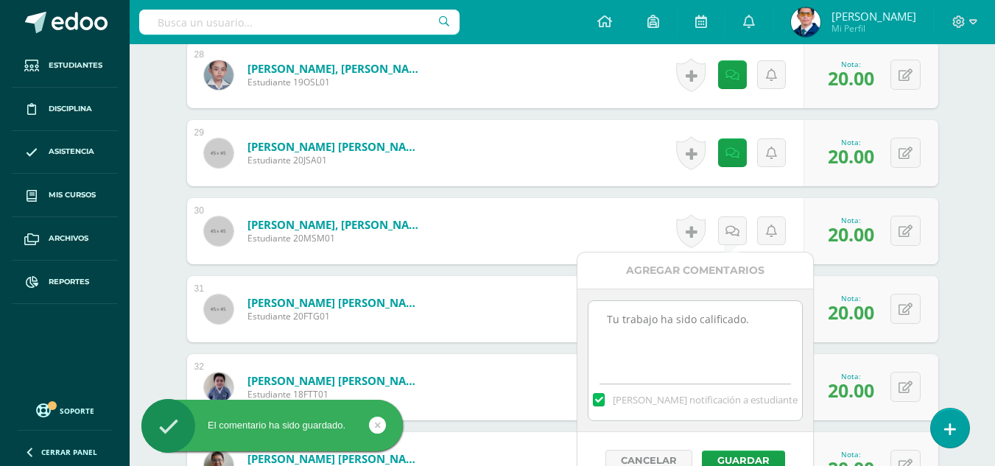
scroll to position [2652, 0]
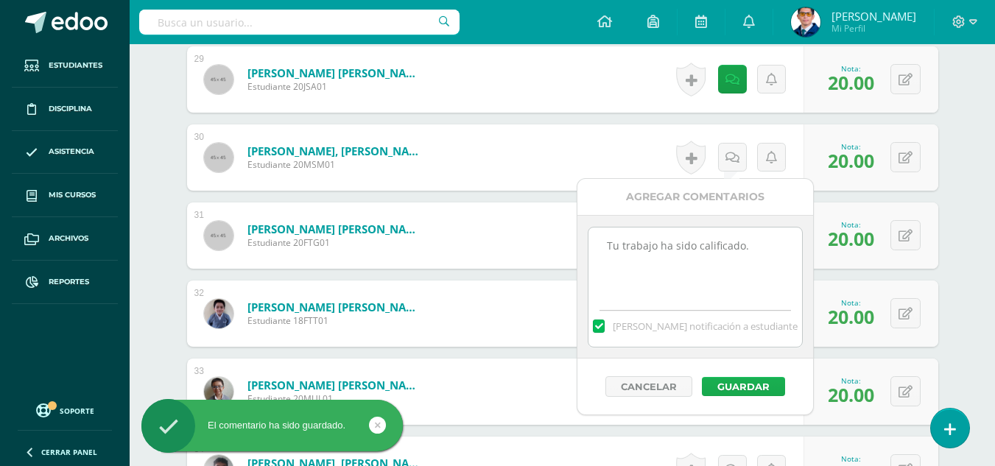
type textarea "Tu trabajo ha sido calificado."
click at [754, 390] on button "Guardar" at bounding box center [743, 386] width 83 height 19
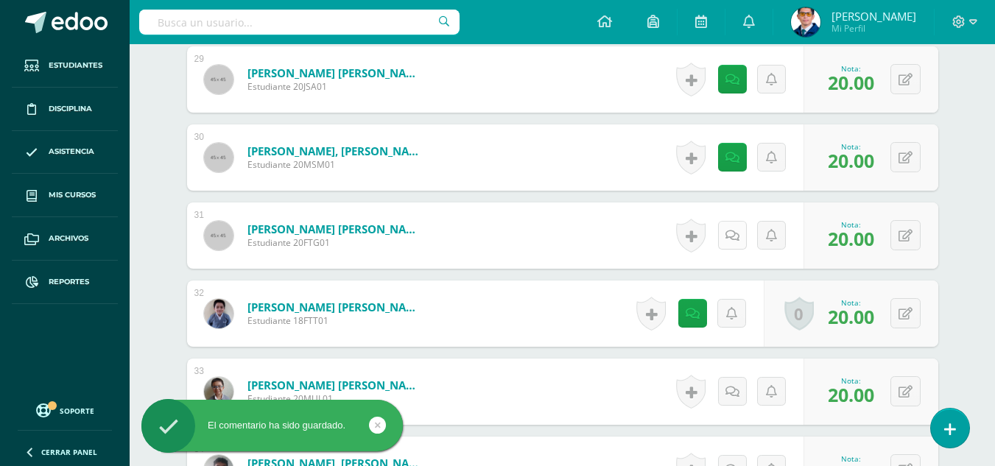
click at [735, 231] on icon at bounding box center [733, 236] width 14 height 13
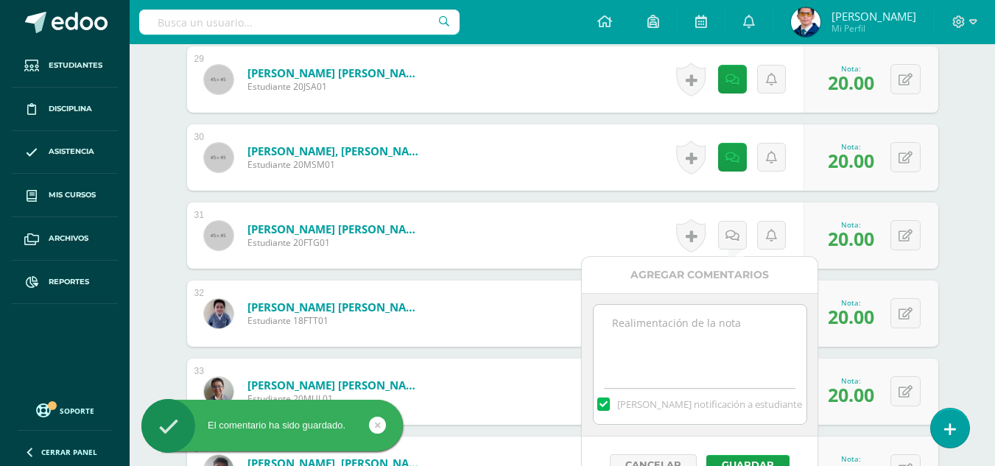
paste textarea "Tu trabajo ha sido calificado."
click at [757, 314] on textarea at bounding box center [700, 342] width 213 height 74
type textarea "Tu trabajo ha sido calificado."
click at [774, 456] on button "Guardar" at bounding box center [748, 464] width 83 height 19
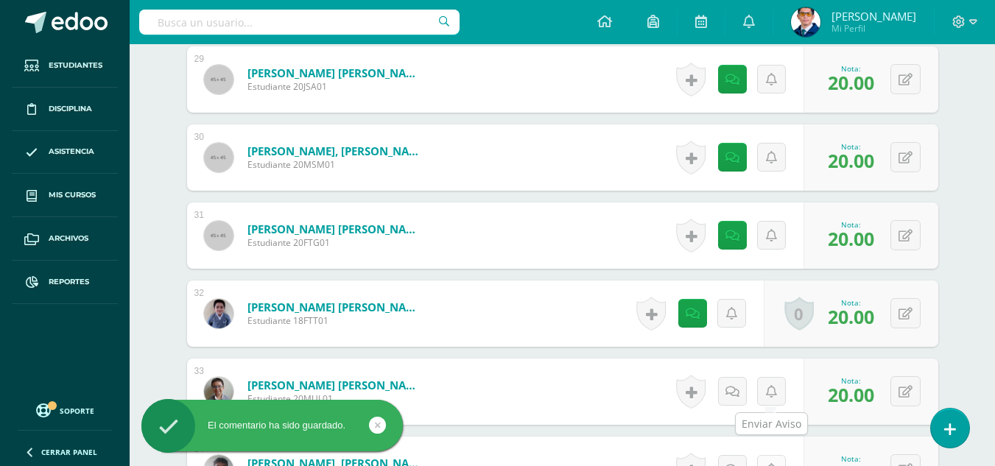
scroll to position [2726, 0]
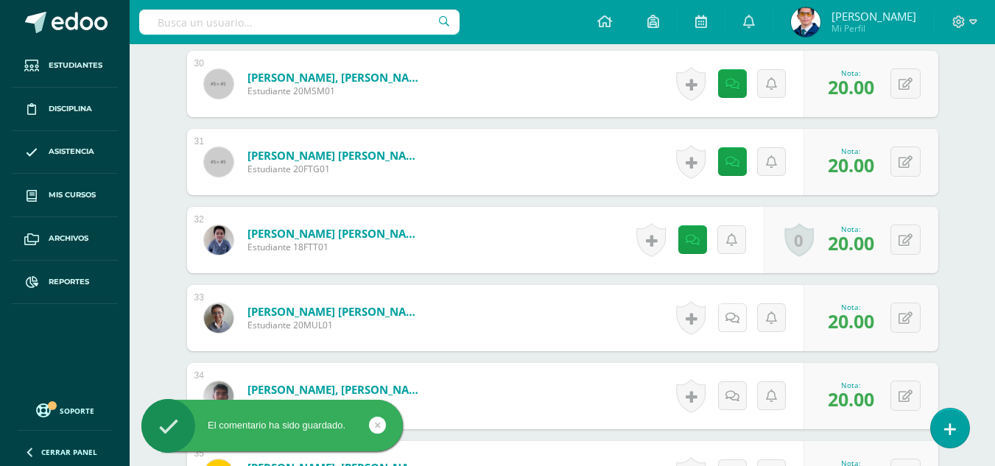
click at [735, 318] on icon at bounding box center [733, 318] width 14 height 13
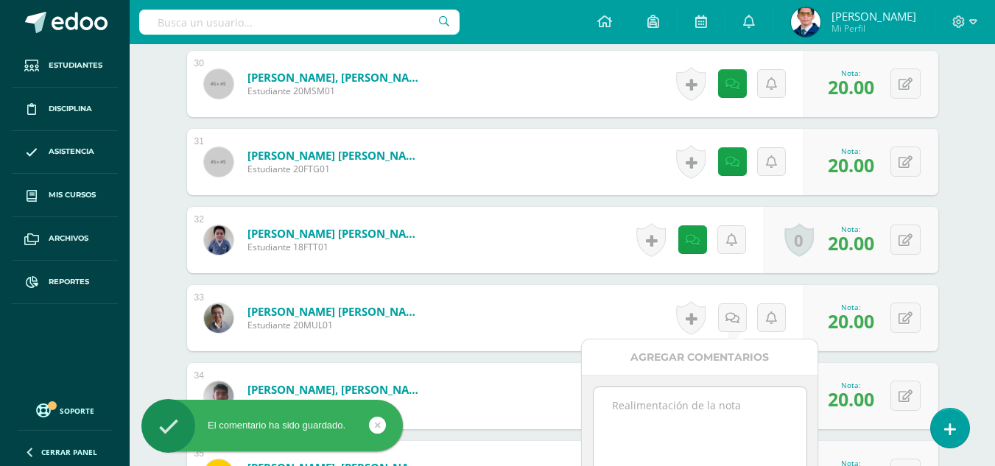
paste textarea "Tu trabajo ha sido calificado."
click at [765, 404] on textarea "Tu trabajo ha sido calificado." at bounding box center [700, 425] width 213 height 74
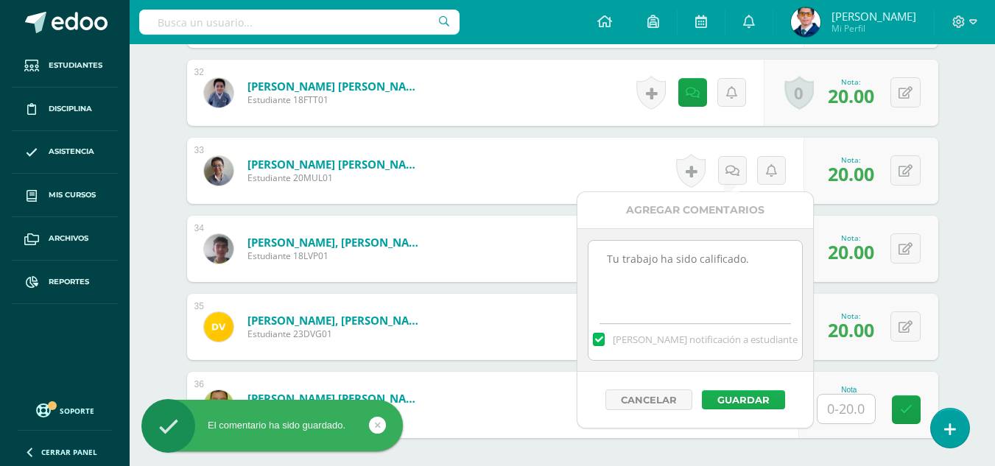
type textarea "Tu trabajo ha sido calificado."
click at [770, 402] on button "Guardar" at bounding box center [743, 399] width 83 height 19
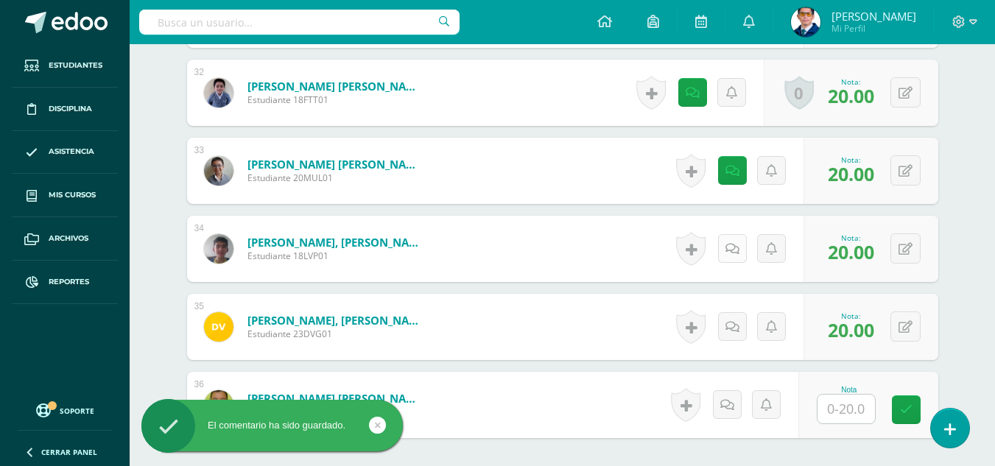
click at [741, 262] on link at bounding box center [732, 248] width 29 height 29
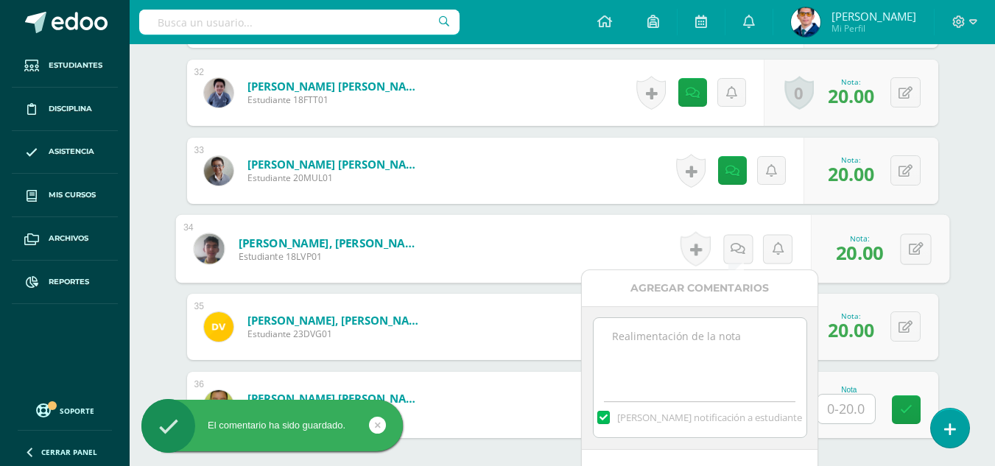
paste textarea "Tu trabajo ha sido calificado."
click at [755, 343] on textarea at bounding box center [700, 355] width 213 height 74
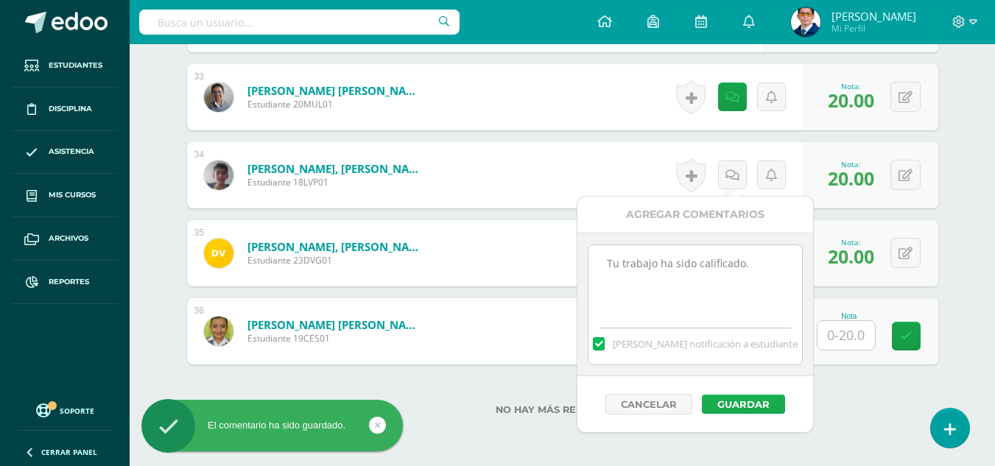
type textarea "Tu trabajo ha sido calificado."
click at [754, 405] on button "Guardar" at bounding box center [743, 404] width 83 height 19
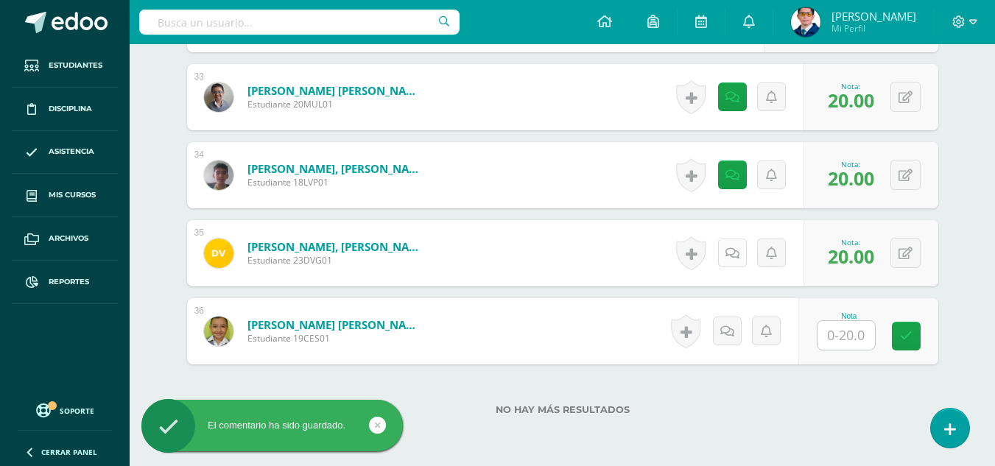
click at [732, 255] on icon at bounding box center [733, 254] width 14 height 13
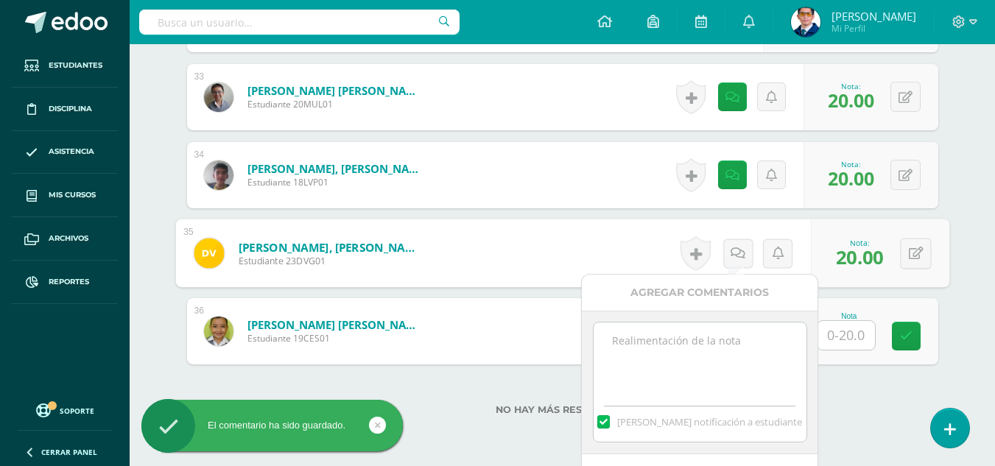
paste textarea "Tu trabajo ha sido calificado."
click at [736, 345] on textarea at bounding box center [700, 360] width 213 height 74
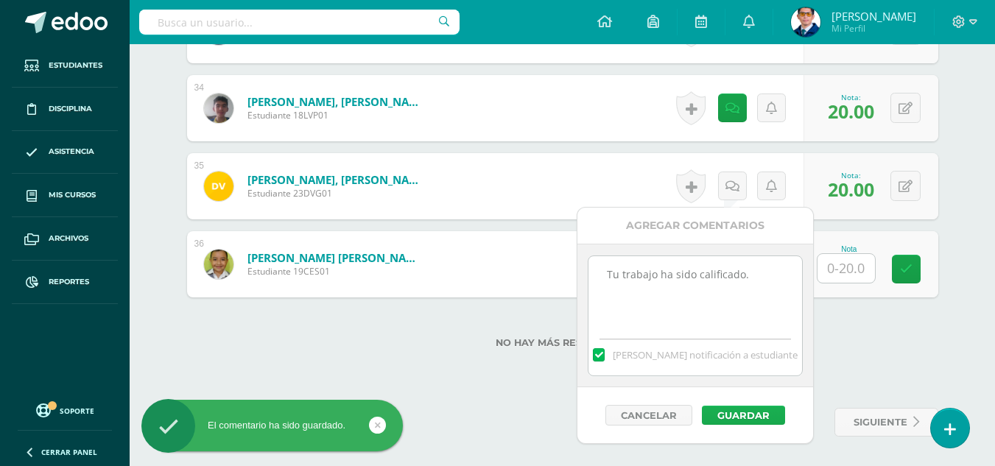
type textarea "Tu trabajo ha sido calificado."
click at [756, 411] on button "Guardar" at bounding box center [743, 415] width 83 height 19
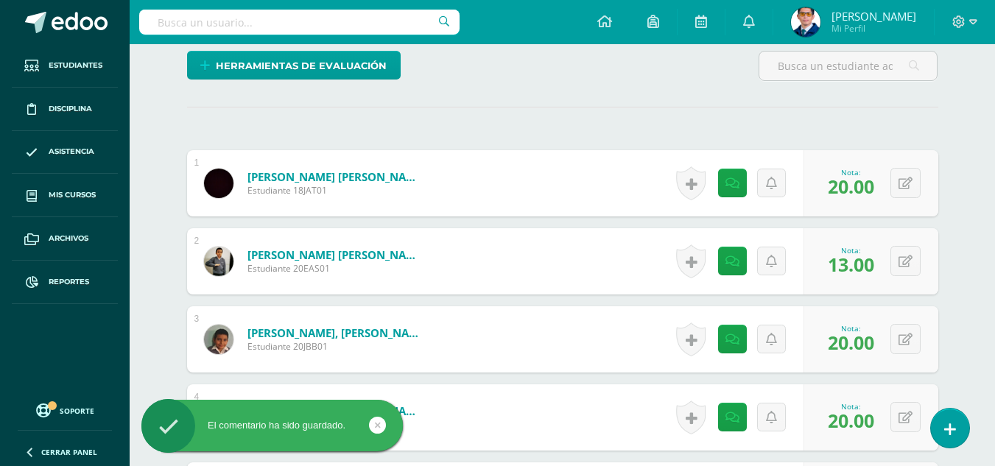
scroll to position [0, 0]
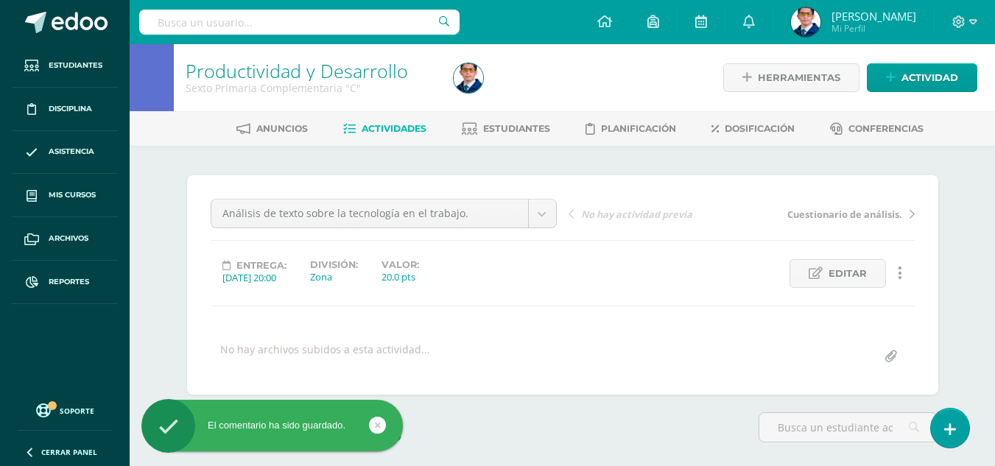
click at [516, 116] on li "Estudiantes" at bounding box center [506, 128] width 88 height 24
click at [510, 127] on span "Estudiantes" at bounding box center [516, 128] width 67 height 11
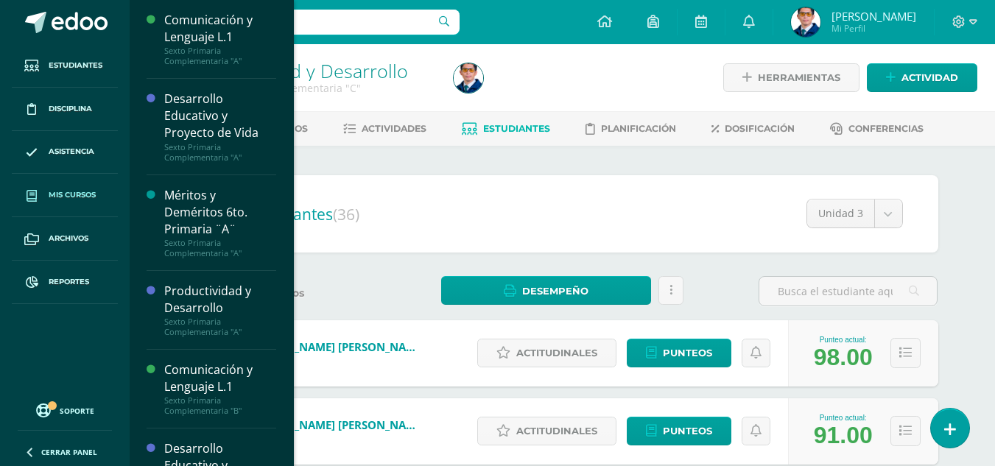
click at [73, 196] on span "Mis cursos" at bounding box center [72, 195] width 47 height 12
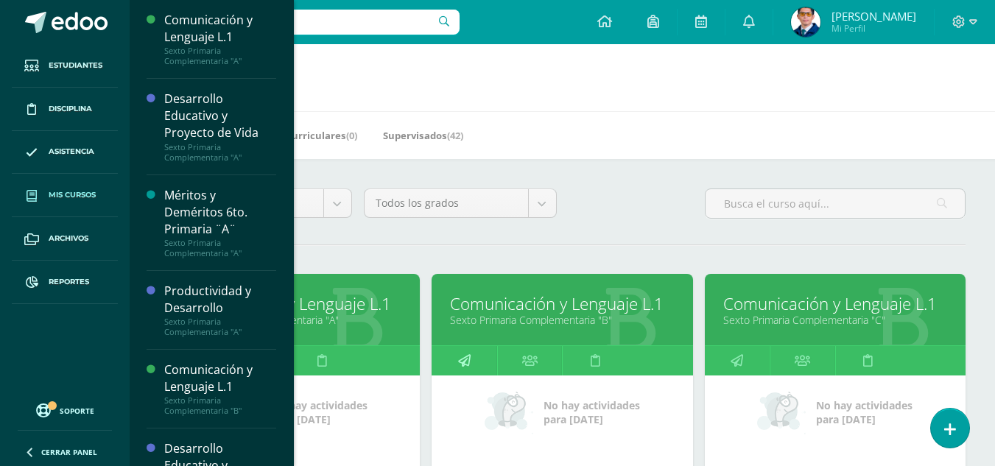
scroll to position [221, 0]
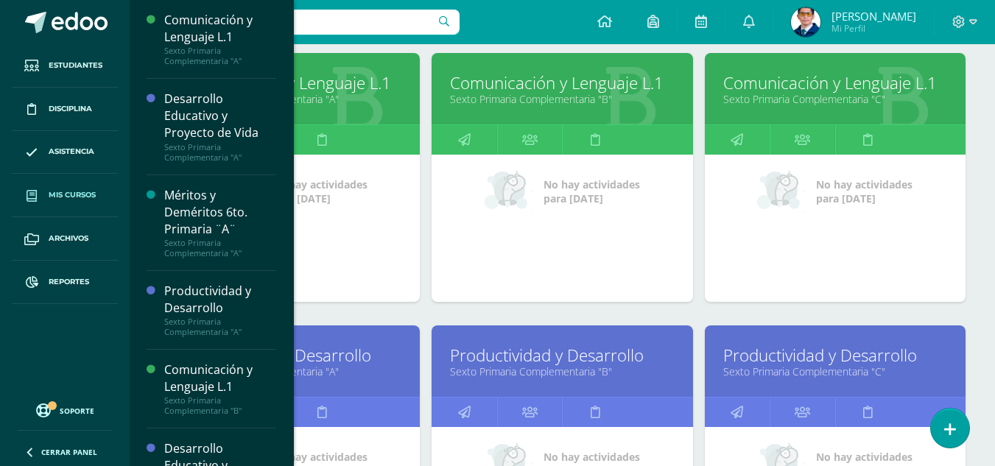
click at [322, 370] on link "Sexto Primaria Complementaria "A"" at bounding box center [290, 372] width 224 height 14
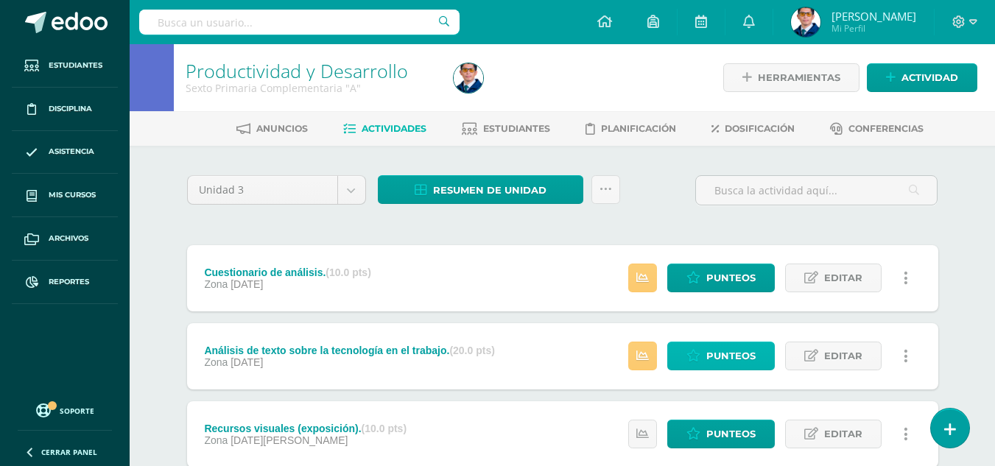
click at [715, 360] on span "Punteos" at bounding box center [731, 356] width 49 height 27
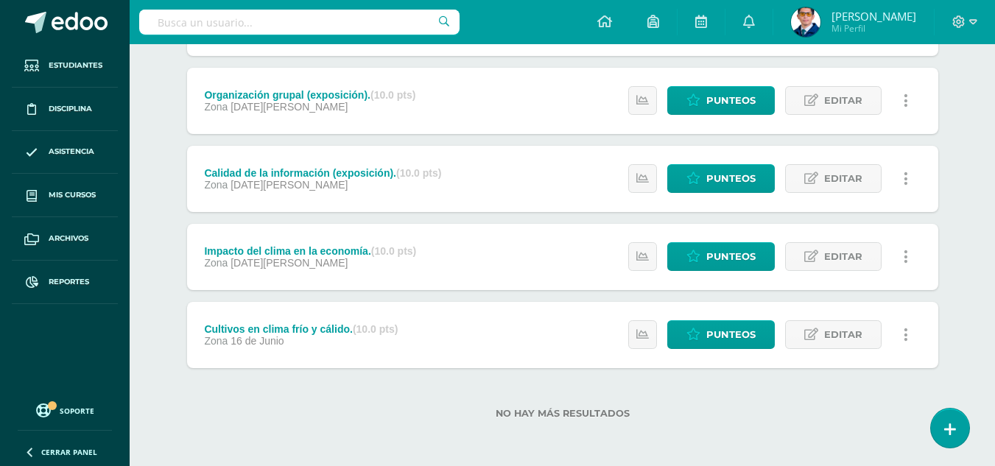
scroll to position [122, 0]
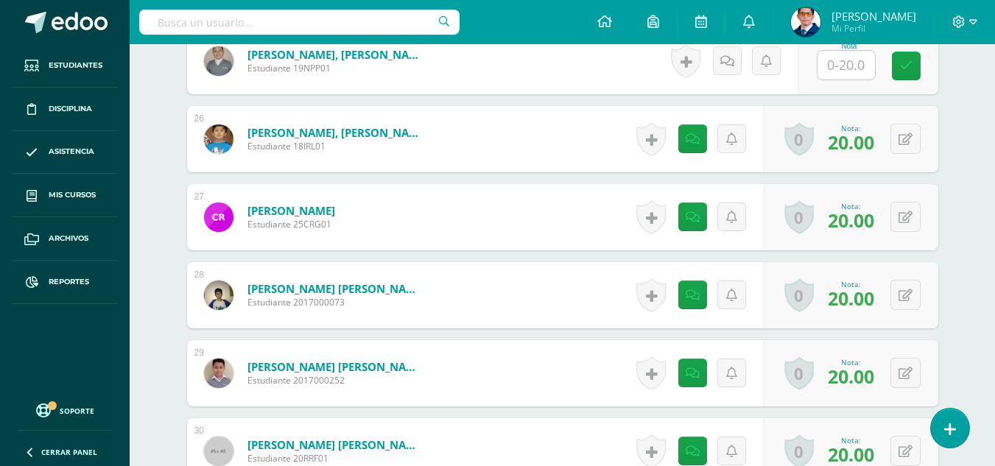
scroll to position [2285, 0]
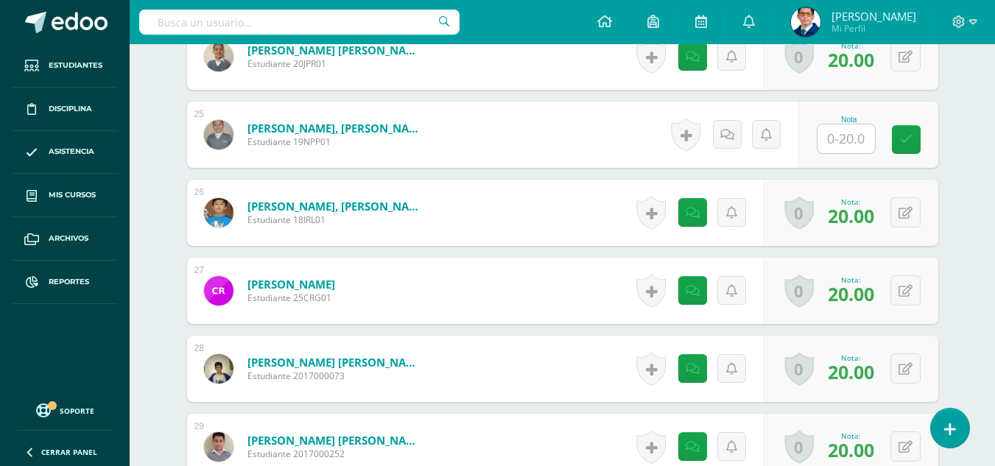
click at [846, 133] on input "text" at bounding box center [846, 139] width 57 height 29
type input "17"
click at [925, 141] on link at bounding box center [916, 139] width 29 height 29
click at [736, 138] on icon at bounding box center [733, 135] width 14 height 13
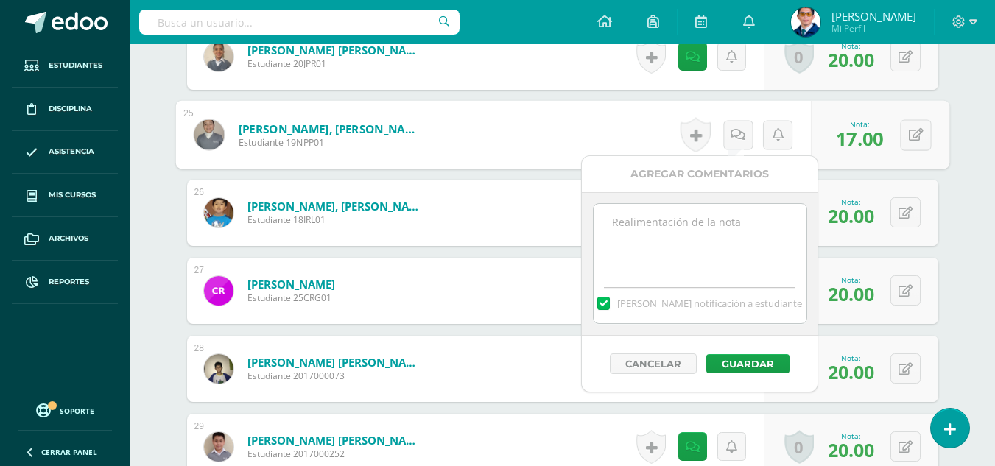
click at [732, 244] on textarea at bounding box center [700, 241] width 213 height 74
paste textarea "Tu trabajo ha sido calificado."
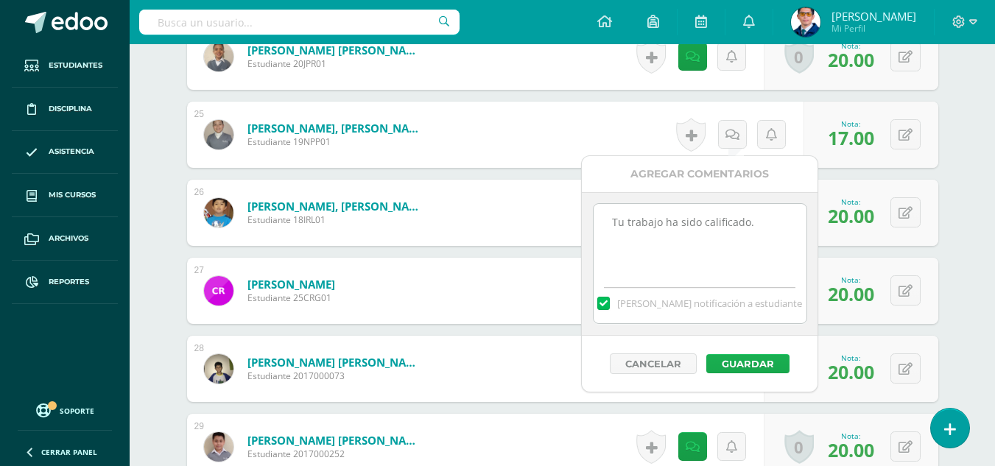
type textarea "Tu trabajo ha sido calificado."
click at [763, 367] on button "Guardar" at bounding box center [748, 363] width 83 height 19
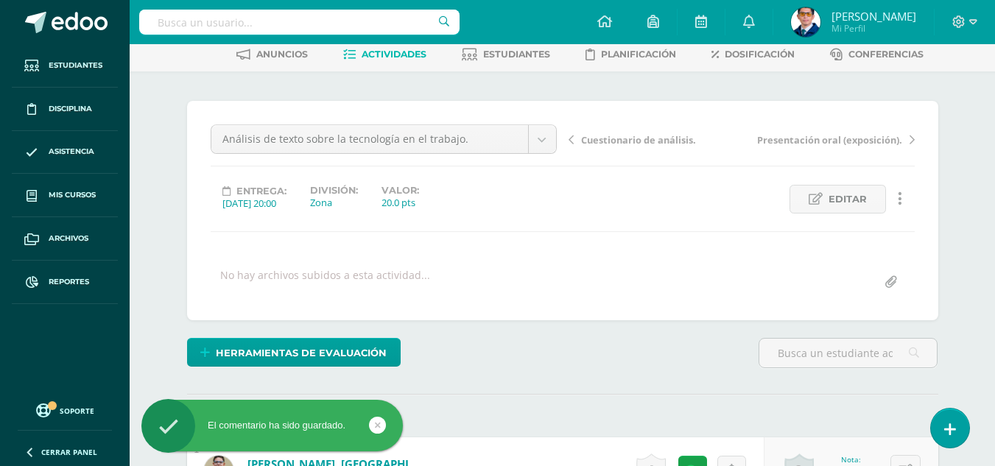
scroll to position [0, 0]
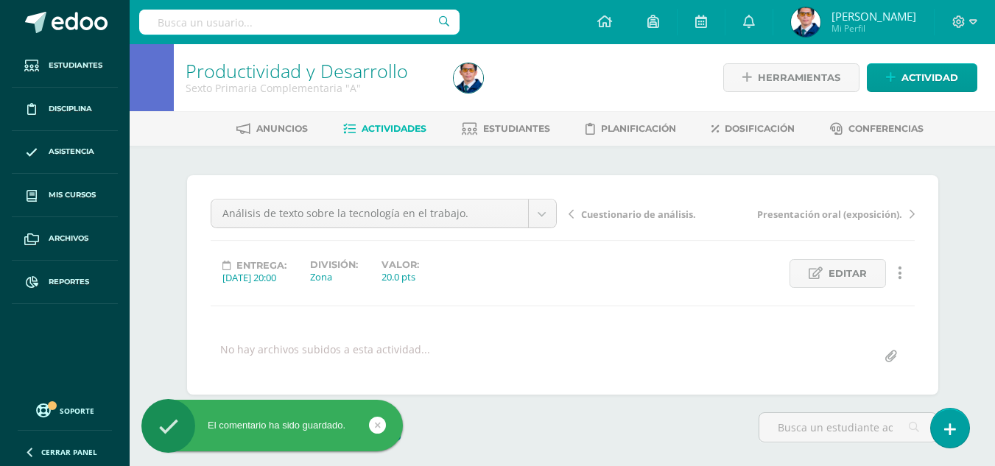
click at [402, 131] on span "Actividades" at bounding box center [394, 128] width 65 height 11
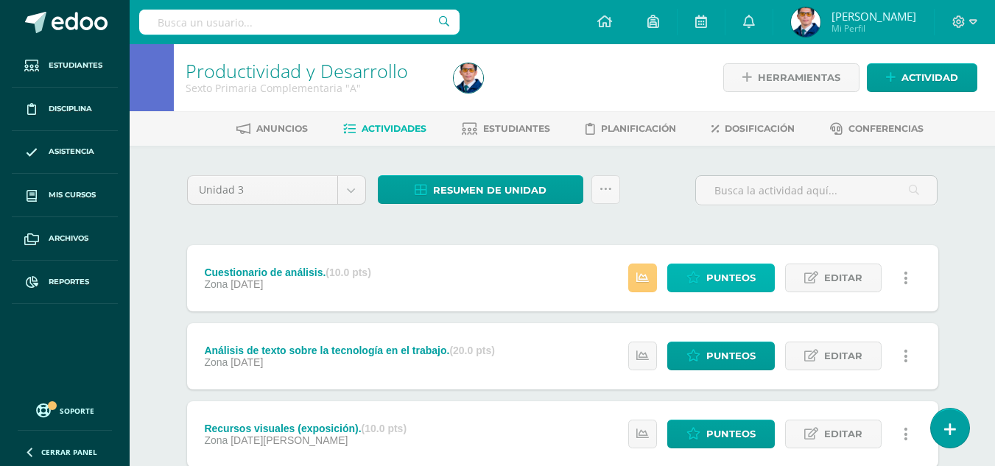
click at [730, 272] on span "Punteos" at bounding box center [731, 277] width 49 height 27
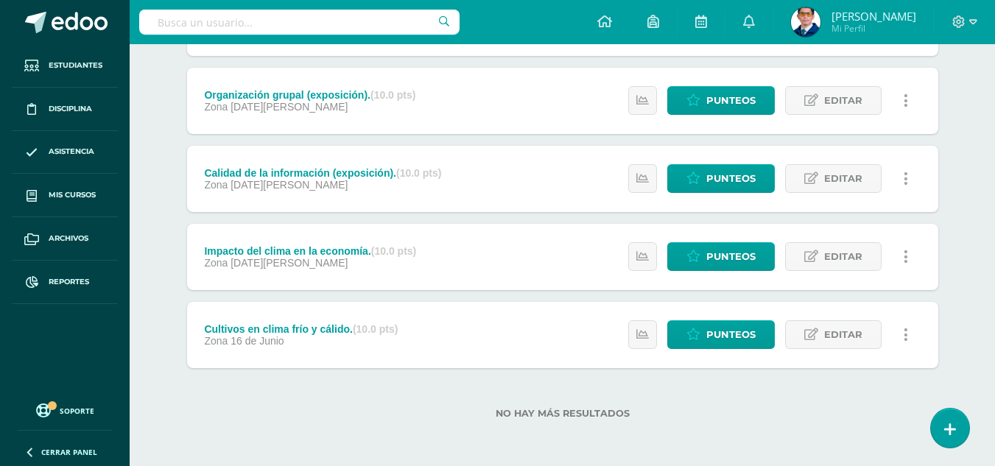
scroll to position [122, 0]
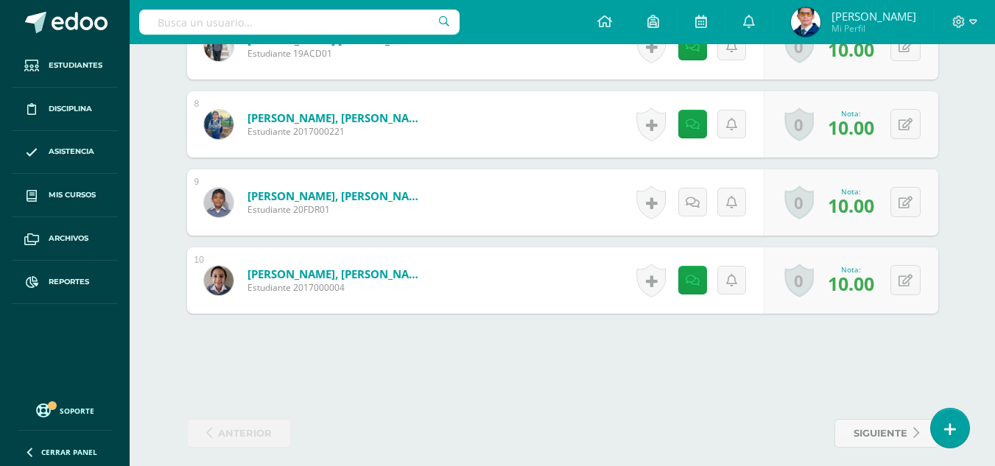
scroll to position [978, 0]
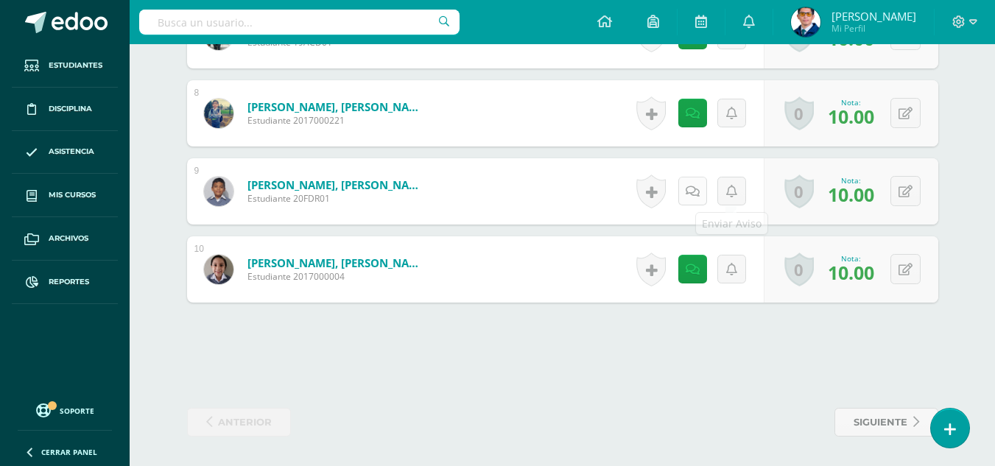
click at [696, 197] on icon at bounding box center [693, 192] width 14 height 13
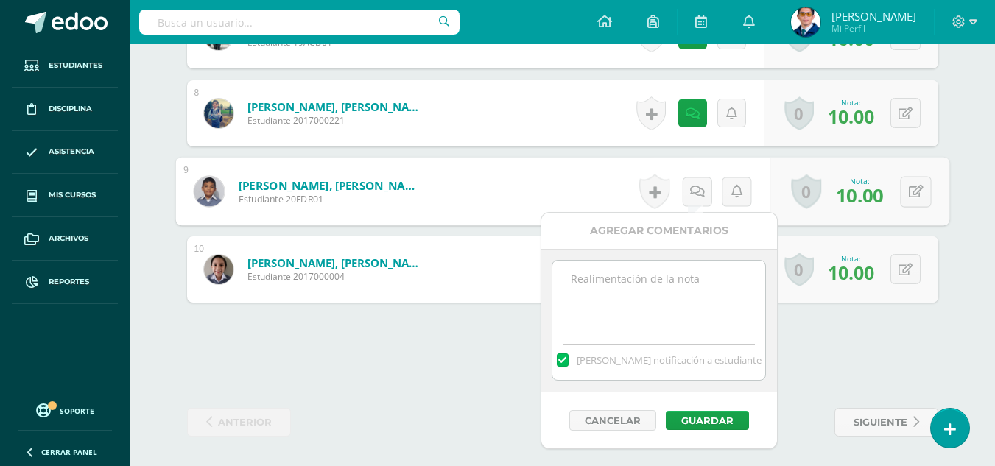
click at [721, 285] on textarea at bounding box center [659, 298] width 213 height 74
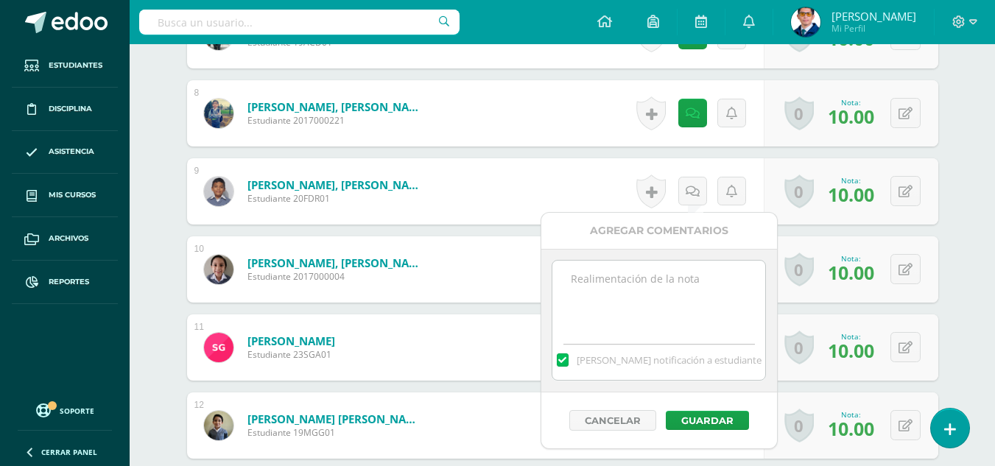
paste textarea "Tu trabajo ha sido calificado."
type textarea "Tu trabajo ha sido calificado."
click at [738, 417] on button "Guardar" at bounding box center [706, 420] width 83 height 19
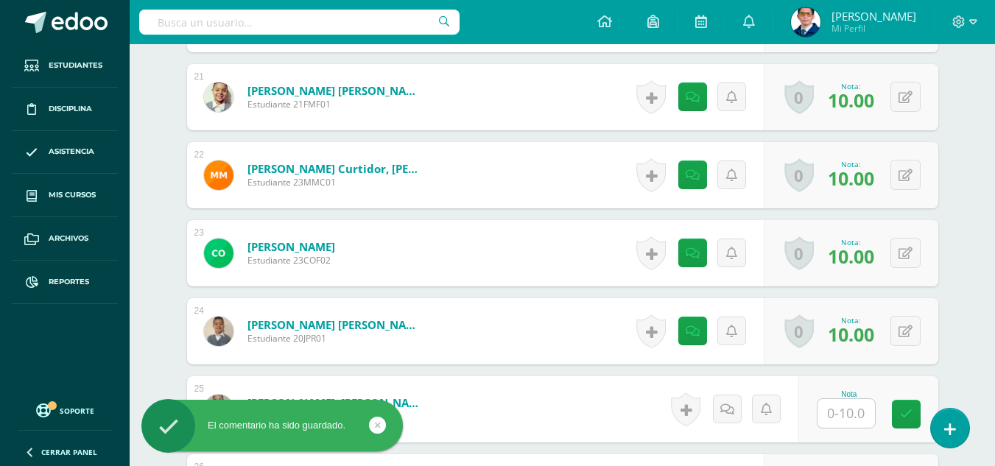
scroll to position [2157, 0]
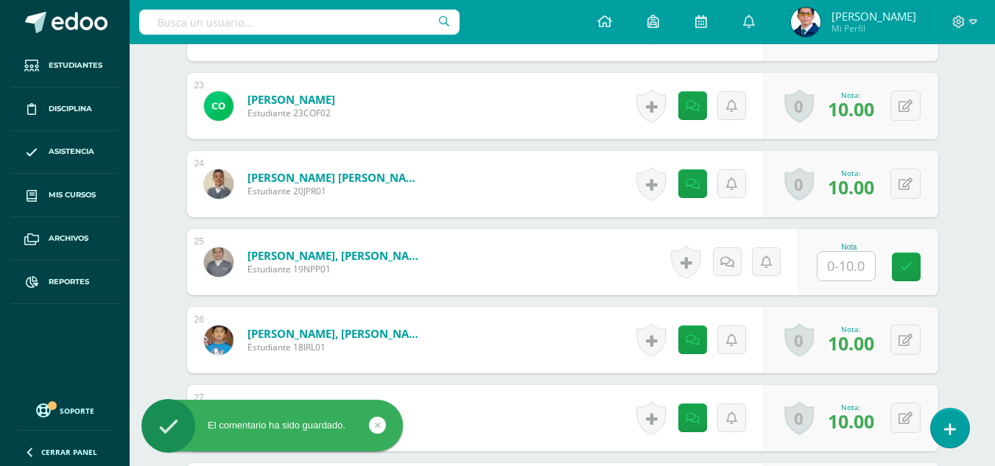
click at [843, 257] on input "text" at bounding box center [846, 266] width 57 height 29
type input "10"
click at [913, 264] on icon at bounding box center [916, 267] width 13 height 13
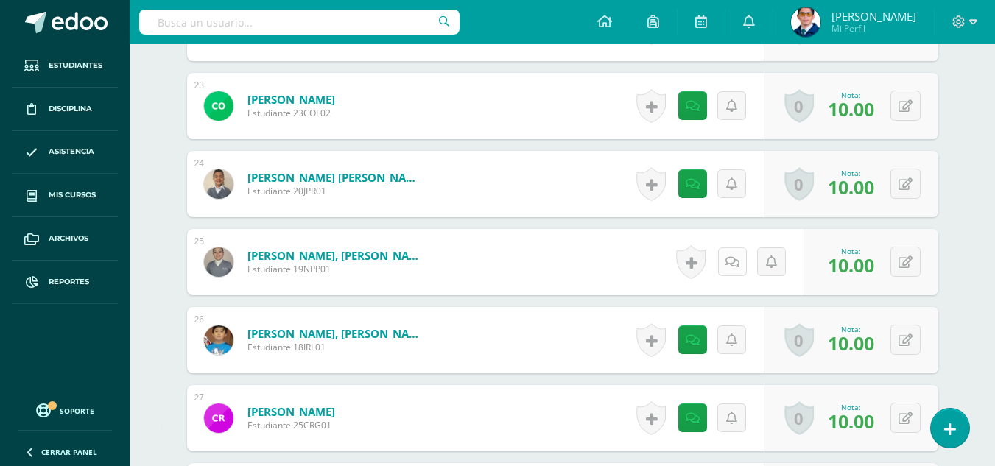
click at [743, 263] on link at bounding box center [732, 262] width 29 height 29
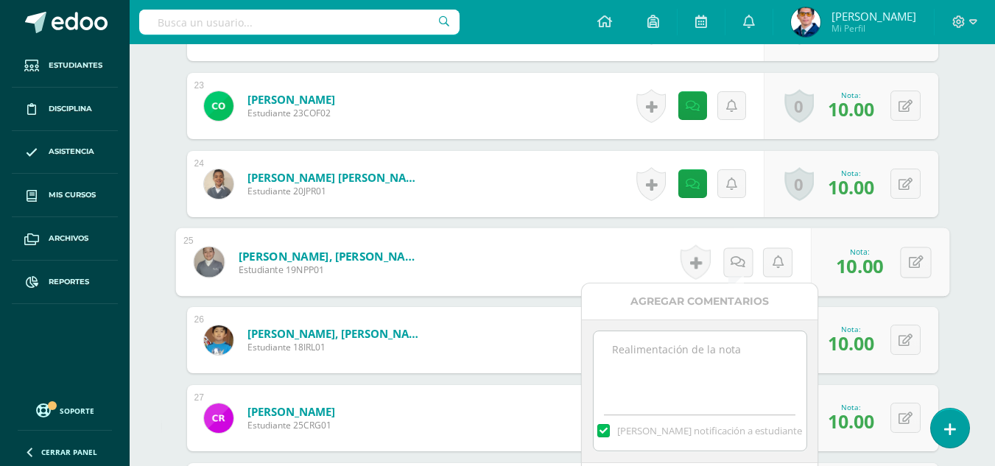
click at [738, 353] on textarea at bounding box center [700, 369] width 213 height 74
paste textarea "Tu trabajo ha sido calificado."
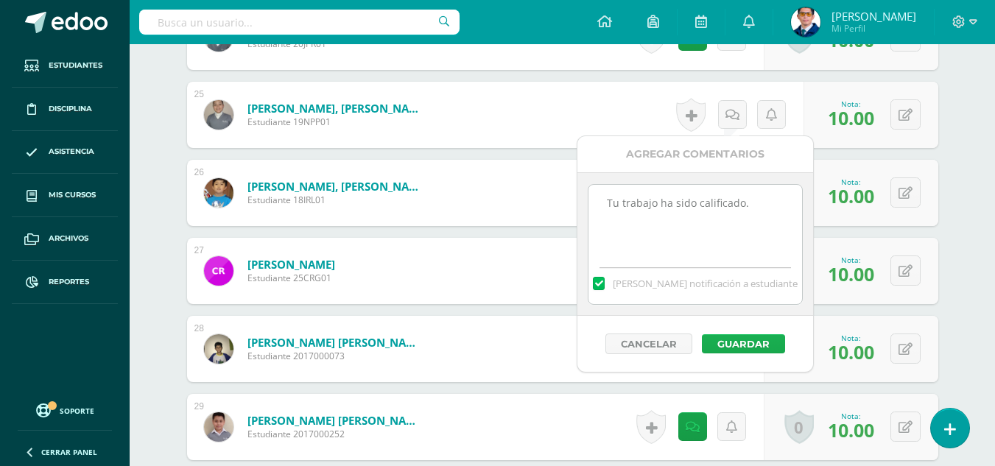
type textarea "Tu trabajo ha sido calificado."
click at [752, 347] on button "Guardar" at bounding box center [743, 343] width 83 height 19
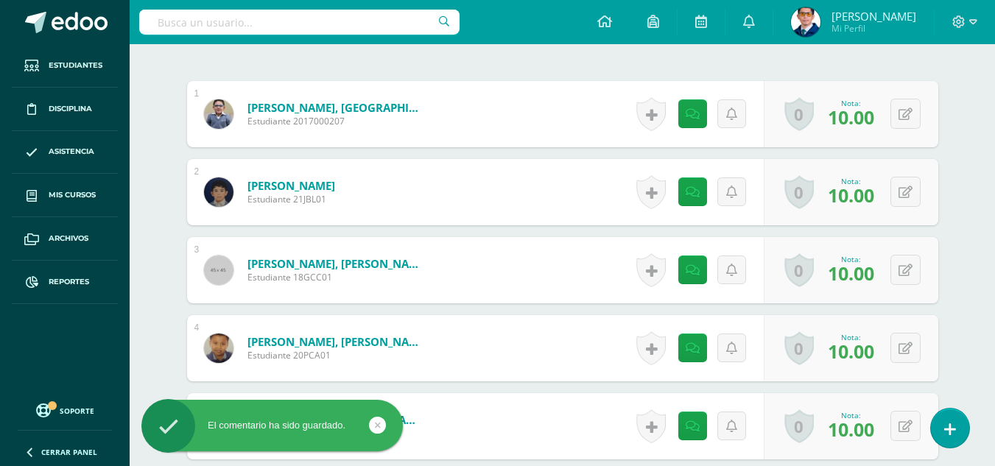
scroll to position [0, 0]
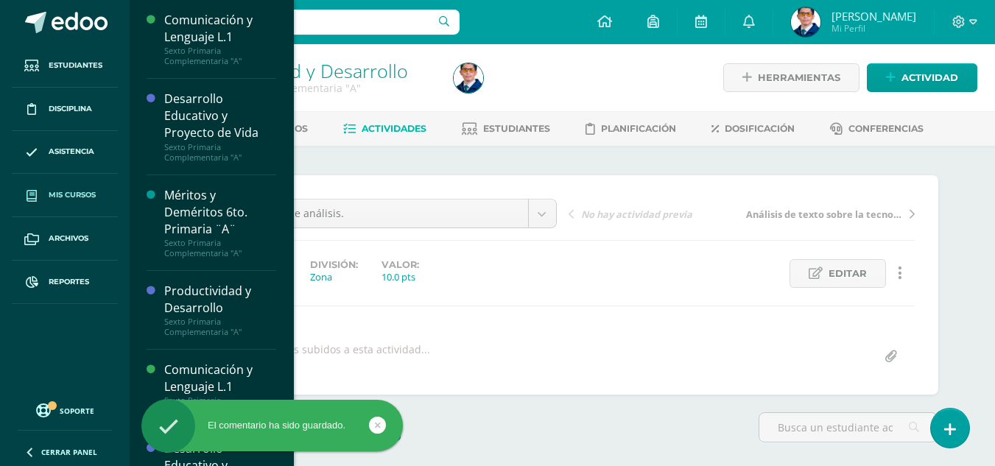
click at [79, 197] on span "Mis cursos" at bounding box center [72, 195] width 47 height 12
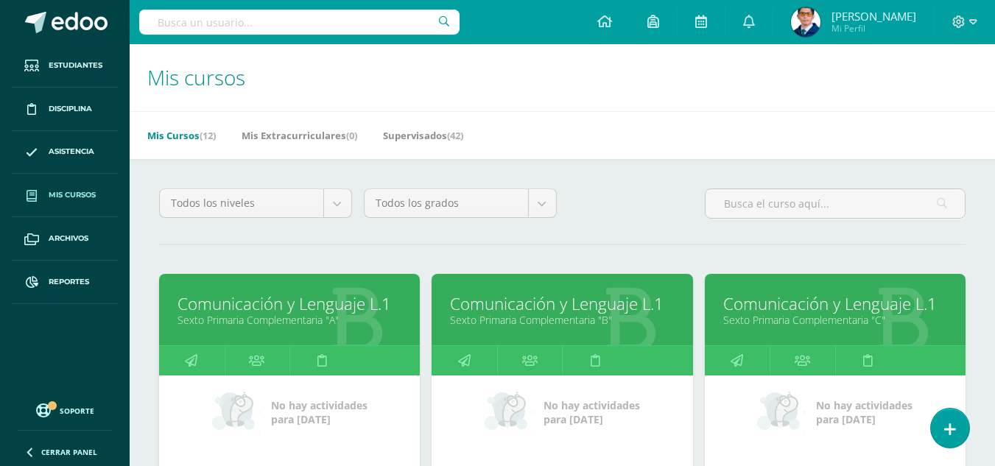
scroll to position [221, 0]
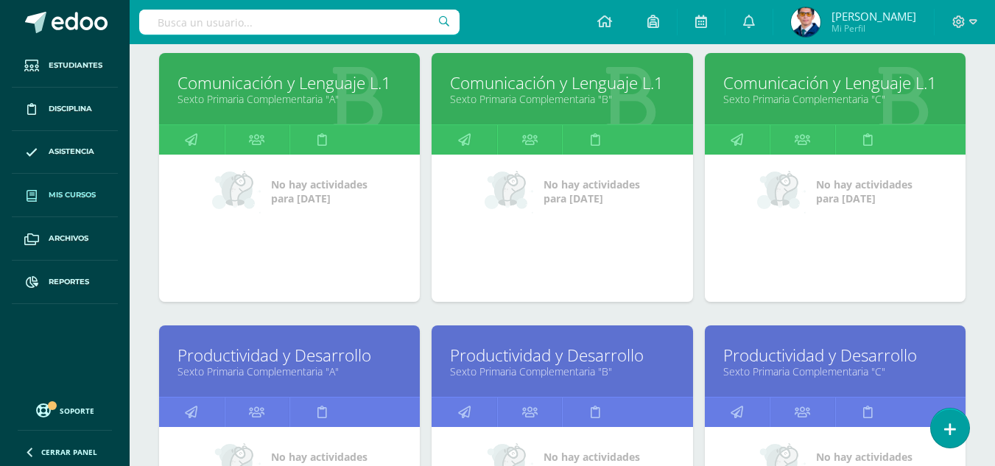
click at [523, 364] on link "Productividad y Desarrollo" at bounding box center [562, 355] width 224 height 23
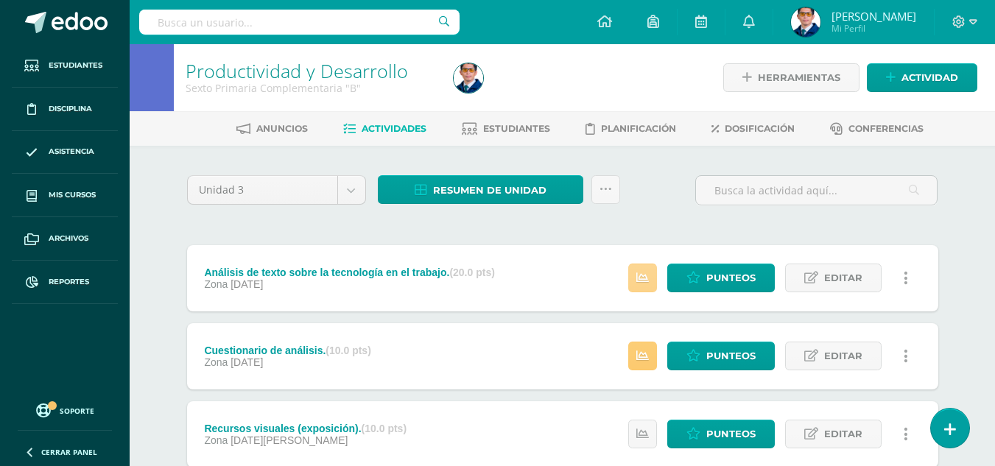
click at [641, 278] on icon at bounding box center [643, 278] width 13 height 13
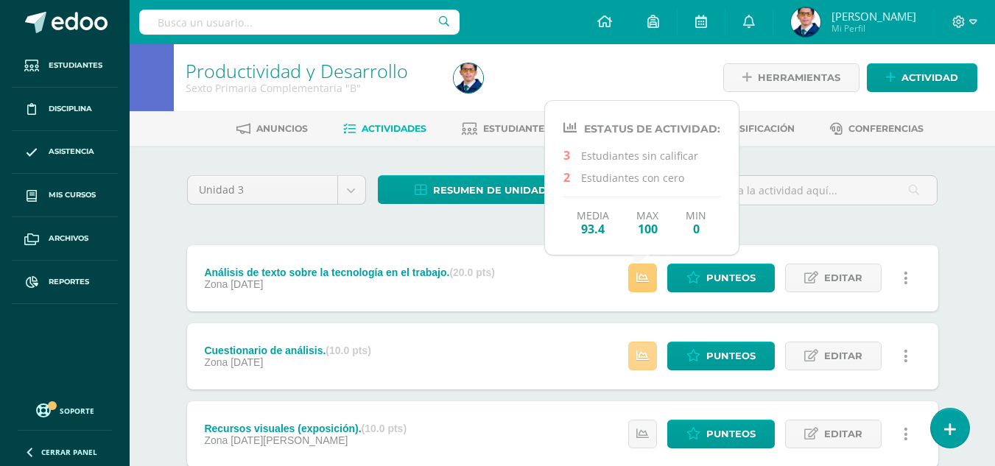
click at [644, 357] on icon at bounding box center [643, 356] width 13 height 13
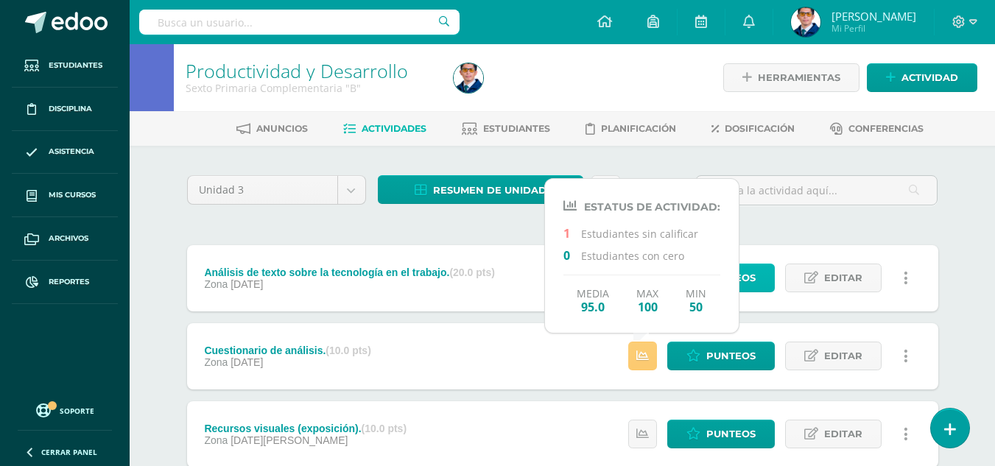
click at [756, 284] on link "Punteos" at bounding box center [722, 278] width 108 height 29
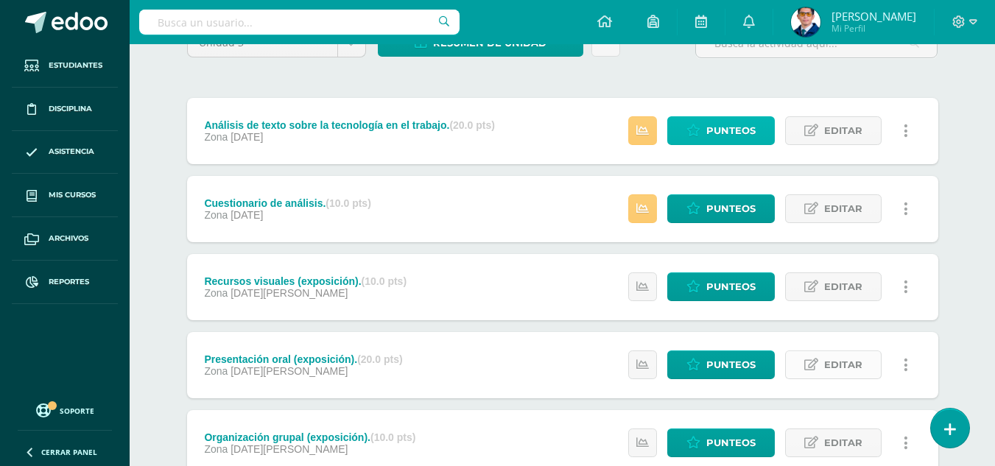
scroll to position [295, 0]
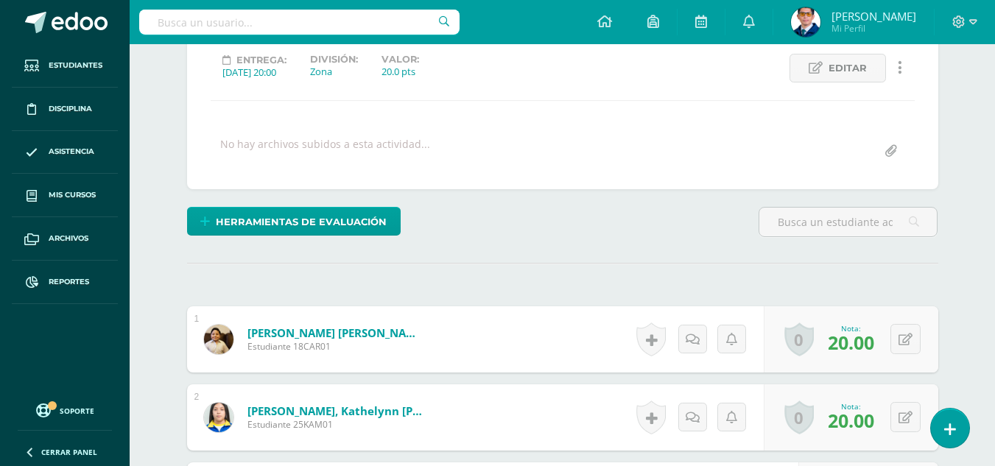
scroll to position [353, 0]
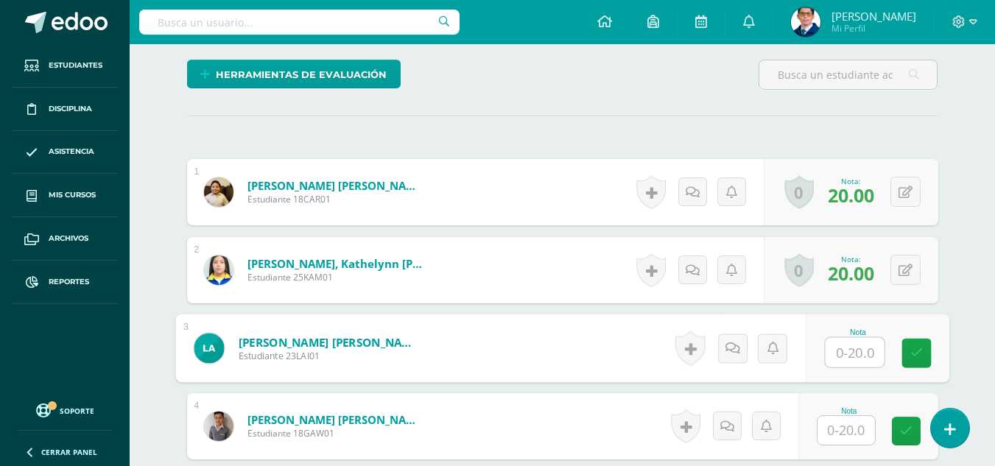
click at [846, 360] on input "text" at bounding box center [854, 352] width 59 height 29
type input "20"
click at [928, 357] on link at bounding box center [916, 353] width 29 height 29
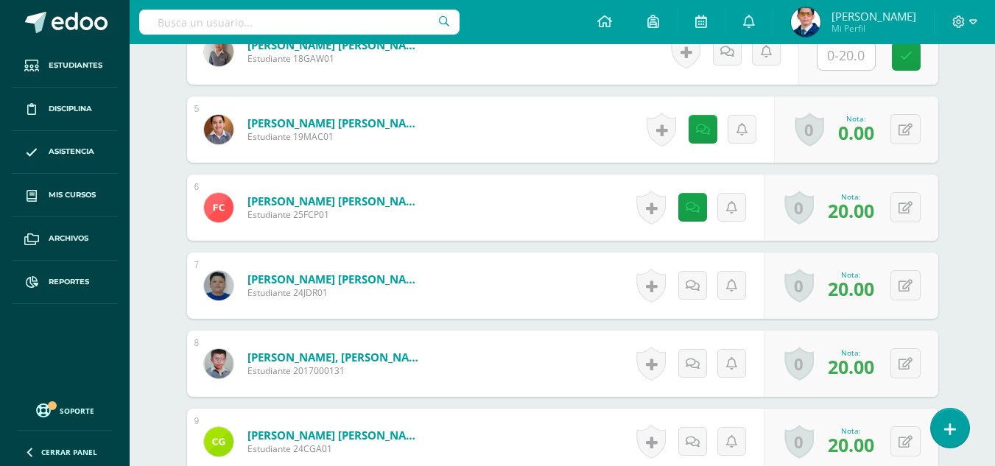
scroll to position [654, 0]
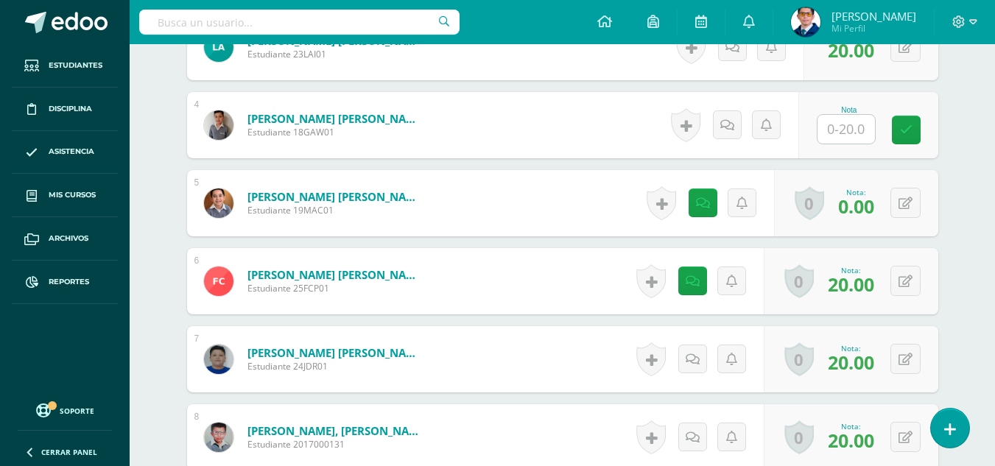
click at [856, 132] on input "text" at bounding box center [846, 129] width 57 height 29
type input "0"
click at [922, 122] on link at bounding box center [916, 130] width 29 height 29
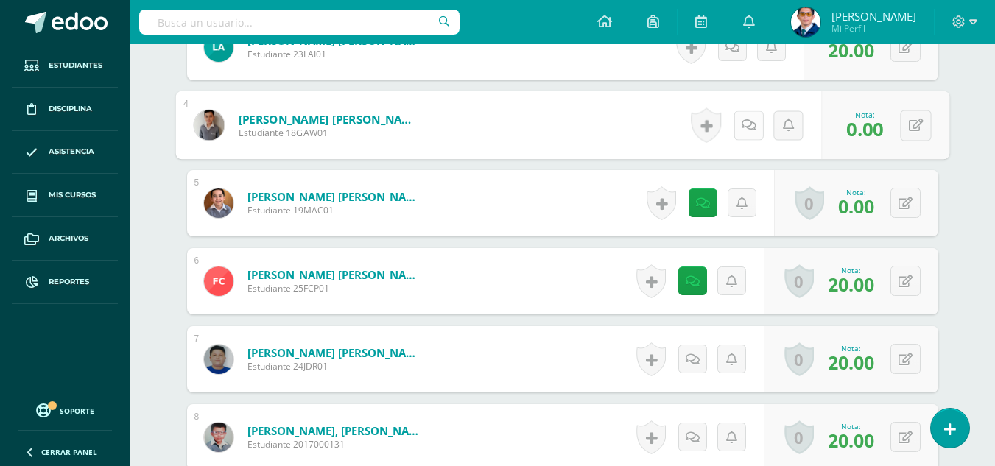
click at [745, 129] on icon at bounding box center [748, 125] width 15 height 13
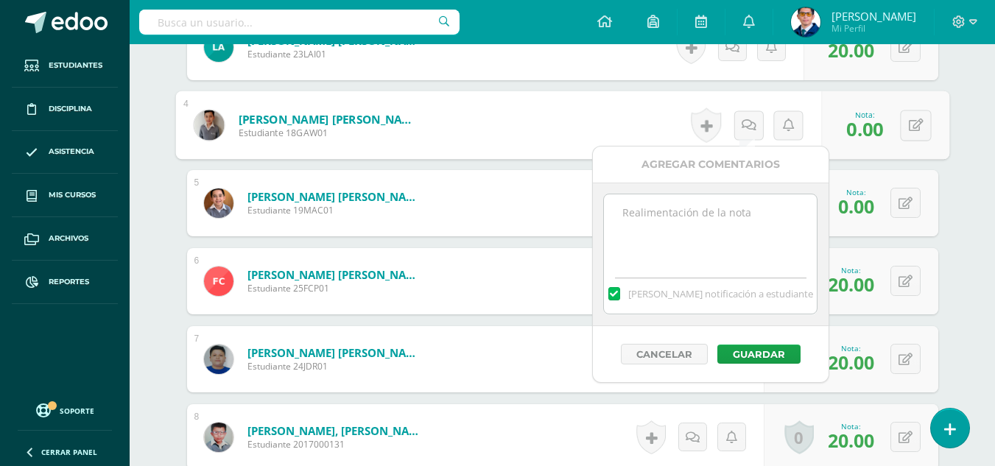
click at [758, 220] on textarea at bounding box center [710, 232] width 213 height 74
type textarea "No entregó la actividad."
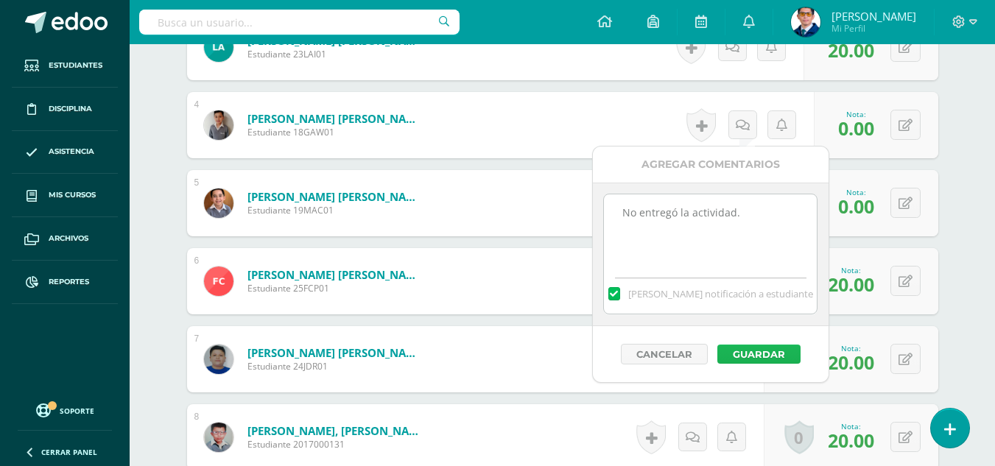
click at [791, 357] on button "Guardar" at bounding box center [759, 354] width 83 height 19
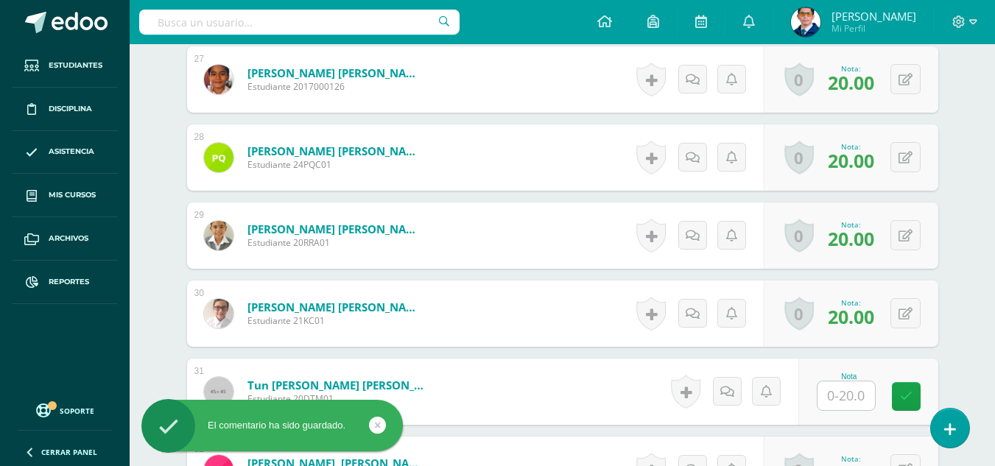
scroll to position [2570, 0]
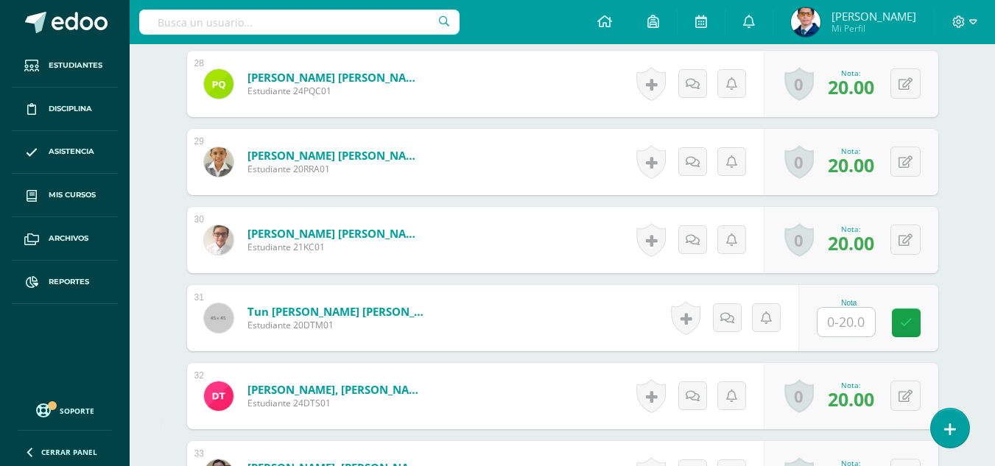
click at [849, 323] on input "text" at bounding box center [846, 322] width 57 height 29
type input "0"
click at [740, 320] on link at bounding box center [732, 318] width 29 height 29
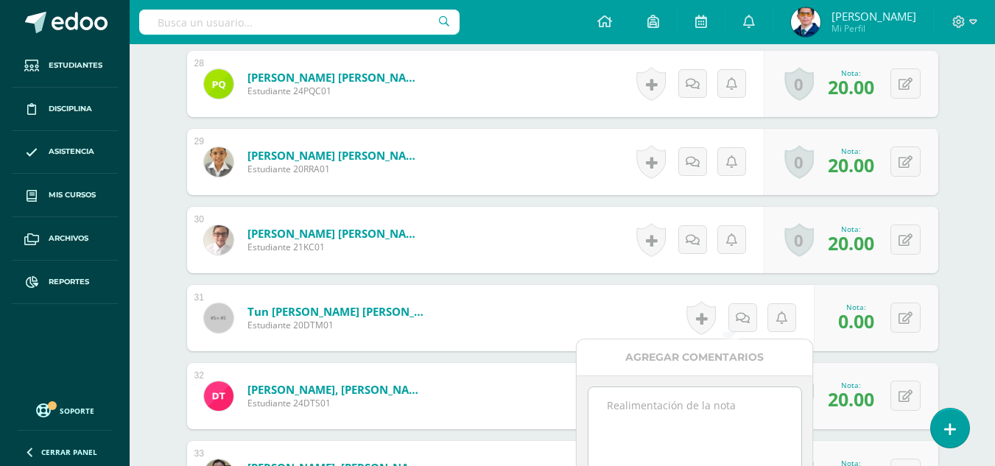
click at [734, 401] on textarea at bounding box center [695, 425] width 213 height 74
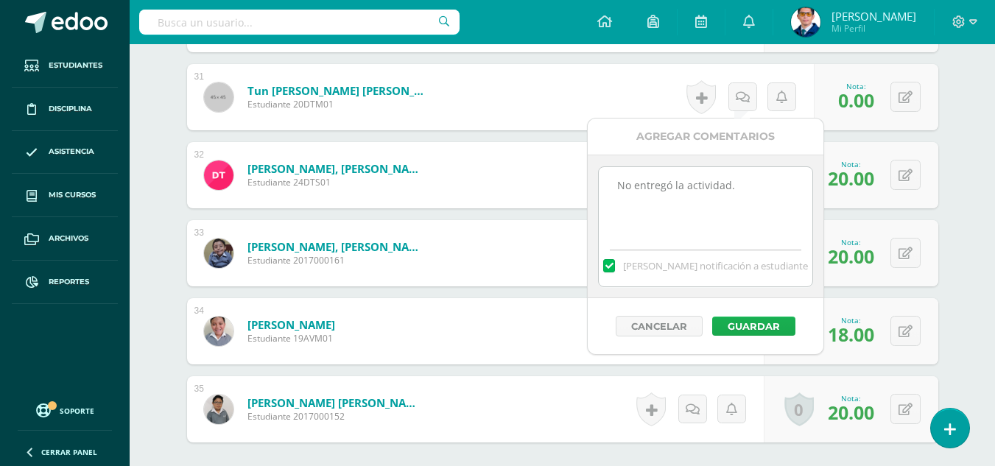
type textarea "No entregó la actividad."
click at [762, 323] on button "Guardar" at bounding box center [753, 326] width 83 height 19
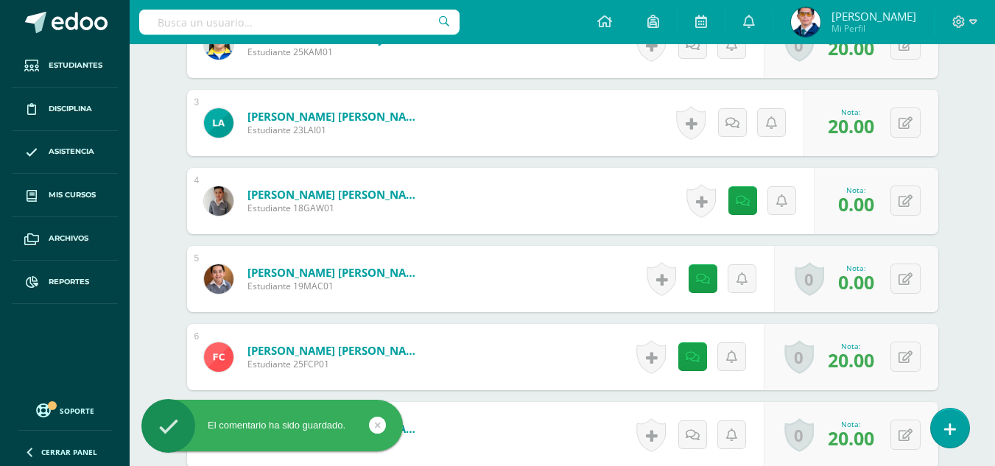
scroll to position [0, 0]
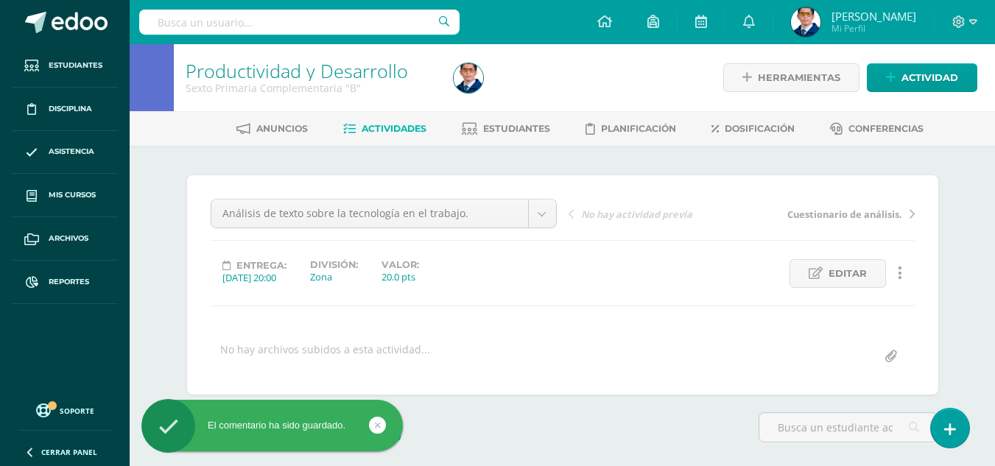
click at [394, 120] on link "Actividades" at bounding box center [384, 129] width 83 height 24
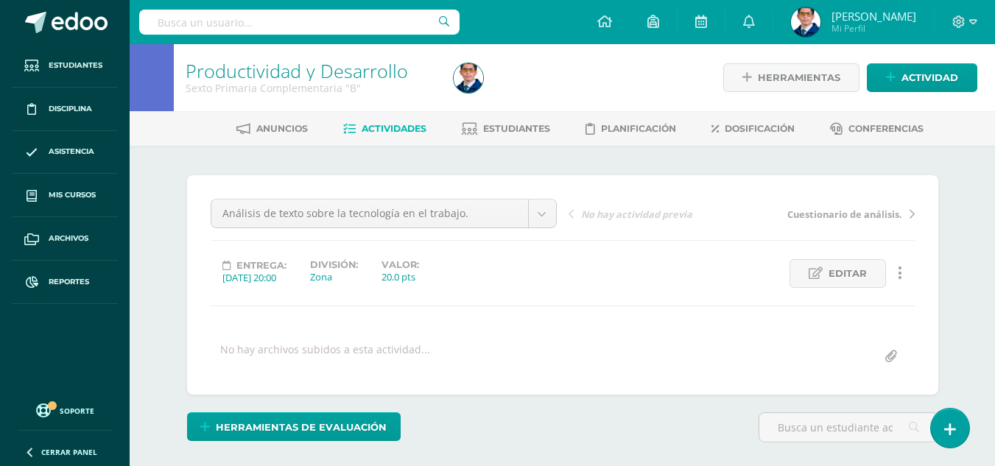
scroll to position [368, 0]
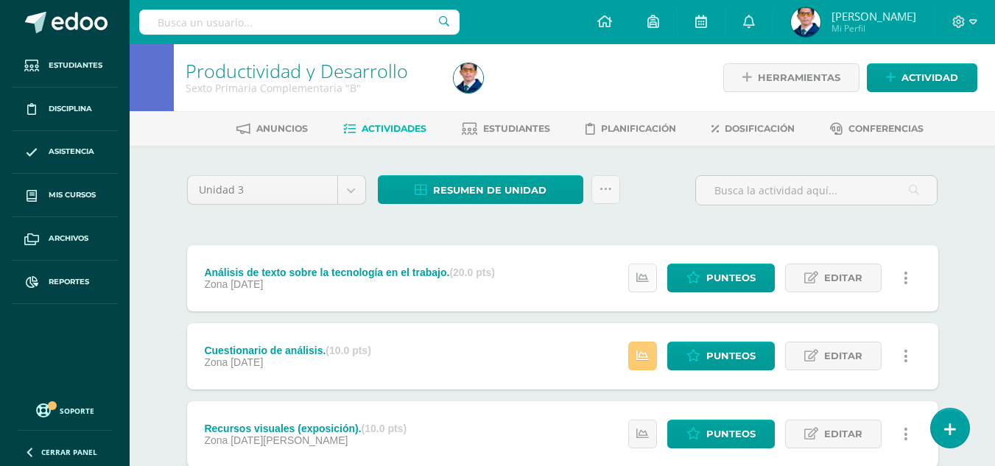
click at [645, 292] on link at bounding box center [642, 278] width 29 height 29
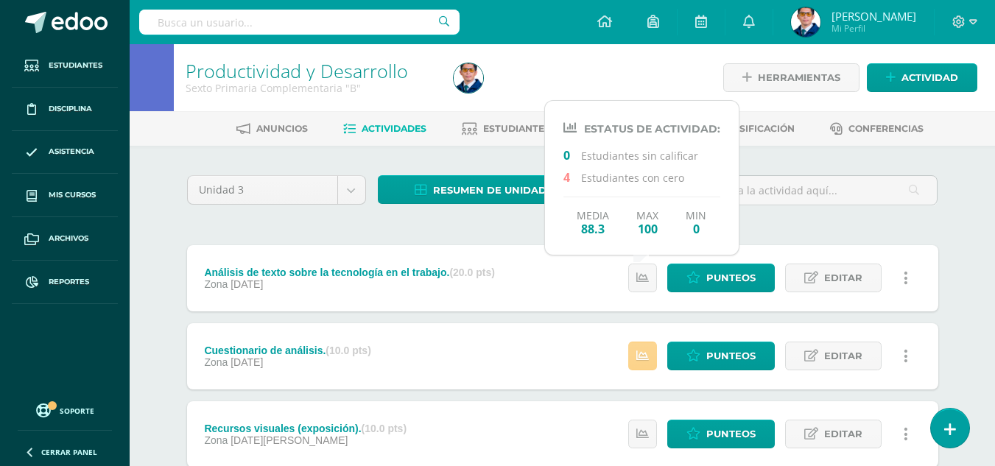
click at [645, 363] on link at bounding box center [642, 356] width 29 height 29
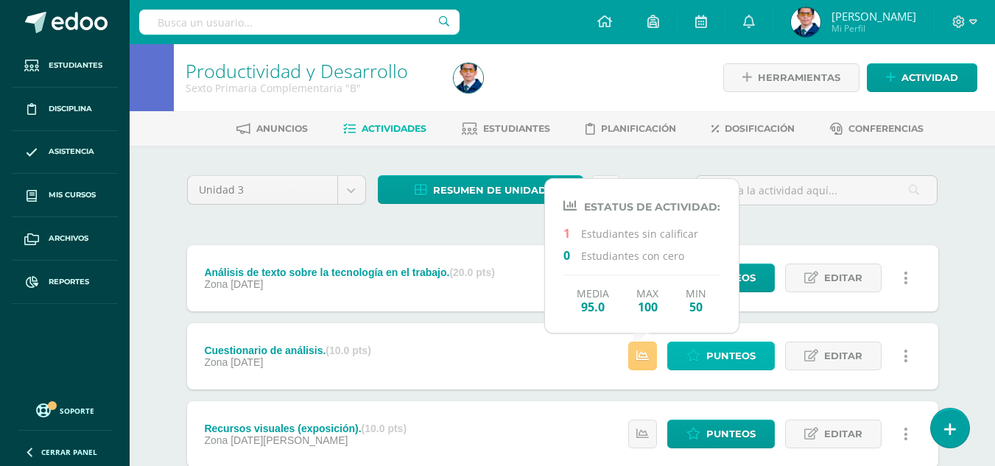
click at [697, 355] on icon at bounding box center [694, 356] width 14 height 13
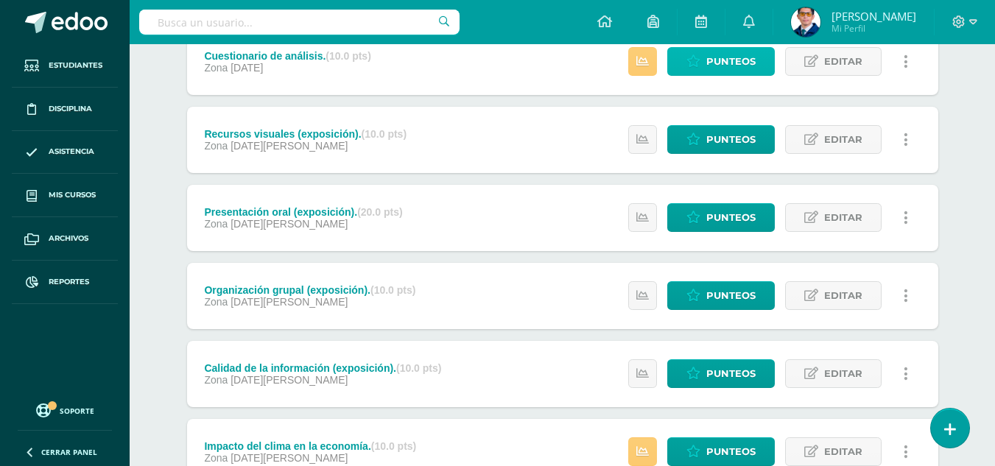
scroll to position [442, 0]
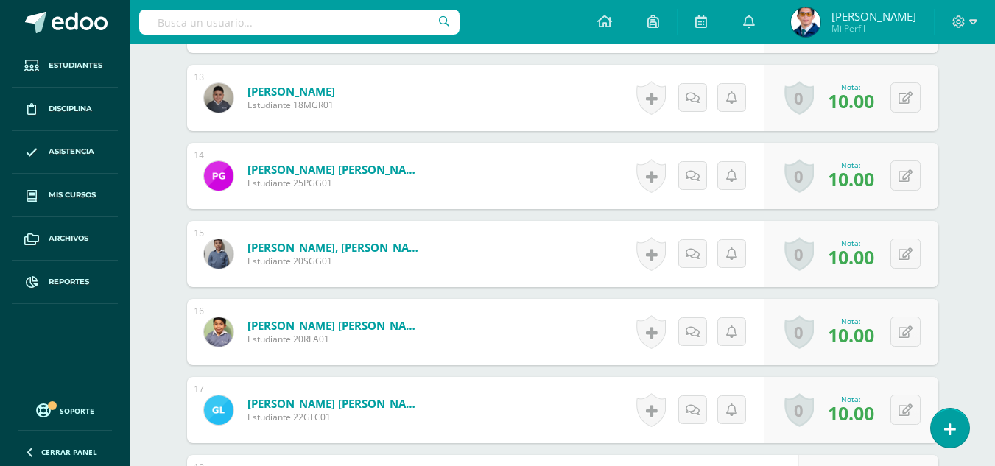
scroll to position [1605, 0]
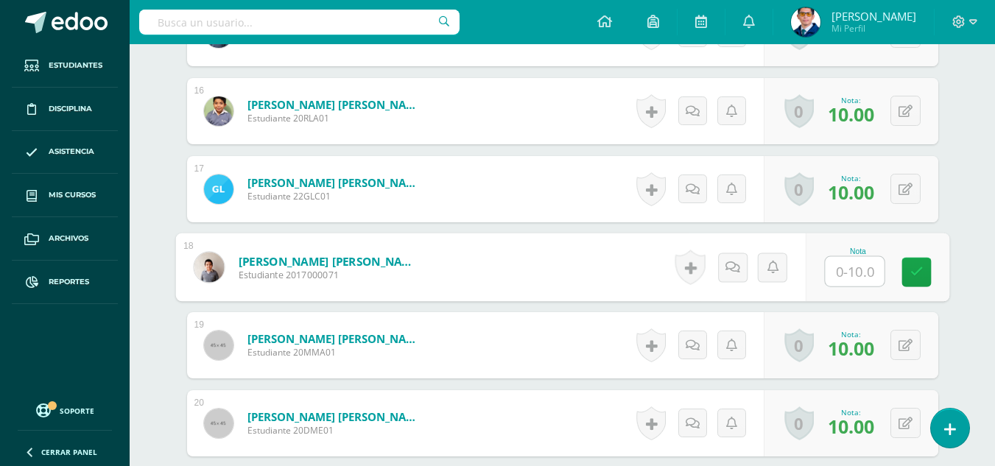
click at [843, 270] on input "text" at bounding box center [854, 271] width 59 height 29
type input "0"
click at [745, 270] on link at bounding box center [732, 267] width 29 height 29
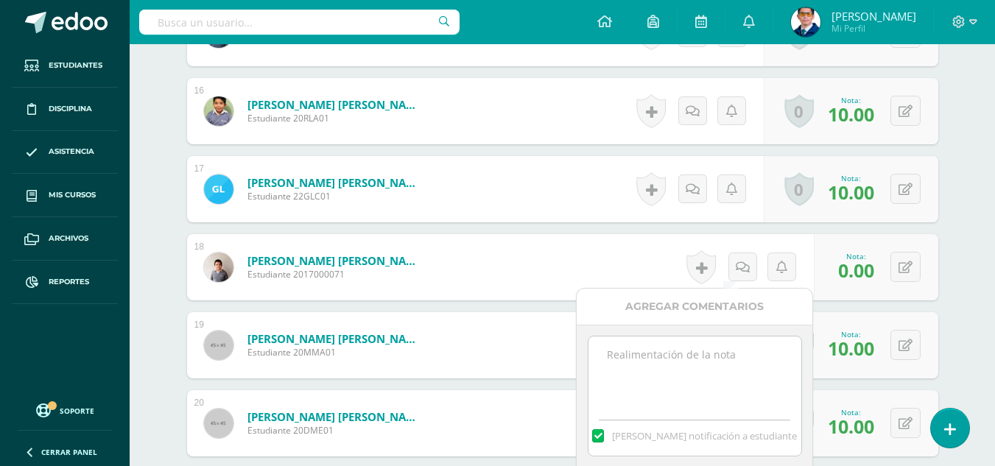
click at [754, 358] on textarea at bounding box center [695, 374] width 213 height 74
type textarea "n"
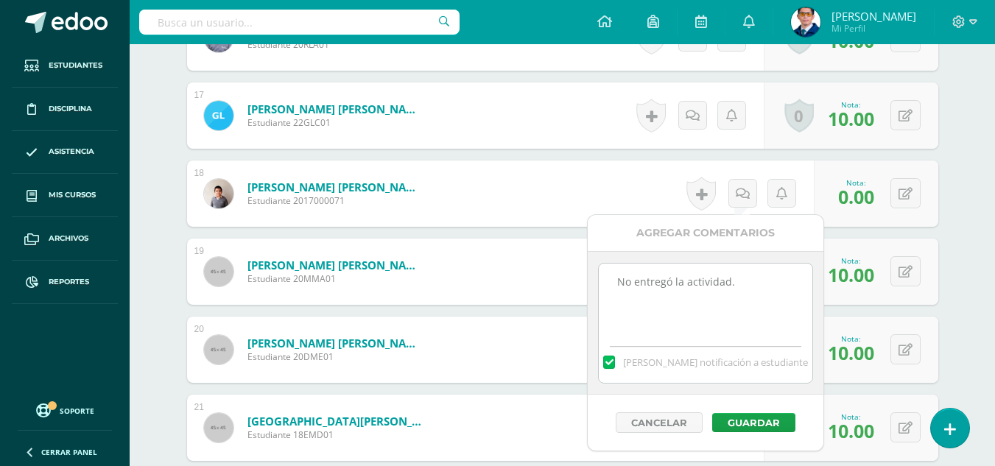
scroll to position [1753, 0]
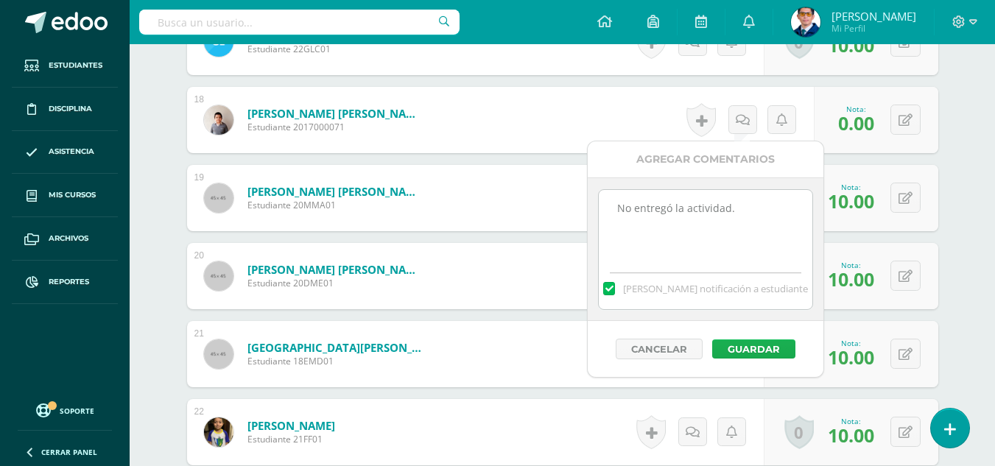
type textarea "No entregó la actividad."
click at [790, 351] on button "Guardar" at bounding box center [753, 349] width 83 height 19
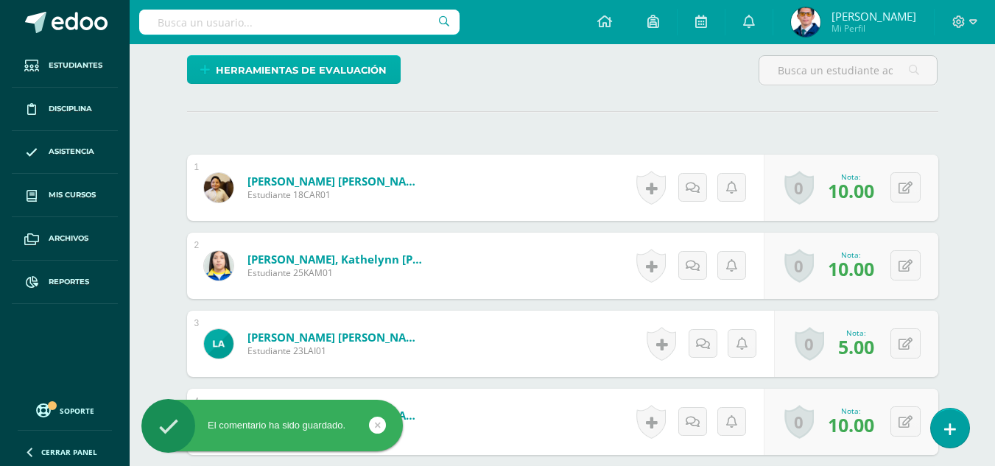
scroll to position [0, 0]
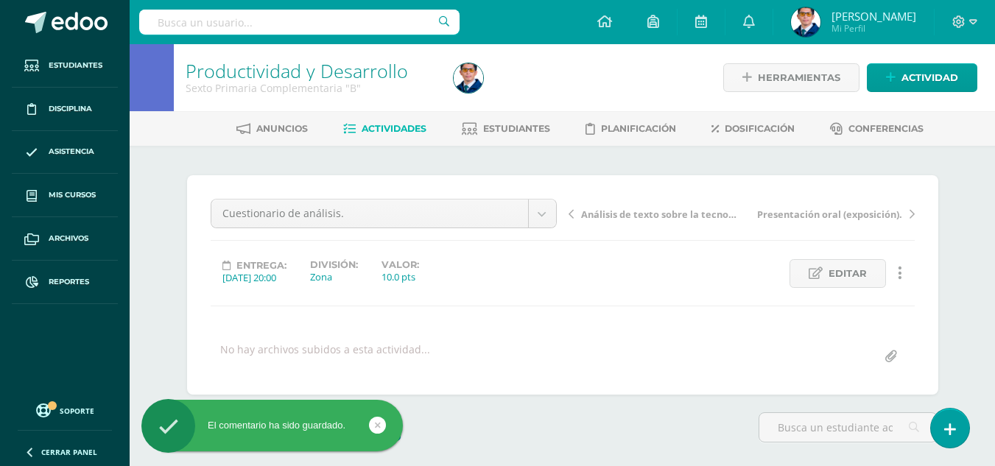
click at [398, 143] on div "Anuncios Actividades Estudiantes Planificación Dosificación Conferencias" at bounding box center [580, 128] width 901 height 35
click at [399, 135] on link "Actividades" at bounding box center [384, 129] width 83 height 24
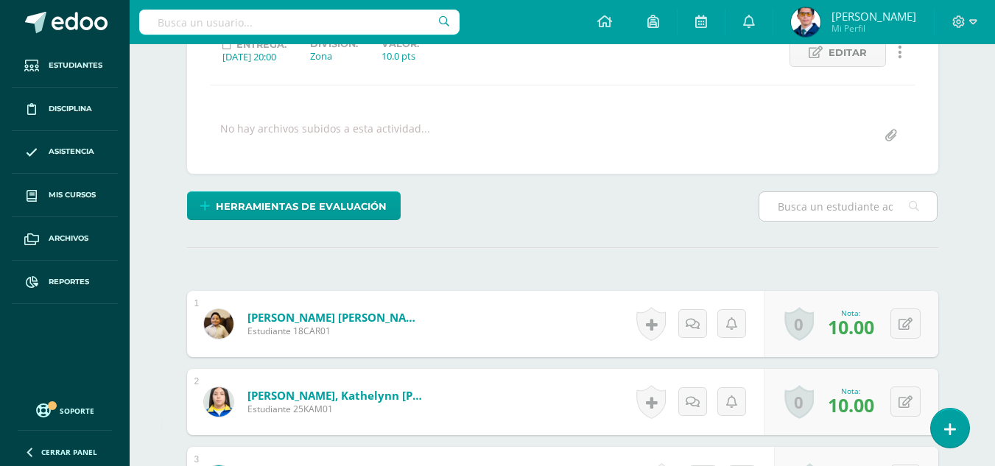
scroll to position [295, 0]
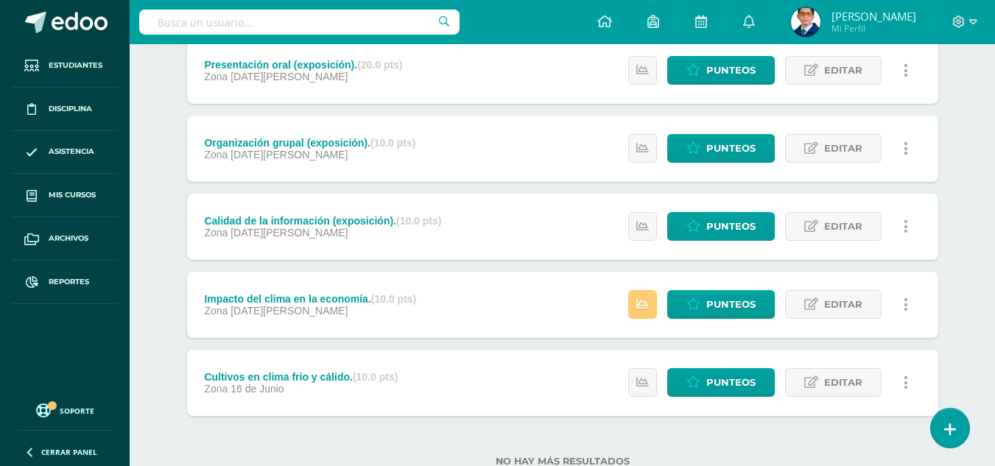
scroll to position [490, 0]
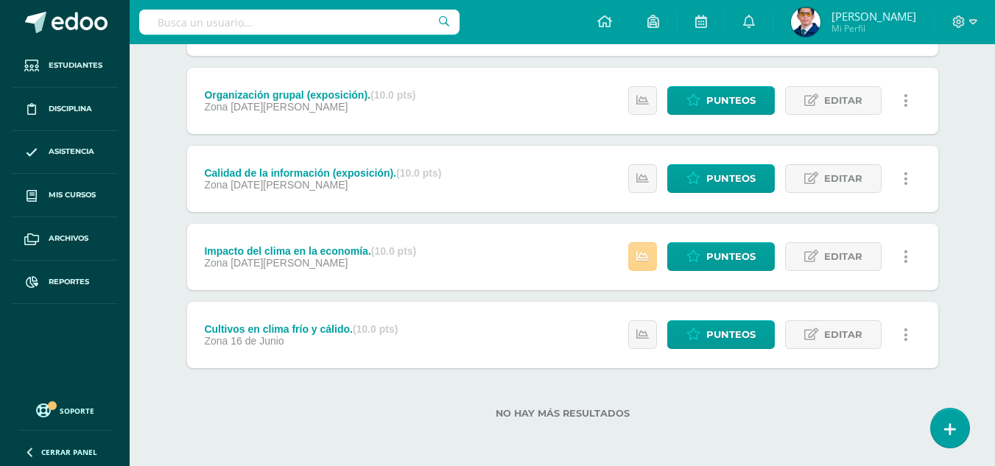
click at [646, 253] on icon at bounding box center [643, 256] width 13 height 13
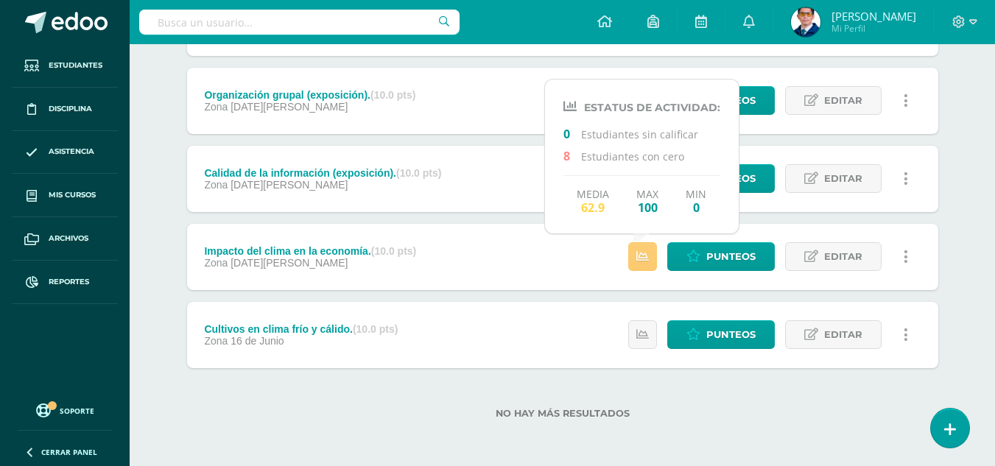
click at [709, 427] on div "No hay más resultados" at bounding box center [562, 402] width 751 height 69
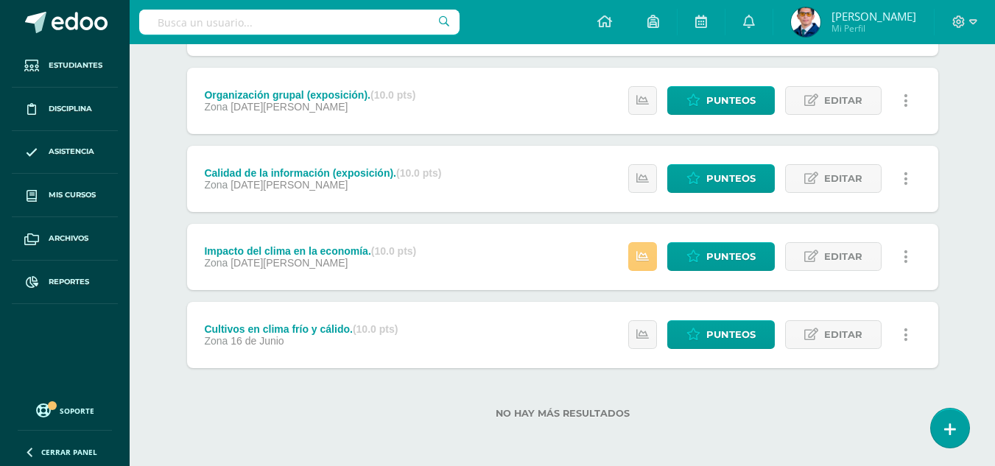
scroll to position [0, 0]
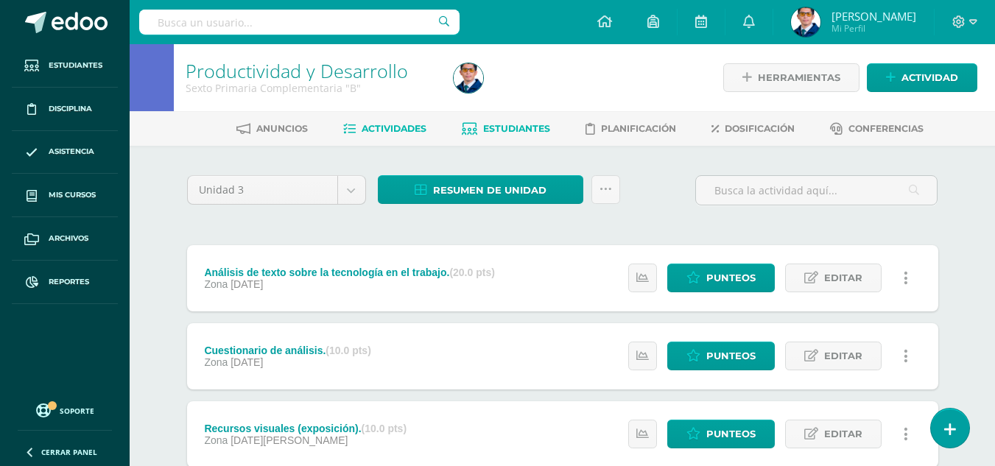
click at [519, 126] on span "Estudiantes" at bounding box center [516, 128] width 67 height 11
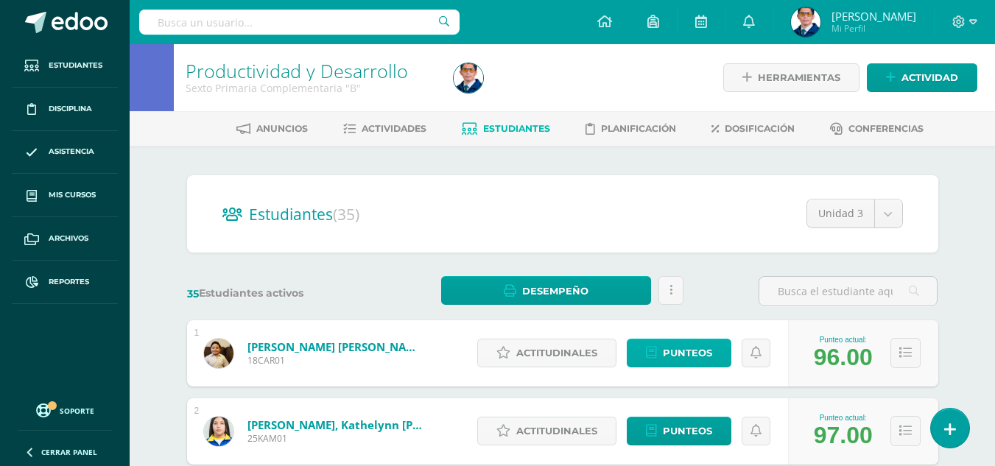
scroll to position [147, 0]
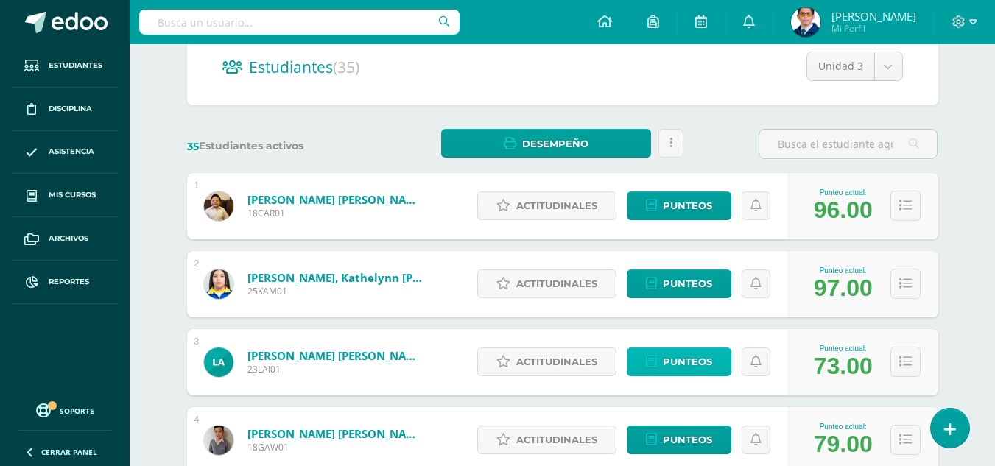
click at [685, 366] on span "Punteos" at bounding box center [687, 361] width 49 height 27
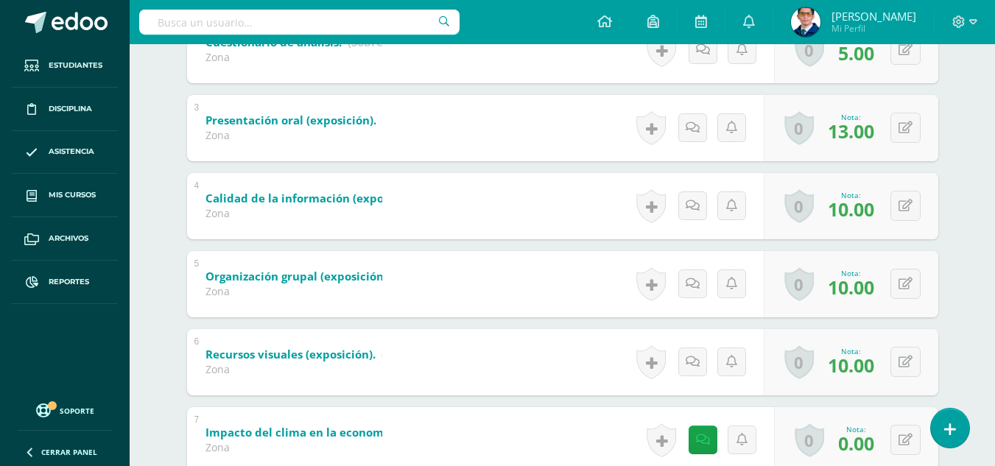
scroll to position [612, 0]
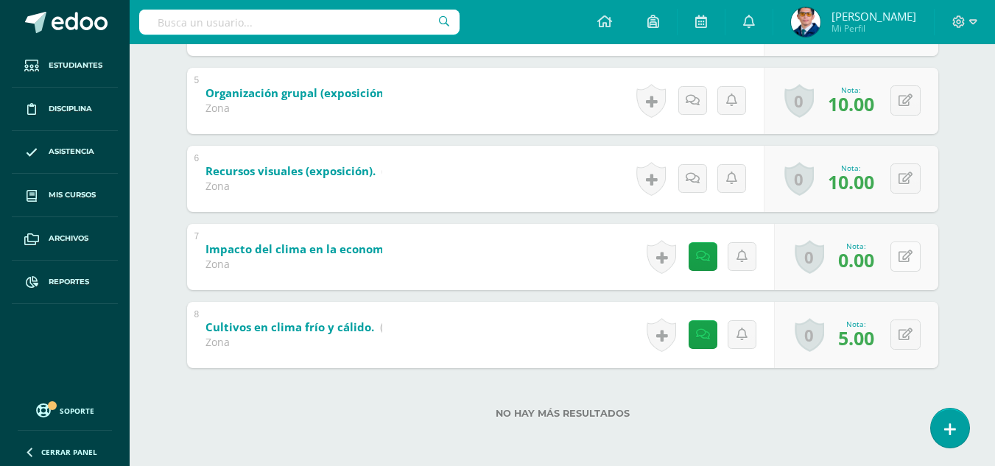
click at [915, 255] on button at bounding box center [906, 257] width 30 height 30
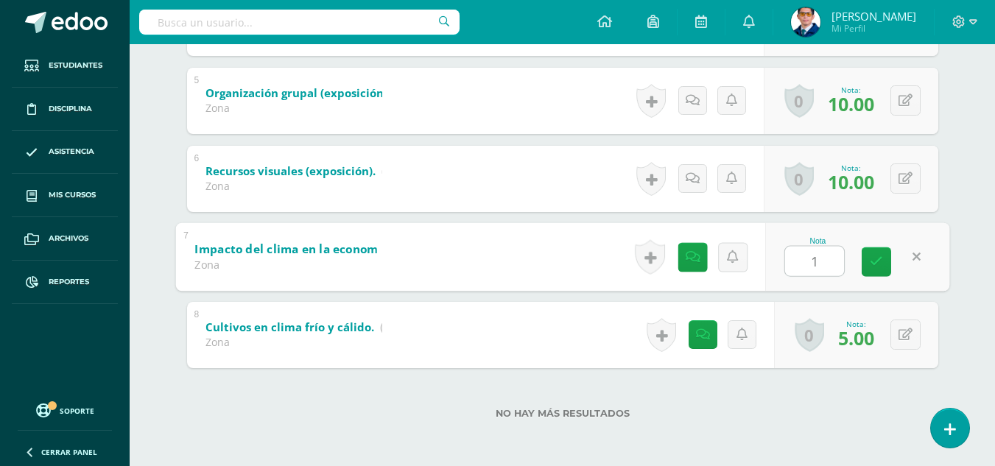
type input "10"
click at [869, 258] on link at bounding box center [876, 261] width 29 height 29
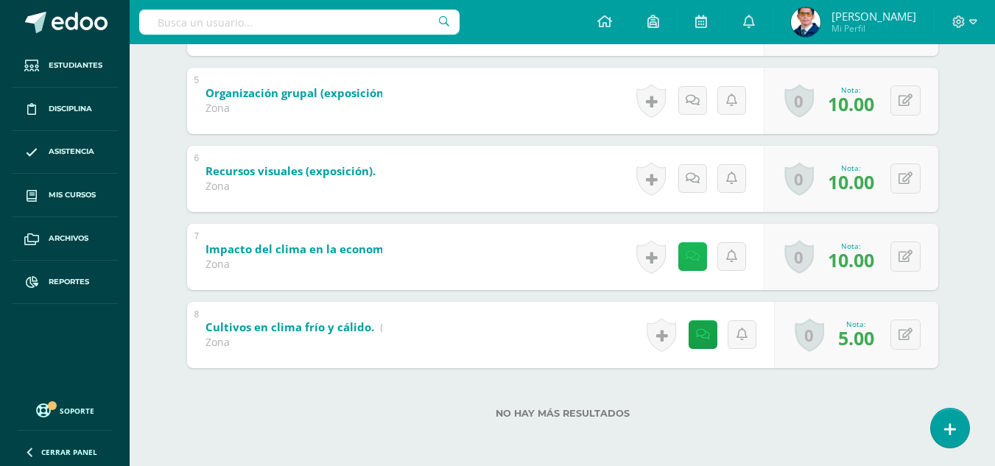
click at [690, 255] on icon at bounding box center [693, 256] width 14 height 13
click at [807, 398] on div "No hay más resultados" at bounding box center [562, 402] width 751 height 69
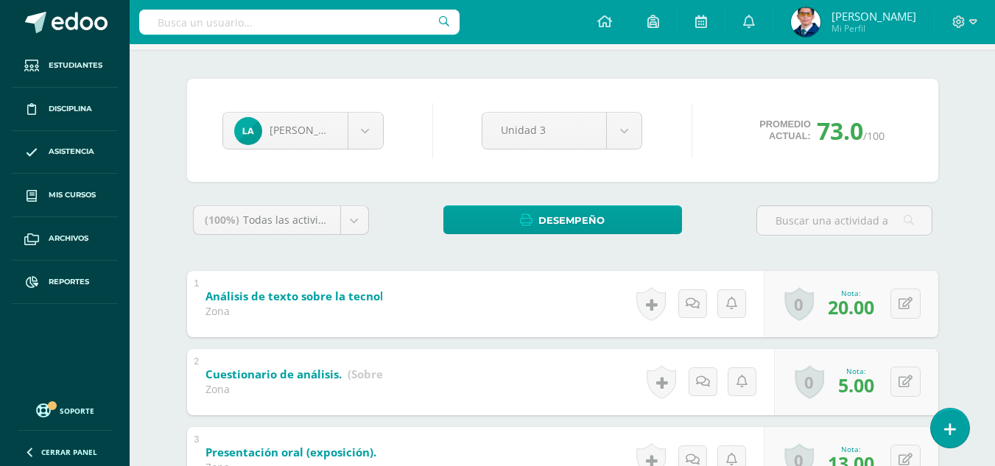
scroll to position [0, 0]
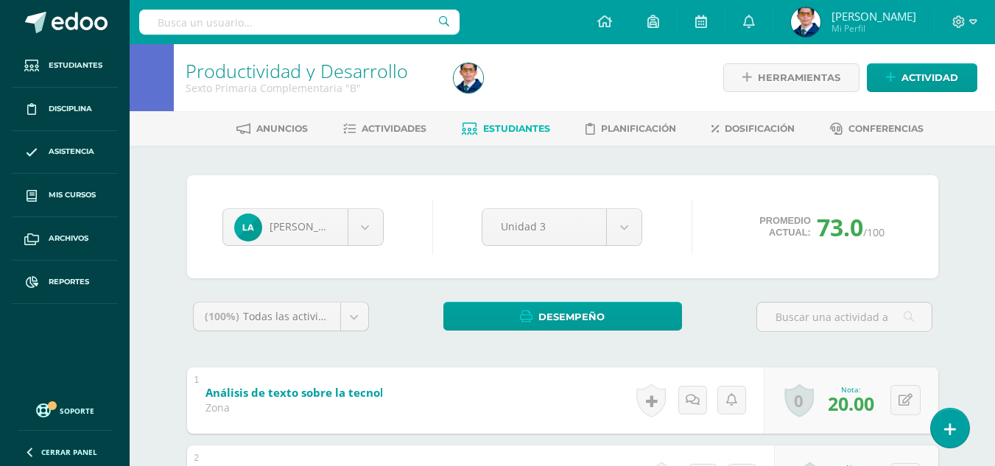
click at [516, 127] on span "Estudiantes" at bounding box center [516, 128] width 67 height 11
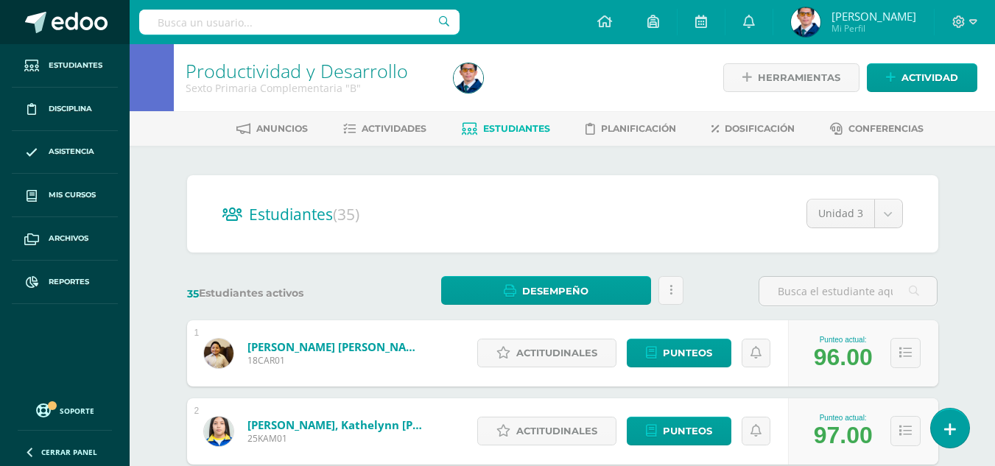
click at [99, 20] on span at bounding box center [80, 23] width 56 height 22
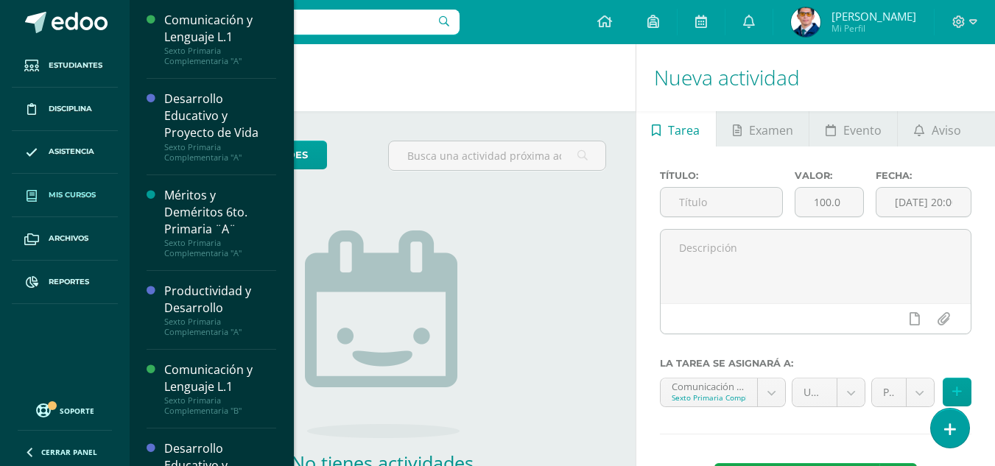
click at [58, 200] on span "Mis cursos" at bounding box center [72, 195] width 47 height 12
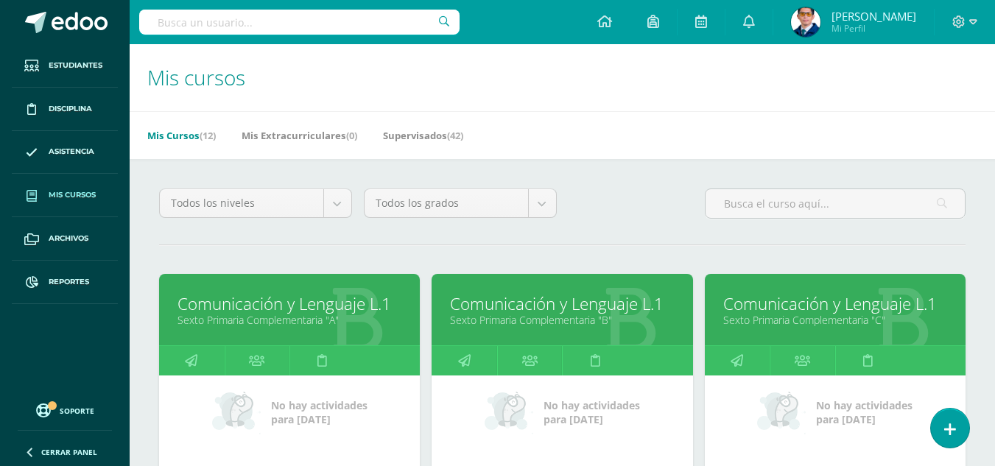
click at [287, 321] on link "Sexto Primaria Complementaria "A"" at bounding box center [290, 320] width 224 height 14
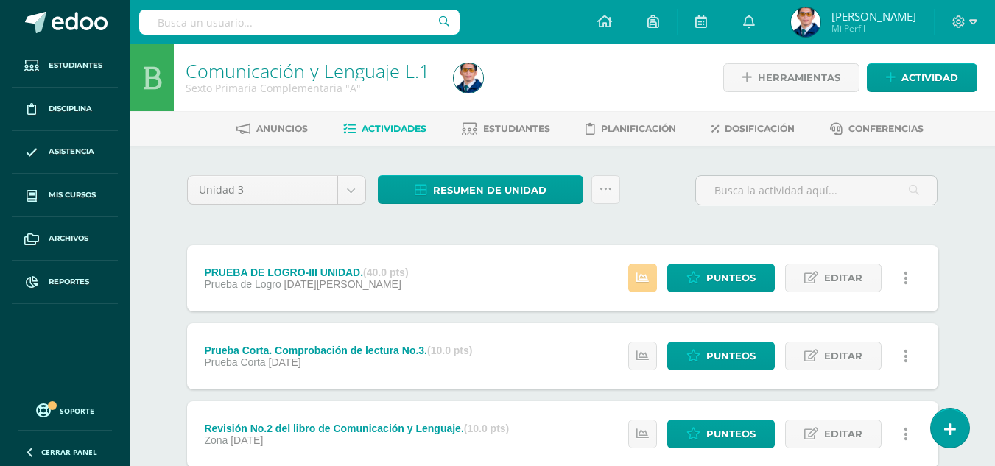
click at [642, 276] on icon at bounding box center [643, 278] width 13 height 13
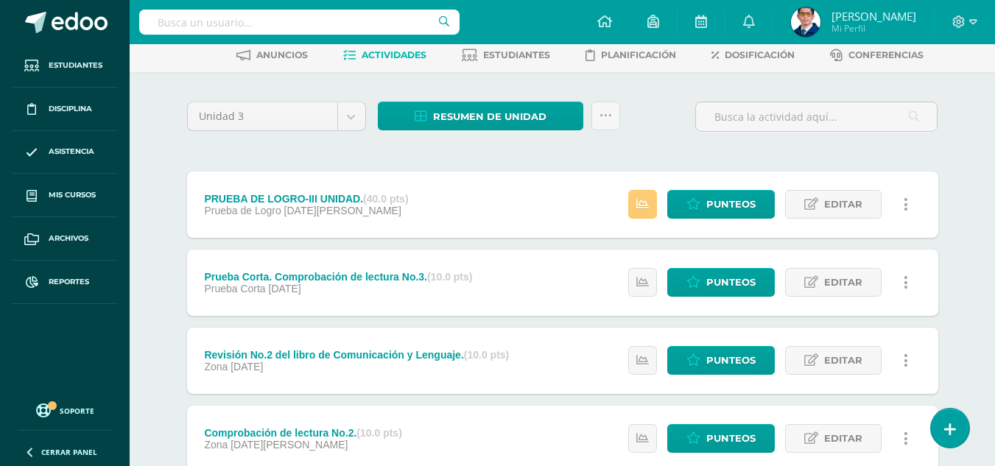
scroll to position [147, 0]
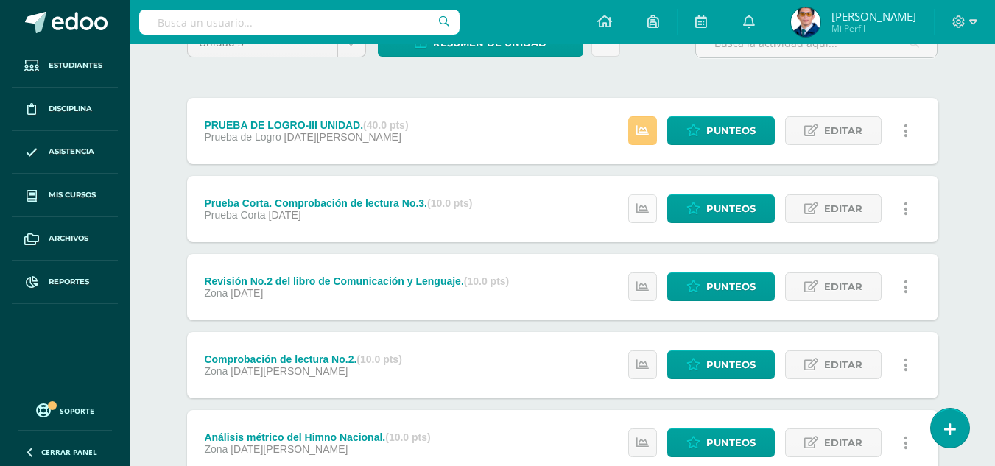
click at [648, 209] on icon at bounding box center [643, 209] width 13 height 13
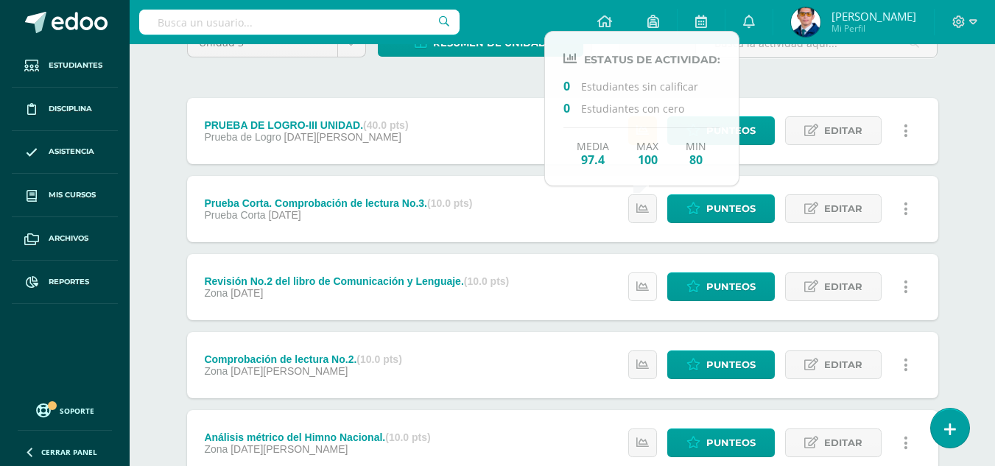
click at [643, 294] on link at bounding box center [642, 287] width 29 height 29
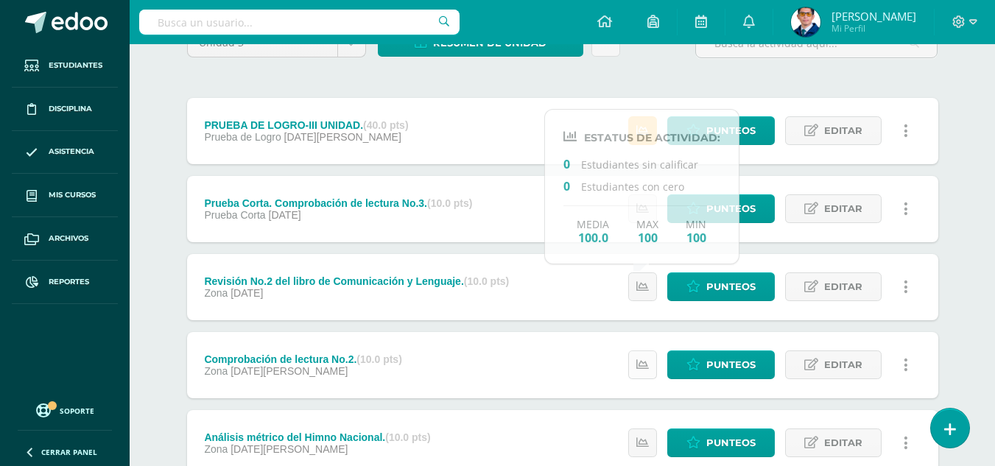
click at [647, 369] on icon at bounding box center [643, 365] width 13 height 13
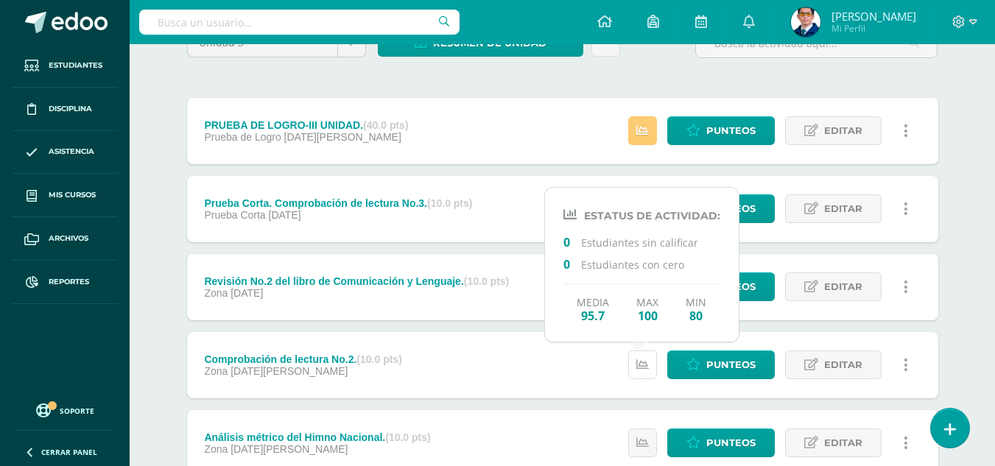
scroll to position [295, 0]
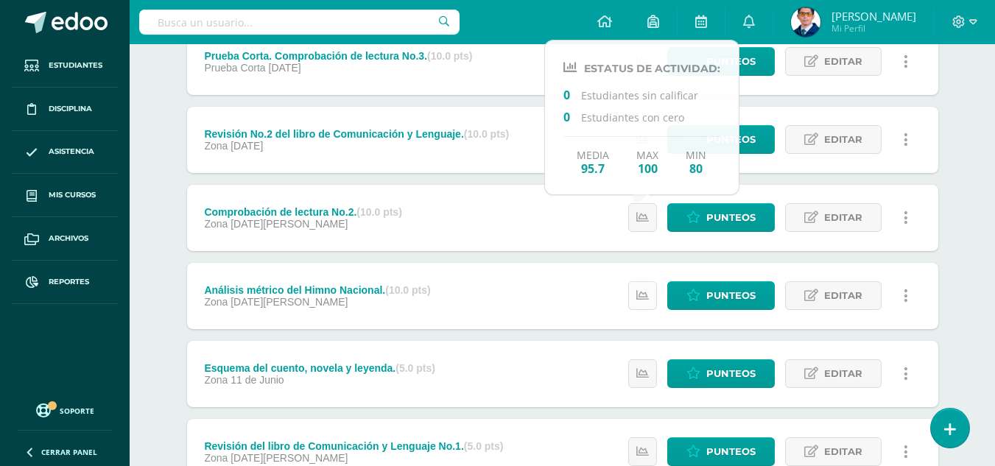
click at [641, 297] on icon at bounding box center [643, 296] width 13 height 13
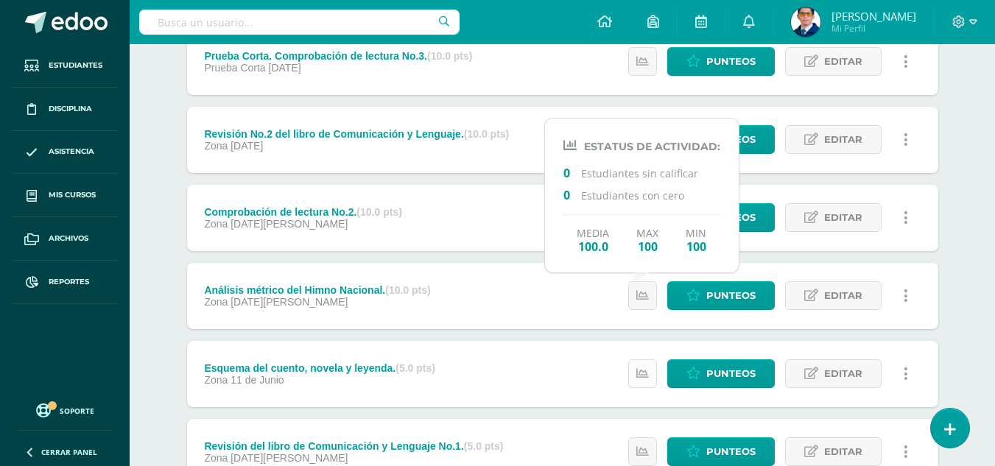
click at [642, 375] on icon at bounding box center [643, 374] width 13 height 13
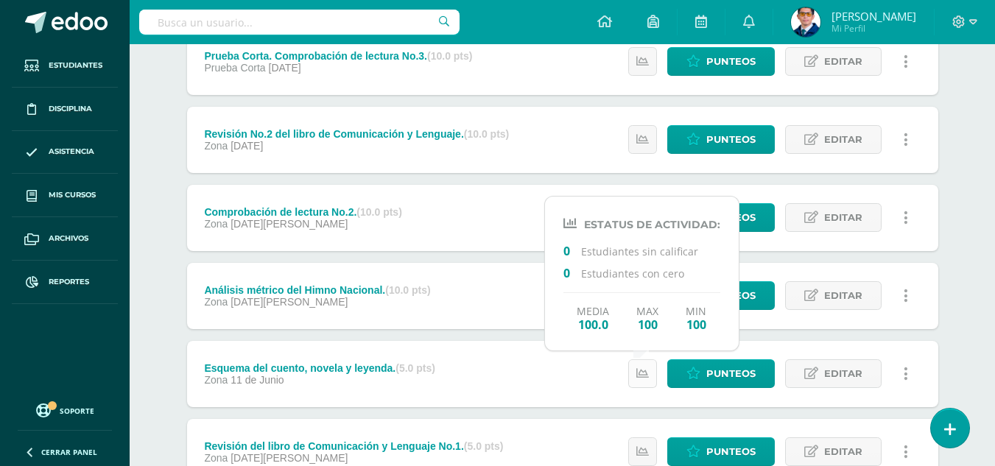
scroll to position [368, 0]
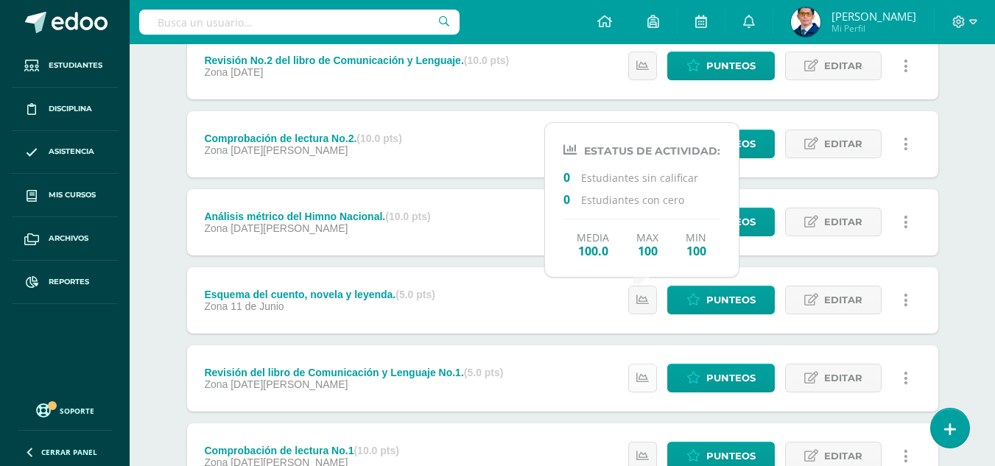
click at [637, 373] on icon at bounding box center [643, 378] width 13 height 13
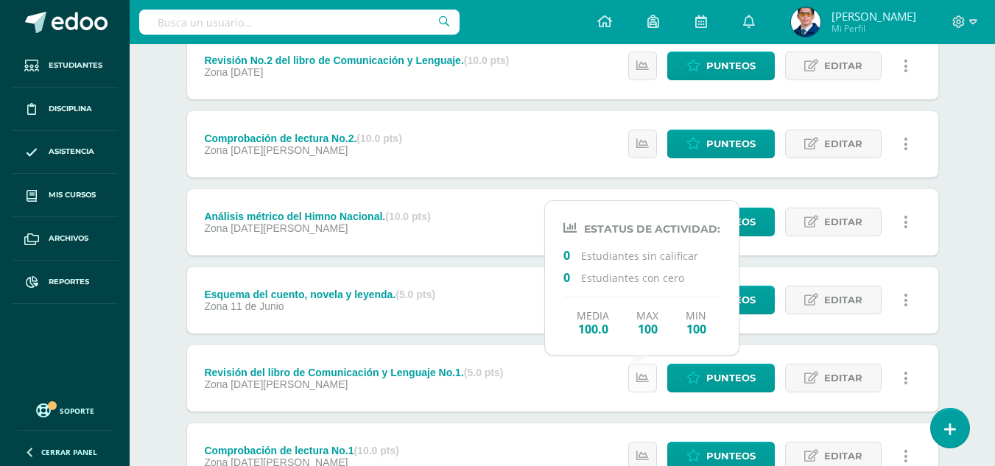
scroll to position [442, 0]
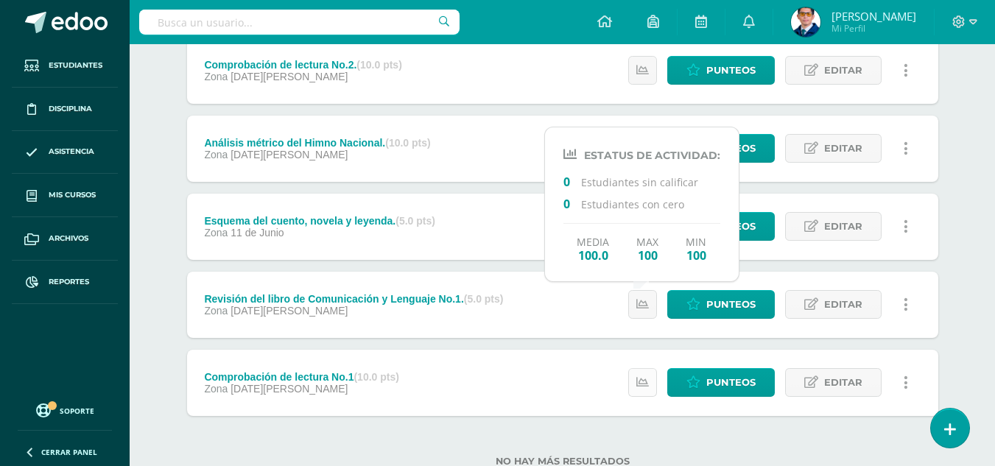
click at [640, 370] on link at bounding box center [642, 382] width 29 height 29
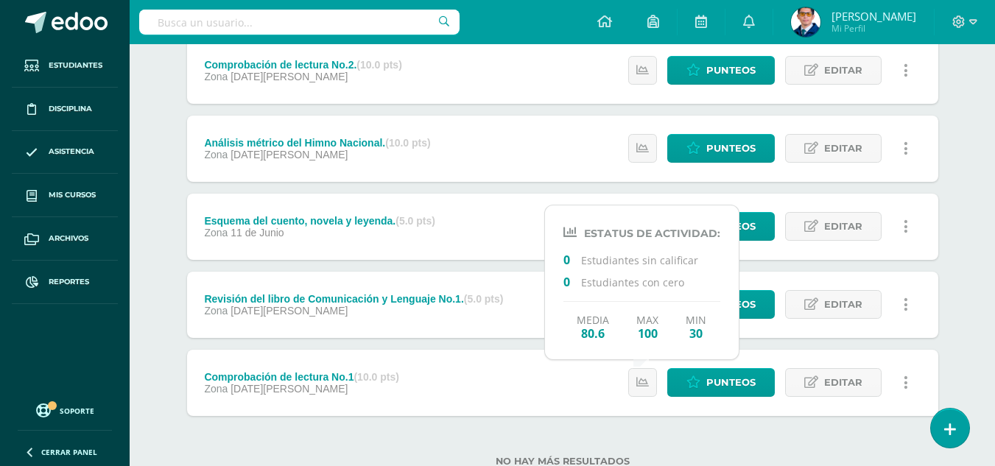
click at [710, 457] on label "No hay más resultados" at bounding box center [562, 461] width 751 height 11
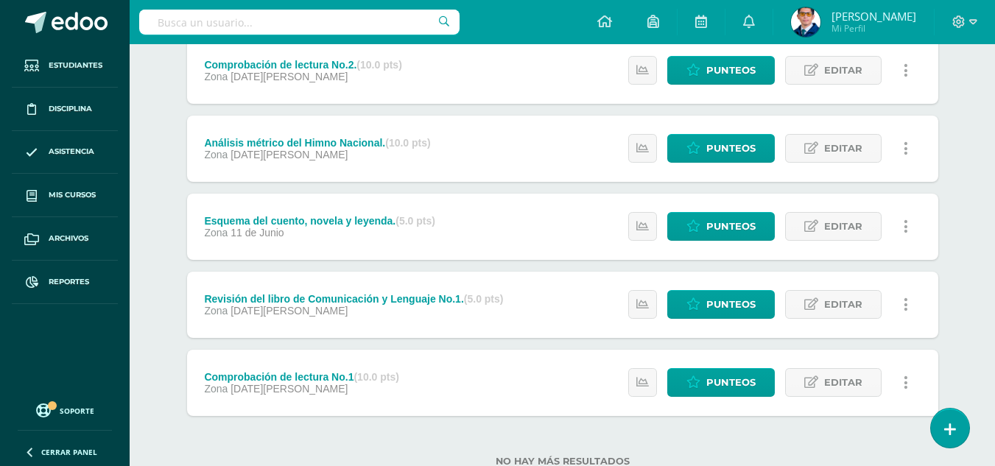
scroll to position [0, 0]
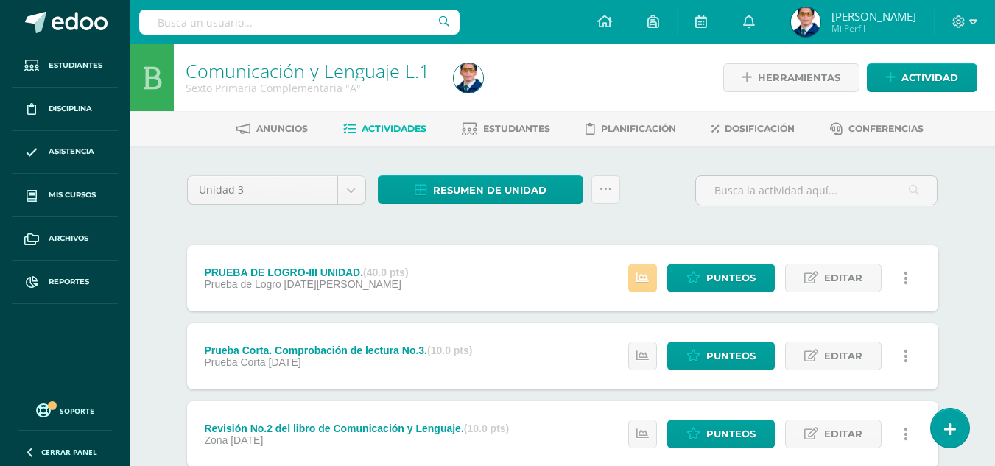
click at [640, 283] on icon at bounding box center [643, 278] width 13 height 13
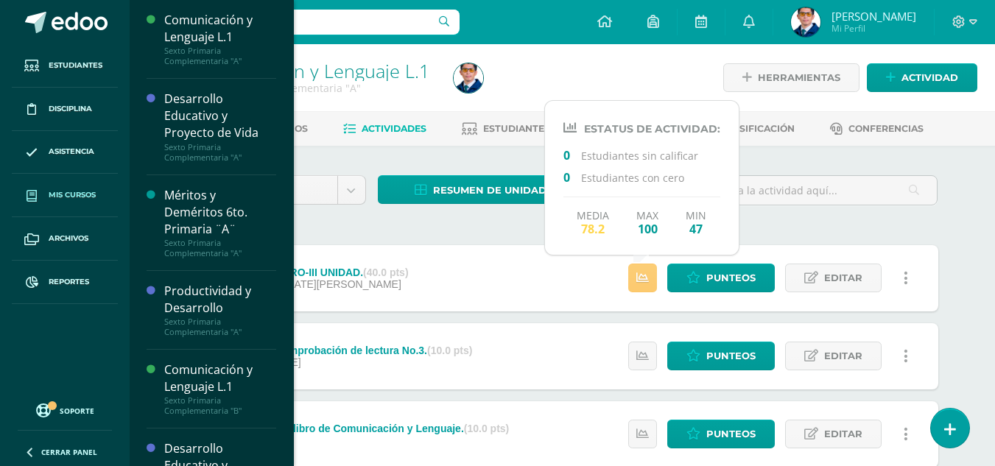
click at [82, 196] on span "Mis cursos" at bounding box center [72, 195] width 47 height 12
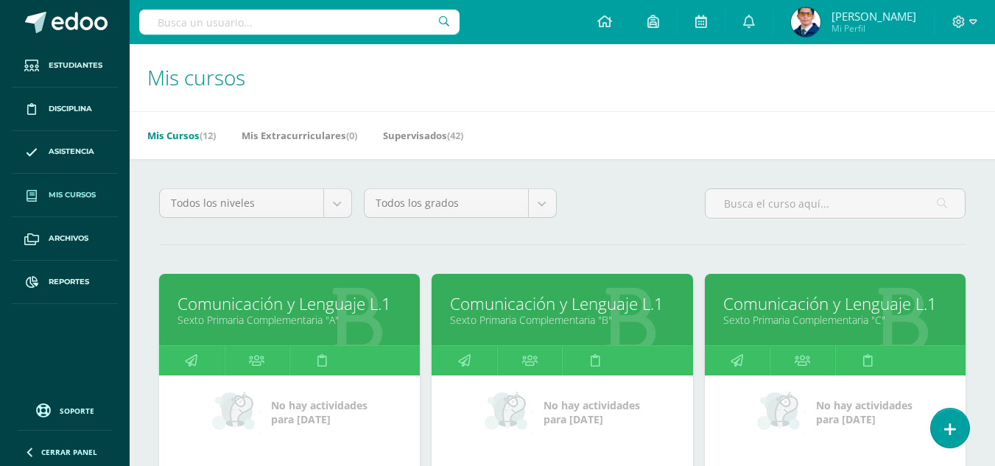
click at [603, 327] on link "Sexto Primaria Complementaria "B"" at bounding box center [562, 320] width 224 height 14
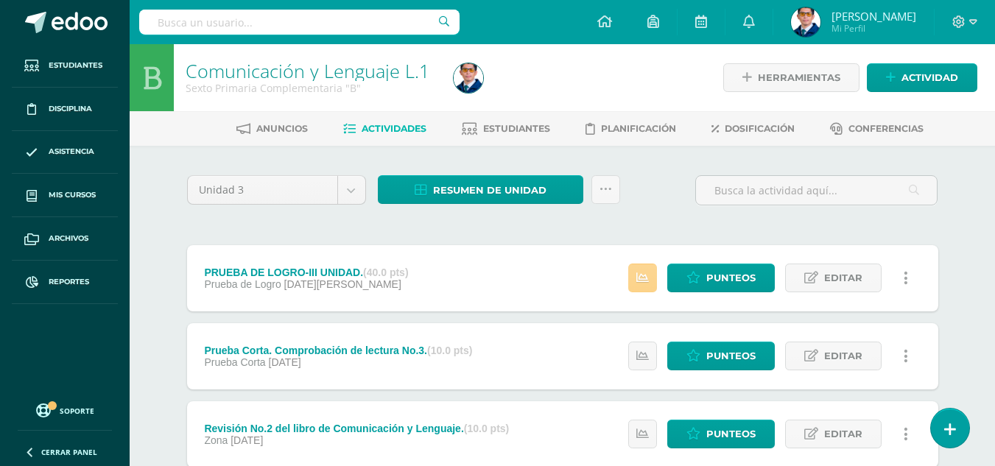
click at [647, 284] on icon at bounding box center [643, 278] width 13 height 13
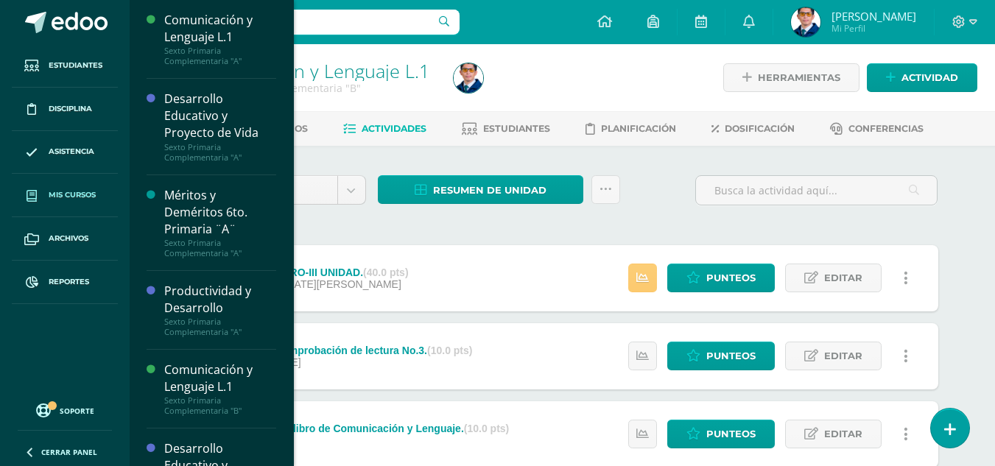
click at [78, 192] on span "Mis cursos" at bounding box center [72, 195] width 47 height 12
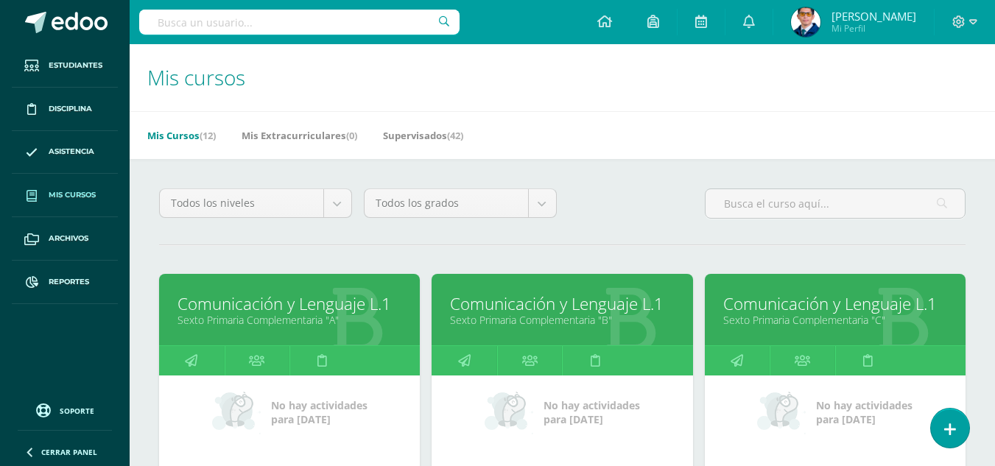
click at [838, 315] on link "Sexto Primaria Complementaria "C"" at bounding box center [836, 320] width 224 height 14
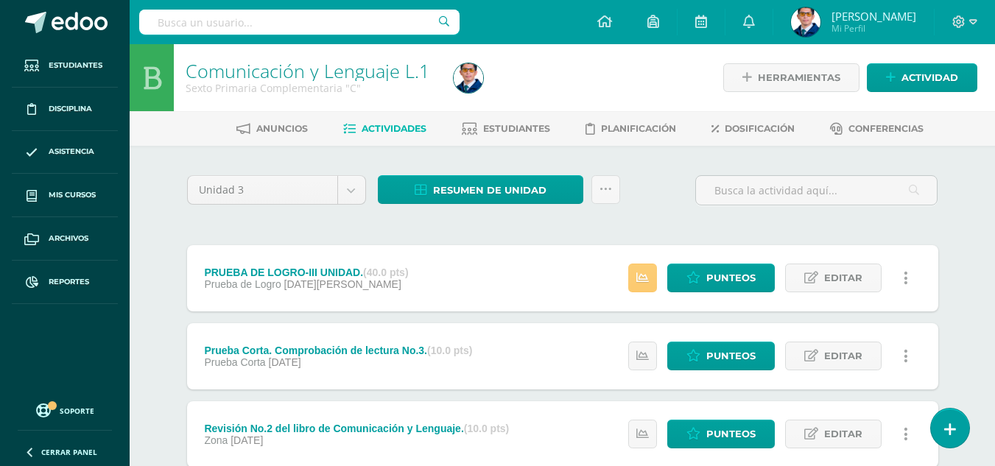
click at [659, 285] on div "Estatus de Actividad: 0 Estudiantes sin calificar 0 Estudiantes con cero Media …" at bounding box center [772, 278] width 332 height 66
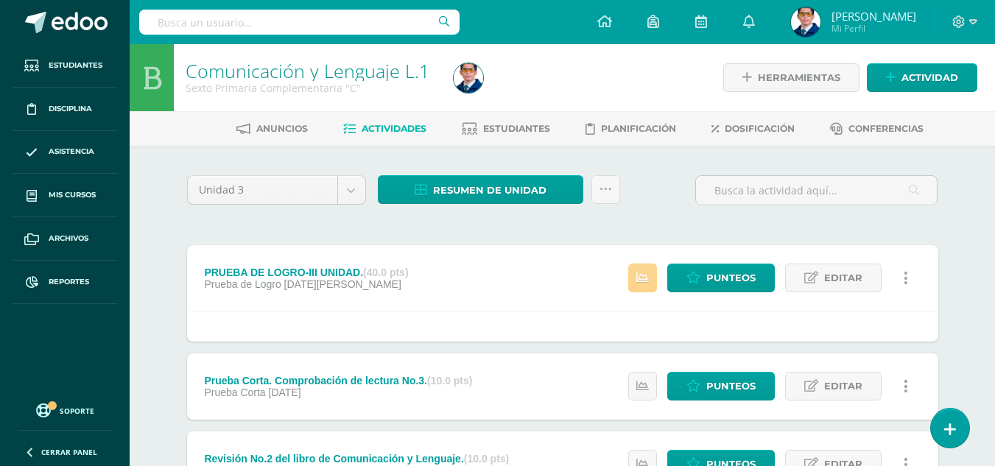
click at [638, 281] on icon at bounding box center [643, 278] width 13 height 13
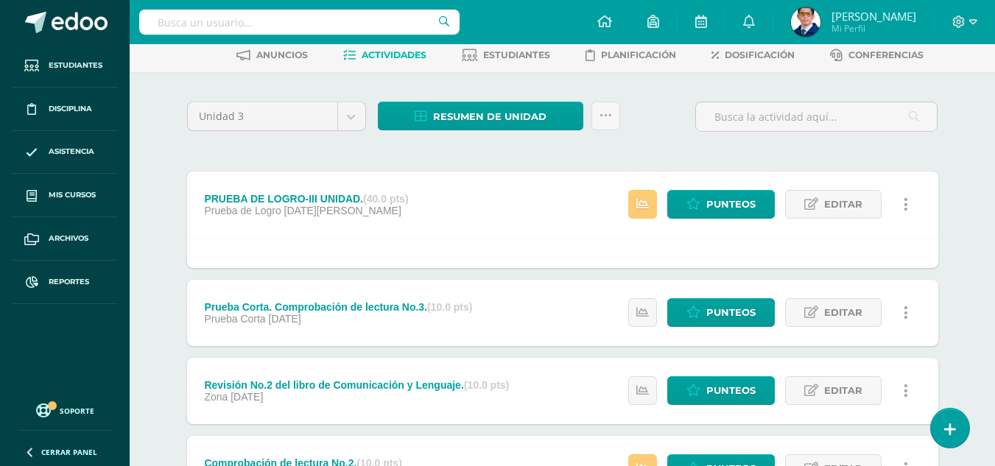
scroll to position [295, 0]
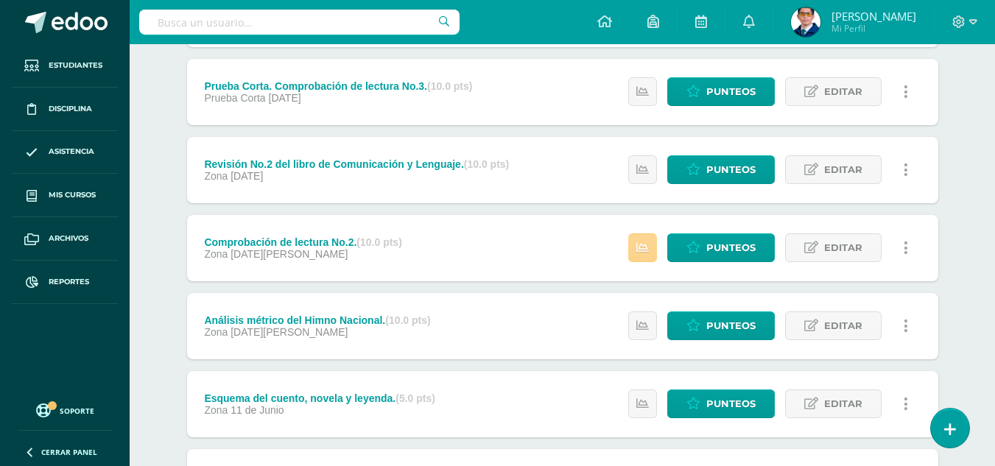
click at [650, 249] on link at bounding box center [642, 248] width 29 height 29
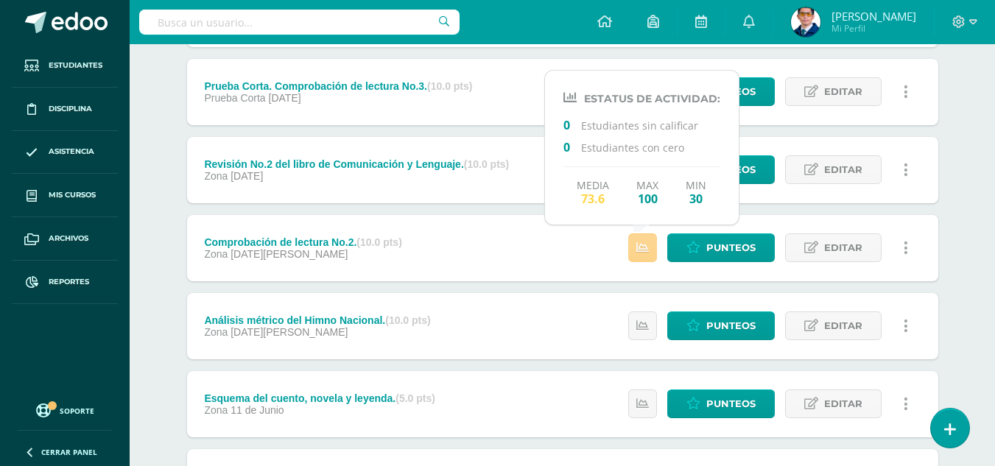
scroll to position [516, 0]
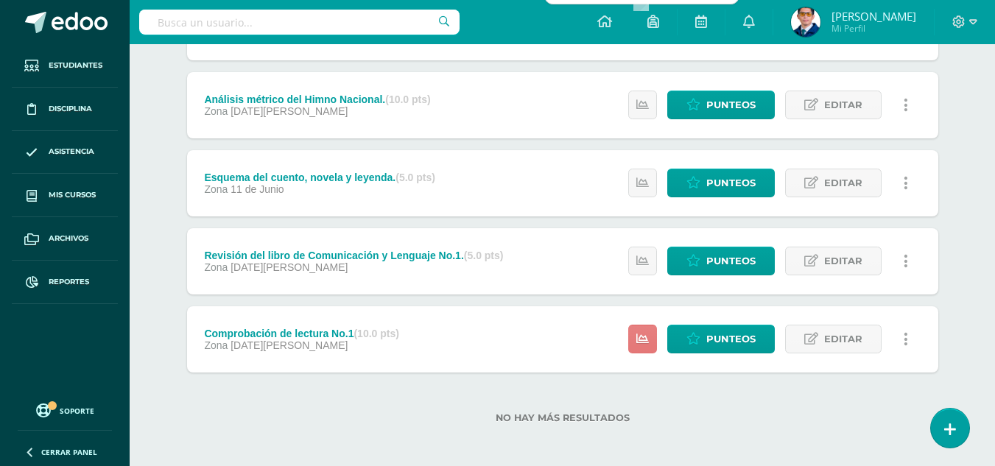
click at [629, 337] on link at bounding box center [642, 339] width 29 height 29
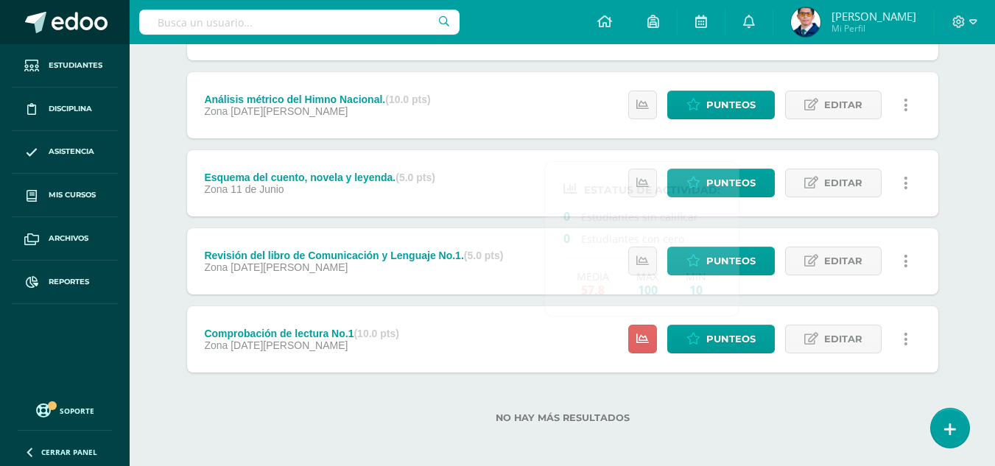
click at [101, 36] on link at bounding box center [65, 22] width 130 height 44
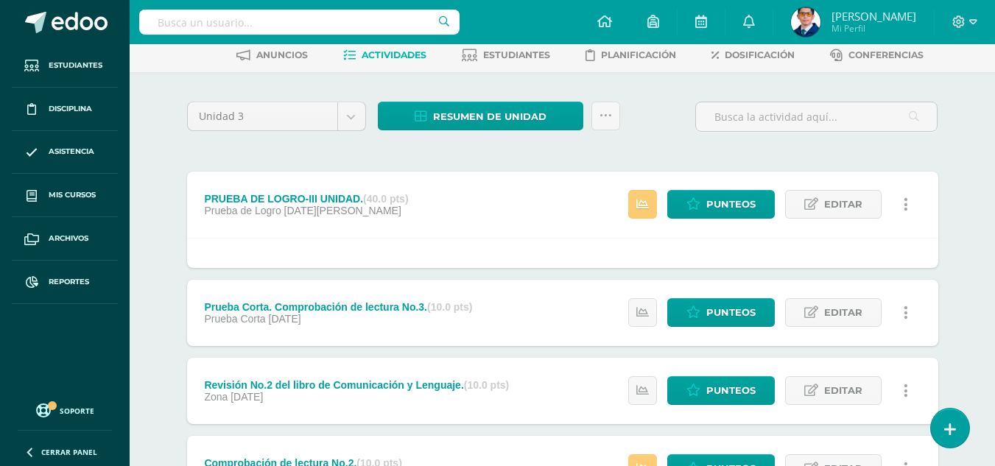
scroll to position [0, 0]
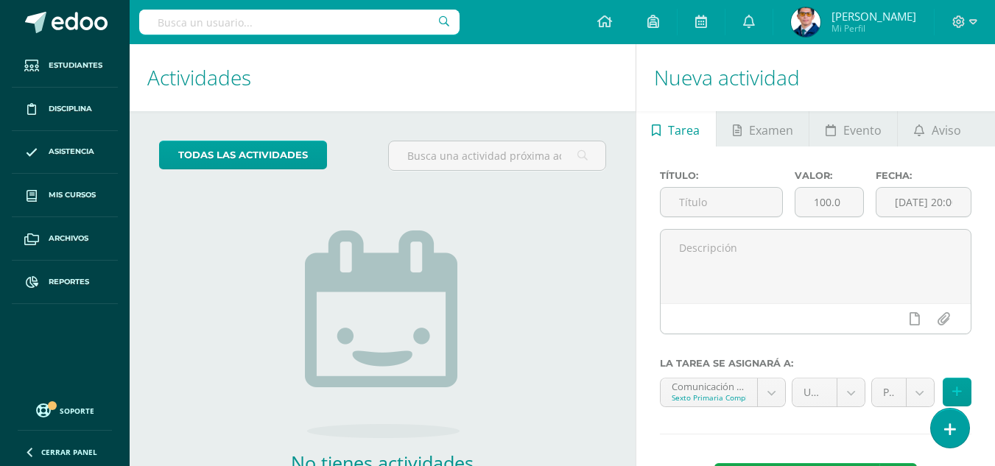
click at [228, 19] on input "text" at bounding box center [299, 22] width 320 height 25
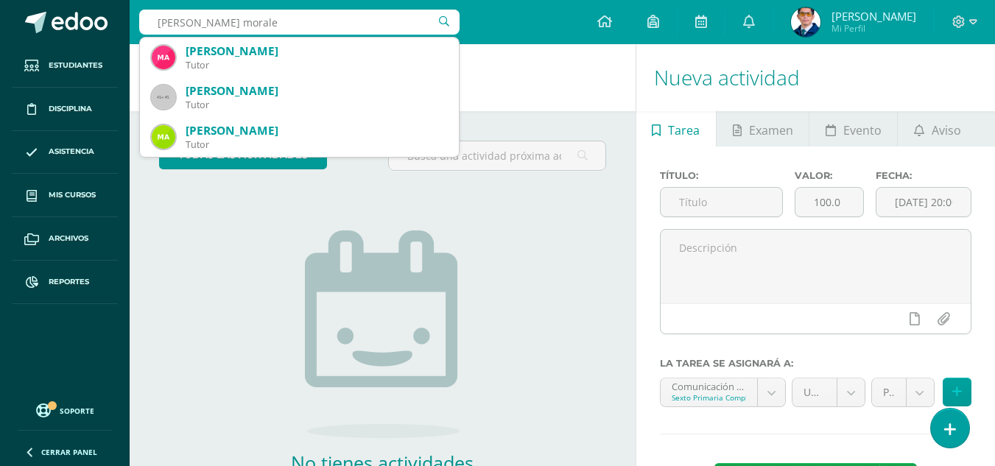
type input "[PERSON_NAME]"
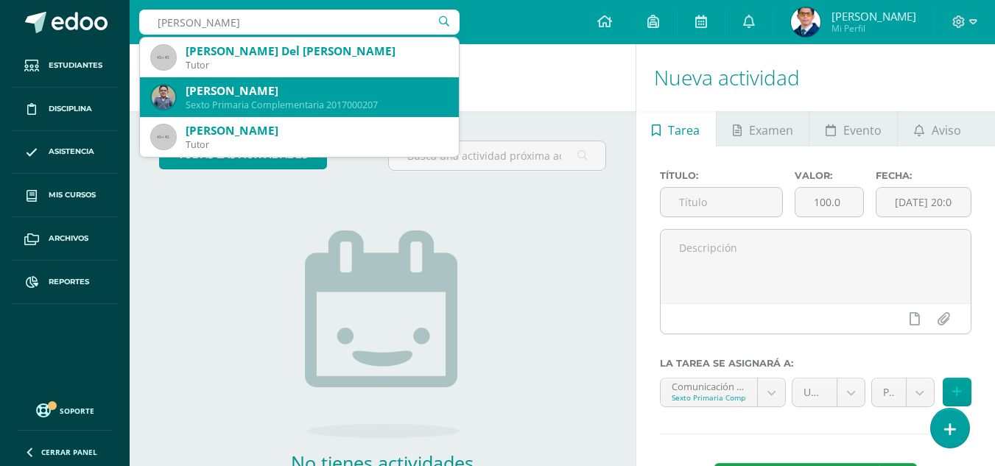
click at [288, 97] on div "[PERSON_NAME]" at bounding box center [317, 90] width 262 height 15
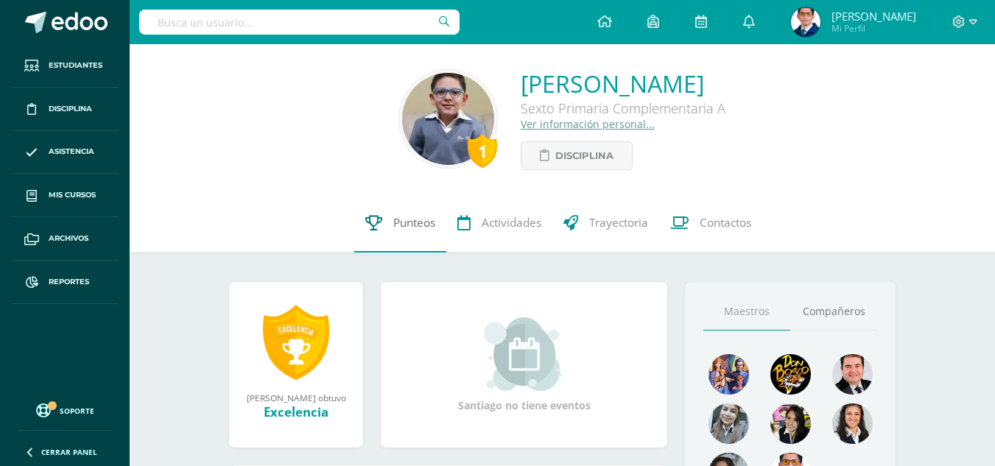
click at [413, 228] on span "Punteos" at bounding box center [414, 222] width 42 height 15
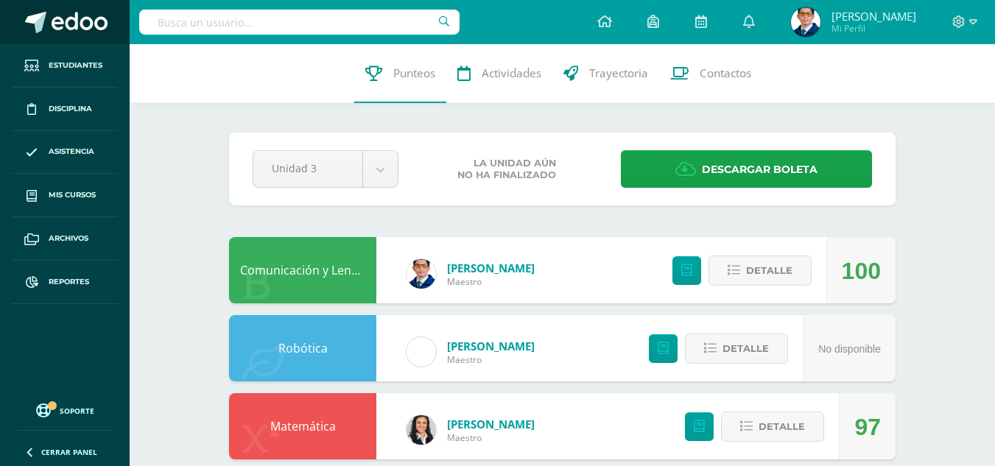
click at [96, 22] on span at bounding box center [80, 23] width 56 height 22
